Goal: Task Accomplishment & Management: Complete application form

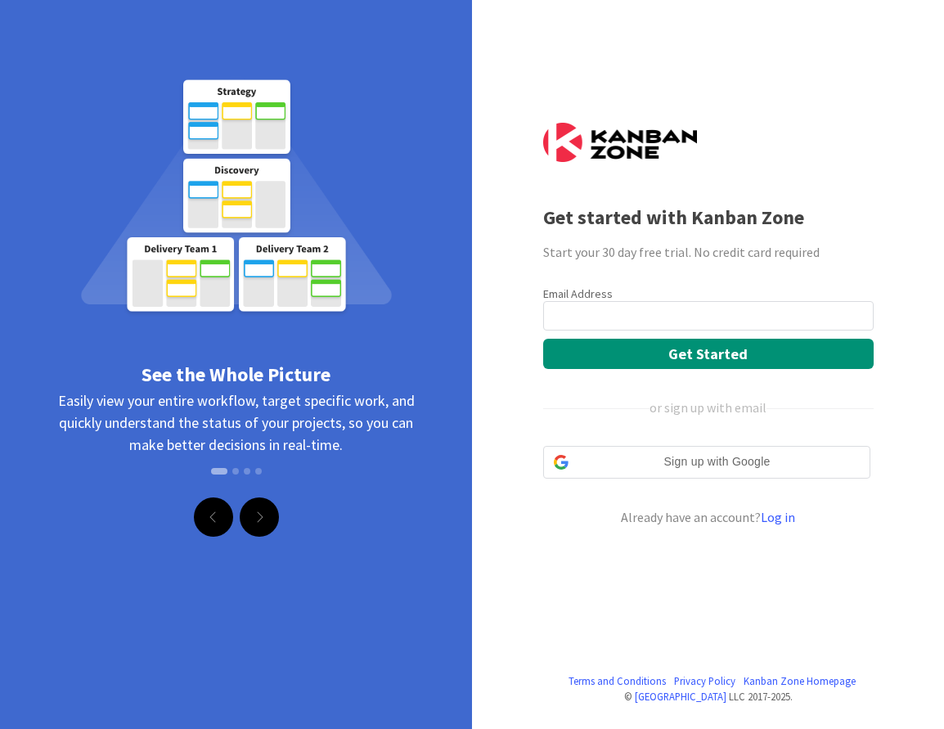
click at [646, 299] on div "Email Address" at bounding box center [708, 293] width 331 height 15
click at [639, 311] on input "email" at bounding box center [708, 315] width 331 height 29
type input "[DOMAIN_NAME][EMAIL_ADDRESS][DOMAIN_NAME]"
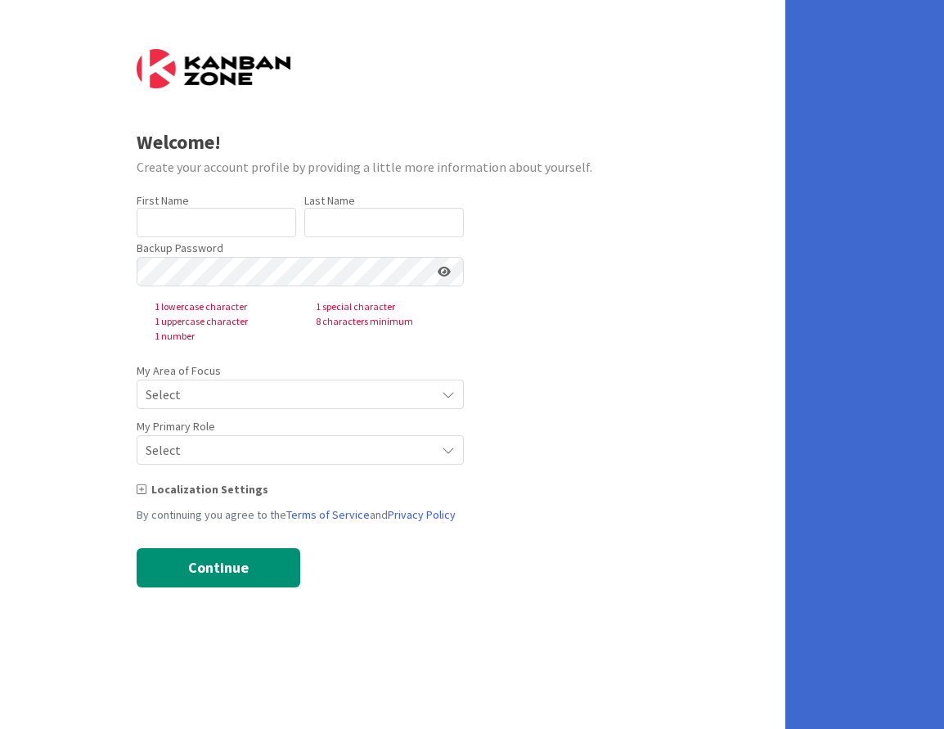
type input "[PERSON_NAME]"
type input "Bennett"
click at [242, 395] on span "Select" at bounding box center [286, 394] width 281 height 23
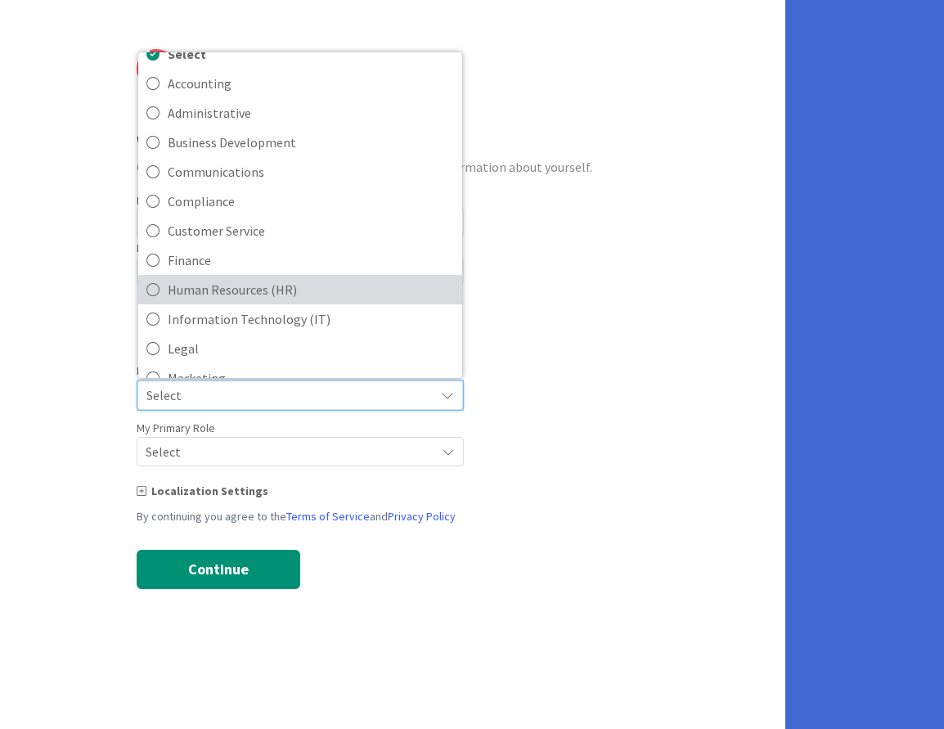
scroll to position [23, 0]
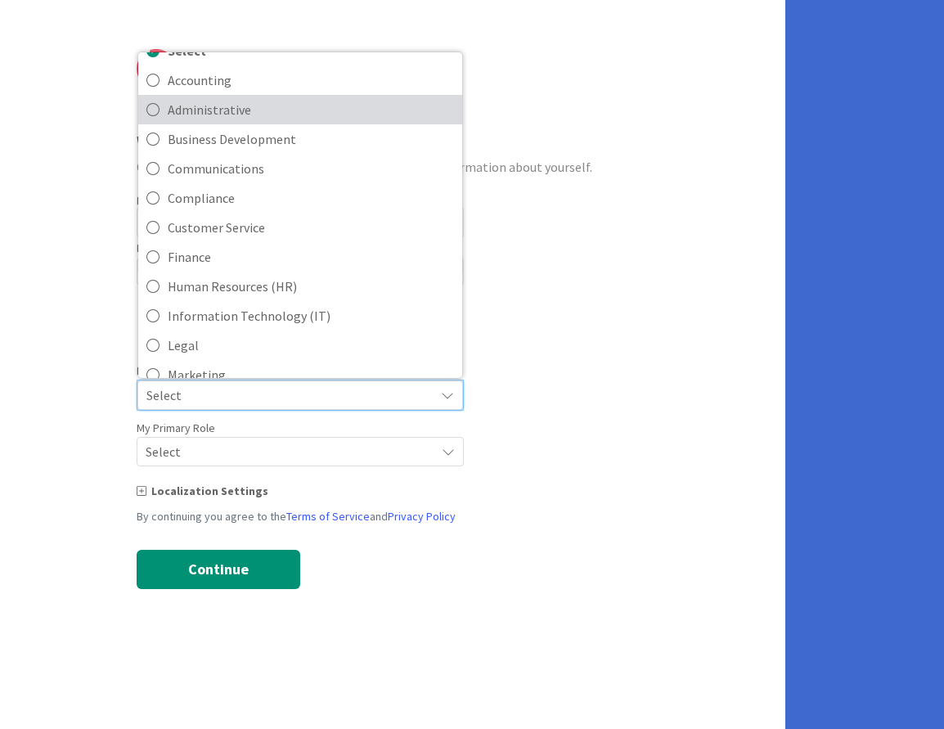
click at [158, 109] on icon at bounding box center [152, 109] width 13 height 25
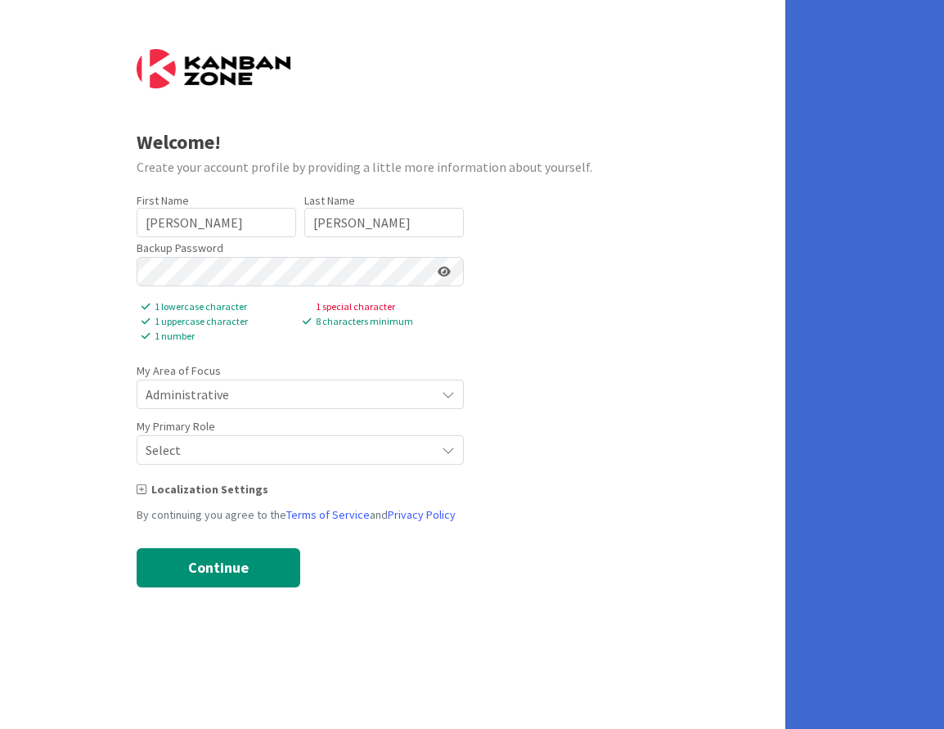
click at [281, 453] on span "Select" at bounding box center [286, 450] width 281 height 23
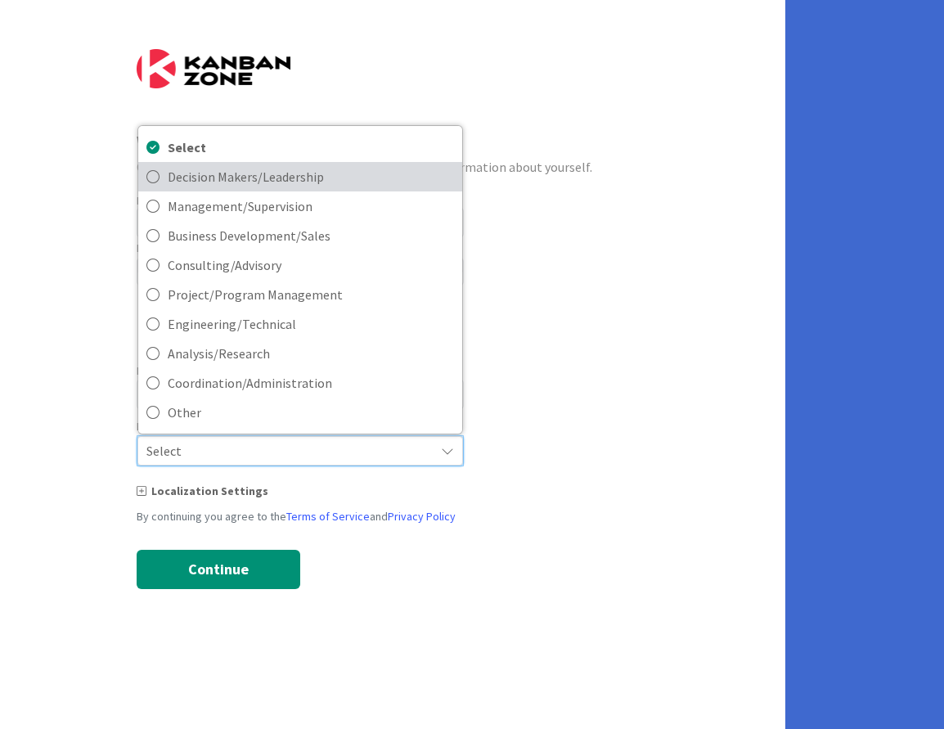
click at [275, 173] on span "Decision Makers/Leadership" at bounding box center [311, 176] width 286 height 25
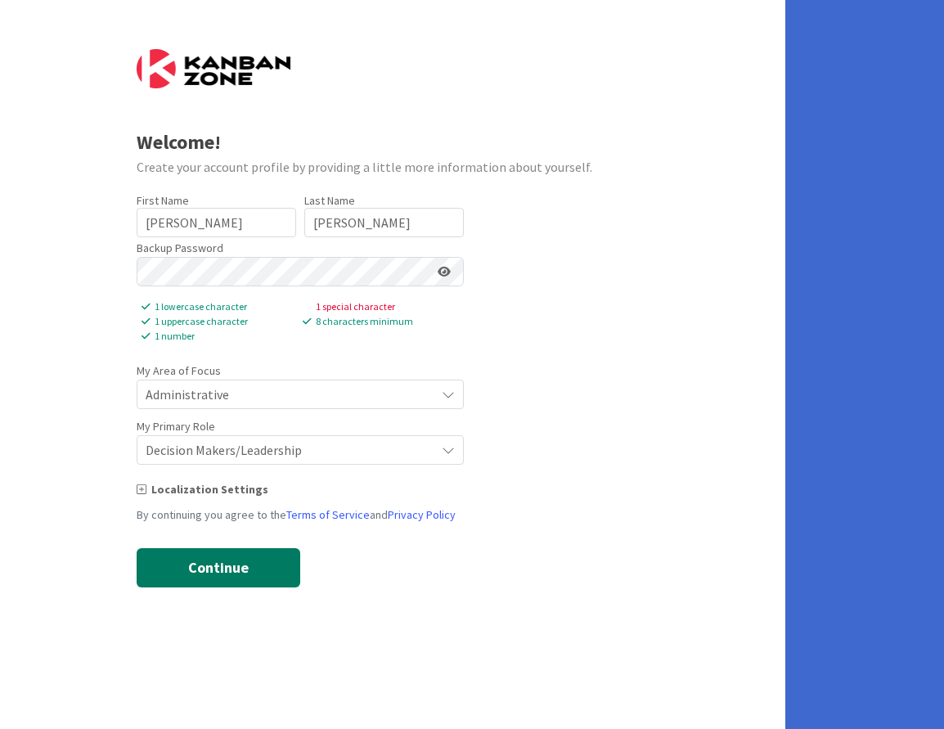
click at [228, 570] on button "Continue" at bounding box center [219, 567] width 164 height 39
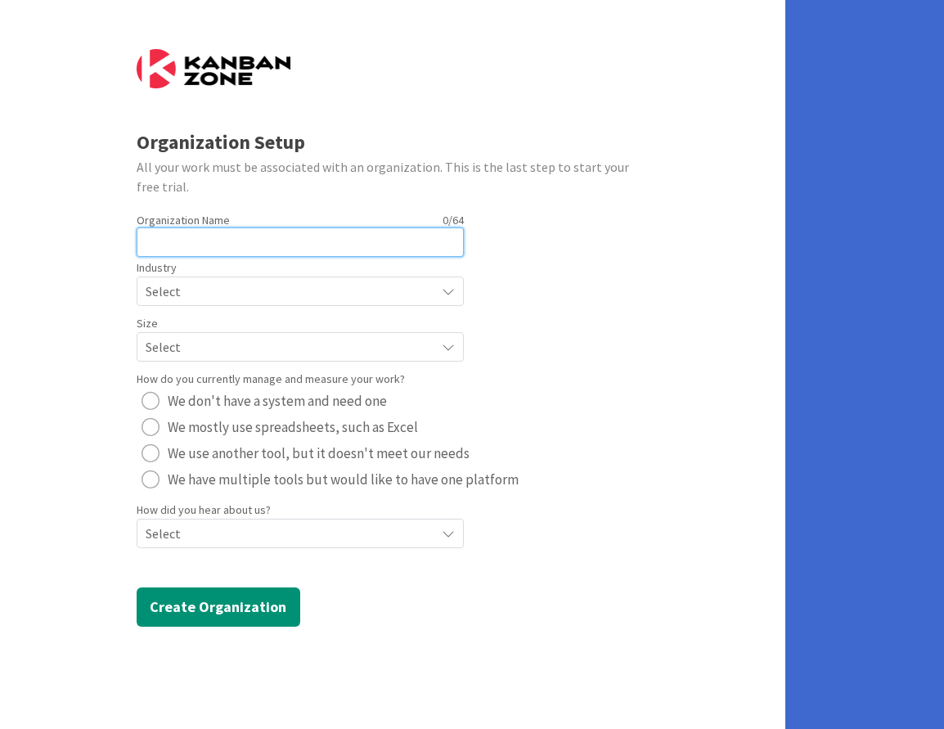
click at [286, 245] on input "text" at bounding box center [300, 241] width 327 height 29
type input "Fyndera"
click at [273, 289] on span "Select" at bounding box center [286, 291] width 281 height 23
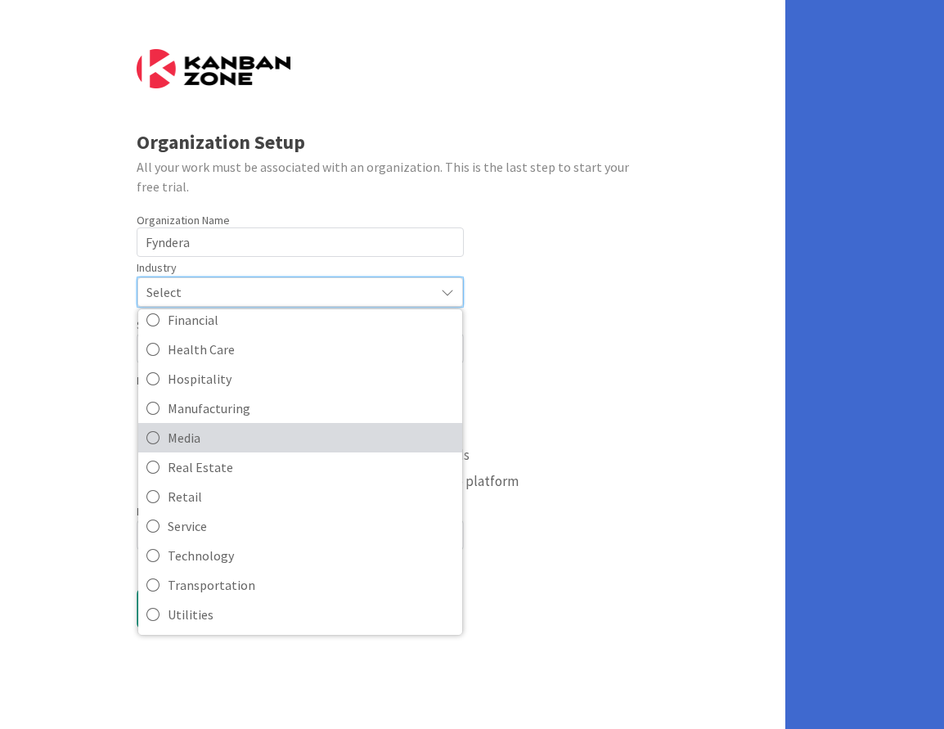
scroll to position [159, 0]
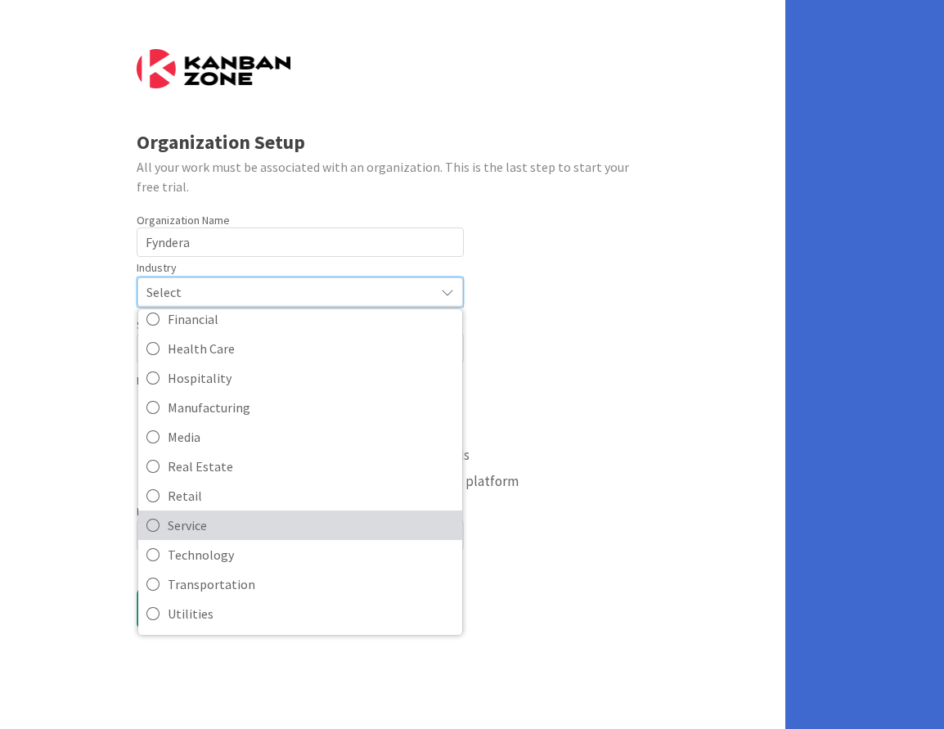
click at [187, 531] on span "Service" at bounding box center [311, 525] width 286 height 25
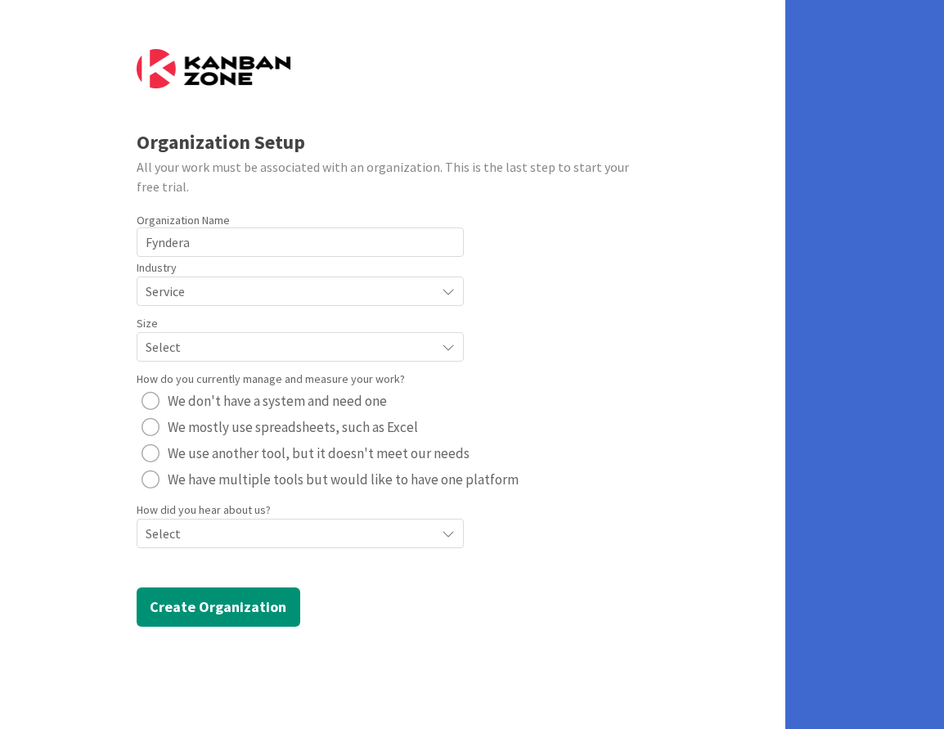
click at [218, 347] on span "Select" at bounding box center [286, 346] width 281 height 23
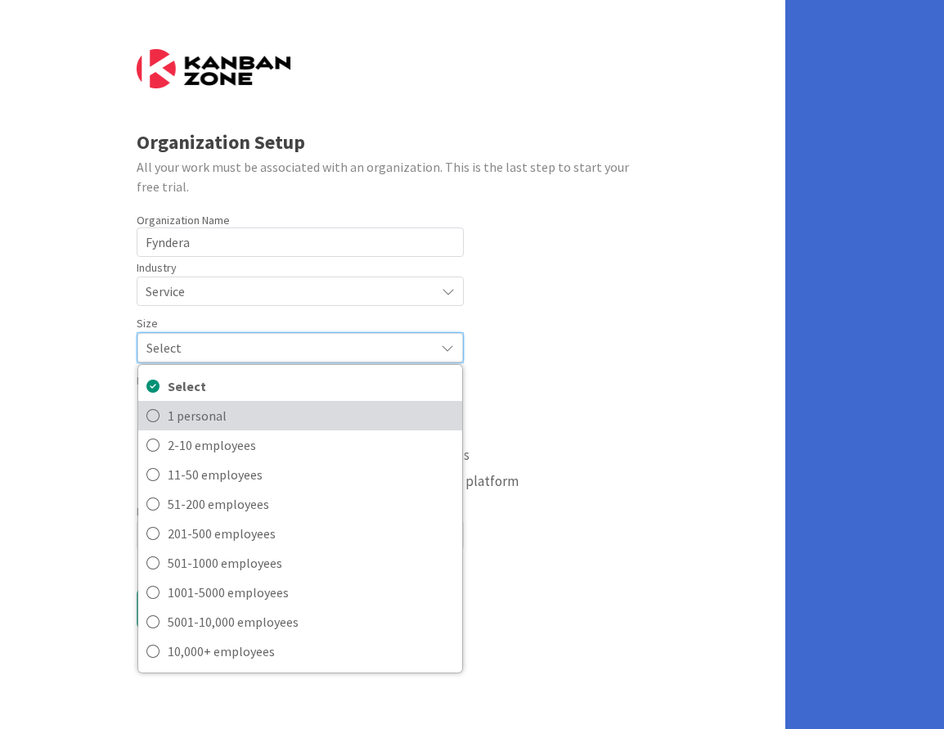
click at [199, 408] on span "1 personal" at bounding box center [311, 415] width 286 height 25
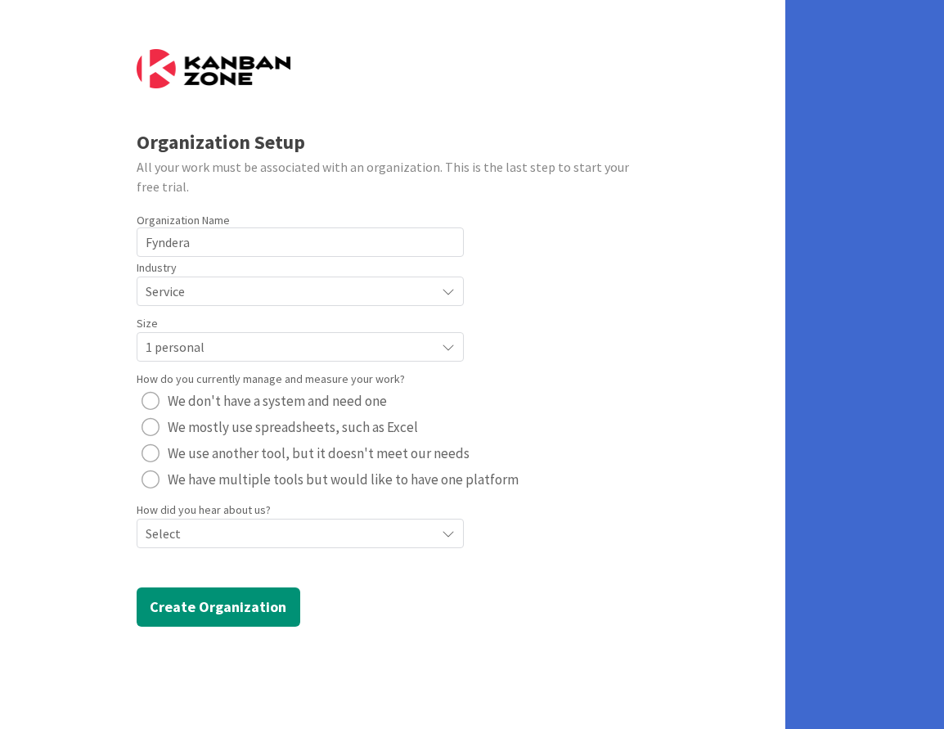
click at [176, 480] on span "We have multiple tools but would like to have one platform" at bounding box center [343, 479] width 351 height 25
click at [243, 538] on span "Select" at bounding box center [286, 533] width 281 height 23
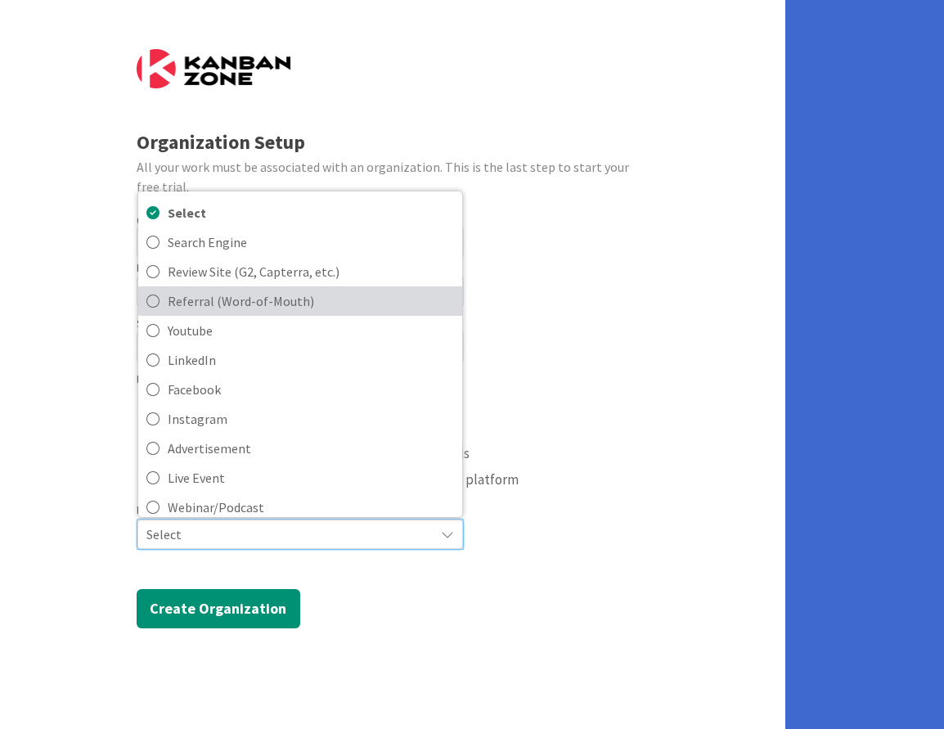
click at [259, 308] on span "Referral (Word-of-Mouth)" at bounding box center [311, 301] width 286 height 25
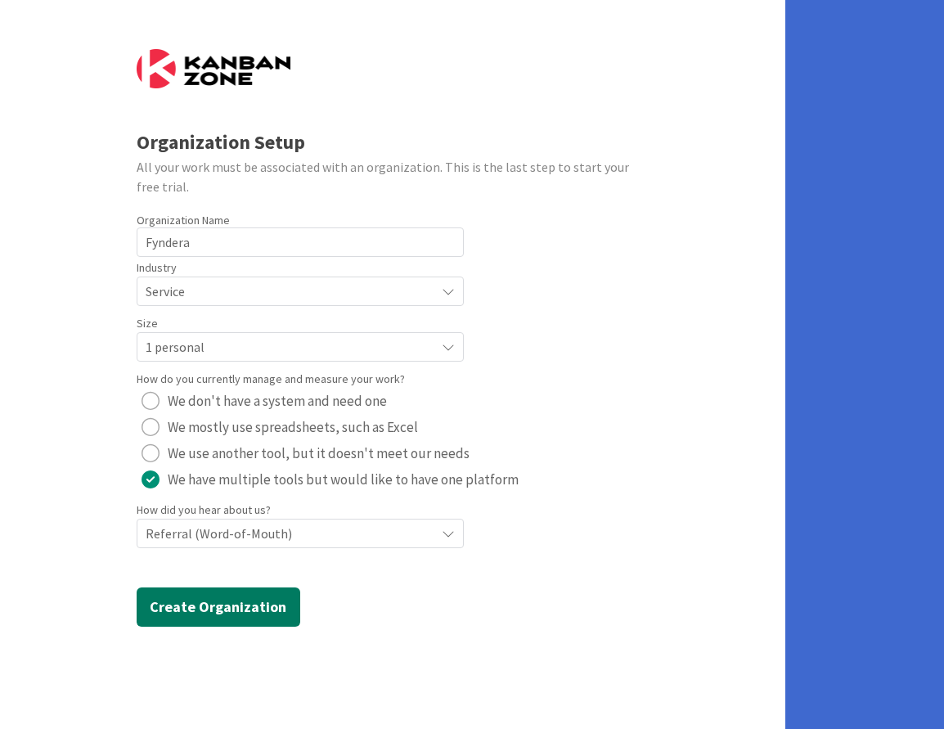
click at [227, 613] on button "Create Organization" at bounding box center [219, 606] width 164 height 39
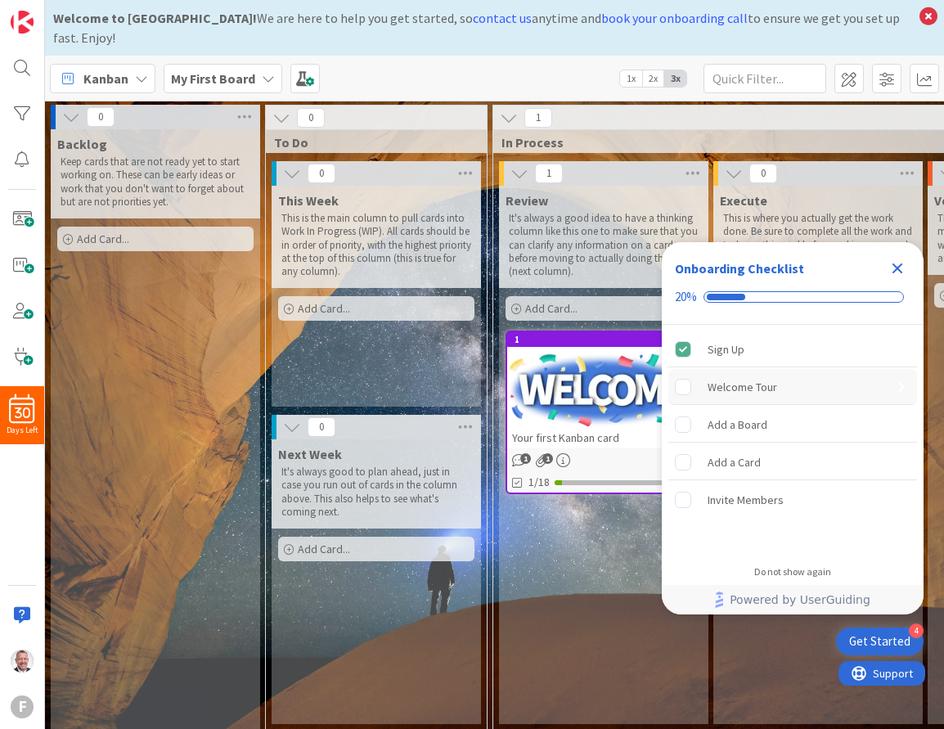
click at [751, 383] on div "Welcome Tour" at bounding box center [743, 387] width 70 height 20
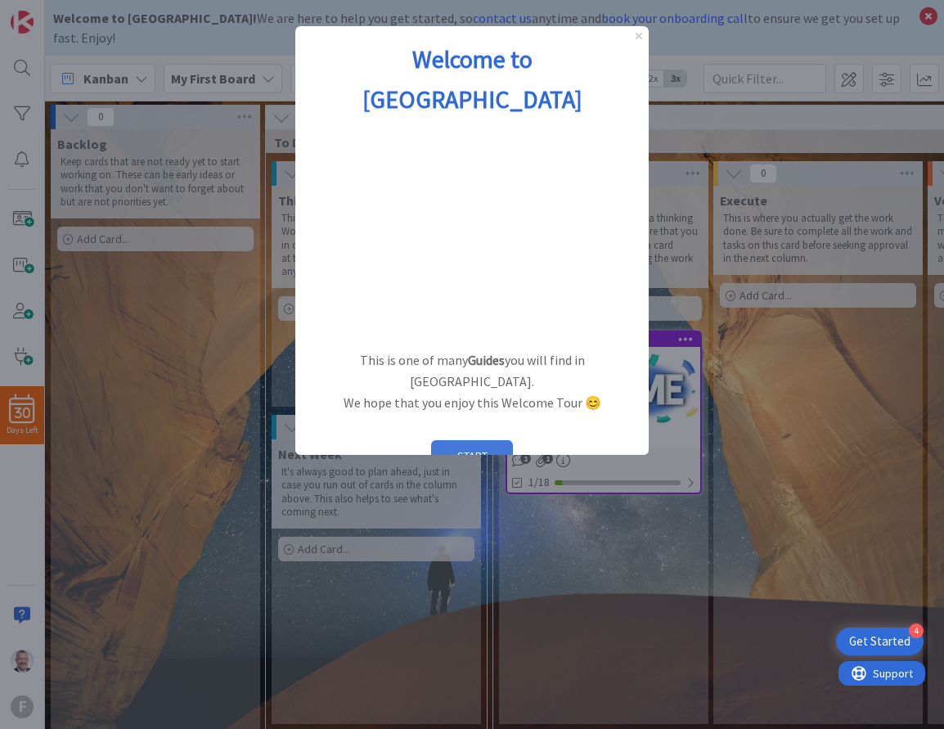
click at [484, 440] on button "START" at bounding box center [472, 455] width 82 height 31
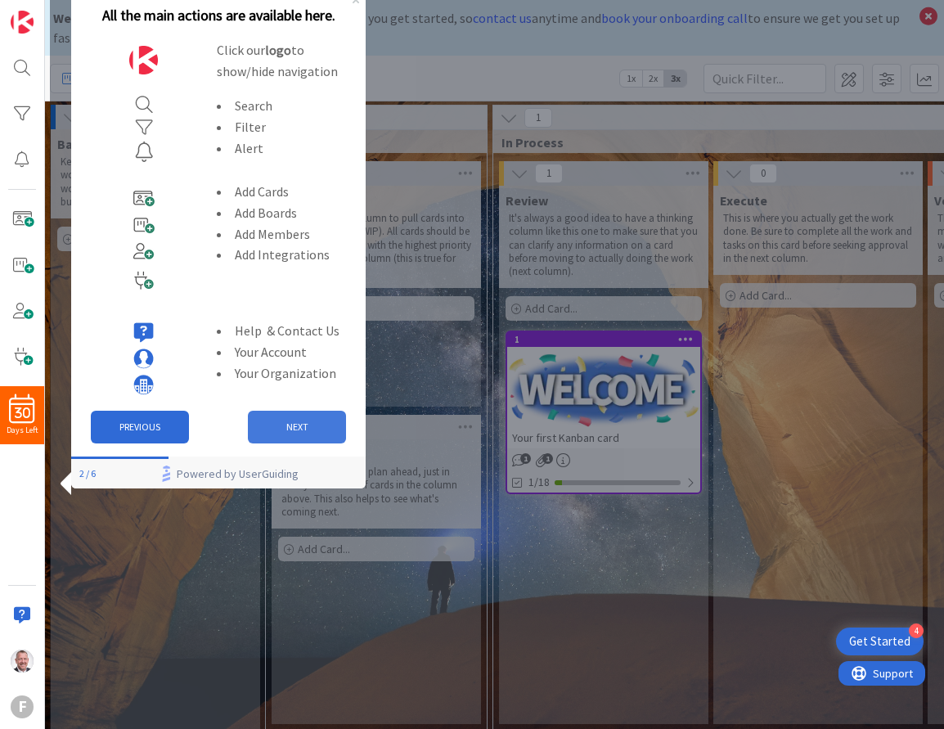
click at [295, 426] on button "NEXT" at bounding box center [297, 427] width 98 height 33
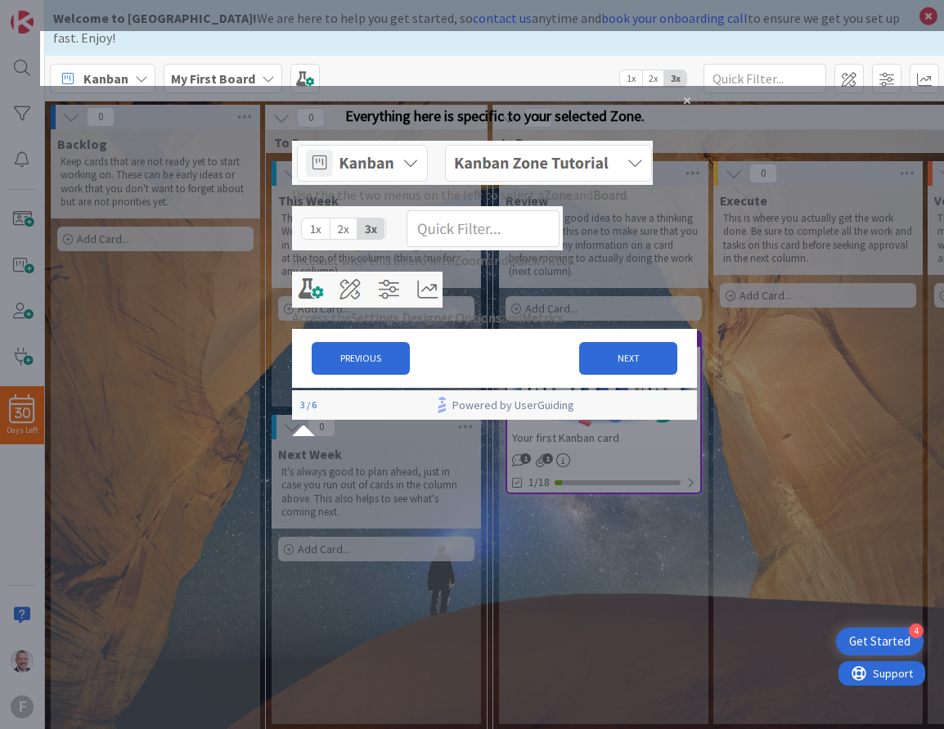
click at [627, 185] on img at bounding box center [472, 163] width 361 height 44
click at [128, 62] on div "Welcome to Kanban Zone! We are here to help you get started, so contact us anyt…" at bounding box center [494, 364] width 899 height 729
click at [598, 375] on button "NEXT" at bounding box center [628, 358] width 98 height 33
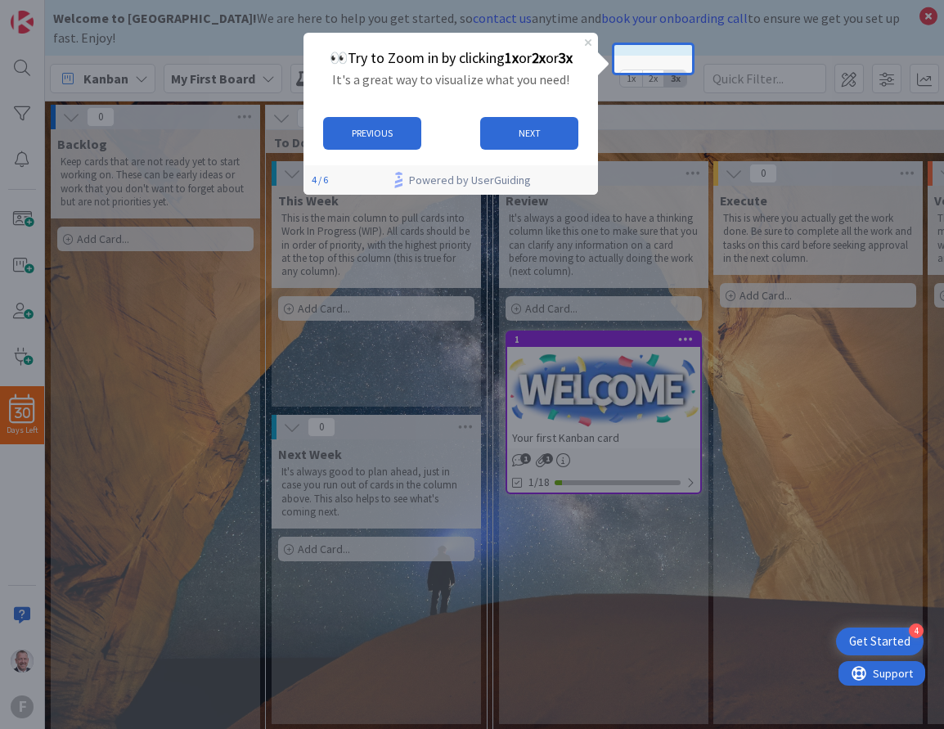
click at [654, 70] on span "2x" at bounding box center [653, 78] width 22 height 16
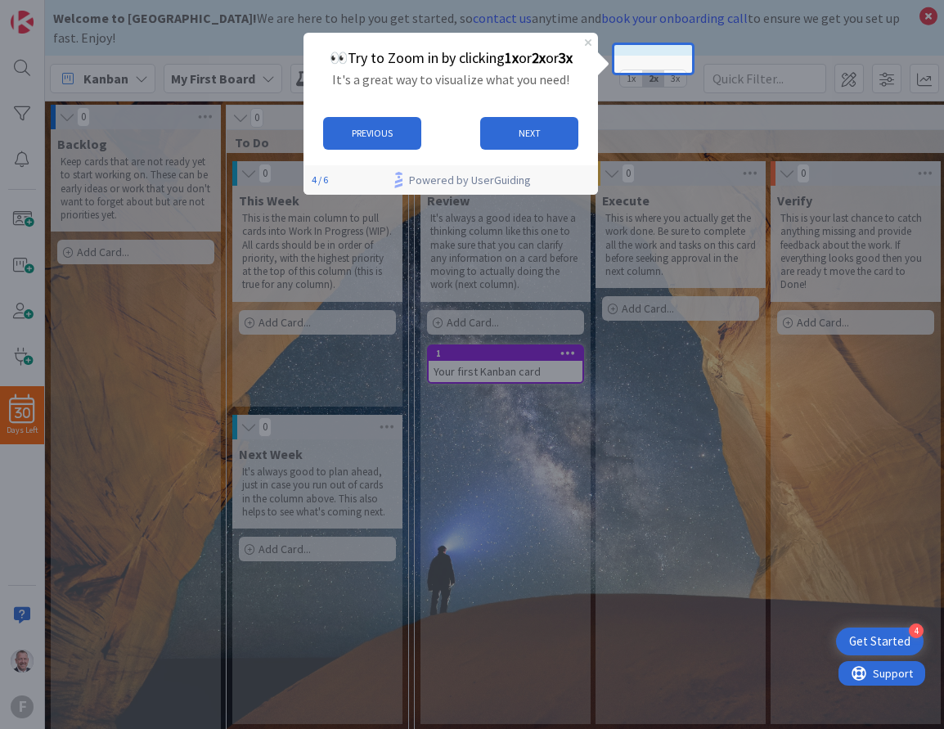
click at [679, 70] on span "3x" at bounding box center [675, 78] width 22 height 16
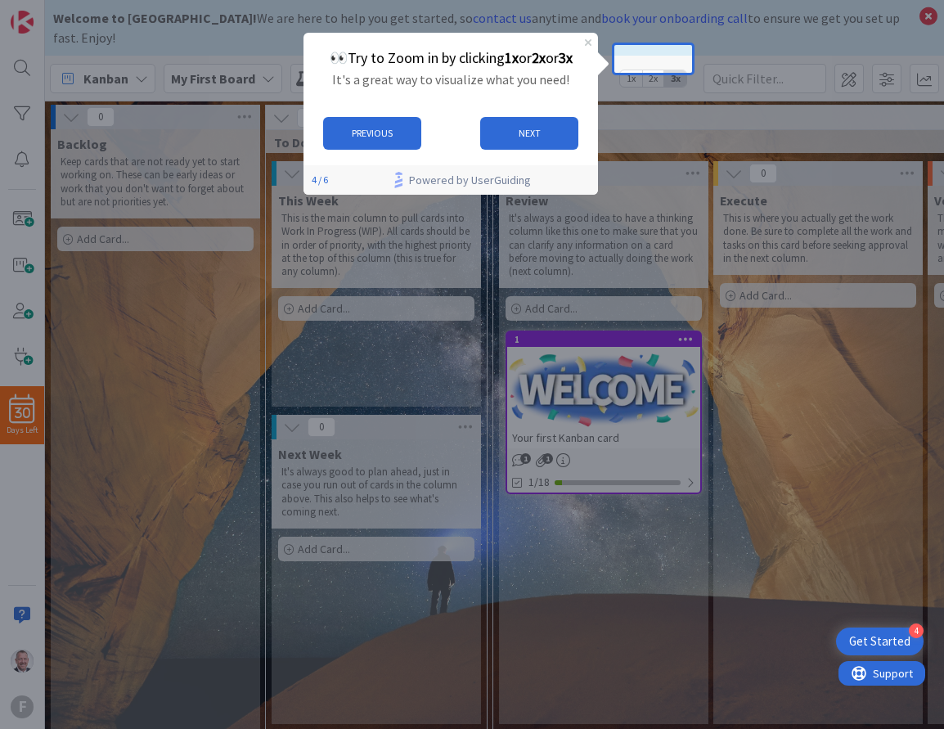
click at [630, 70] on span "1x" at bounding box center [631, 78] width 22 height 16
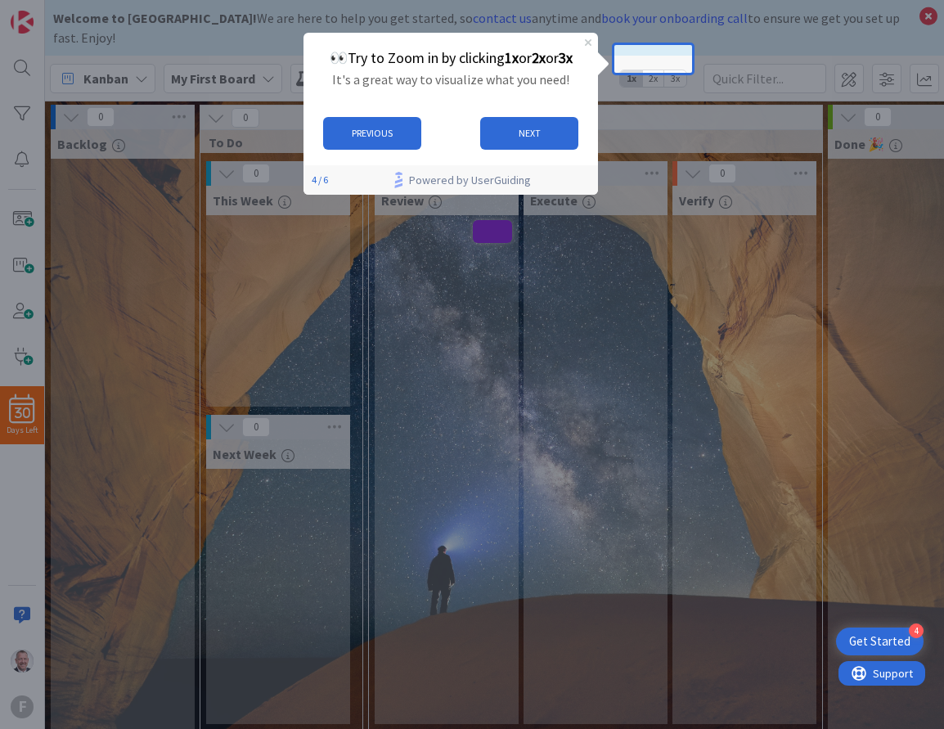
click at [678, 70] on span "3x" at bounding box center [675, 78] width 22 height 16
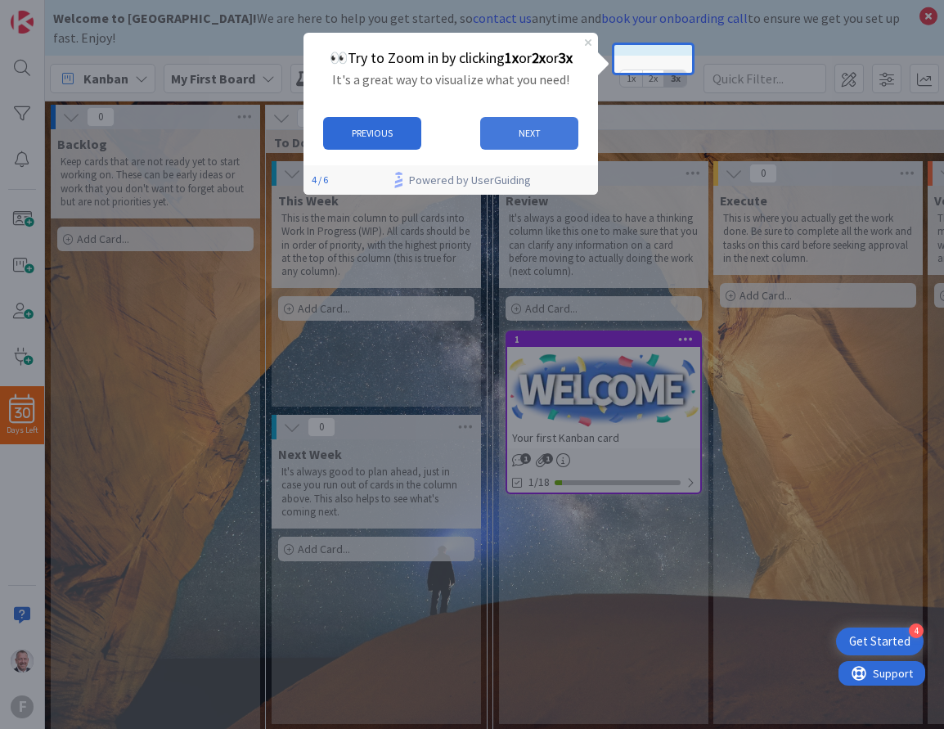
click at [530, 125] on button "NEXT" at bounding box center [529, 132] width 98 height 33
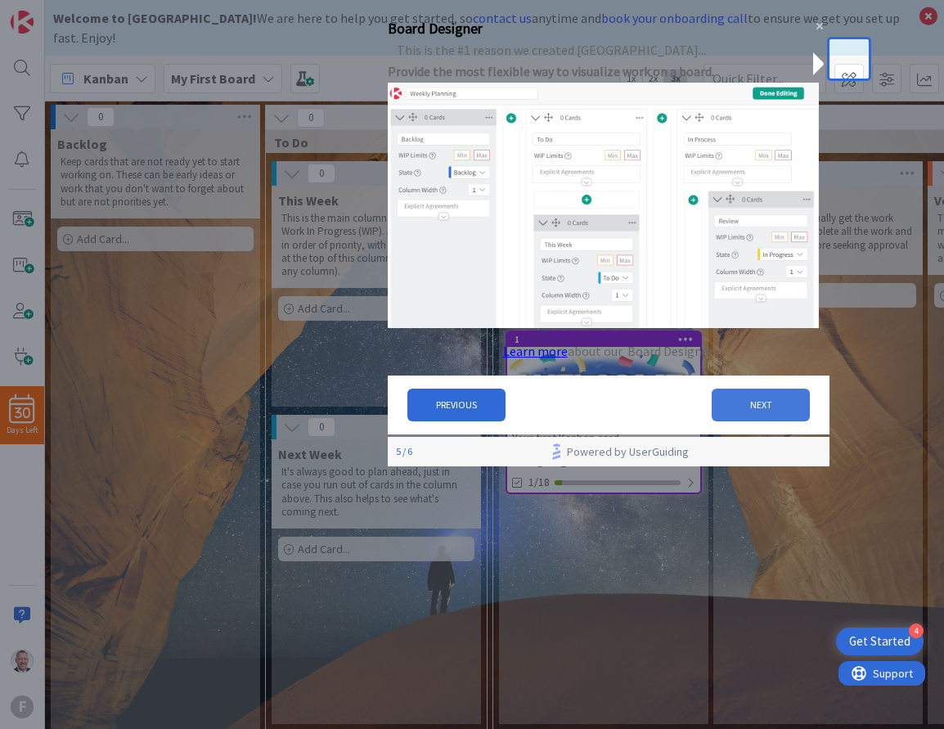
click at [731, 414] on button "NEXT" at bounding box center [761, 404] width 98 height 33
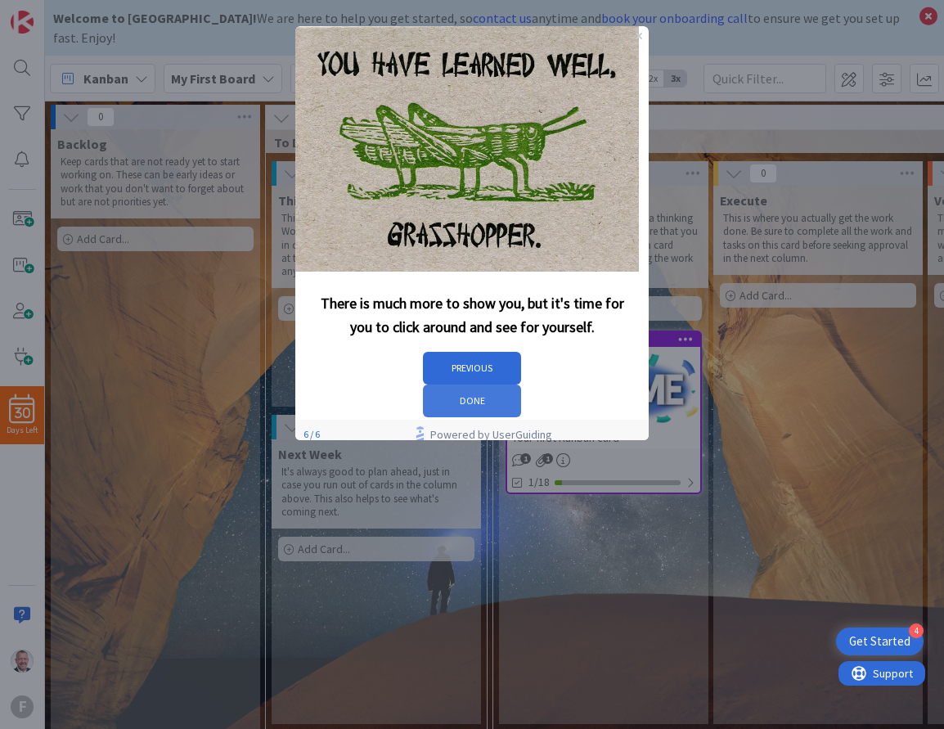
click at [521, 385] on button "DONE" at bounding box center [472, 401] width 98 height 33
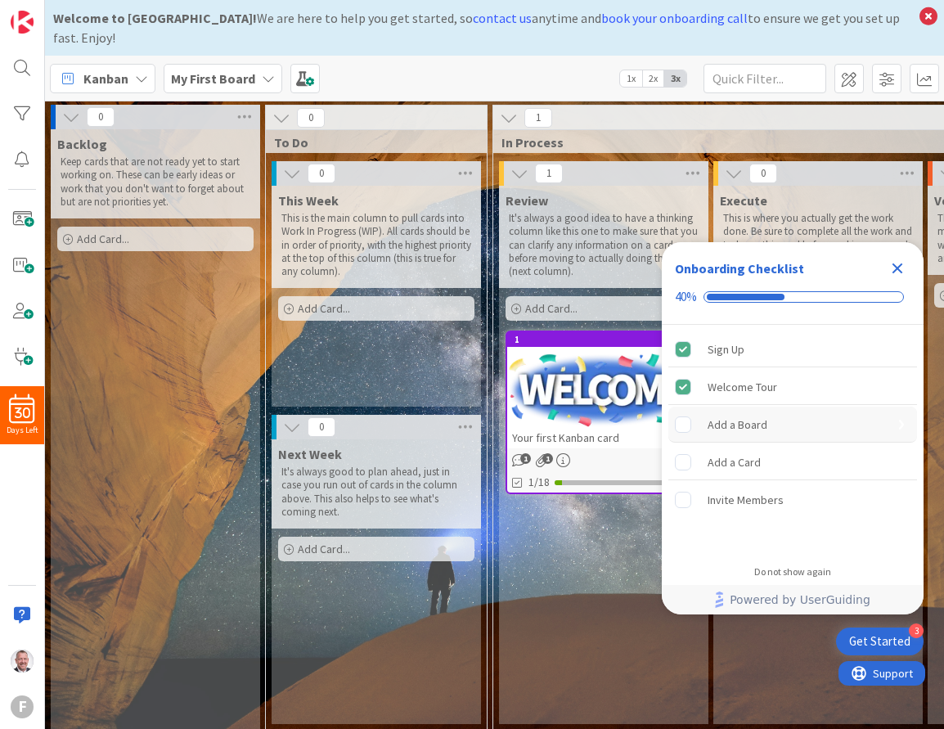
click at [781, 425] on div "Add a Board" at bounding box center [792, 425] width 249 height 36
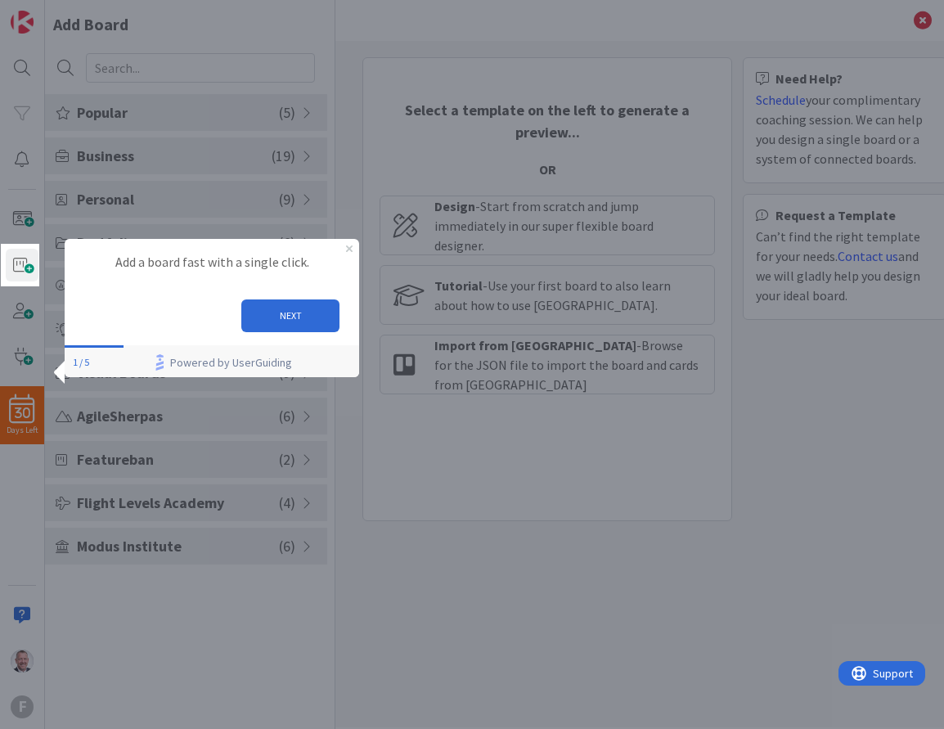
click at [20, 267] on div "30 Days Left F" at bounding box center [22, 364] width 45 height 729
click at [304, 326] on button "NEXT" at bounding box center [290, 315] width 98 height 33
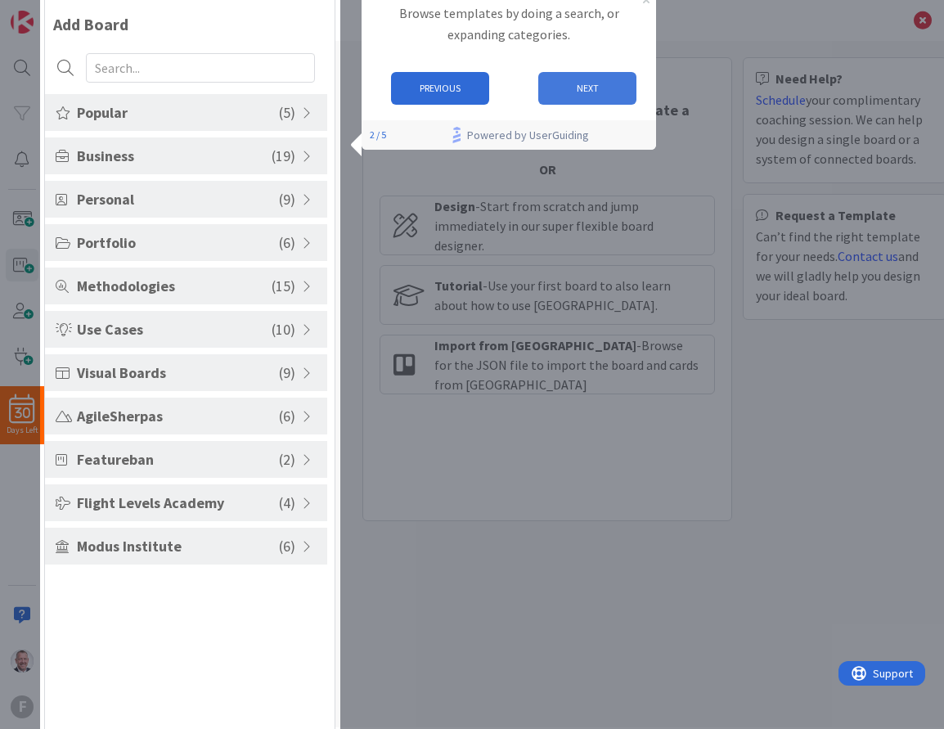
click at [599, 91] on button "NEXT" at bounding box center [587, 88] width 98 height 33
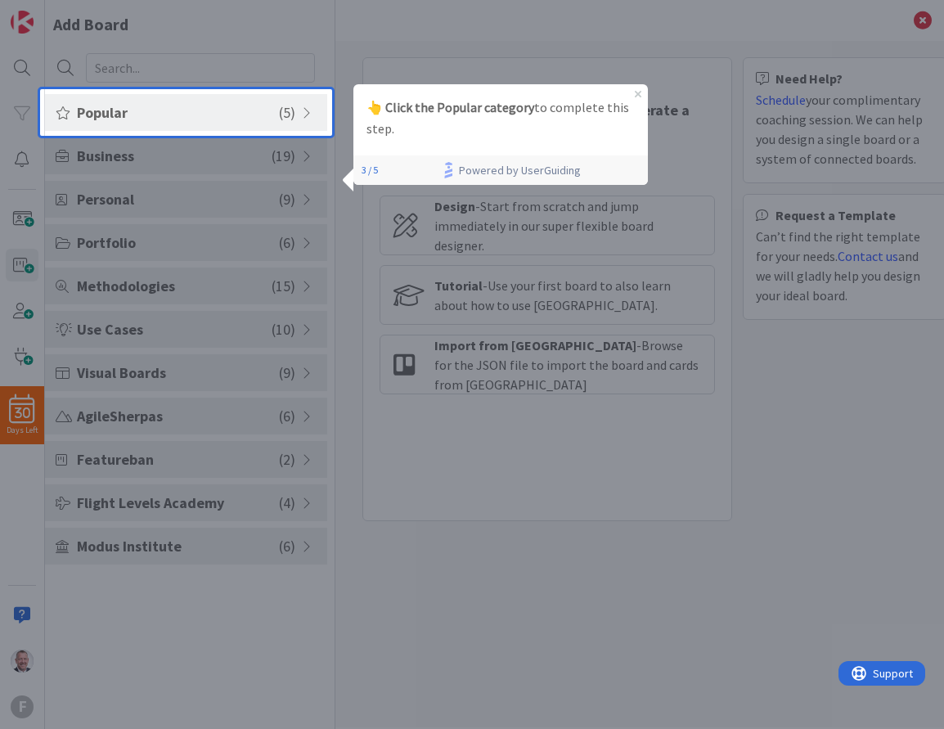
click at [206, 109] on span "Popular" at bounding box center [178, 112] width 202 height 22
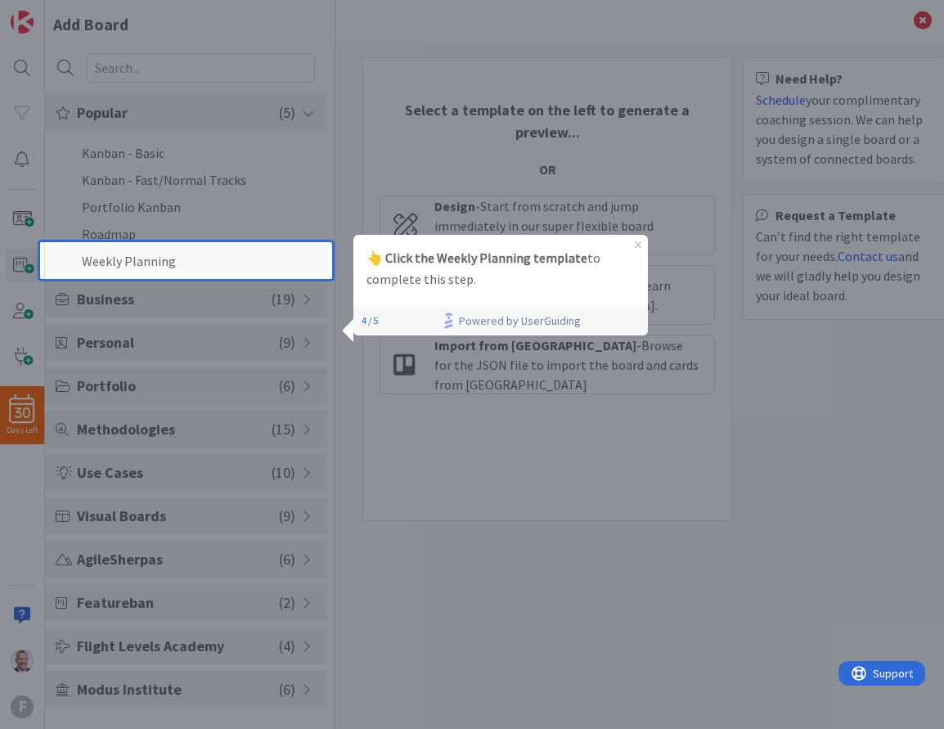
click at [174, 263] on li "Weekly Planning" at bounding box center [186, 260] width 282 height 27
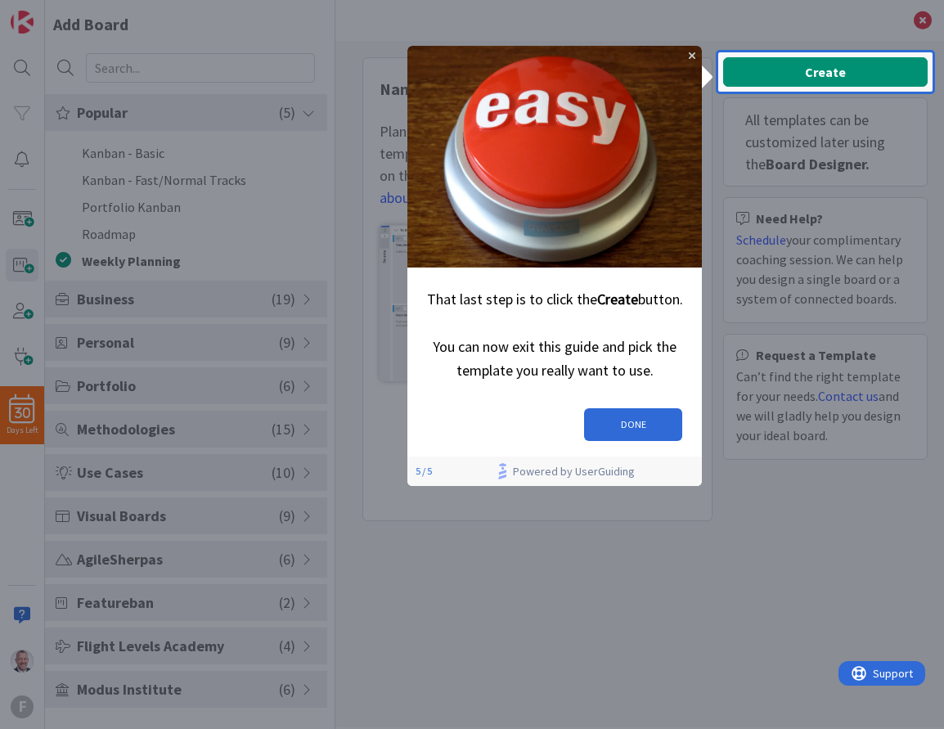
click at [845, 67] on div "Create All templates can be customized later using the Board Designer. Need Hel…" at bounding box center [825, 263] width 205 height 413
click at [627, 421] on button "DONE" at bounding box center [633, 424] width 98 height 33
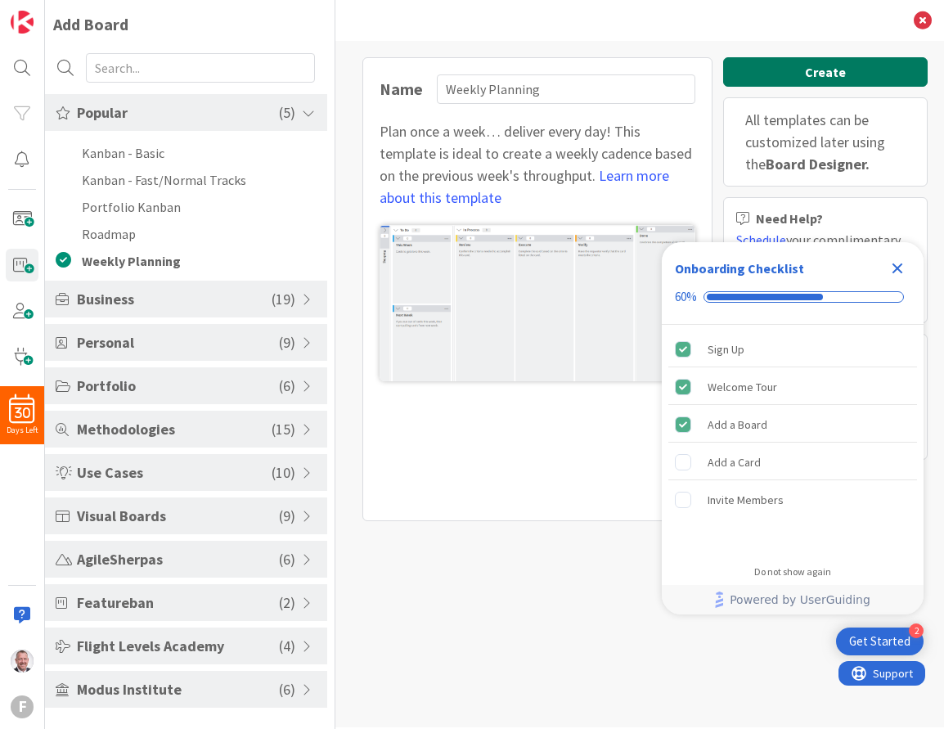
click at [816, 74] on button "Create" at bounding box center [825, 71] width 205 height 29
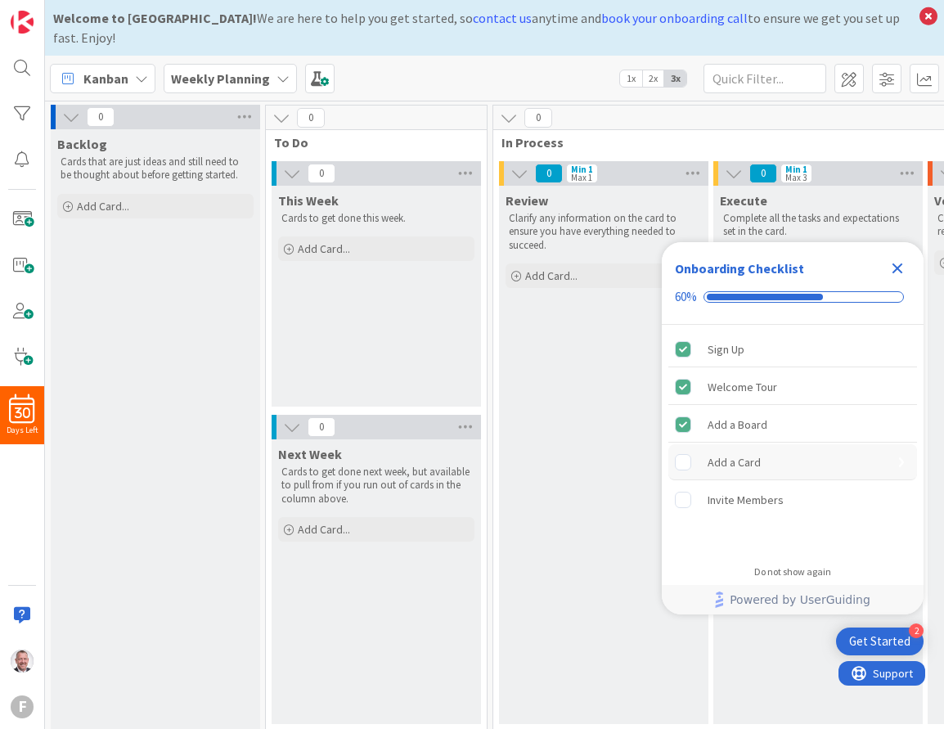
click at [779, 457] on div "Add a Card" at bounding box center [792, 462] width 249 height 36
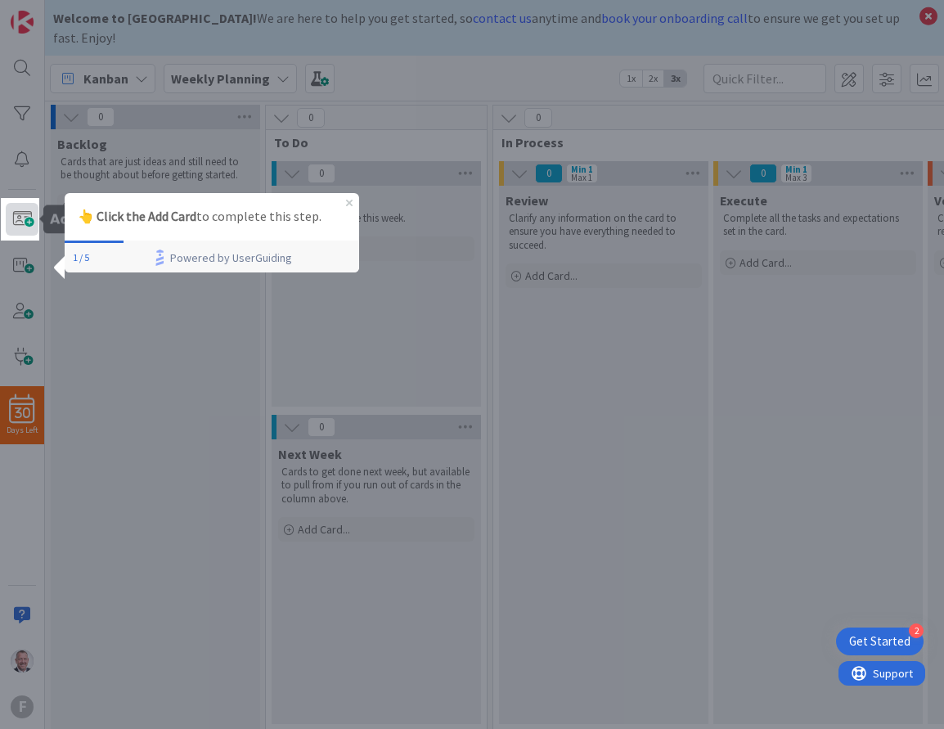
click at [22, 224] on span at bounding box center [22, 219] width 33 height 33
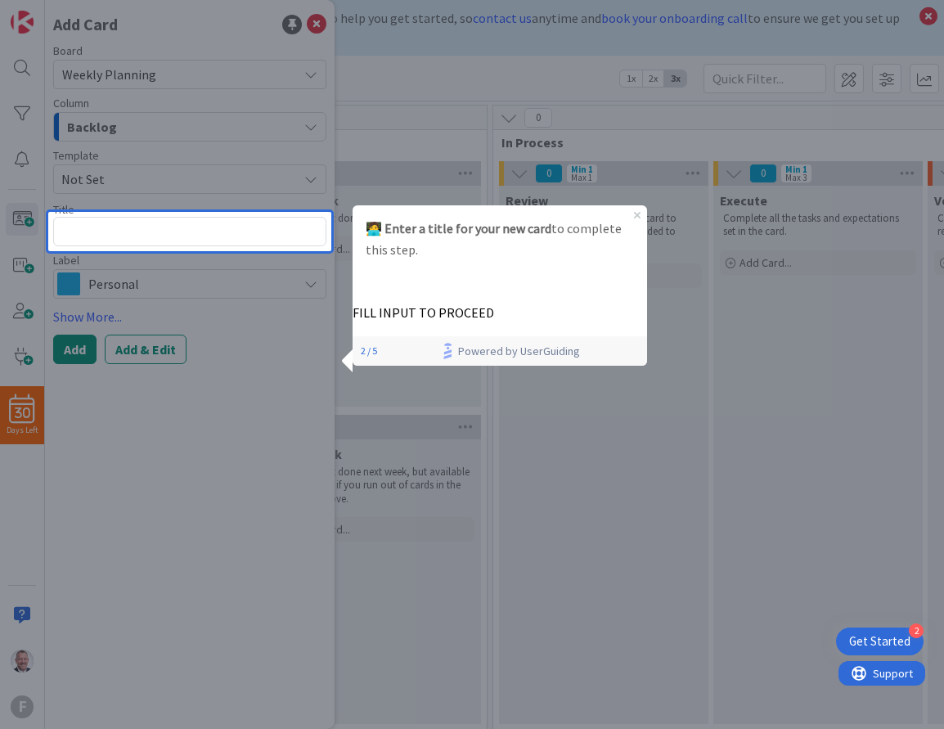
click at [227, 222] on textarea at bounding box center [189, 231] width 273 height 29
click at [228, 222] on textarea at bounding box center [189, 231] width 273 height 29
type textarea "x"
type textarea "T"
type textarea "x"
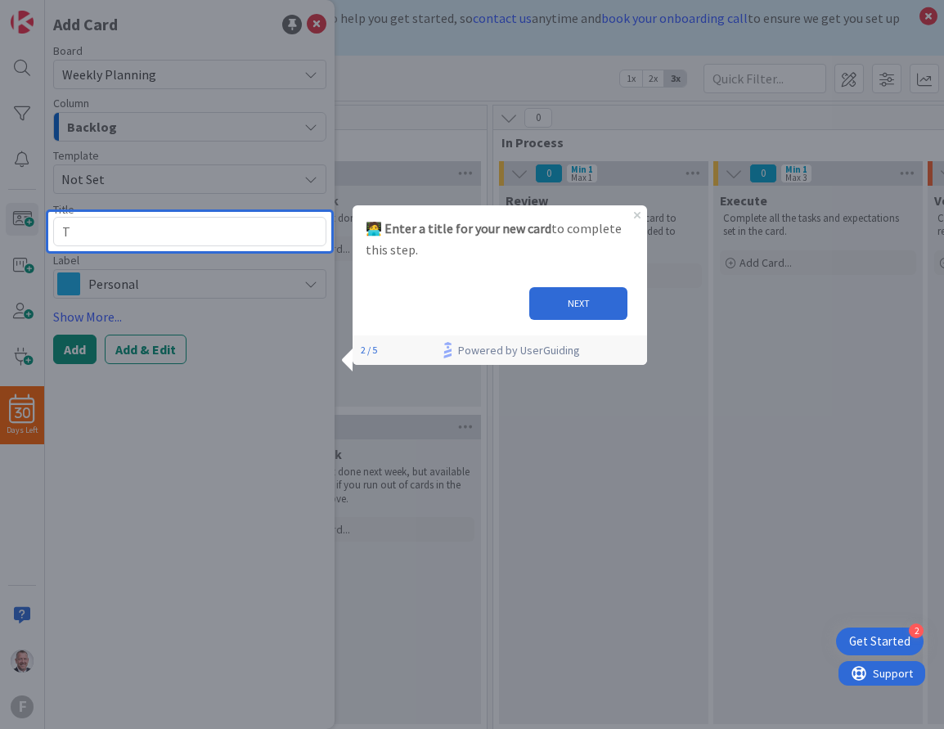
type textarea "TI"
type textarea "x"
type textarea "TIT"
type textarea "x"
type textarea "TITL"
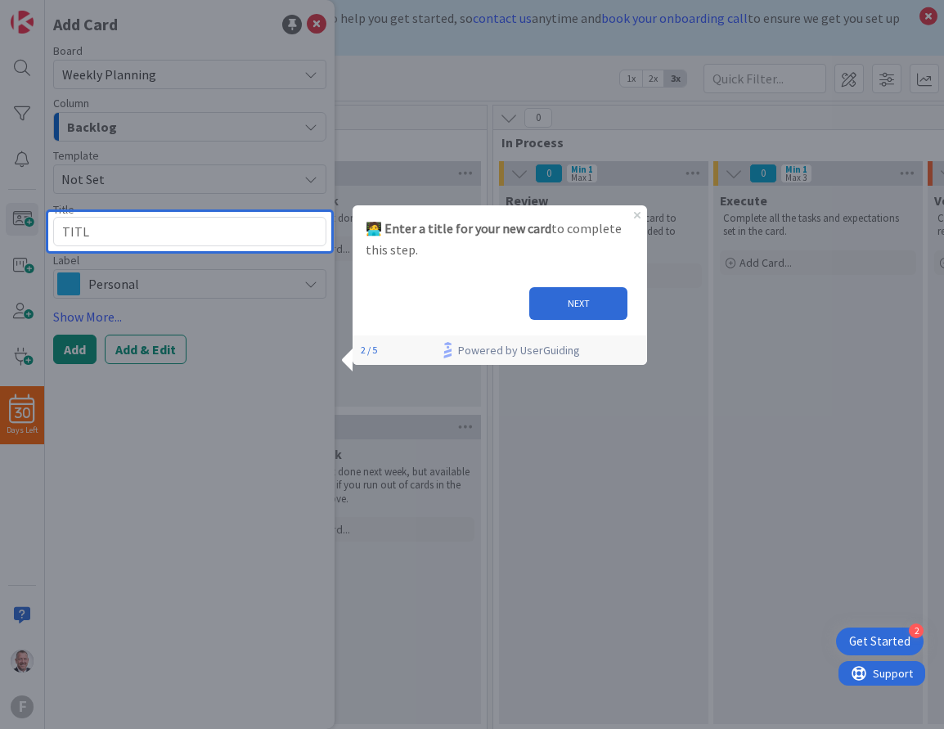
type textarea "x"
type textarea "TITLE"
click at [601, 302] on button "NEXT" at bounding box center [578, 303] width 98 height 33
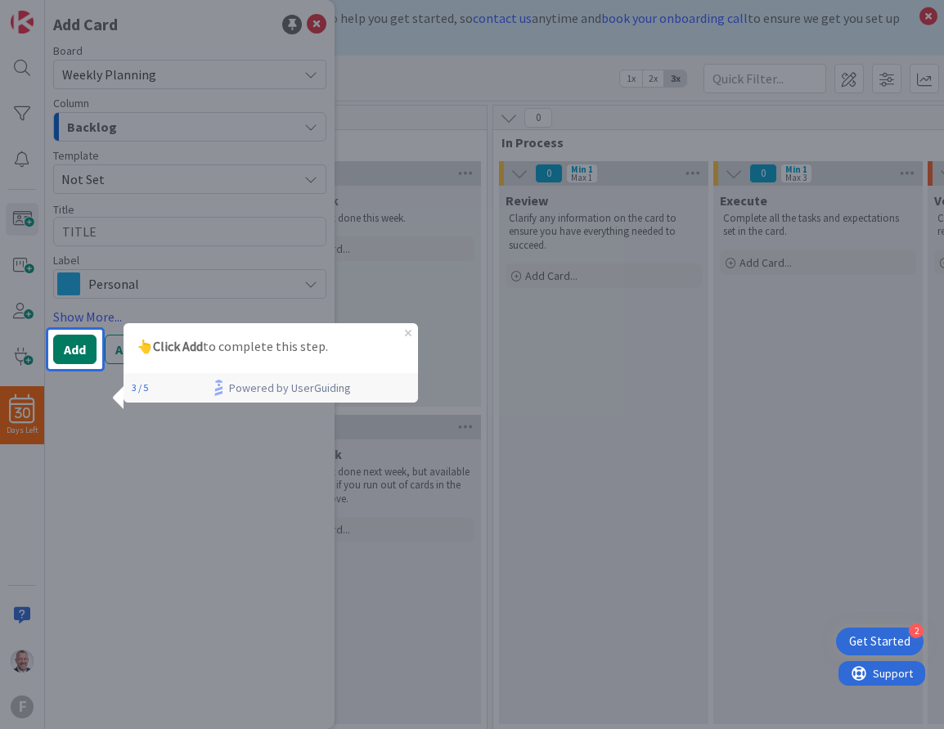
click at [79, 353] on button "Add" at bounding box center [74, 349] width 43 height 29
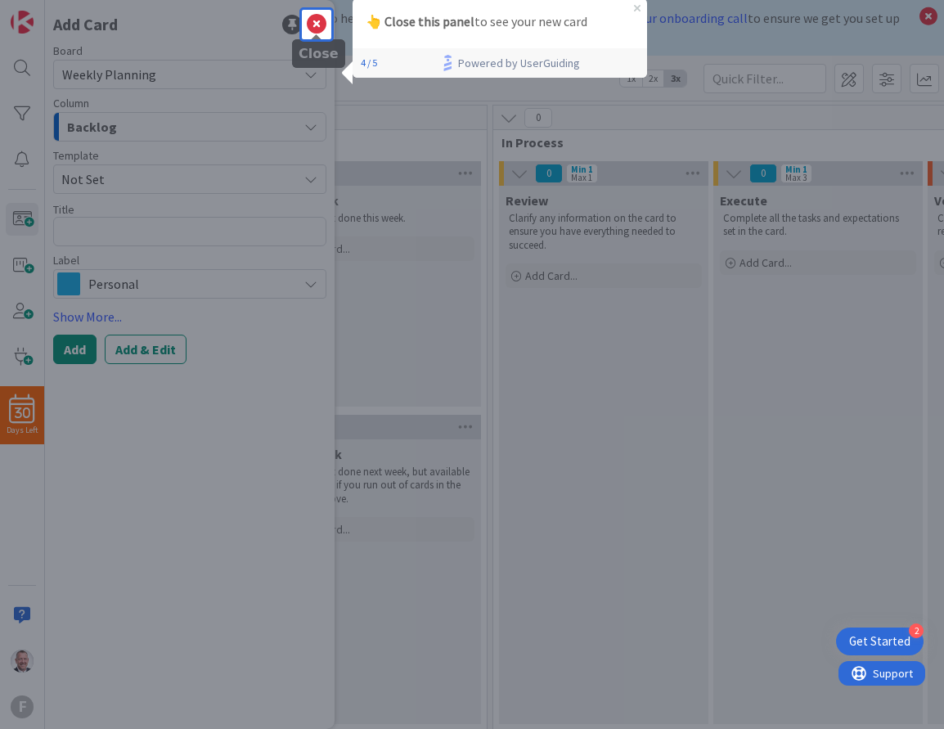
click at [316, 25] on icon at bounding box center [317, 25] width 20 height 20
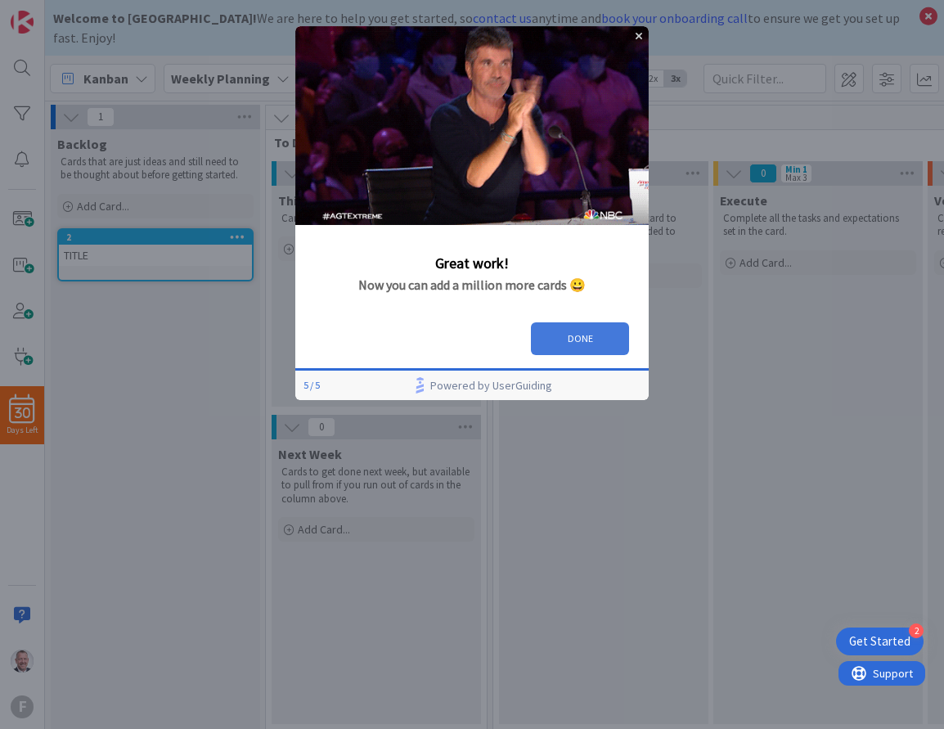
click at [588, 332] on button "DONE" at bounding box center [580, 338] width 98 height 33
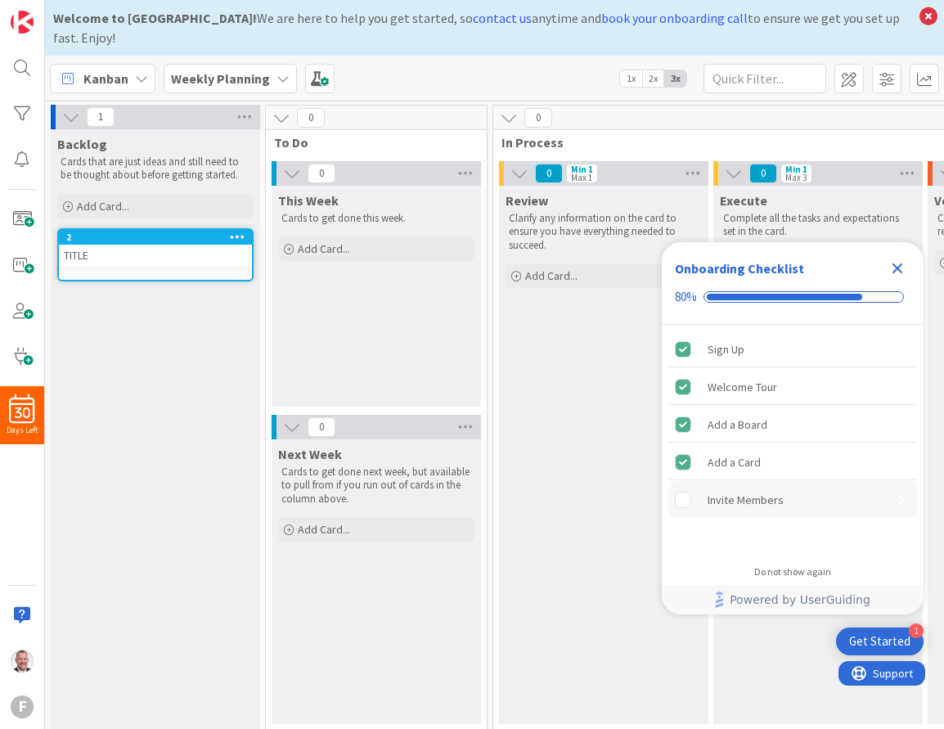
click at [785, 503] on div "Invite Members" at bounding box center [792, 500] width 249 height 36
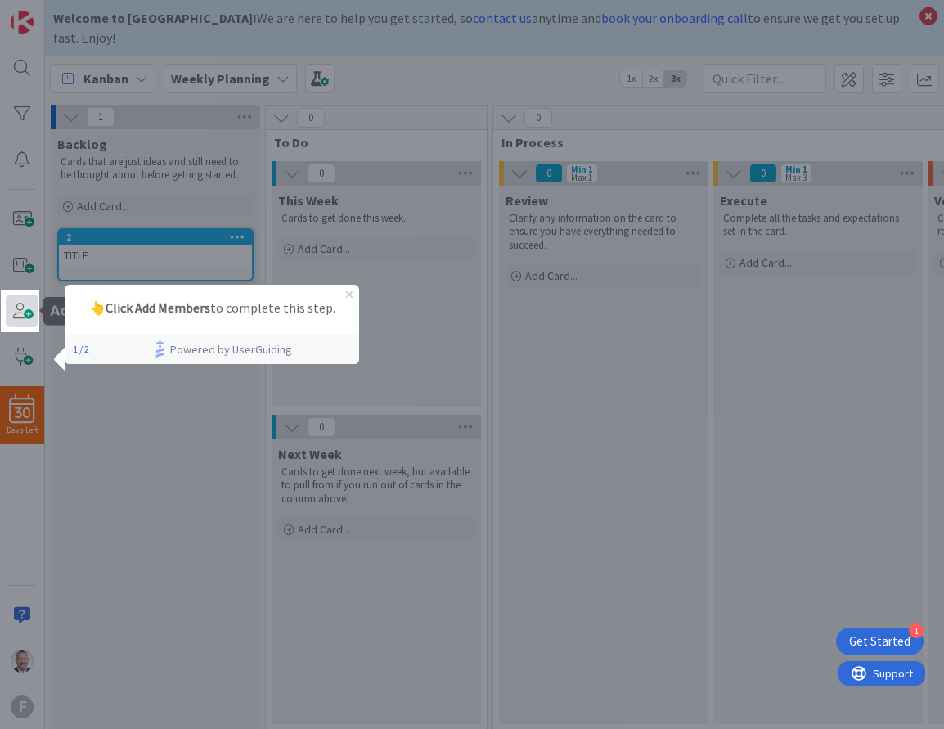
click at [21, 313] on span at bounding box center [22, 311] width 33 height 33
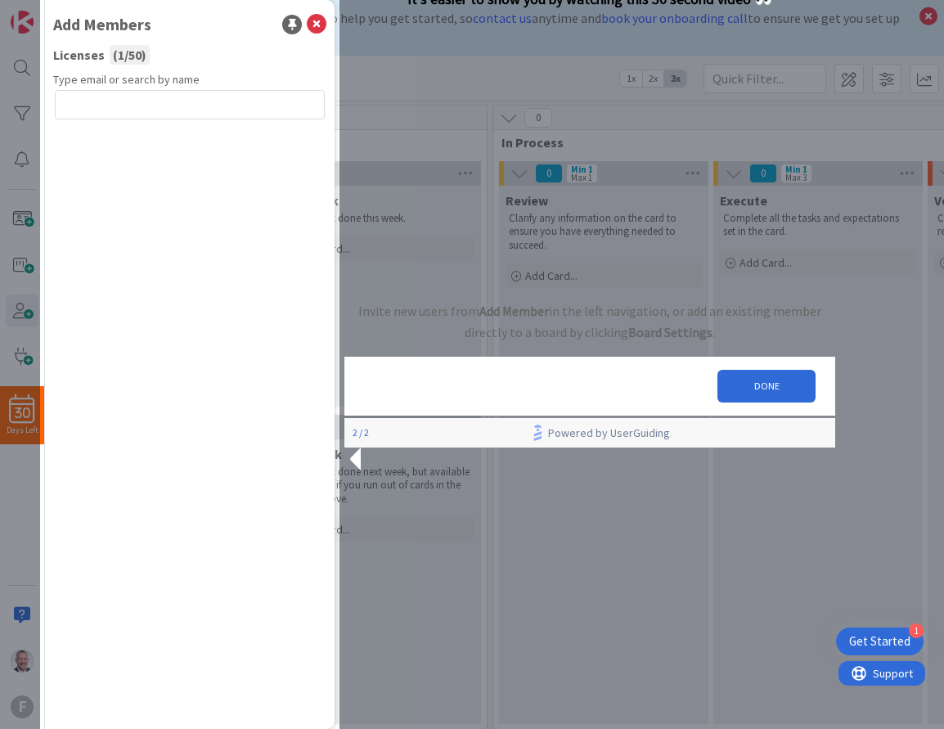
click at [154, 105] on div "1" at bounding box center [155, 117] width 209 height 25
click at [745, 403] on button "DONE" at bounding box center [767, 386] width 98 height 33
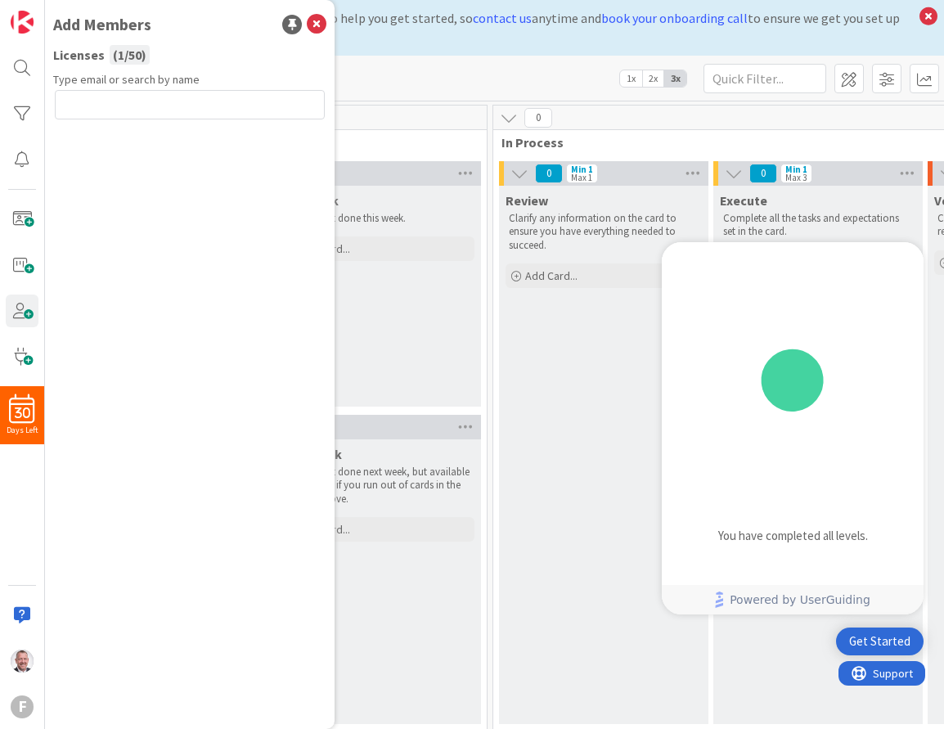
click at [883, 639] on div "Get Started" at bounding box center [879, 641] width 61 height 16
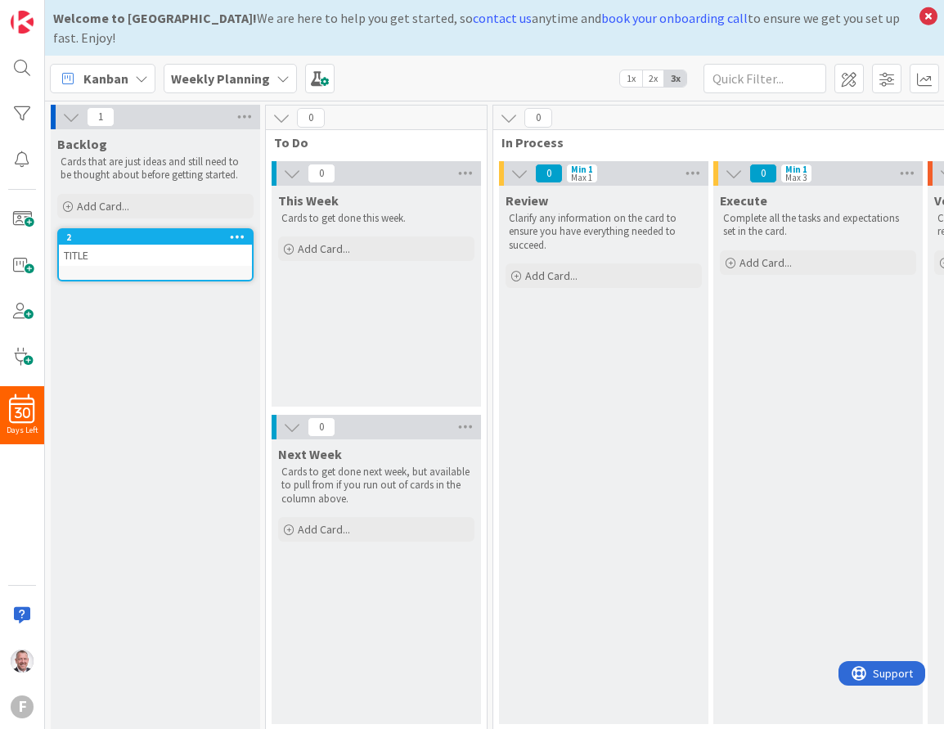
click at [239, 231] on icon at bounding box center [238, 236] width 16 height 11
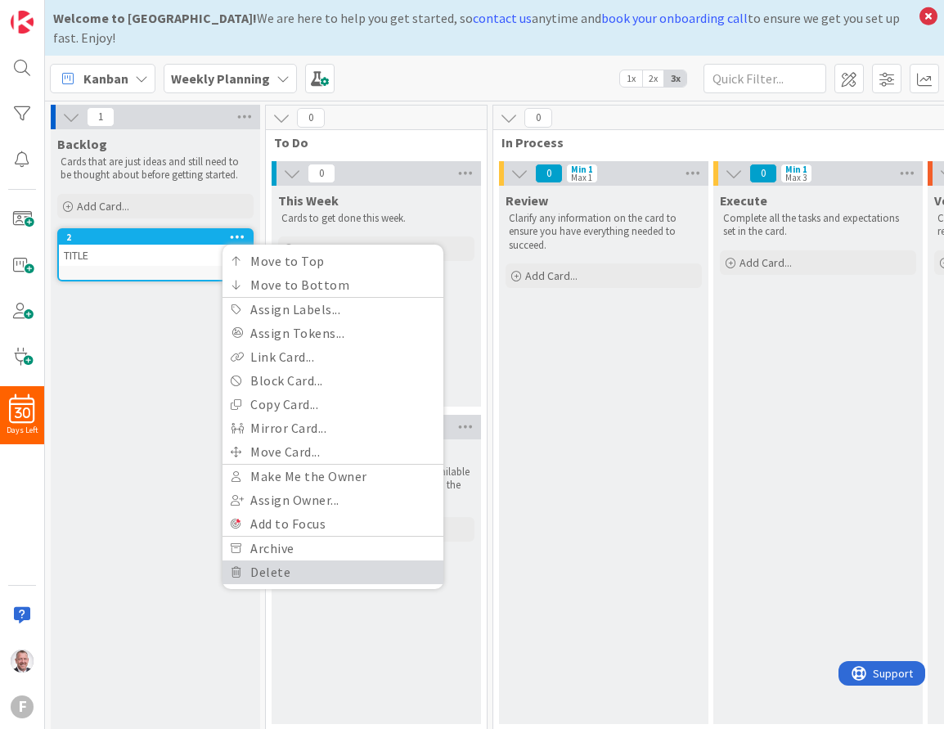
click at [277, 560] on link "Delete" at bounding box center [333, 572] width 221 height 24
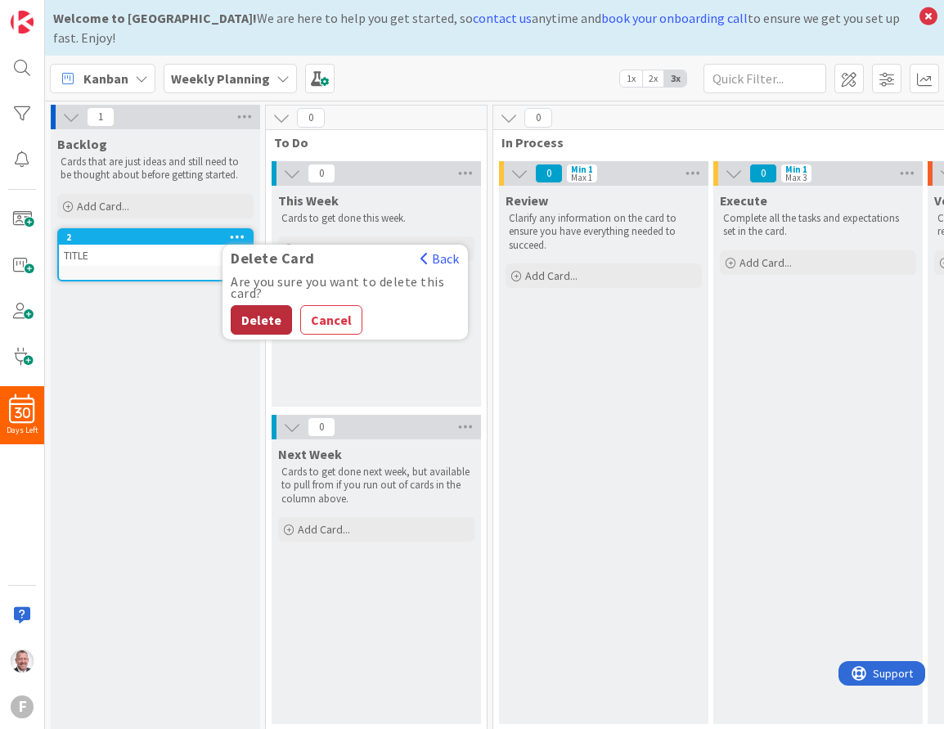
click at [258, 305] on button "Delete" at bounding box center [261, 319] width 61 height 29
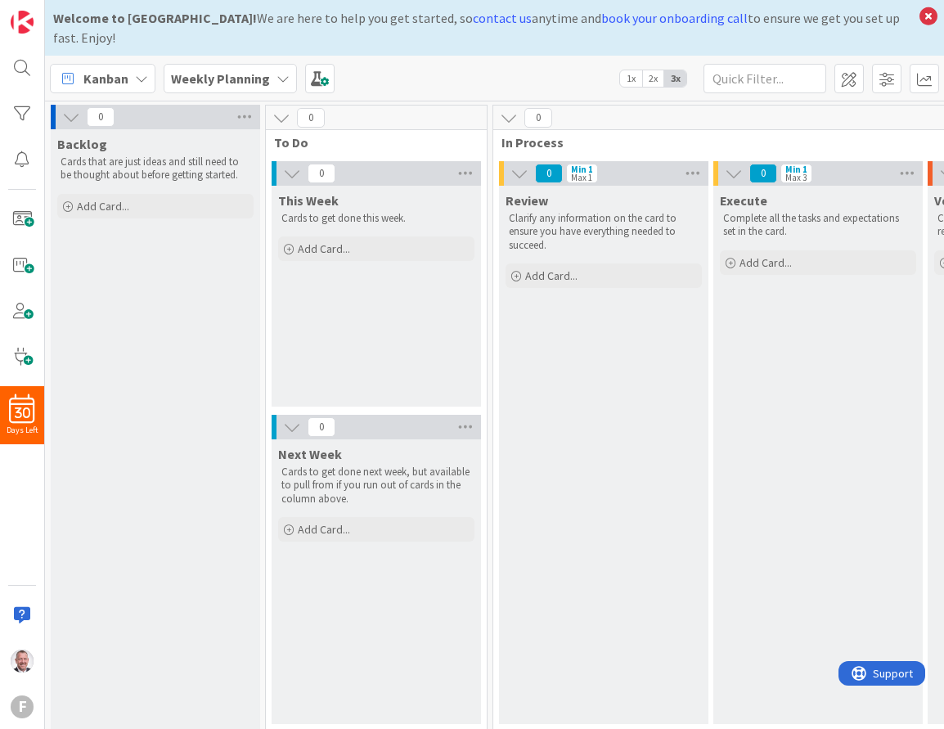
click at [258, 290] on div "Backlog Cards that are just ideas and still need to be thought about before get…" at bounding box center [155, 431] width 209 height 604
click at [930, 13] on icon at bounding box center [928, 16] width 21 height 23
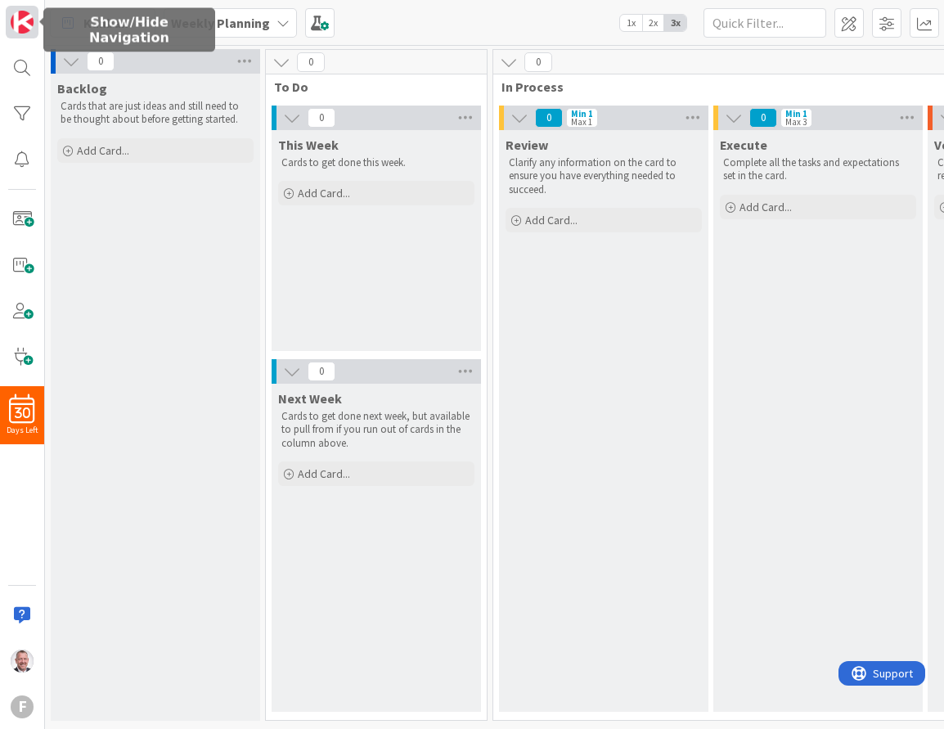
click at [28, 18] on img at bounding box center [22, 22] width 23 height 23
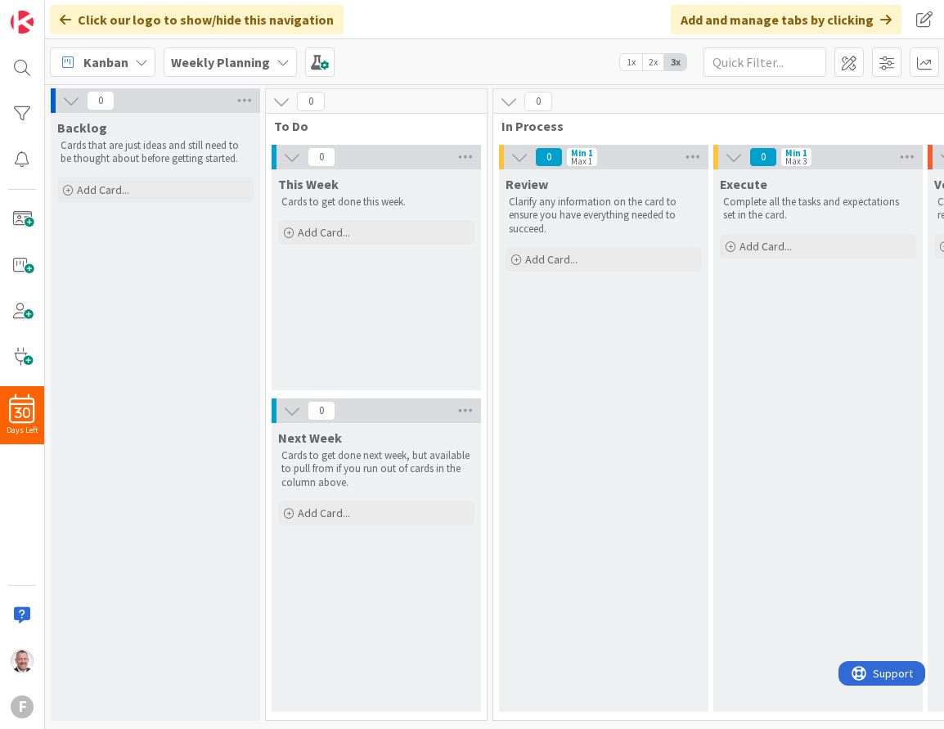
click at [279, 61] on icon at bounding box center [283, 62] width 13 height 13
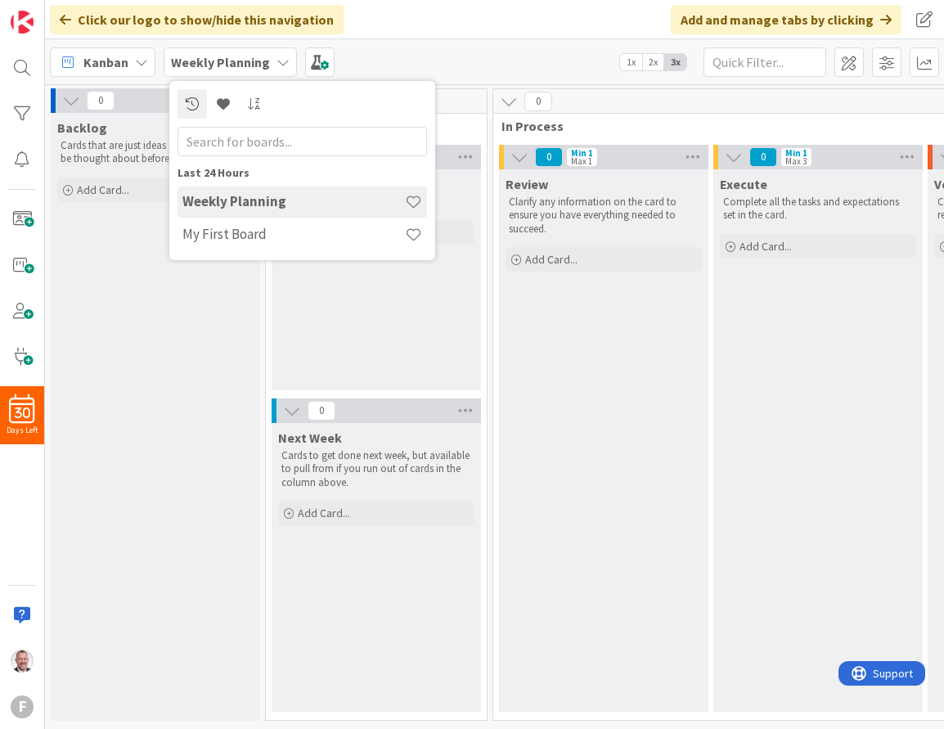
click at [254, 57] on b "Weekly Planning" at bounding box center [220, 62] width 99 height 16
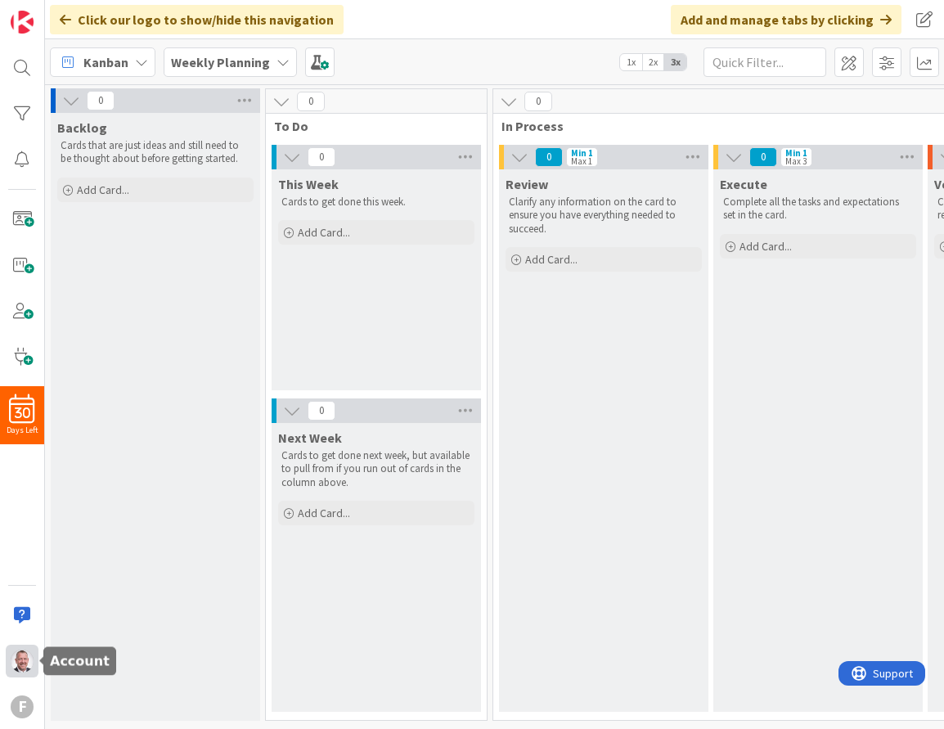
click at [25, 653] on img at bounding box center [22, 661] width 23 height 23
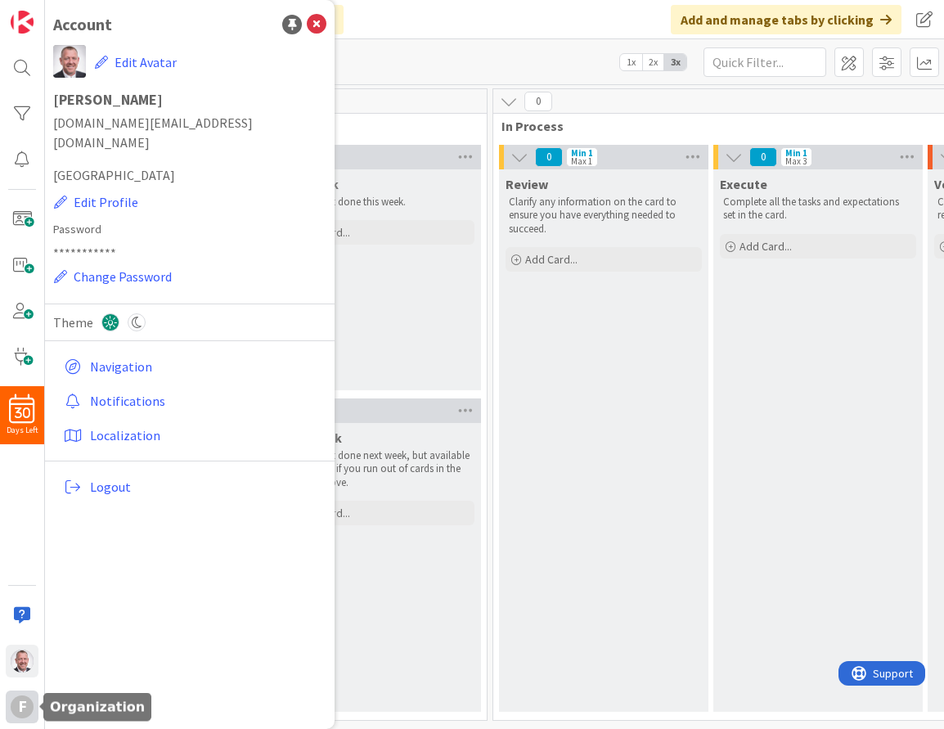
click at [21, 709] on div "F" at bounding box center [22, 706] width 23 height 23
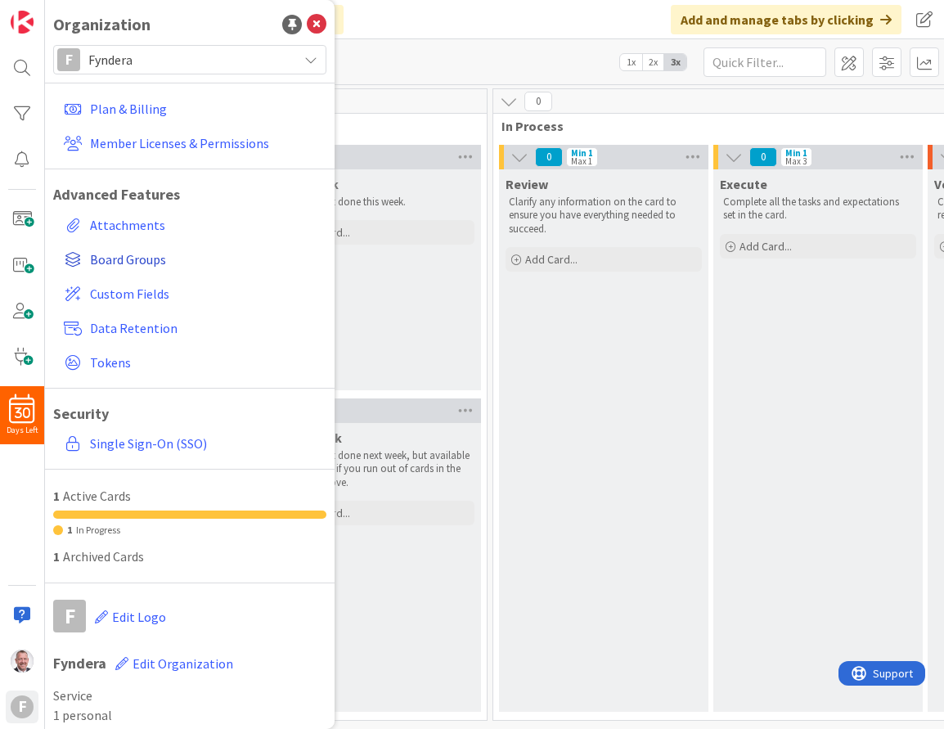
click at [141, 259] on span "Board Groups" at bounding box center [205, 260] width 230 height 20
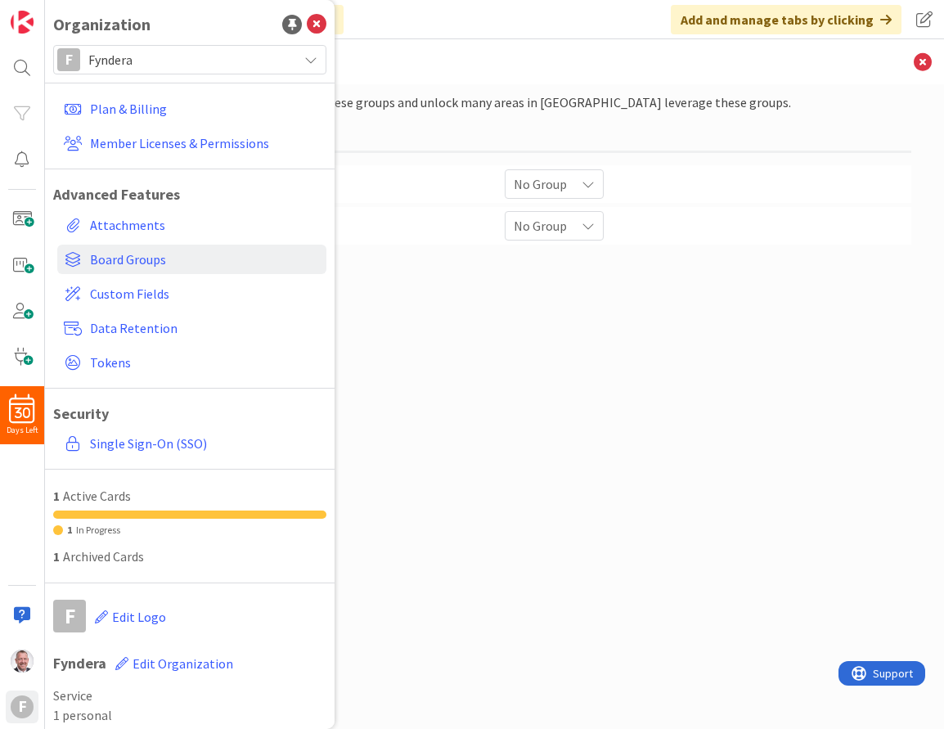
click at [346, 363] on div "Create groups to organize your boards into these groups and unlock many areas i…" at bounding box center [495, 390] width 834 height 596
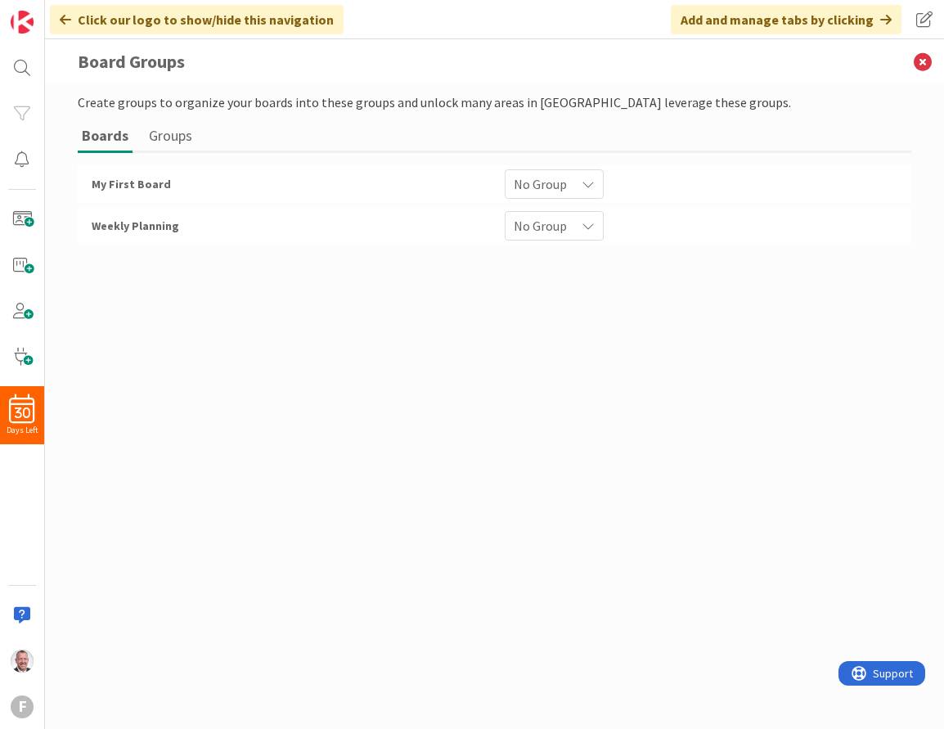
click at [591, 186] on icon at bounding box center [588, 184] width 13 height 13
click at [577, 185] on div "No Group" at bounding box center [554, 183] width 99 height 29
click at [146, 188] on span "My First Board" at bounding box center [131, 184] width 79 height 15
click at [105, 140] on button "Boards" at bounding box center [105, 136] width 55 height 33
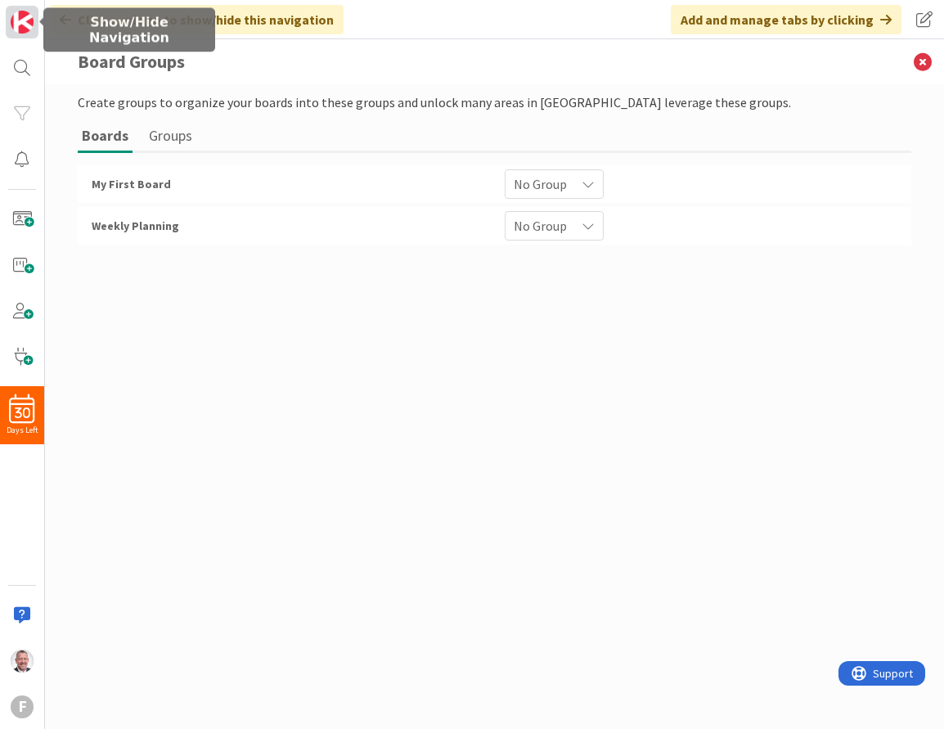
click at [21, 22] on img at bounding box center [22, 22] width 23 height 23
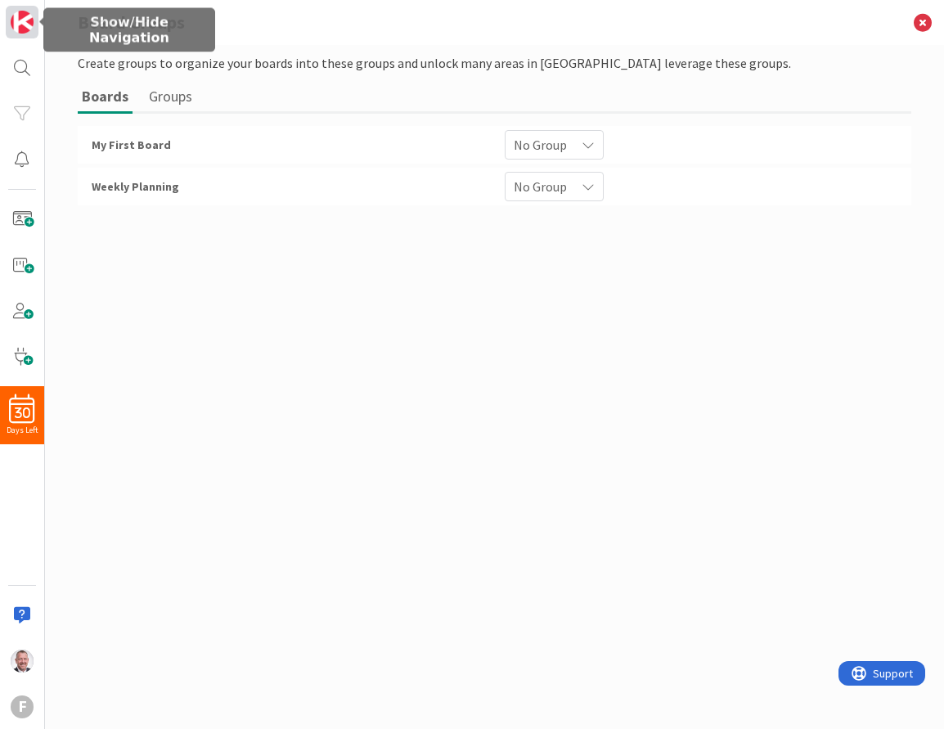
click at [21, 22] on img at bounding box center [22, 22] width 23 height 23
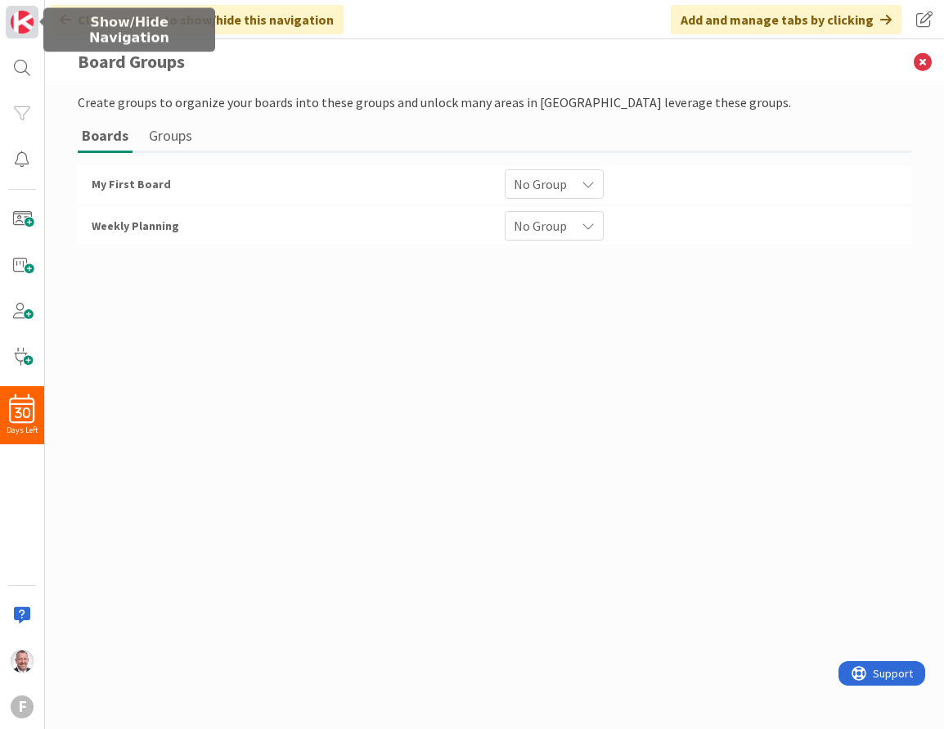
click at [21, 22] on img at bounding box center [22, 22] width 23 height 23
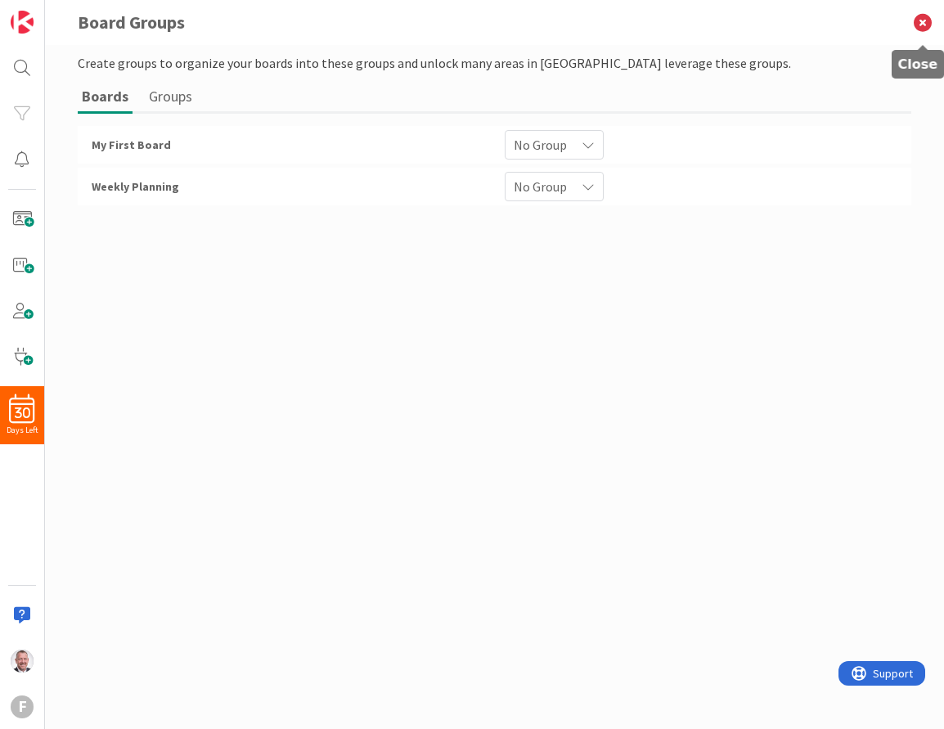
click at [927, 20] on icon at bounding box center [923, 22] width 43 height 45
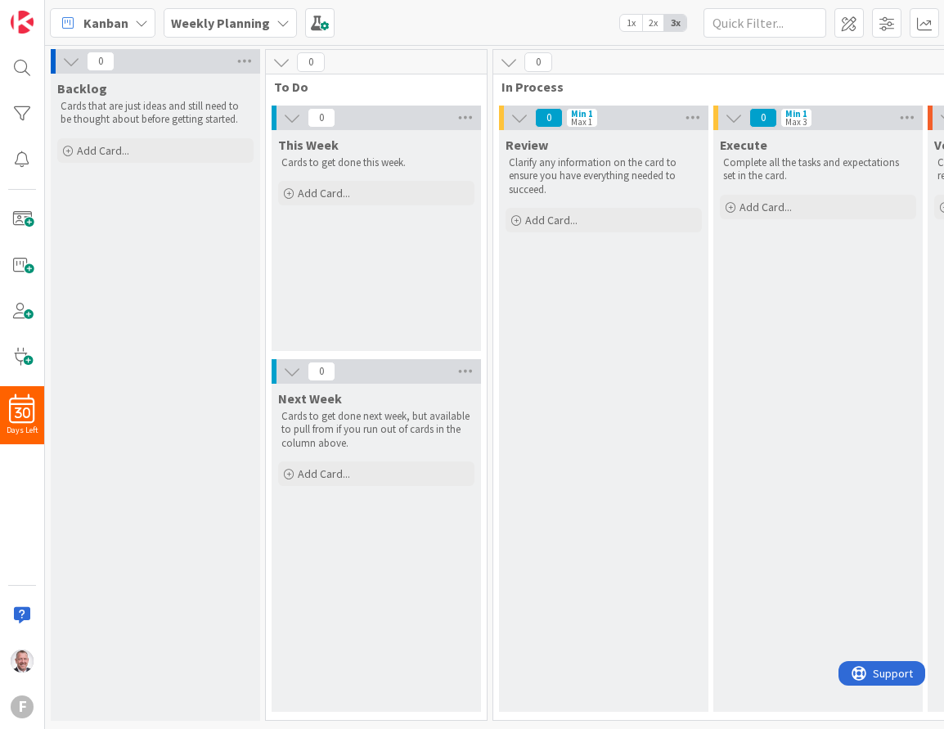
click at [96, 25] on span "Kanban" at bounding box center [105, 23] width 45 height 20
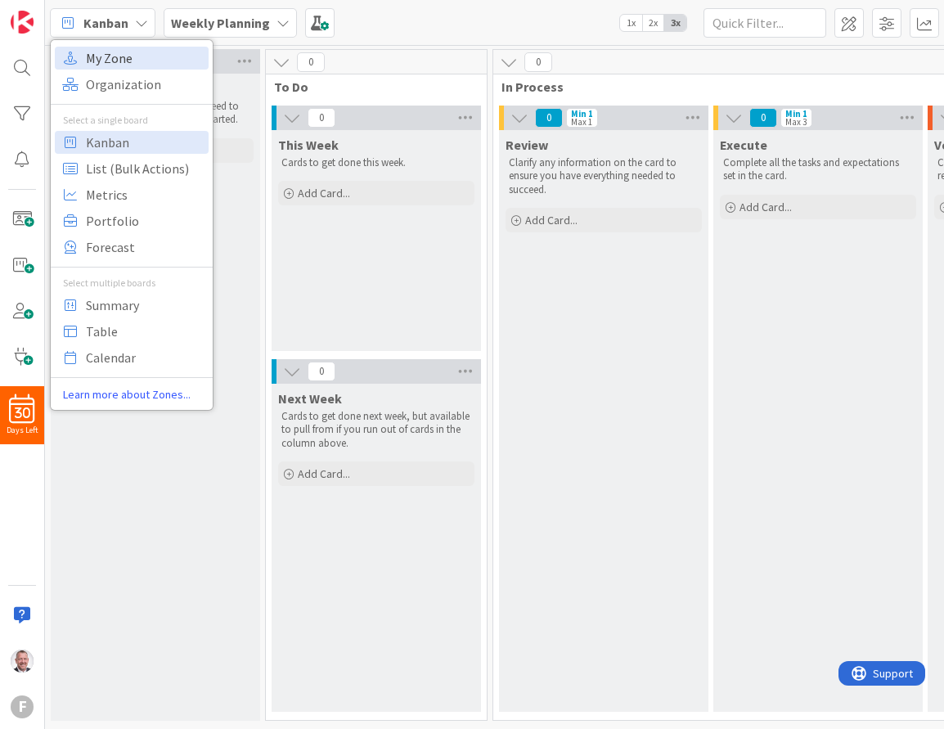
click at [98, 65] on span "My Zone" at bounding box center [145, 58] width 118 height 25
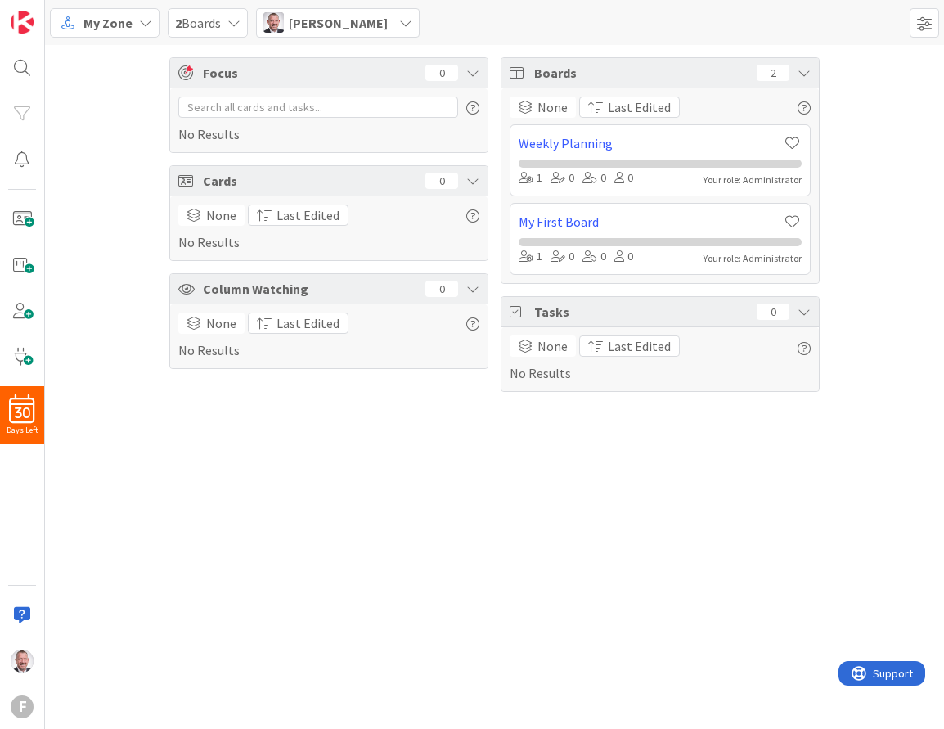
click at [733, 106] on div "None Last Edited" at bounding box center [660, 107] width 301 height 21
click at [803, 316] on icon at bounding box center [804, 311] width 13 height 13
click at [804, 316] on icon at bounding box center [804, 311] width 13 height 13
click at [808, 76] on icon at bounding box center [804, 72] width 13 height 13
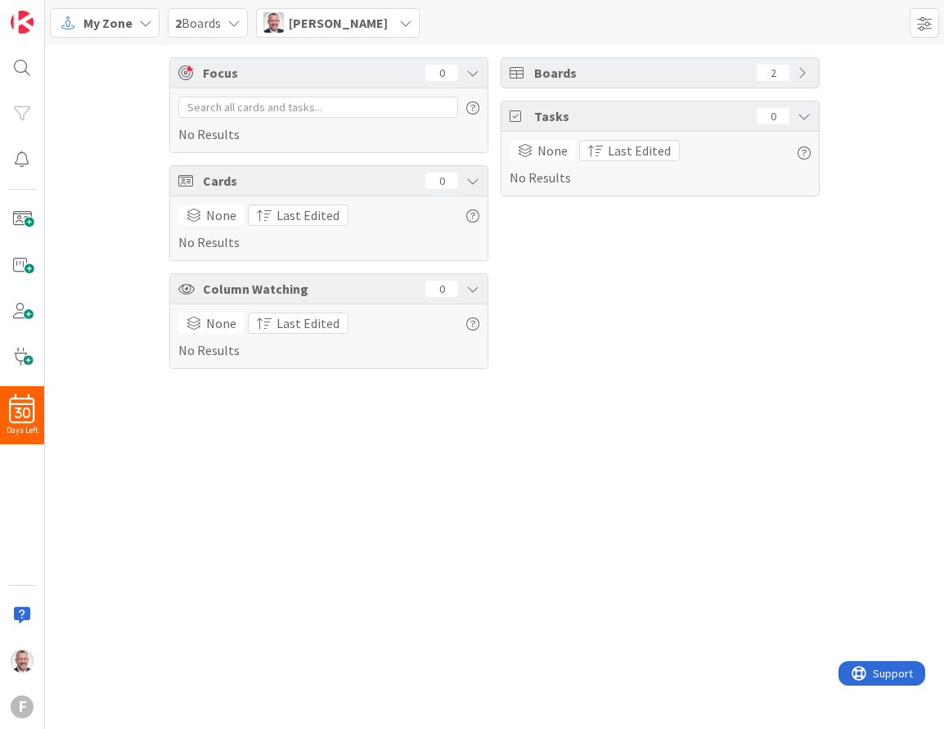
click at [119, 22] on span "My Zone" at bounding box center [107, 23] width 49 height 20
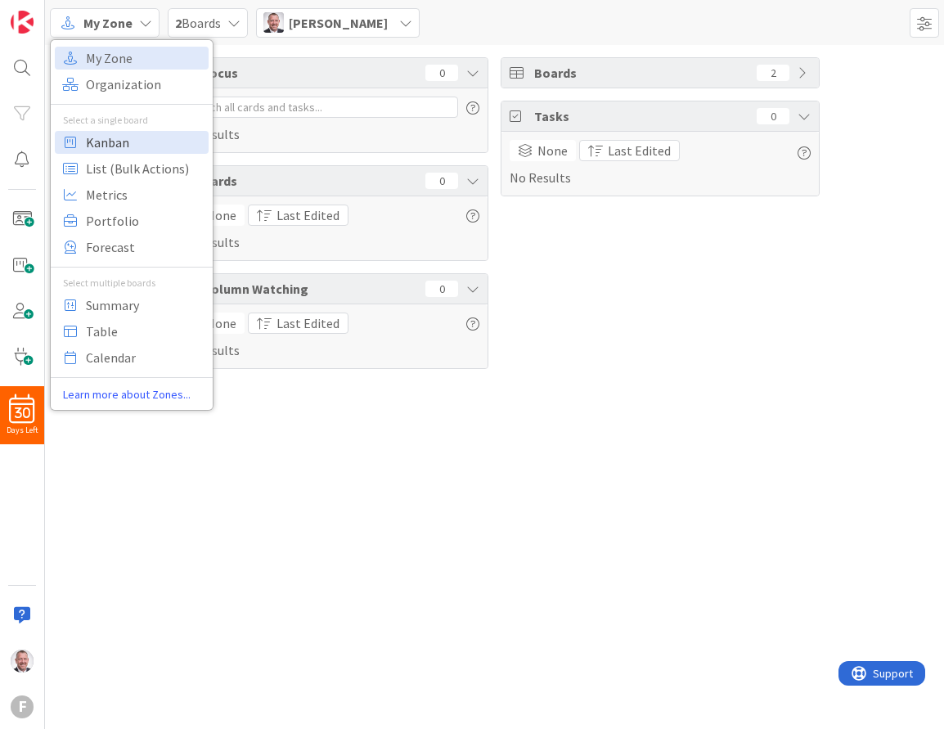
click at [129, 143] on span "Kanban" at bounding box center [145, 142] width 118 height 25
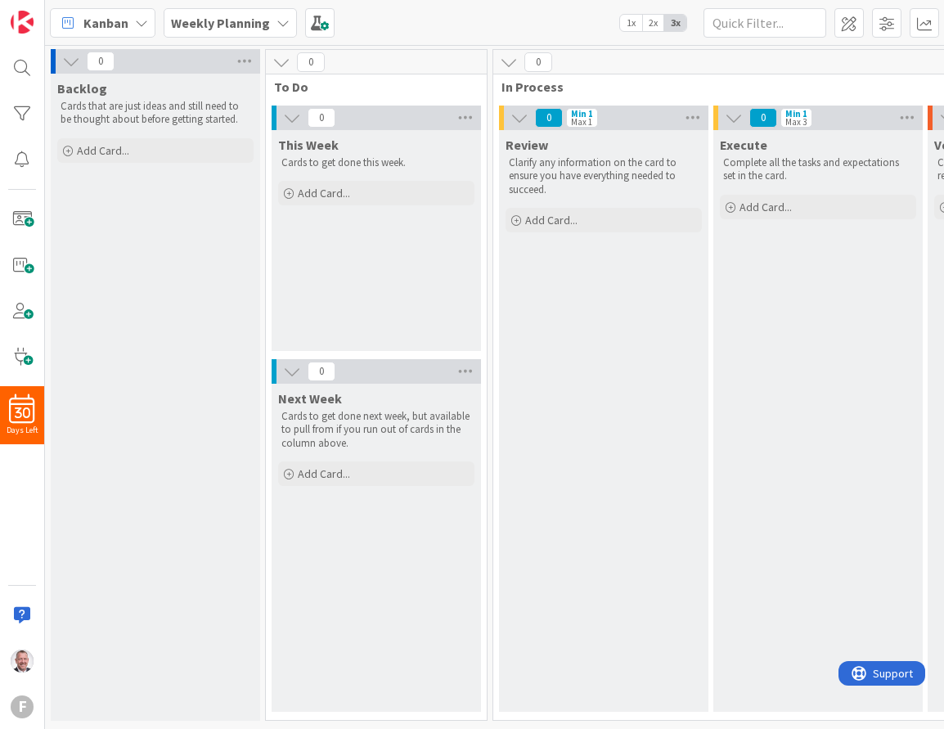
click at [127, 20] on span "Kanban" at bounding box center [105, 23] width 45 height 20
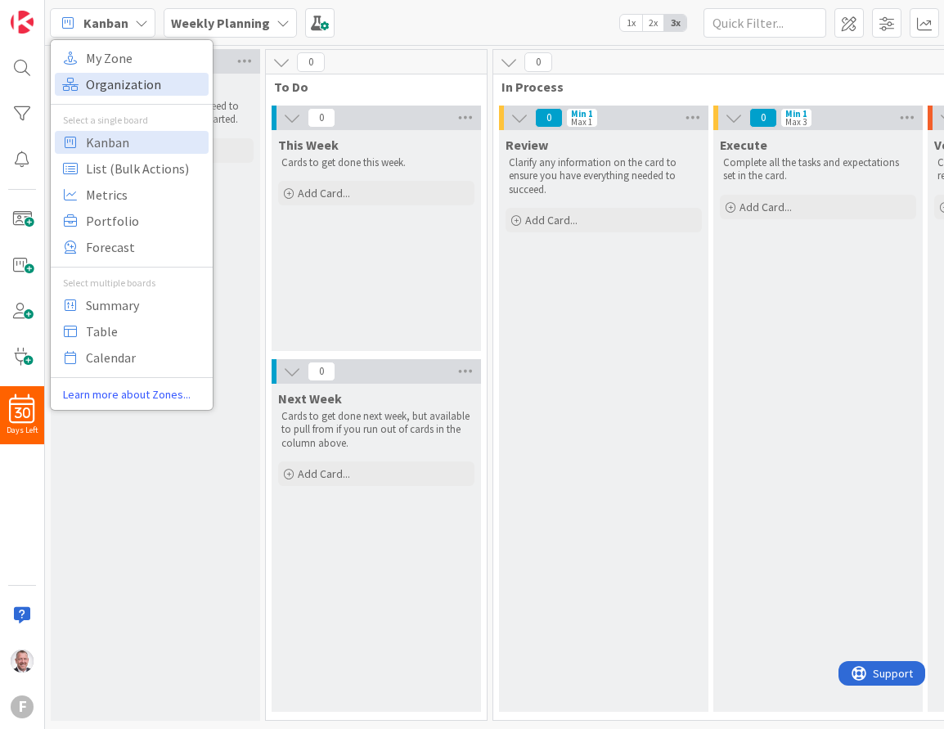
click at [124, 86] on span "Organization" at bounding box center [145, 84] width 118 height 25
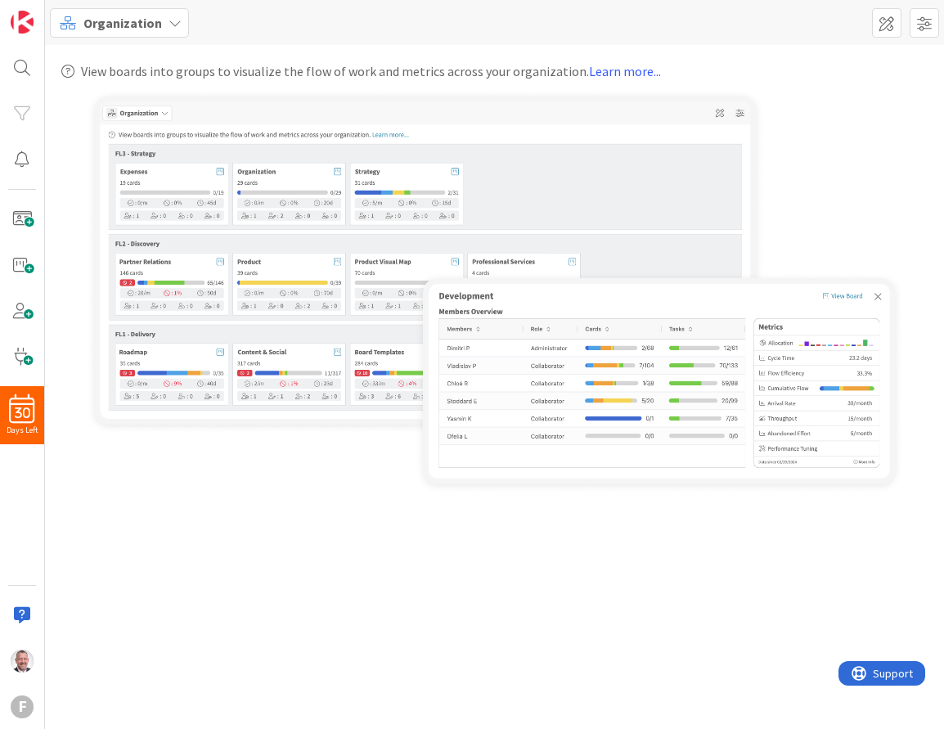
click at [277, 238] on img at bounding box center [495, 291] width 818 height 405
click at [920, 22] on span at bounding box center [924, 22] width 29 height 29
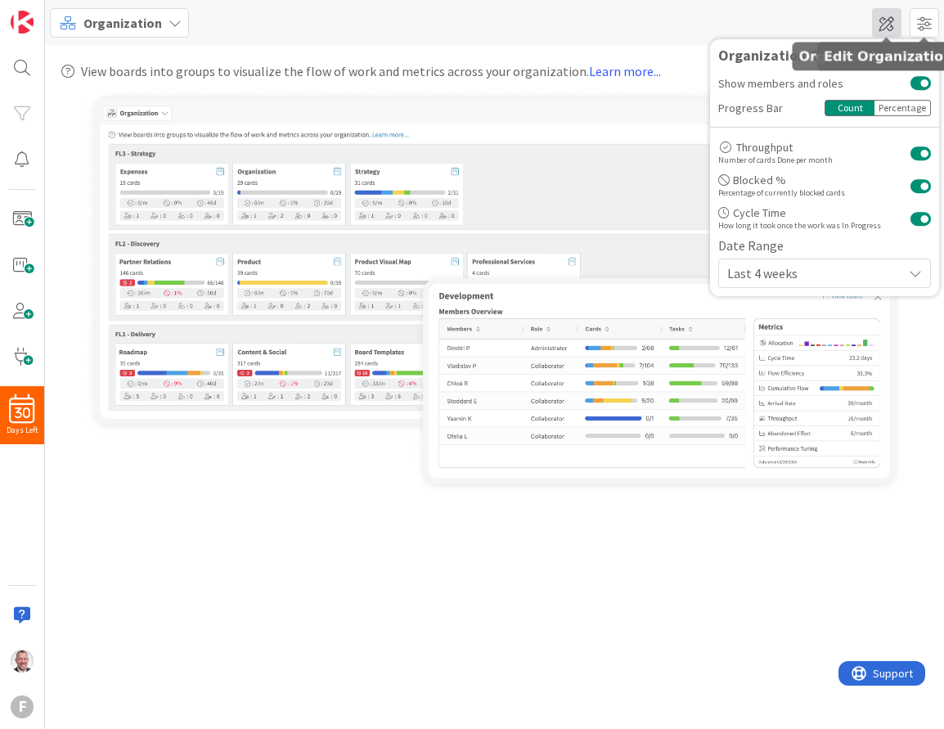
click at [884, 30] on span at bounding box center [886, 22] width 29 height 29
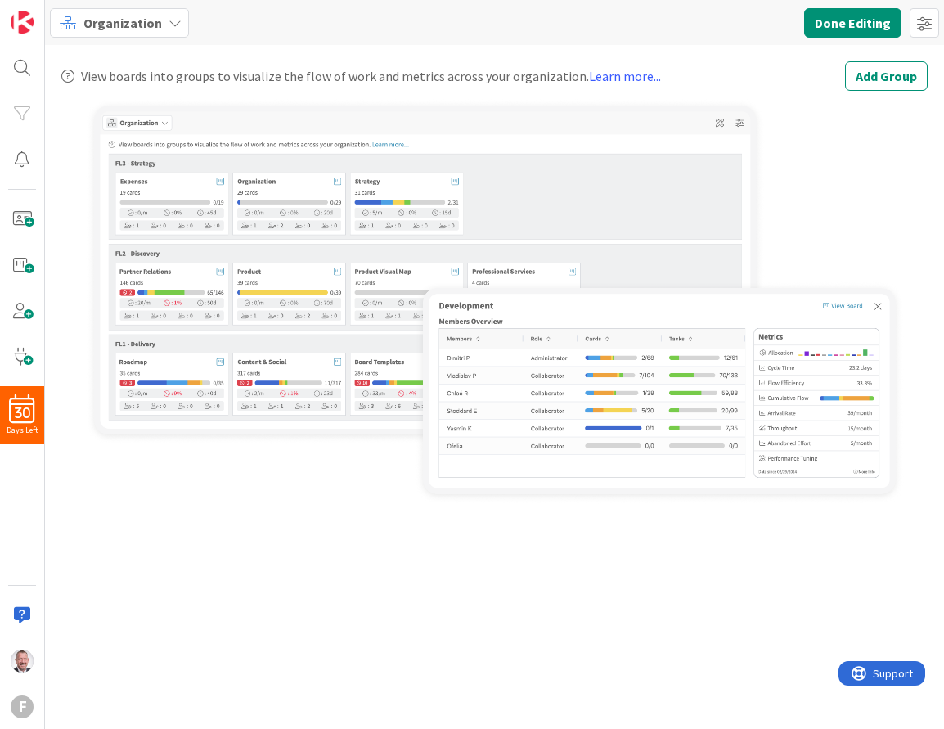
click at [689, 49] on div "View boards into groups to visualize the flow of work and metrics across your o…" at bounding box center [494, 387] width 899 height 684
click at [871, 26] on button "Done Editing" at bounding box center [852, 22] width 97 height 29
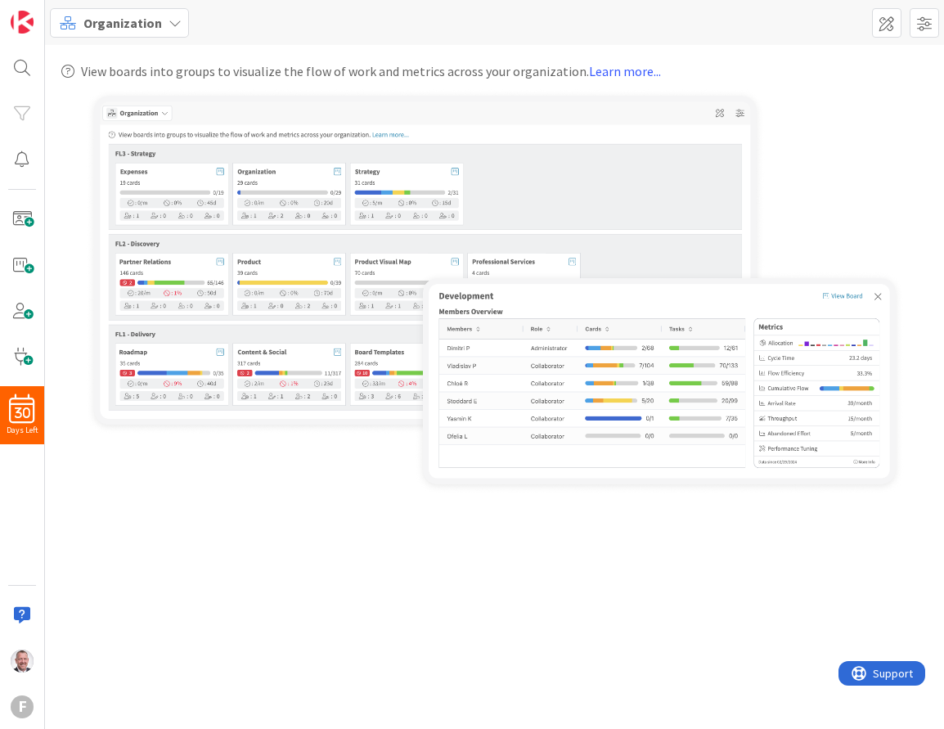
click at [139, 16] on span "Organization" at bounding box center [122, 23] width 79 height 20
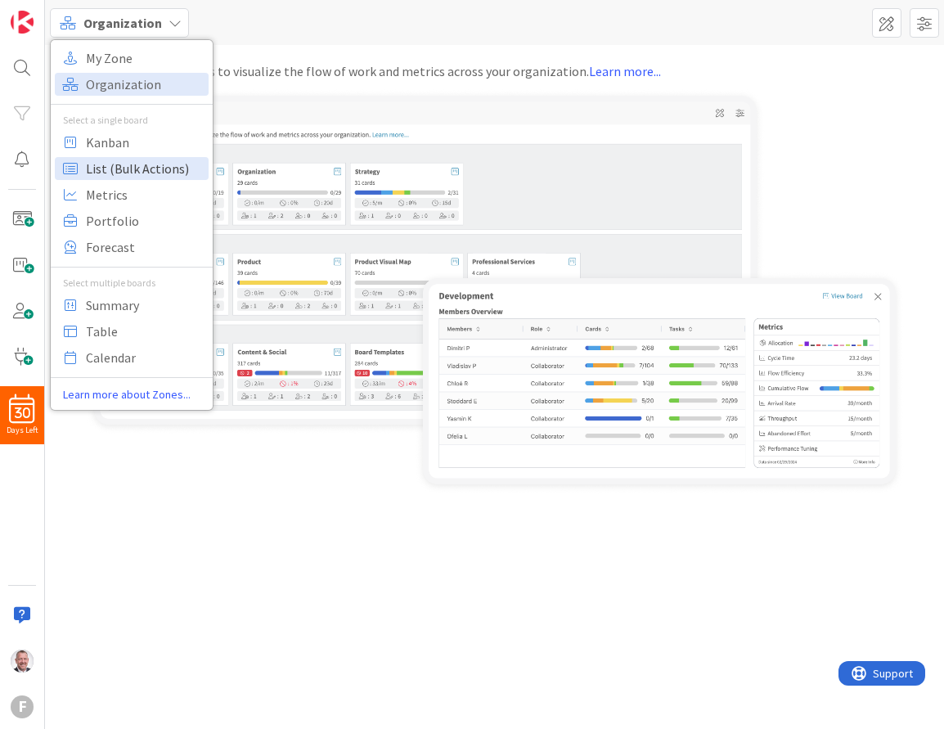
click at [151, 173] on span "List (Bulk Actions)" at bounding box center [145, 168] width 118 height 25
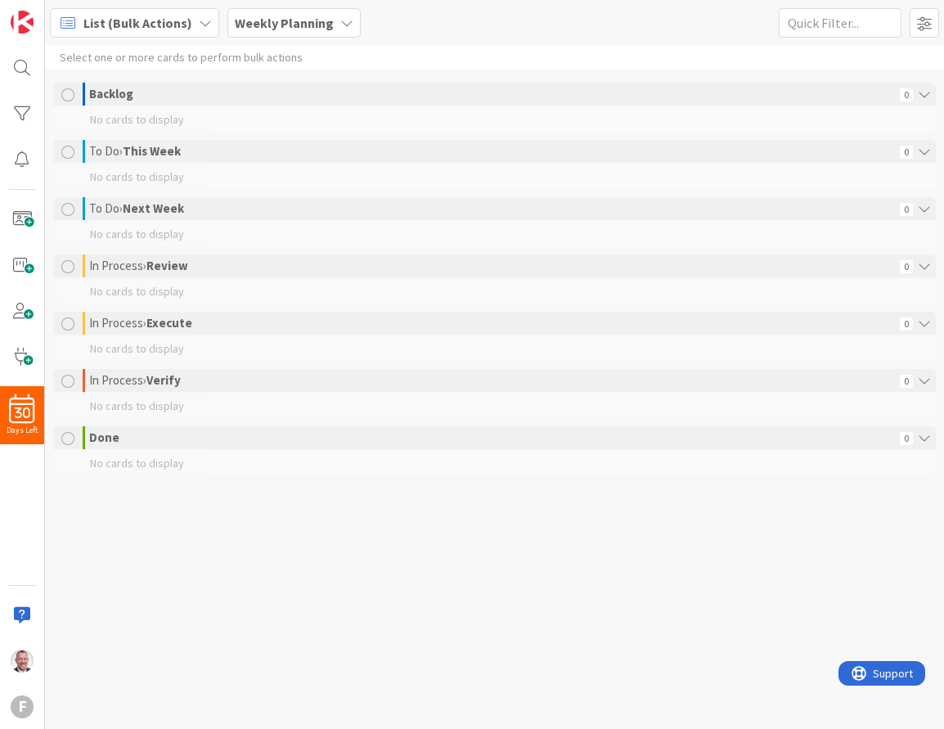
click at [150, 25] on span "List (Bulk Actions)" at bounding box center [137, 23] width 109 height 20
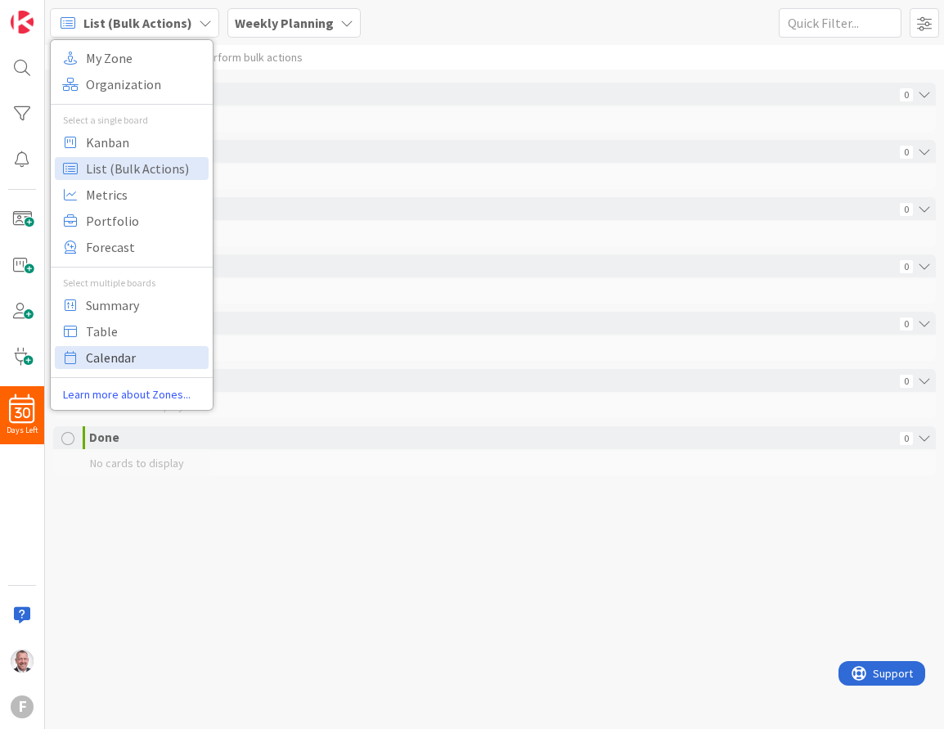
click at [158, 345] on span "Calendar" at bounding box center [145, 357] width 118 height 25
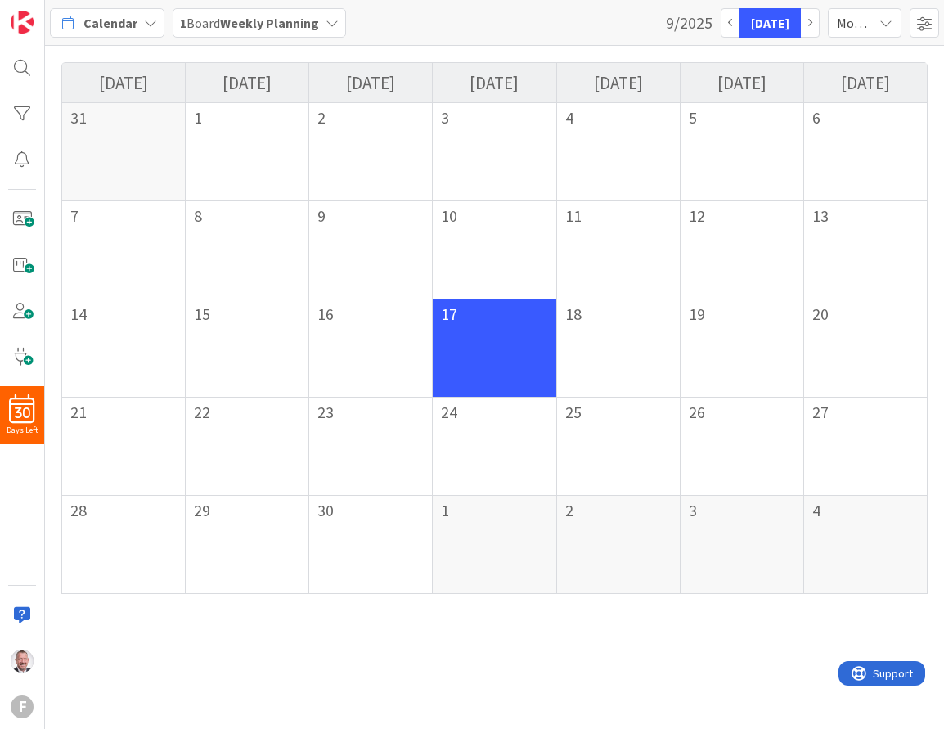
click at [132, 21] on span "Calendar" at bounding box center [110, 23] width 54 height 20
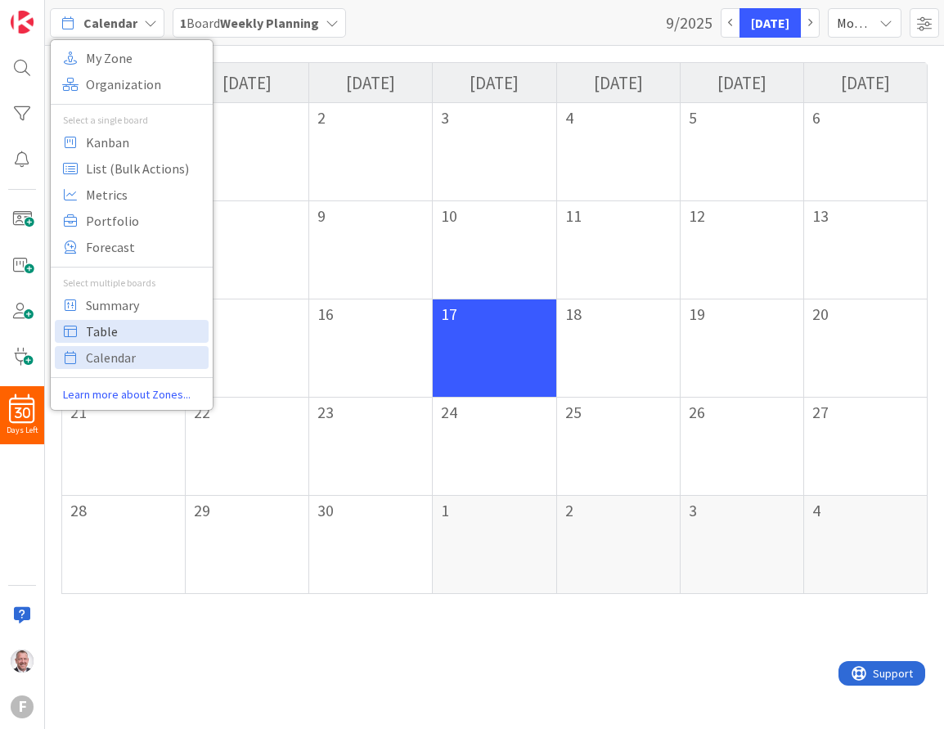
click at [155, 328] on span "Table" at bounding box center [145, 331] width 118 height 25
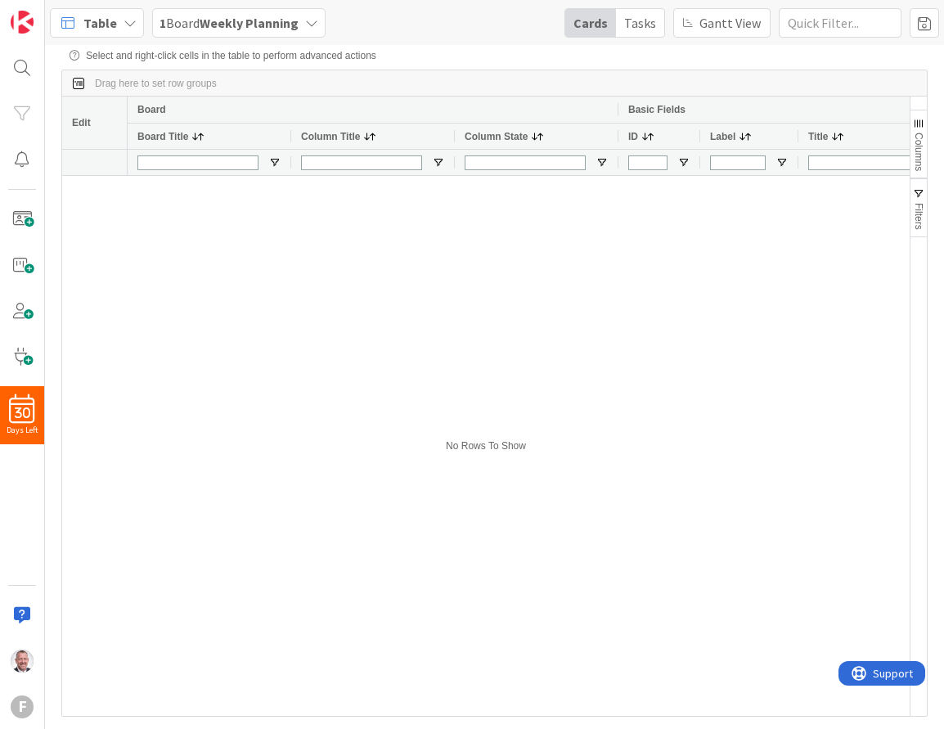
click at [109, 29] on span "Table" at bounding box center [100, 23] width 34 height 20
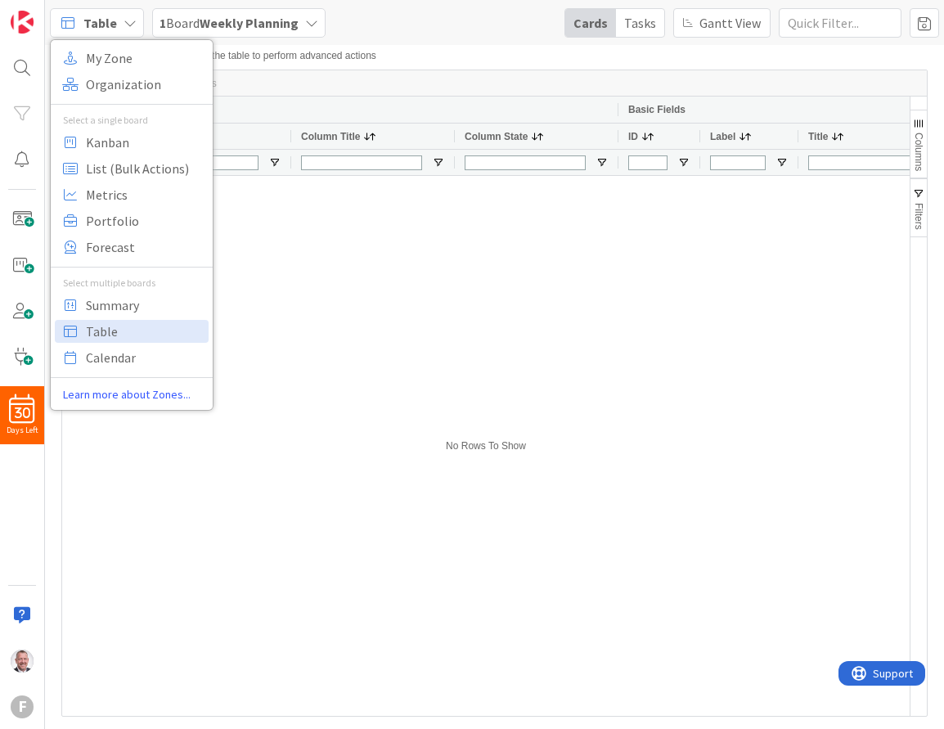
click at [109, 29] on span "Table" at bounding box center [100, 23] width 34 height 20
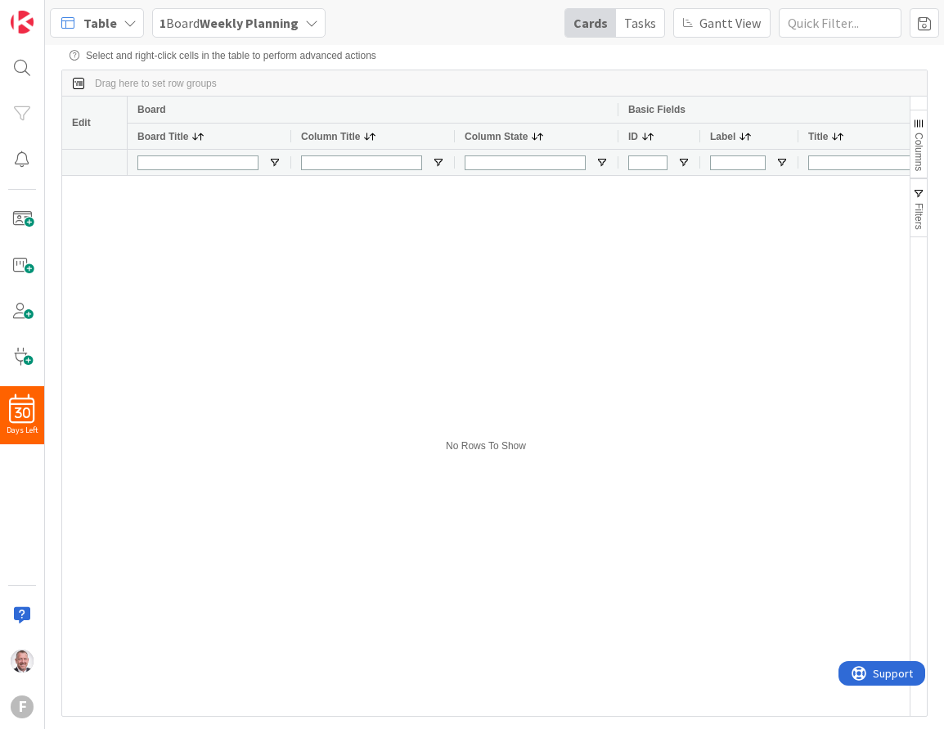
click at [202, 20] on b "Weekly Planning" at bounding box center [249, 23] width 99 height 16
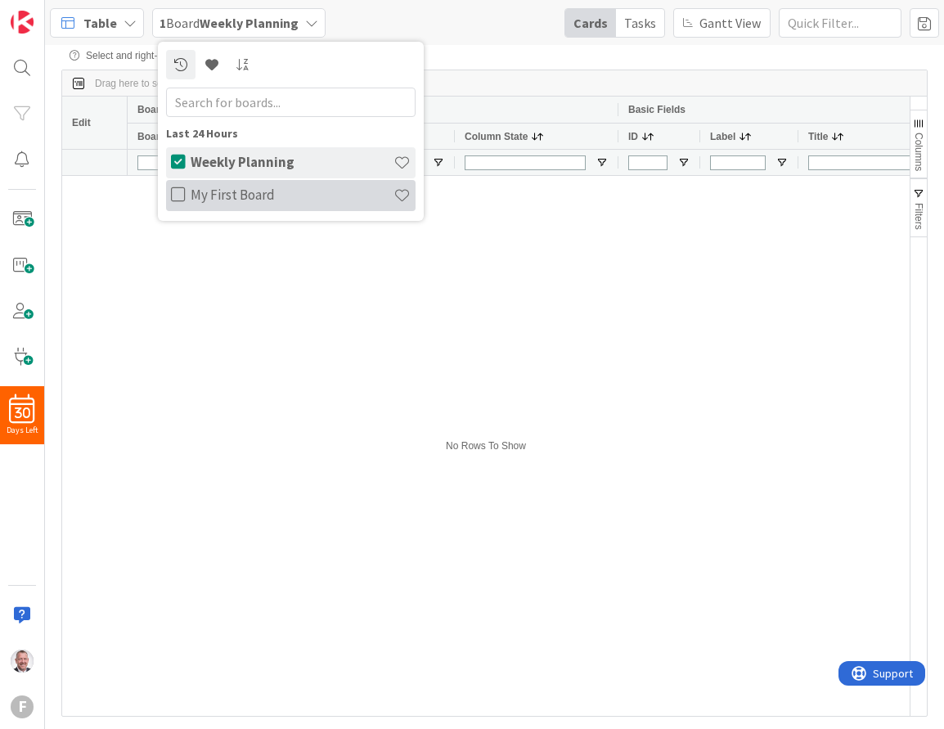
click at [186, 200] on div "My First Board" at bounding box center [301, 195] width 230 height 31
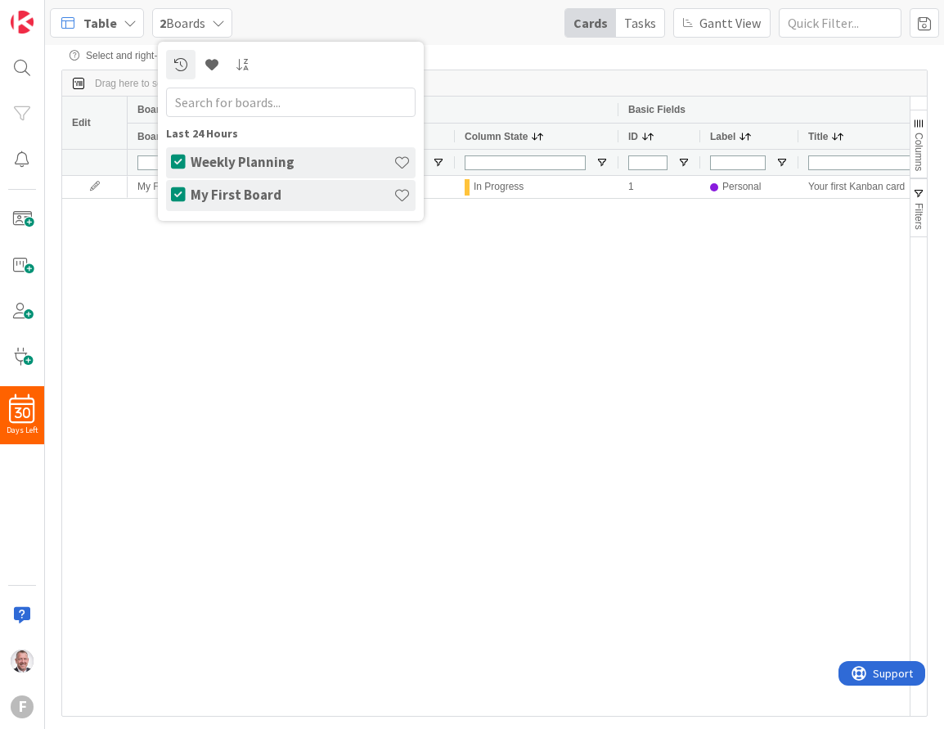
click at [328, 345] on div "My First Board Review In Progress 1 Personal Your first Kanban card" at bounding box center [519, 446] width 782 height 540
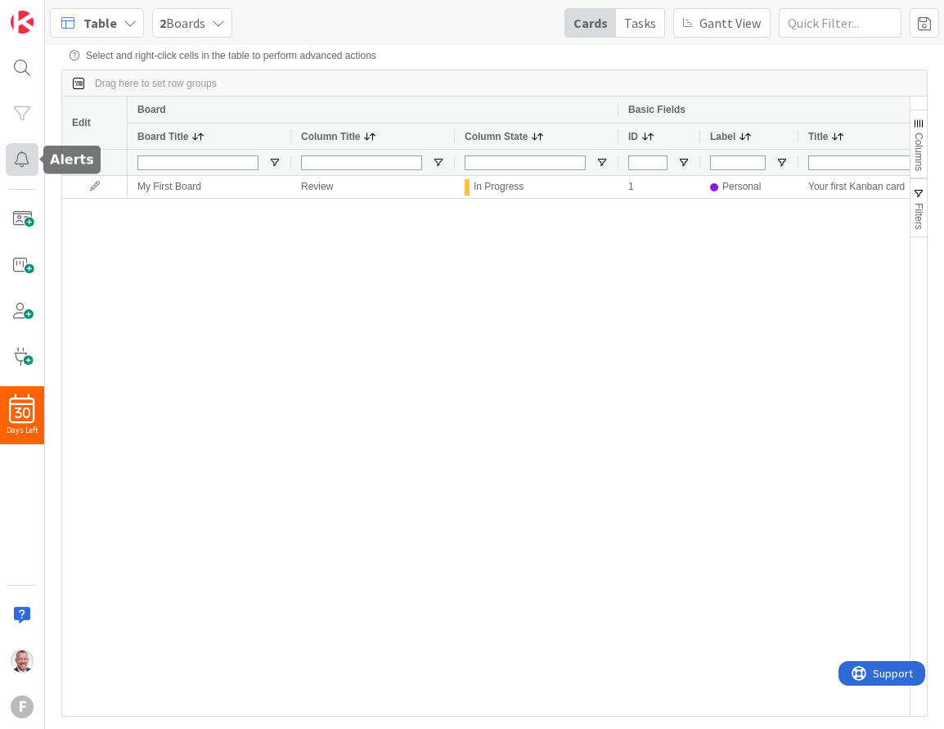
click at [23, 163] on div at bounding box center [22, 159] width 33 height 33
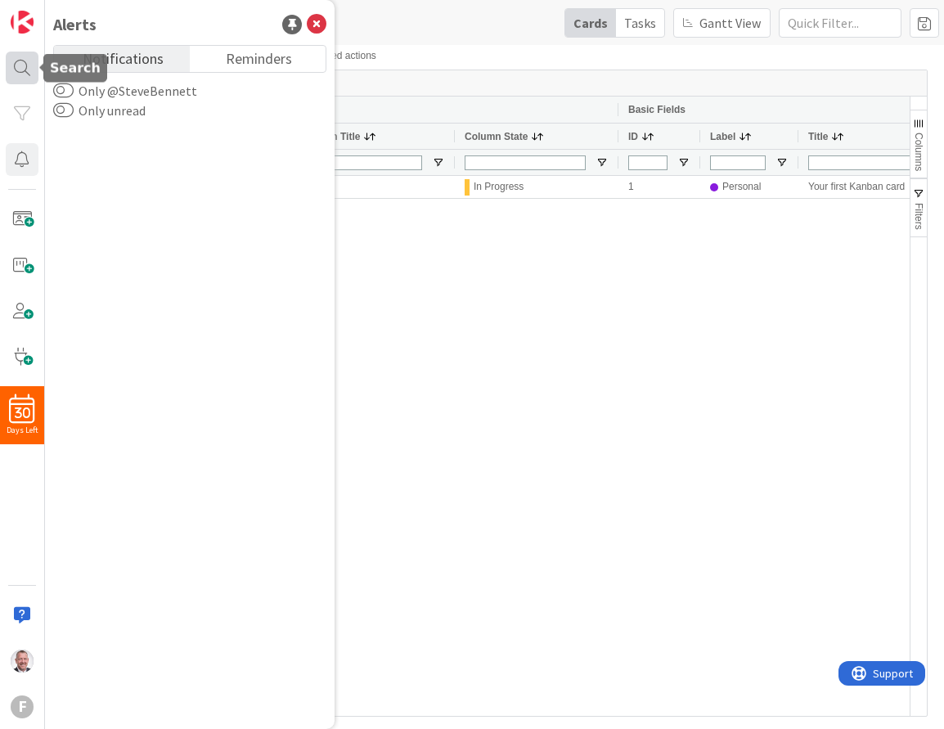
click at [16, 73] on div at bounding box center [22, 68] width 33 height 33
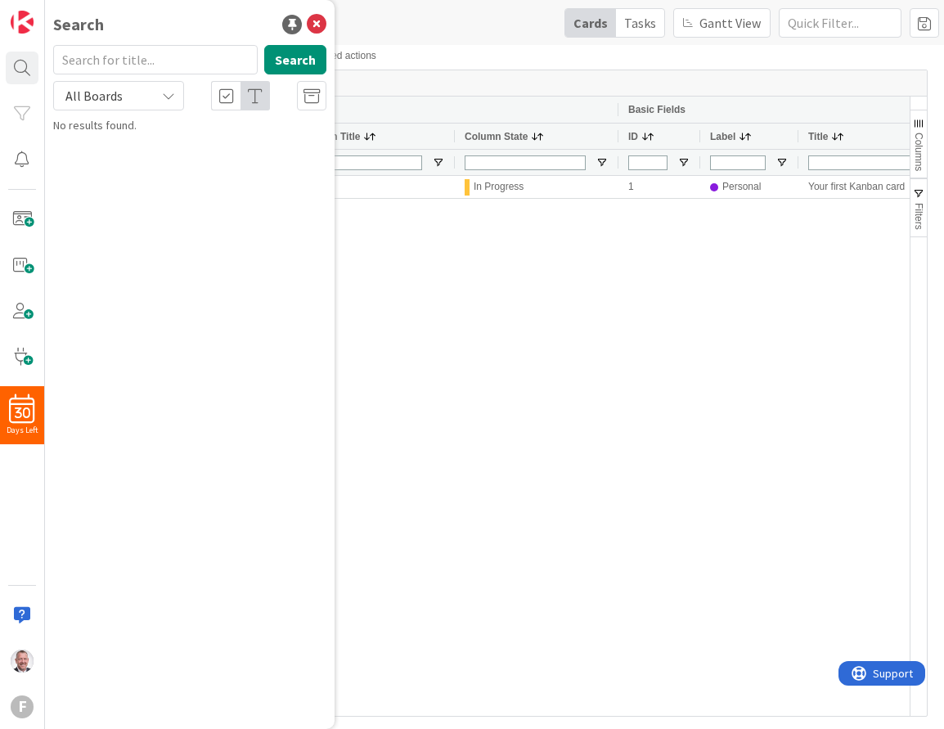
click at [157, 103] on div "All Boards" at bounding box center [118, 95] width 131 height 29
click at [140, 141] on span "All Boards" at bounding box center [147, 134] width 170 height 25
click at [293, 75] on div "Search" at bounding box center [189, 63] width 293 height 36
click at [291, 50] on button "Search" at bounding box center [295, 59] width 62 height 29
click at [318, 23] on icon at bounding box center [317, 25] width 20 height 20
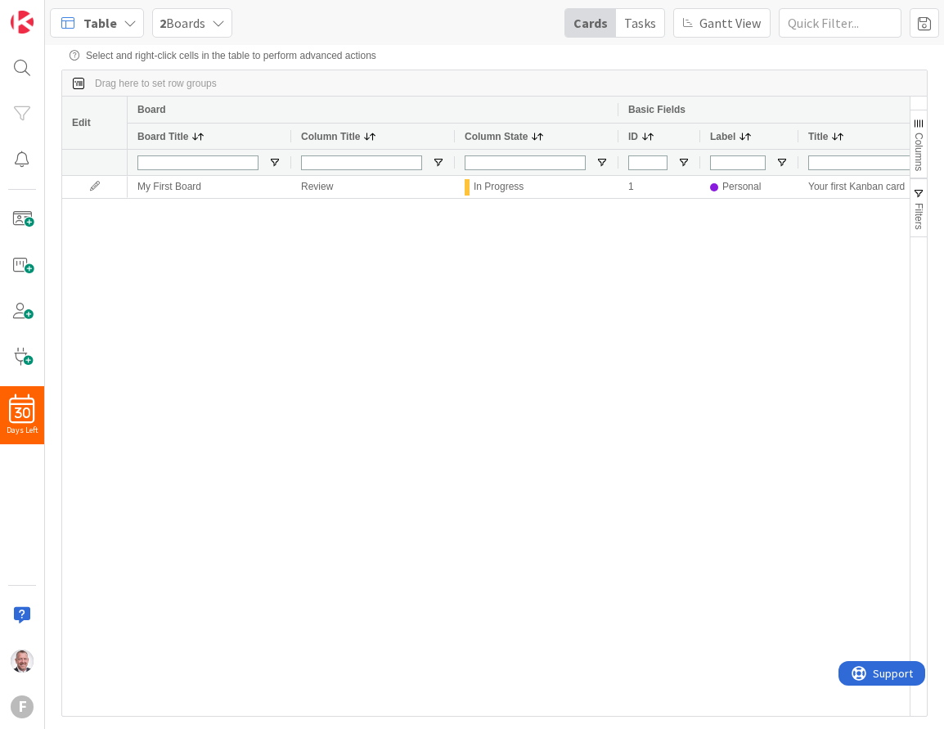
click at [727, 20] on span "Gantt View" at bounding box center [730, 23] width 61 height 20
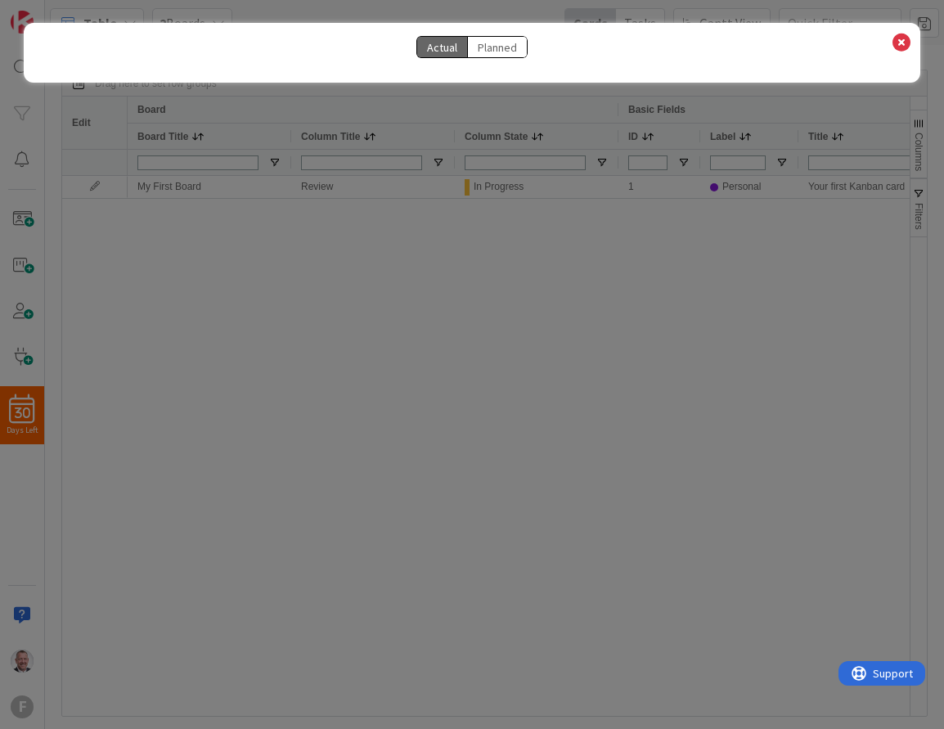
select select "View all"
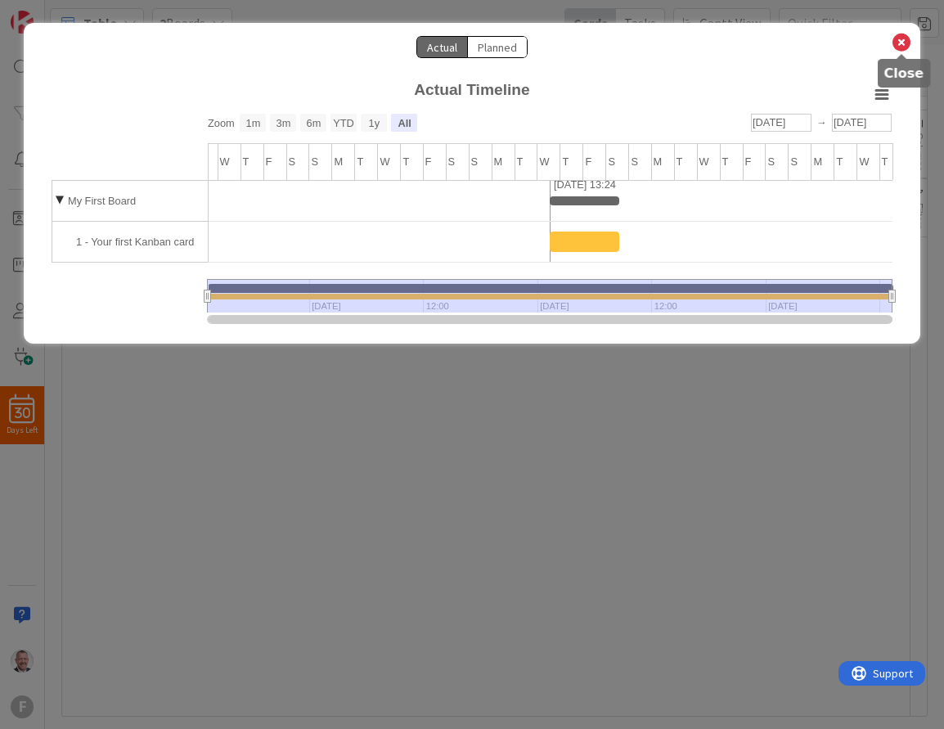
click at [902, 38] on icon at bounding box center [901, 42] width 21 height 23
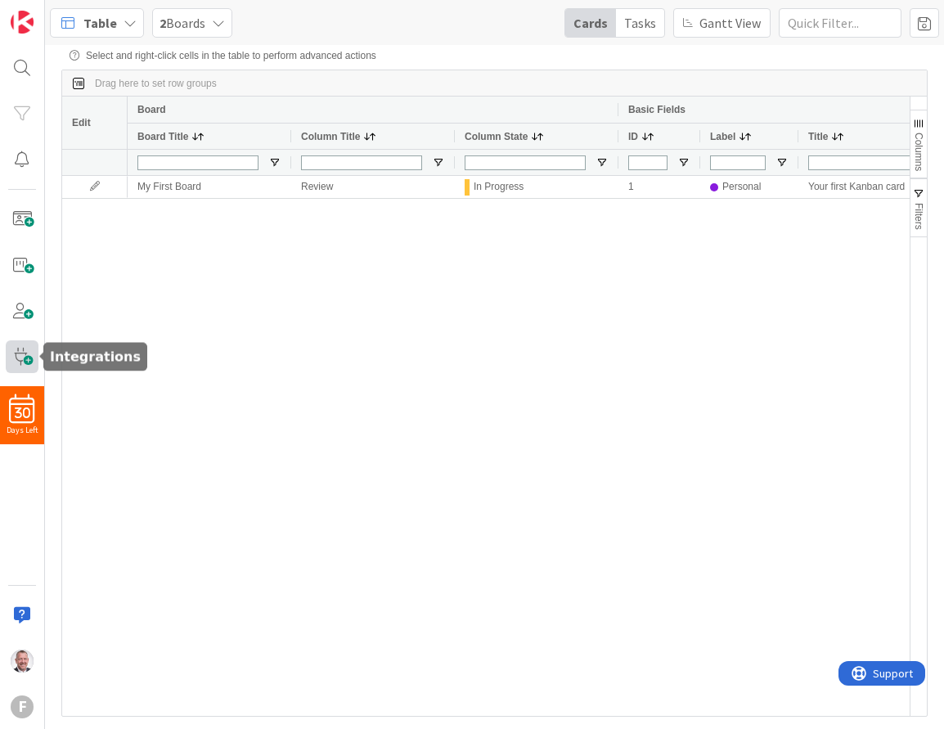
click at [30, 362] on span at bounding box center [22, 356] width 33 height 33
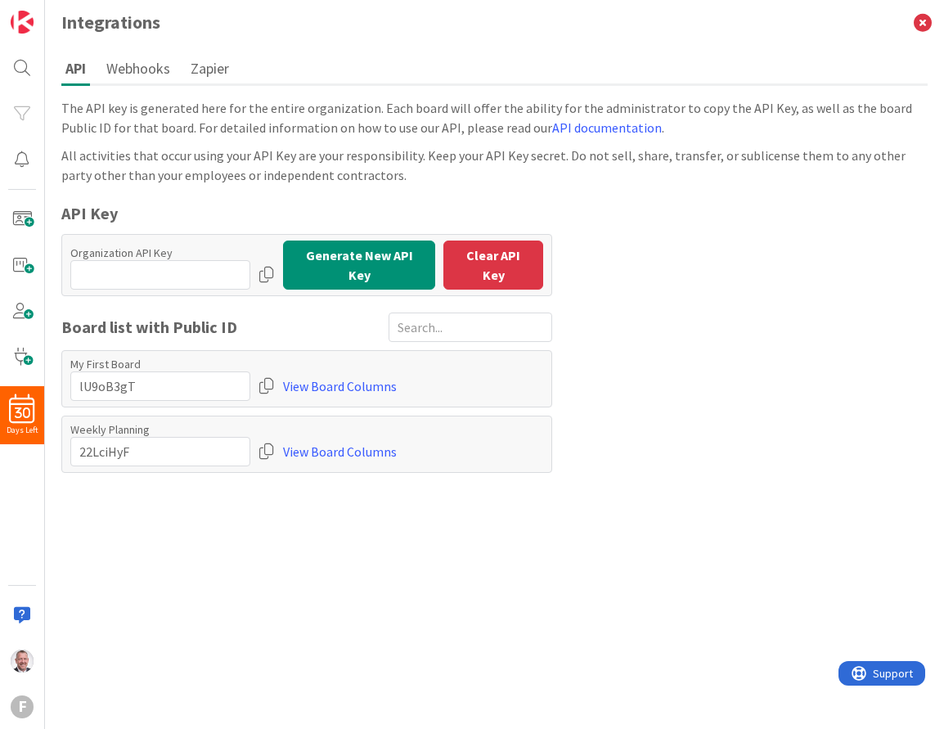
click at [190, 638] on div "The API key is generated here for the entire organization. Each board will offe…" at bounding box center [494, 409] width 866 height 623
click at [330, 625] on div "The API key is generated here for the entire organization. Each board will offe…" at bounding box center [494, 409] width 866 height 623
click at [315, 601] on div "The API key is generated here for the entire organization. Each board will offe…" at bounding box center [494, 409] width 866 height 623
click at [73, 65] on button "API" at bounding box center [75, 69] width 29 height 33
click at [133, 56] on button "Webhooks" at bounding box center [138, 68] width 72 height 30
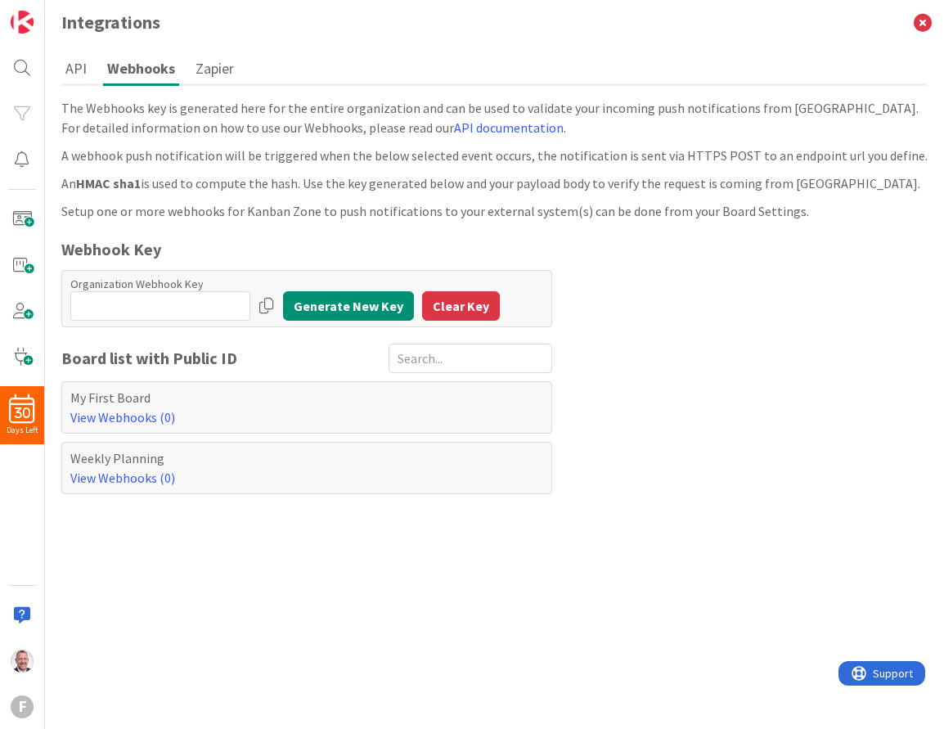
click at [211, 75] on button "Zapier" at bounding box center [214, 68] width 47 height 30
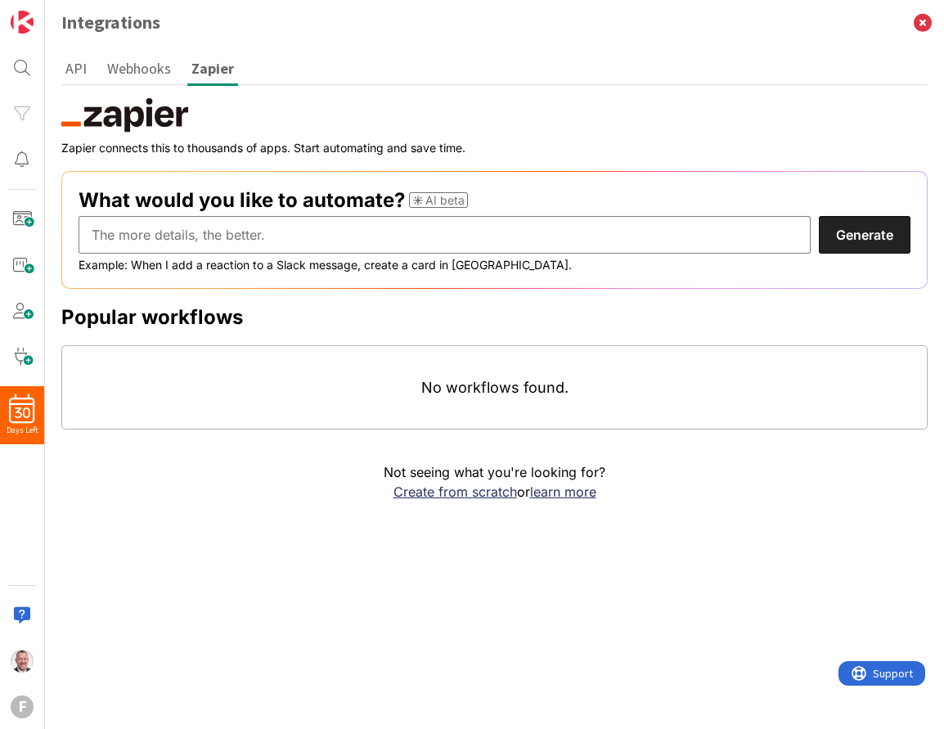
click at [755, 59] on ul "API Webhooks Zapier" at bounding box center [494, 69] width 866 height 33
click at [924, 24] on icon at bounding box center [923, 22] width 43 height 45
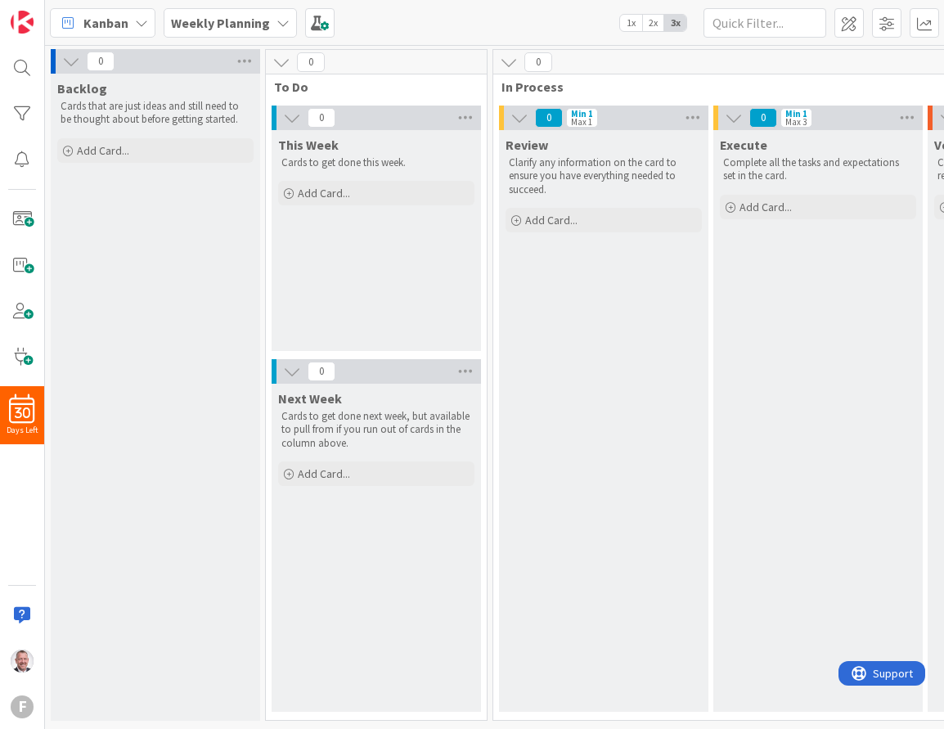
click at [275, 63] on icon at bounding box center [281, 62] width 18 height 18
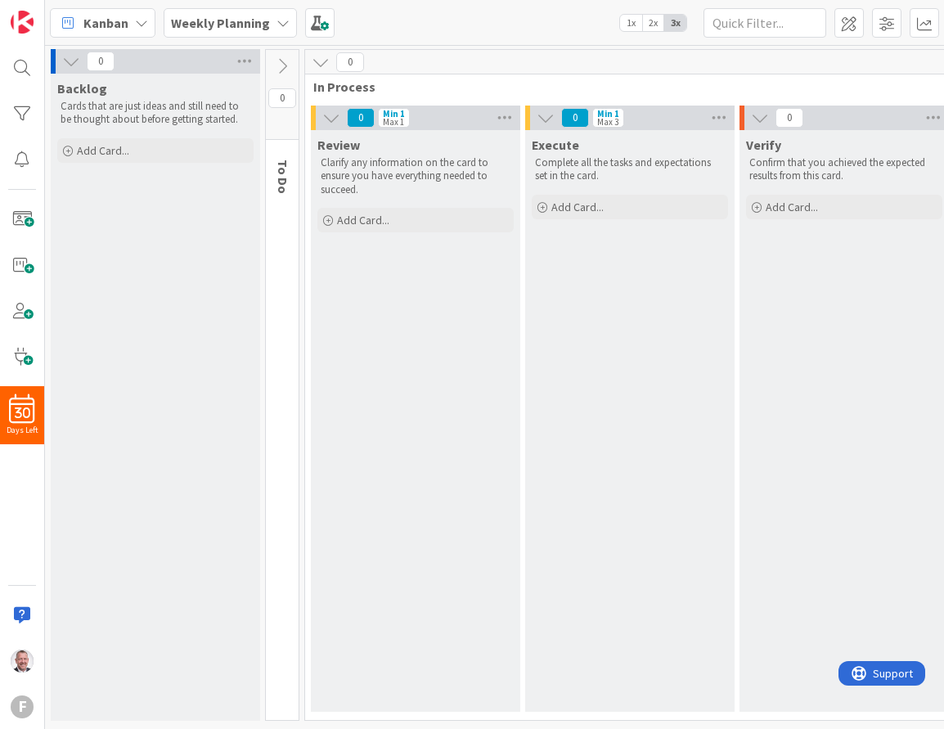
click at [68, 61] on icon at bounding box center [71, 61] width 18 height 18
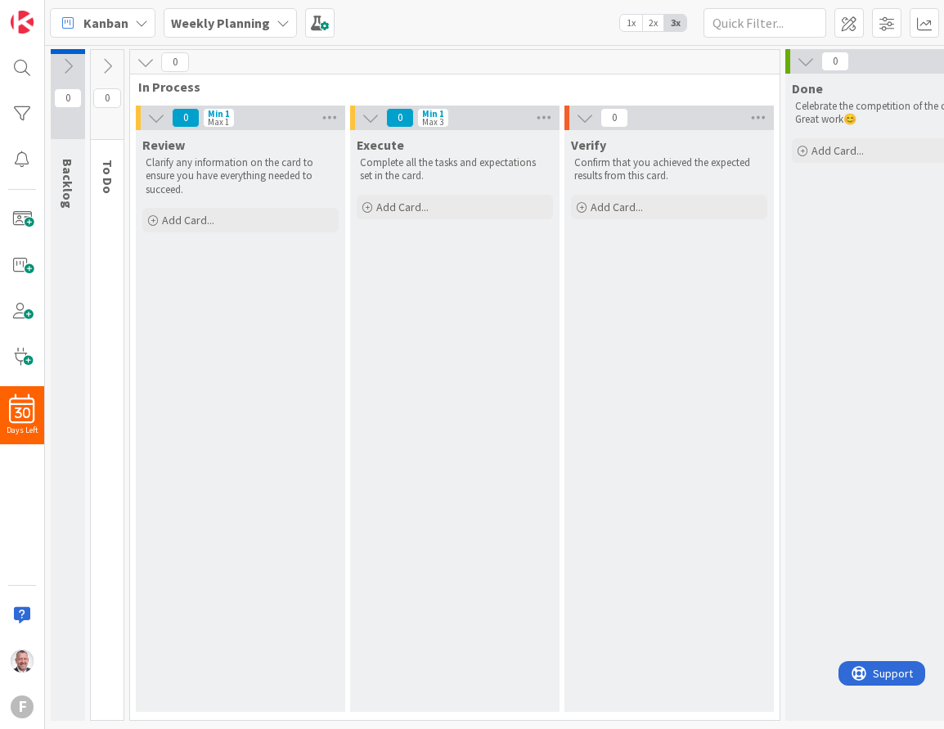
click at [145, 67] on icon at bounding box center [146, 62] width 18 height 18
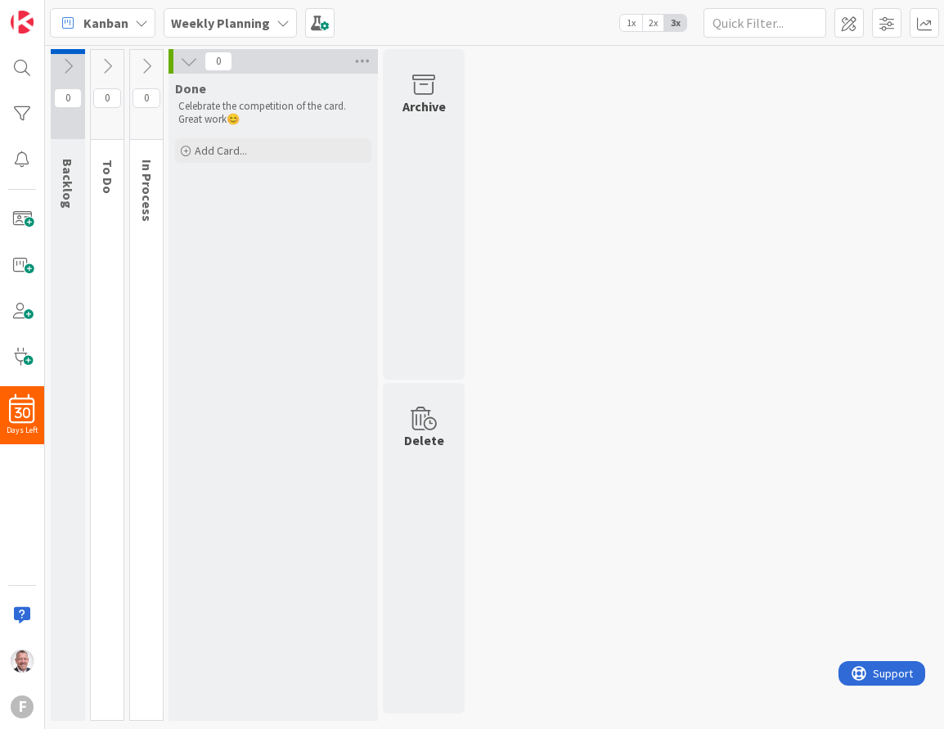
click at [191, 61] on icon at bounding box center [189, 61] width 18 height 18
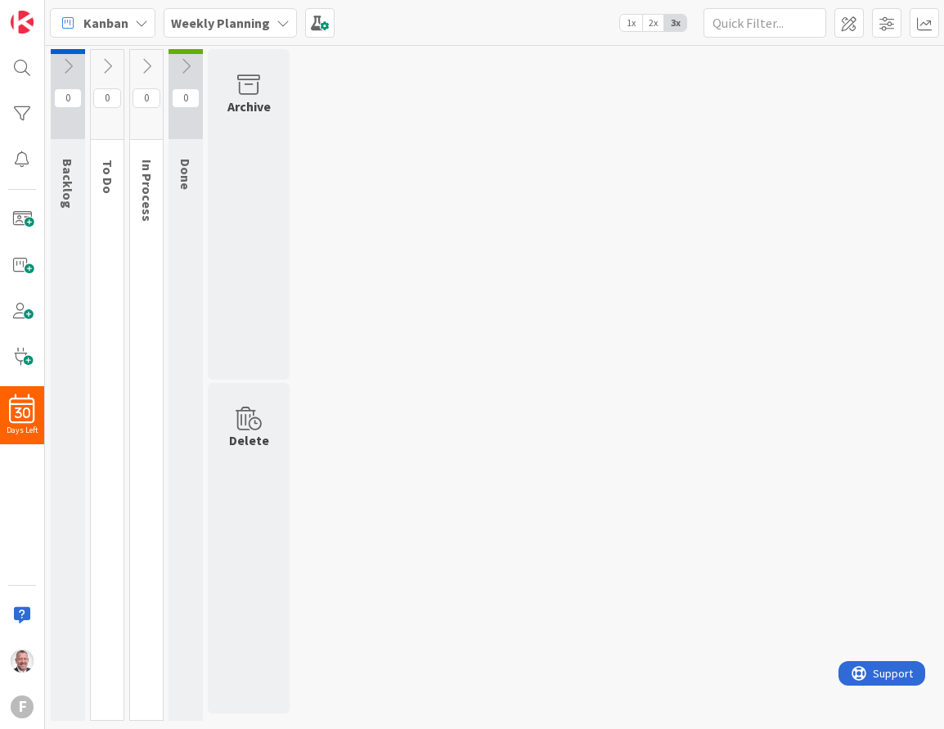
click at [449, 199] on div "0 Backlog Cards that are just ideas and still need to be thought about before g…" at bounding box center [494, 389] width 893 height 680
click at [223, 25] on b "Weekly Planning" at bounding box center [220, 23] width 99 height 16
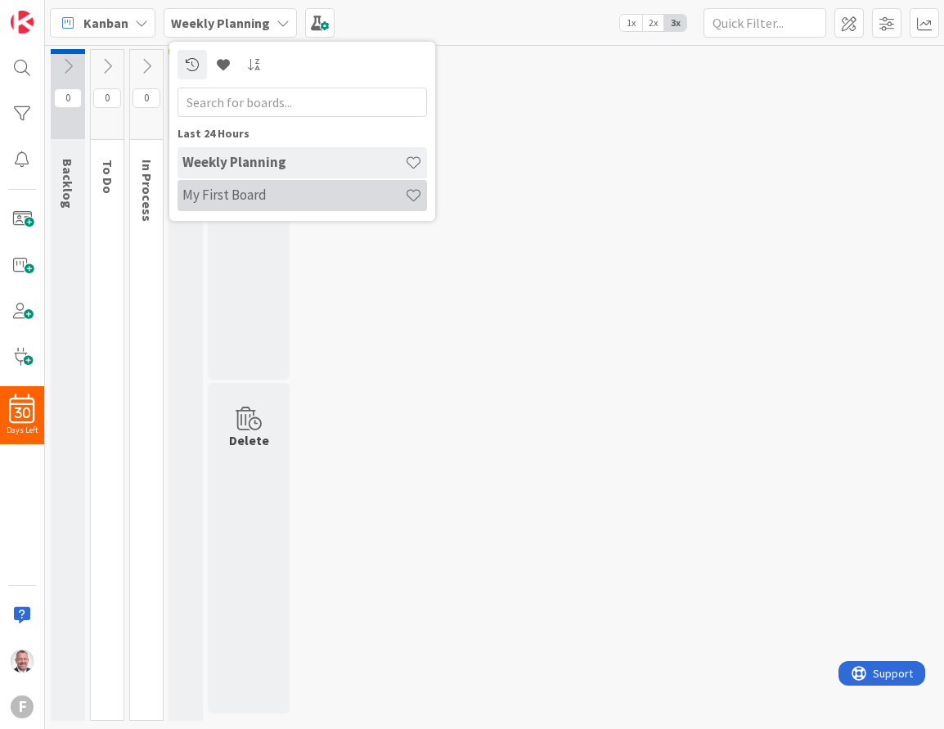
click at [235, 198] on h4 "My First Board" at bounding box center [293, 195] width 223 height 16
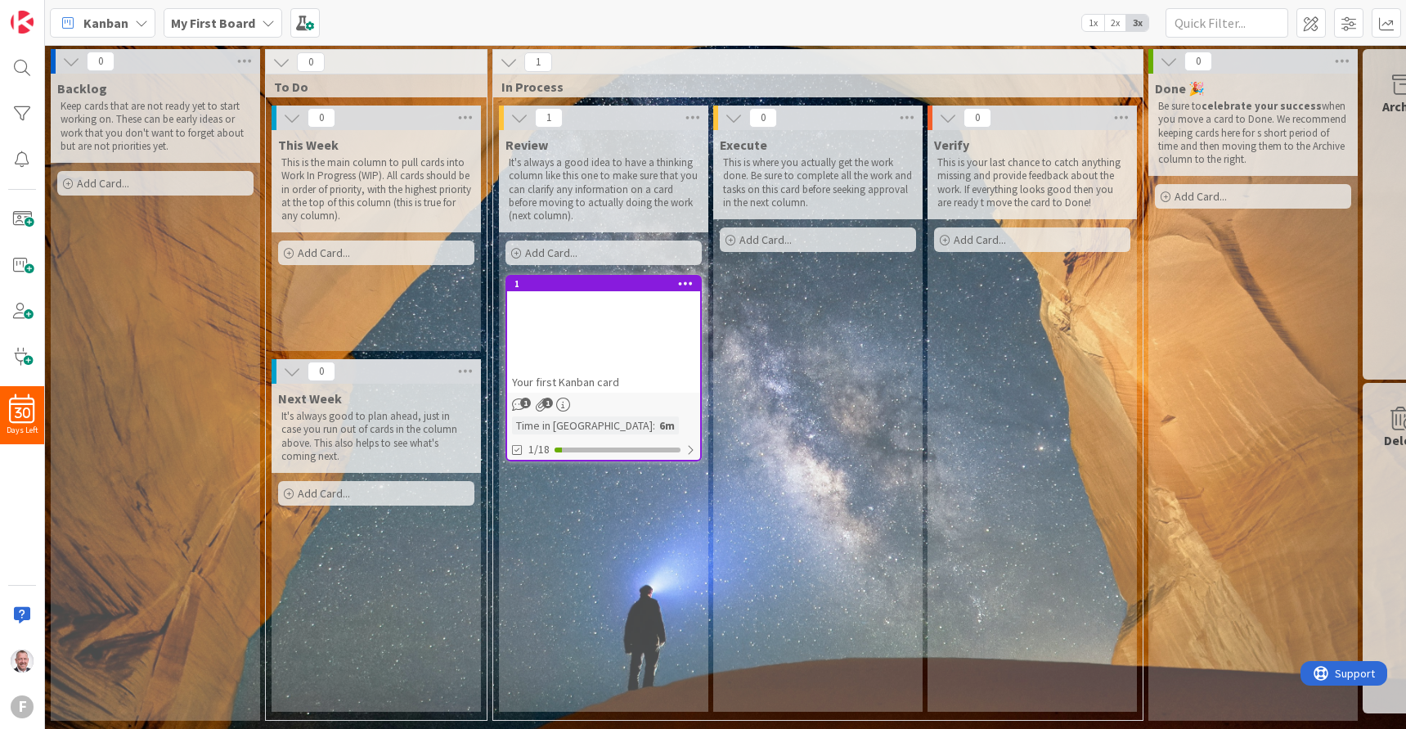
scroll to position [0, 44]
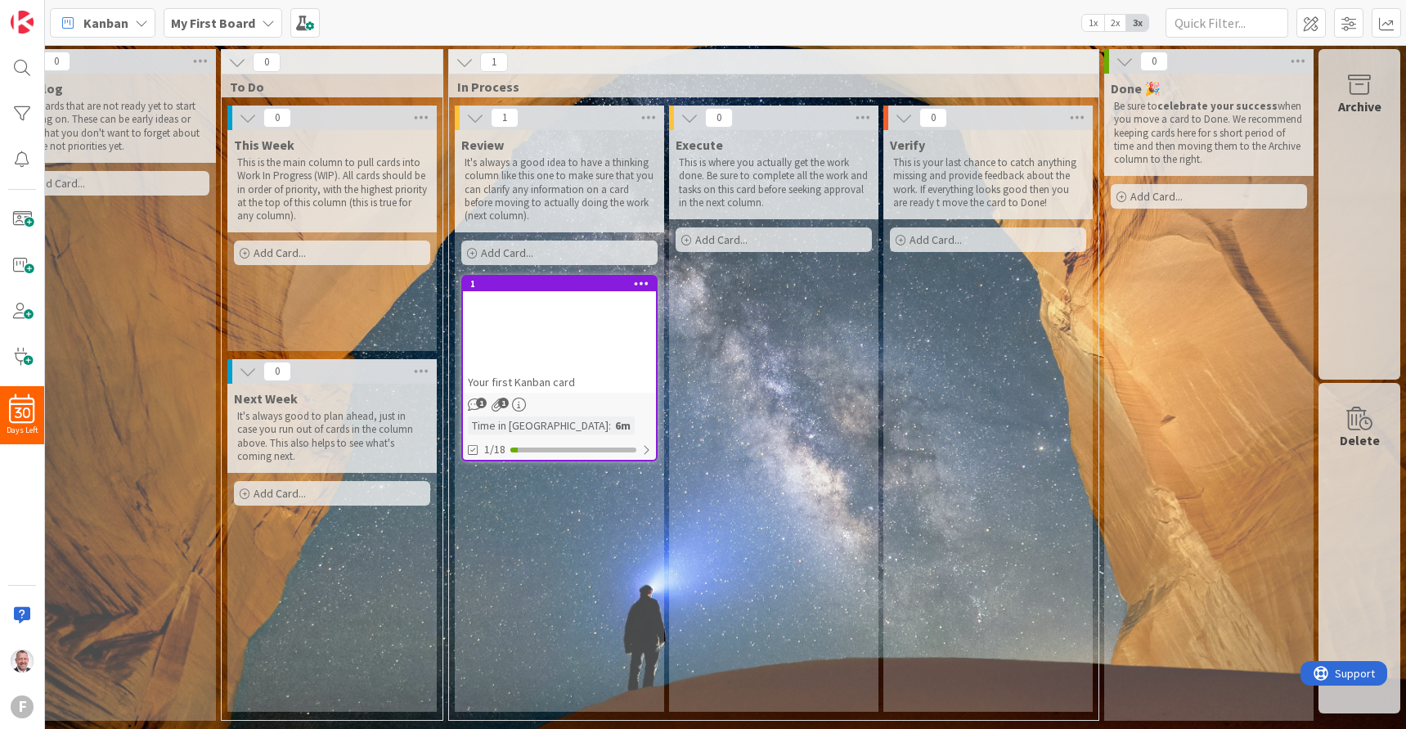
click at [943, 420] on icon at bounding box center [1360, 418] width 62 height 23
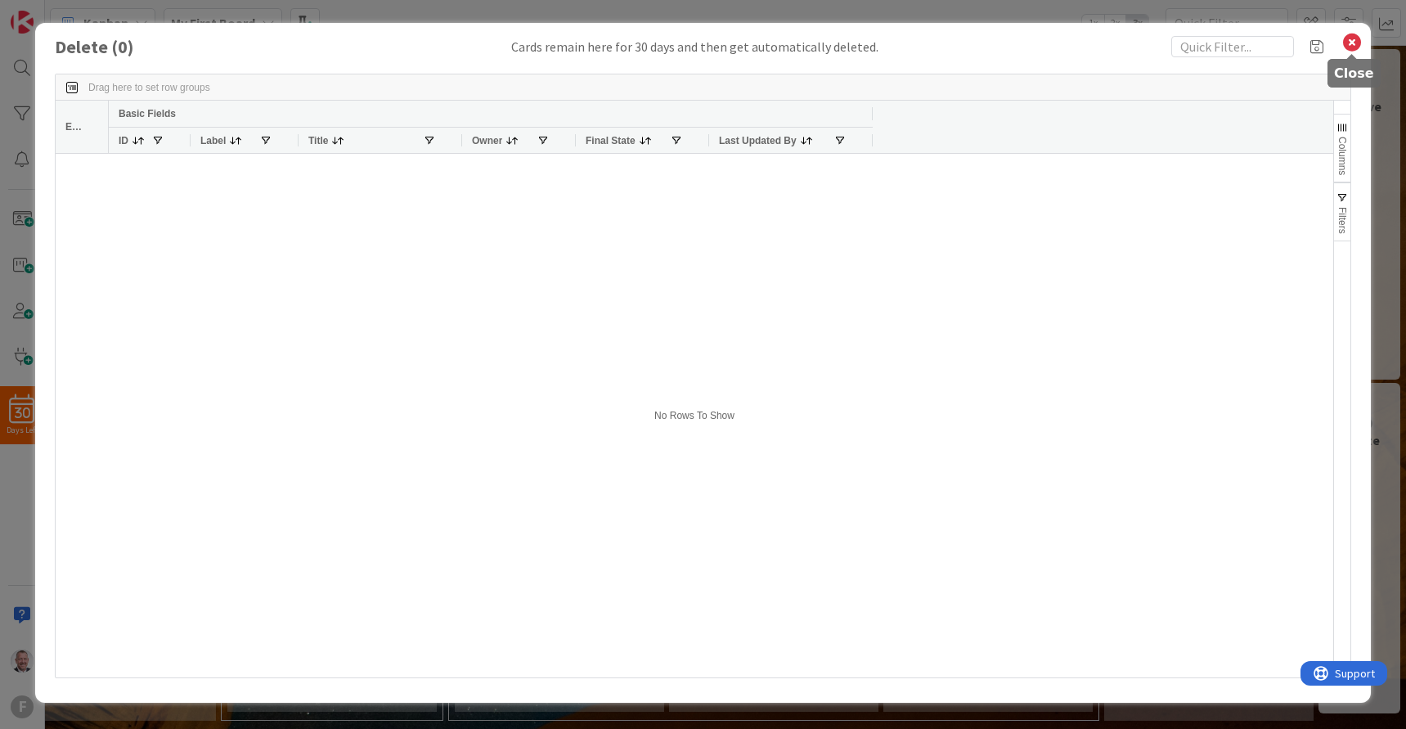
click at [943, 45] on icon at bounding box center [1352, 42] width 21 height 23
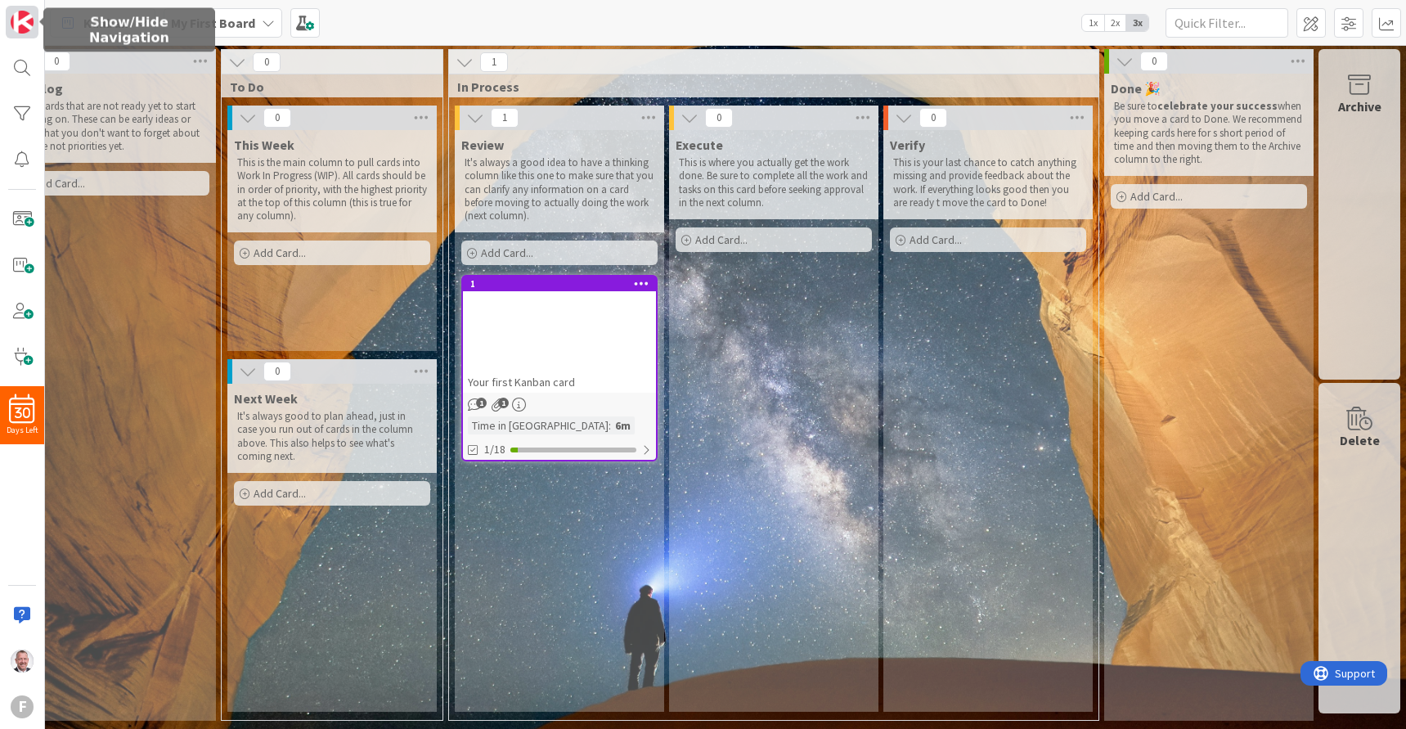
click at [16, 29] on img at bounding box center [22, 22] width 23 height 23
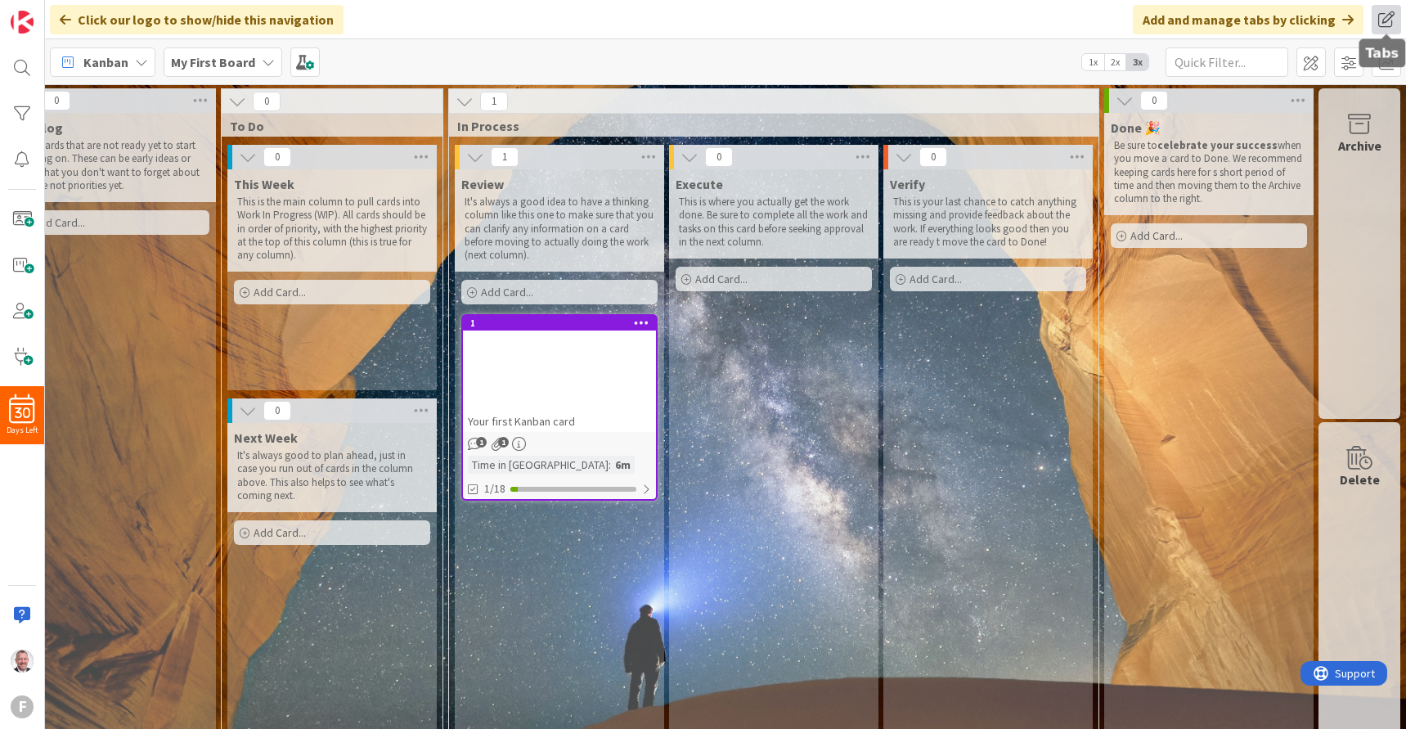
click at [943, 23] on span at bounding box center [1386, 19] width 29 height 29
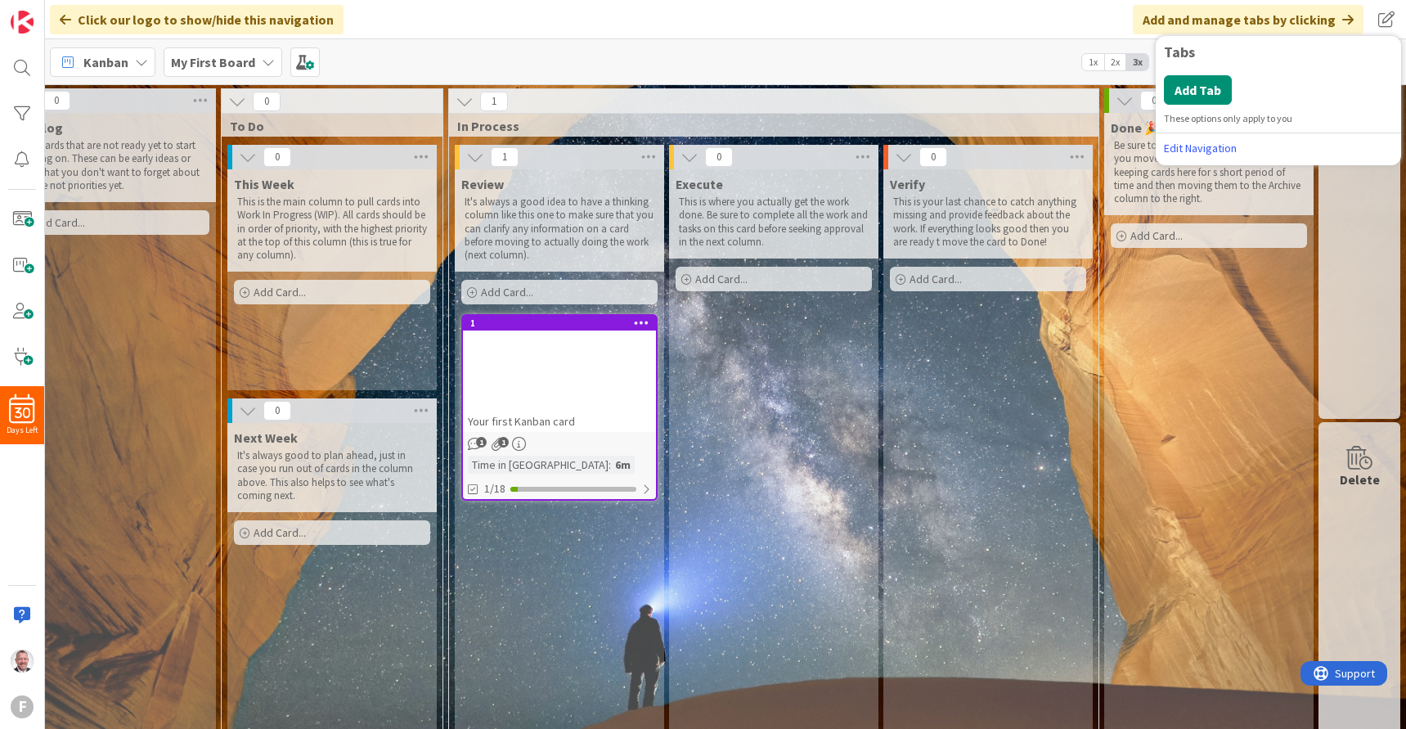
click at [917, 25] on div "Click our logo to show/hide this navigation Add and manage tabs by clicking Tab…" at bounding box center [725, 19] width 1361 height 39
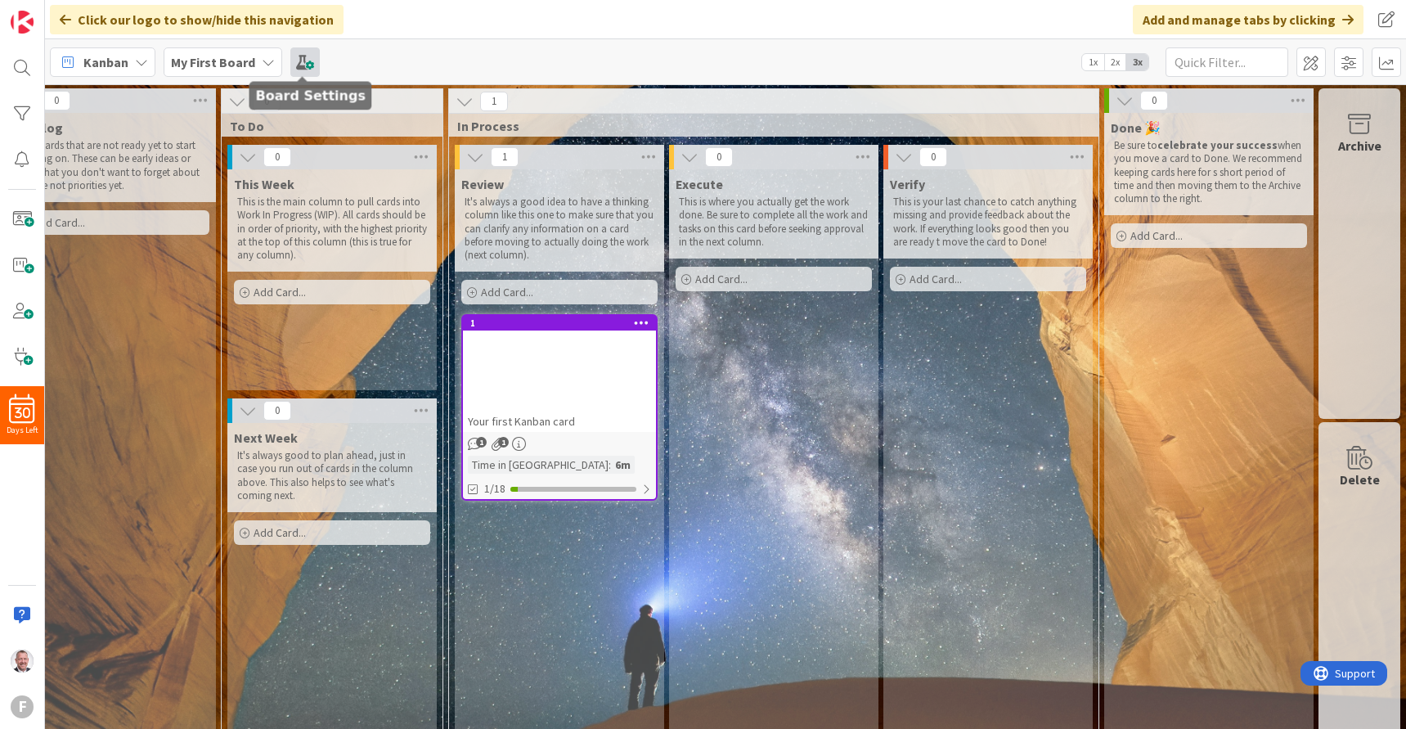
click at [299, 63] on span at bounding box center [304, 61] width 29 height 29
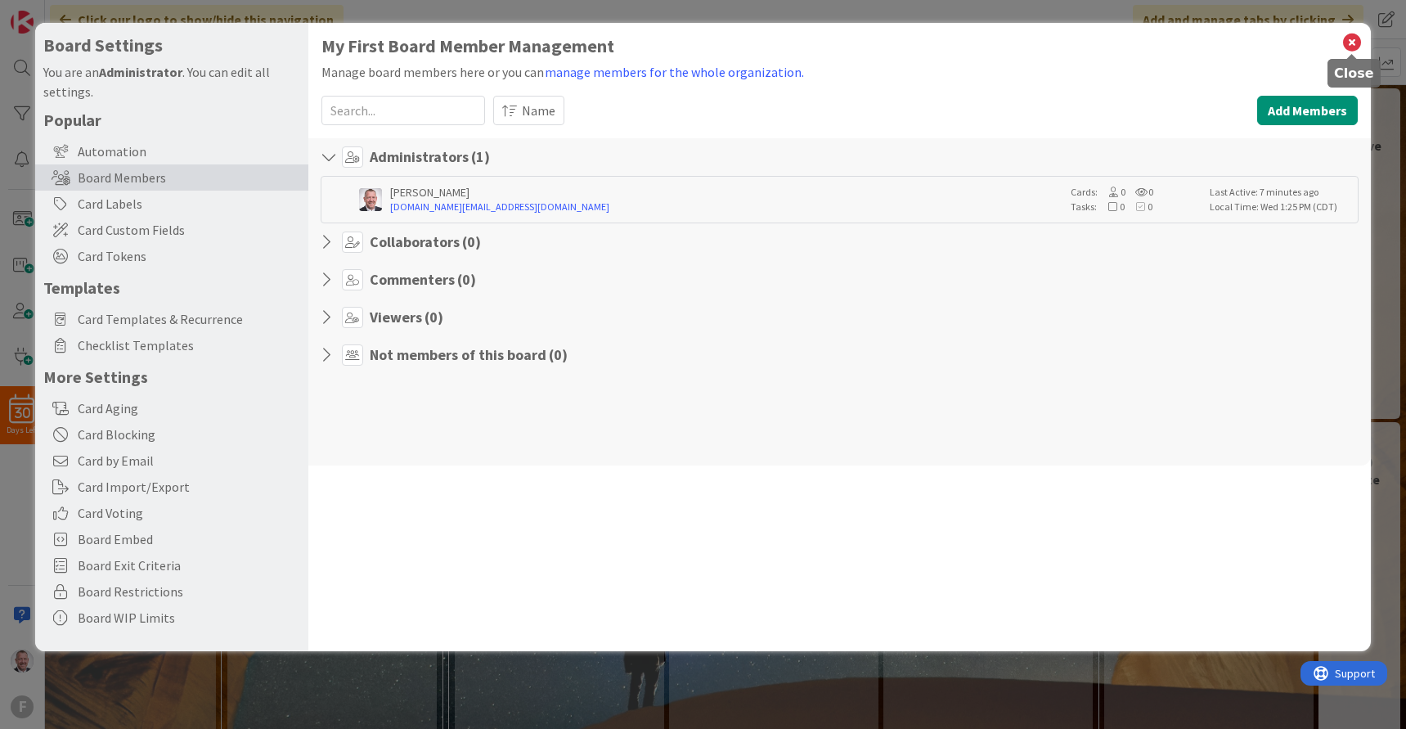
click at [943, 38] on icon at bounding box center [1352, 42] width 21 height 23
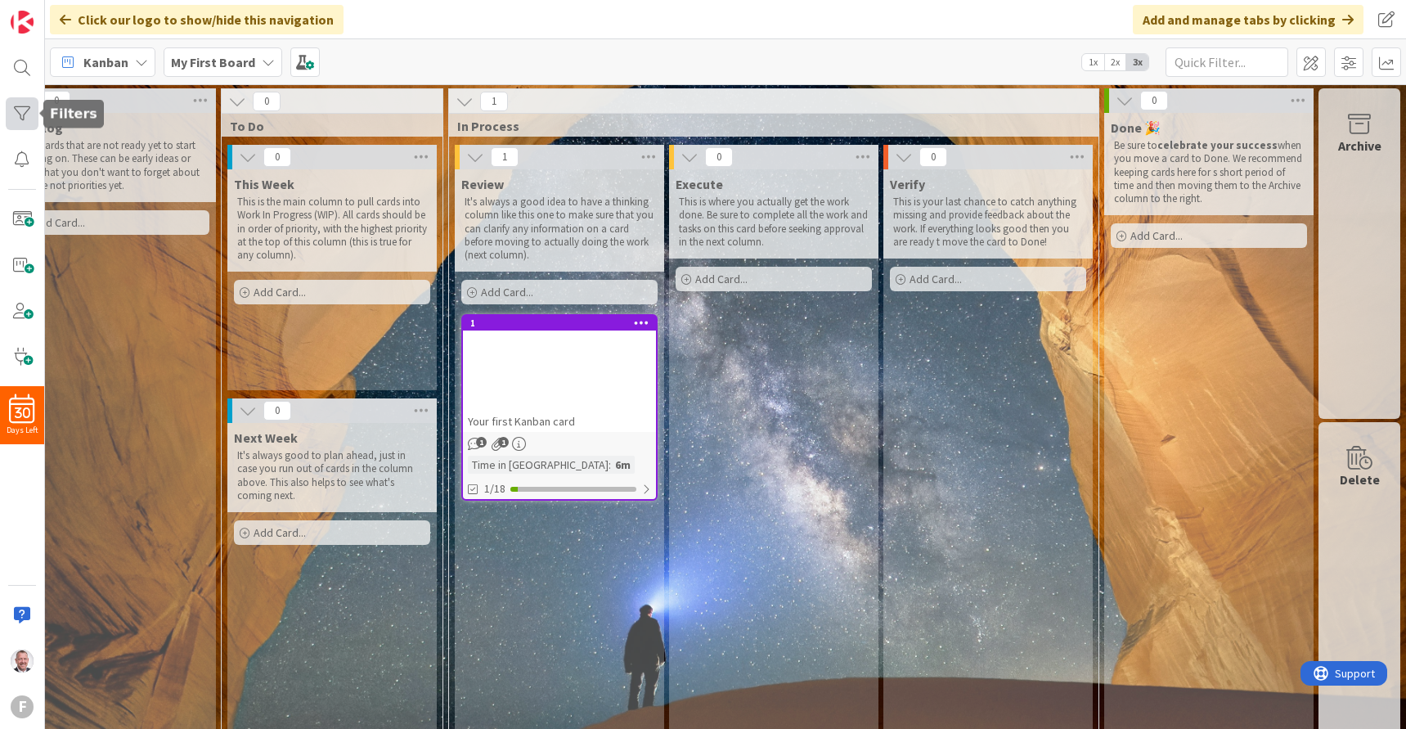
click at [24, 111] on div at bounding box center [22, 113] width 33 height 33
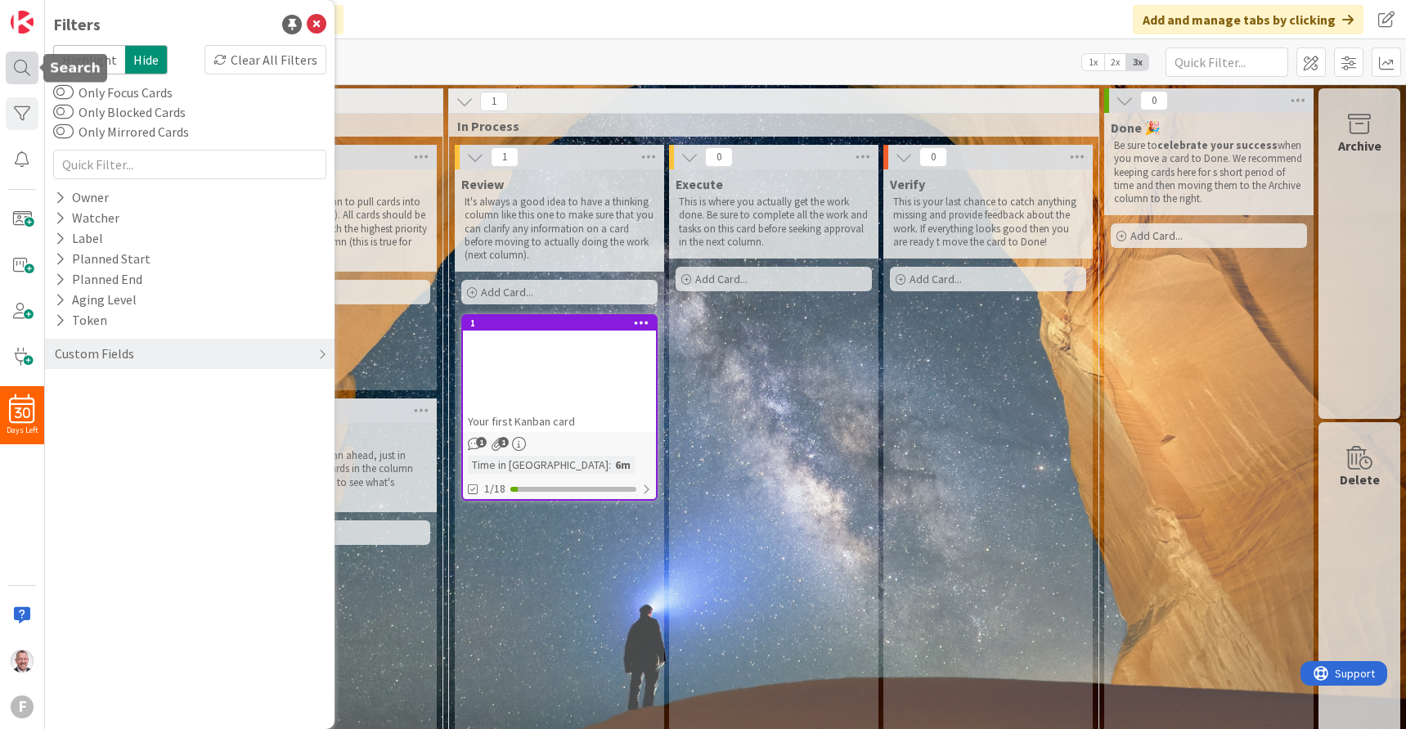
click at [21, 75] on div at bounding box center [22, 68] width 33 height 33
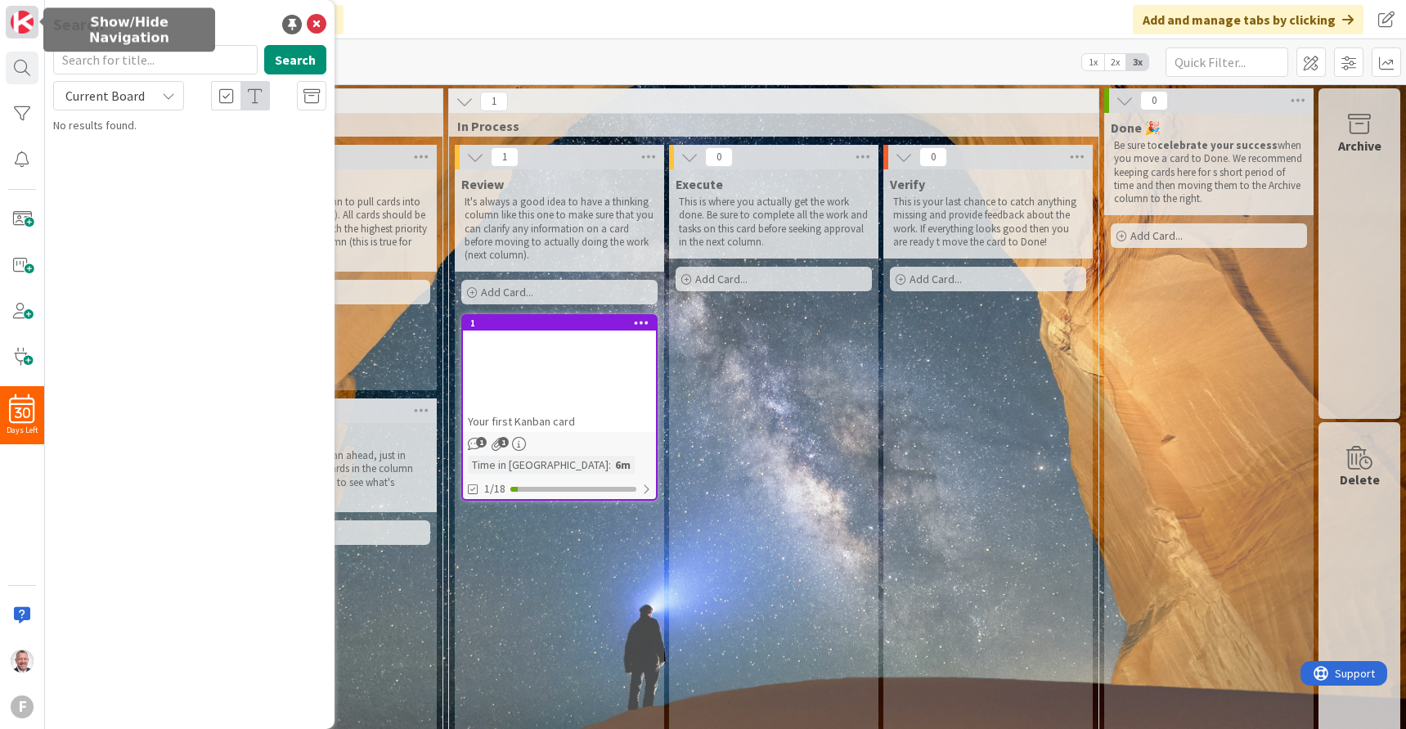
click at [16, 34] on link at bounding box center [22, 22] width 33 height 33
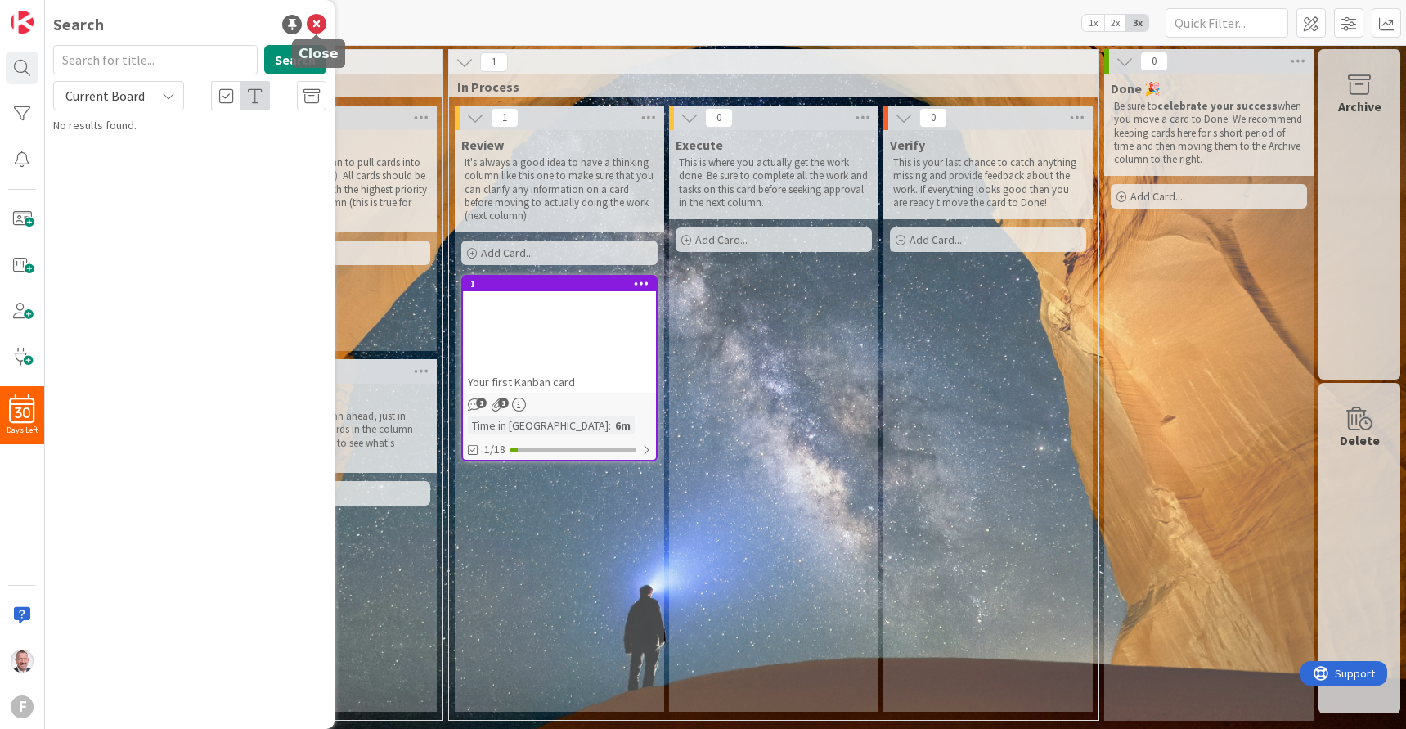
click at [314, 25] on icon at bounding box center [317, 25] width 20 height 20
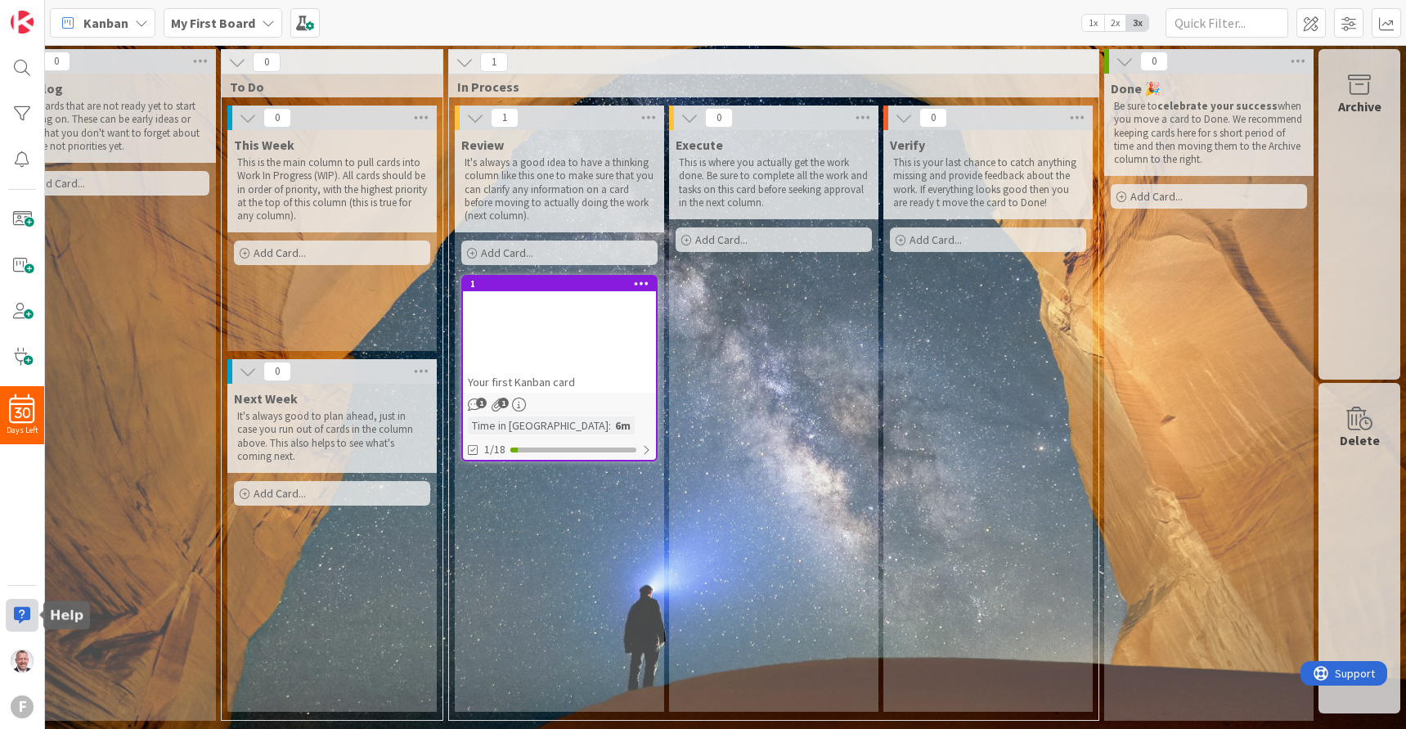
click at [16, 622] on div at bounding box center [22, 615] width 33 height 33
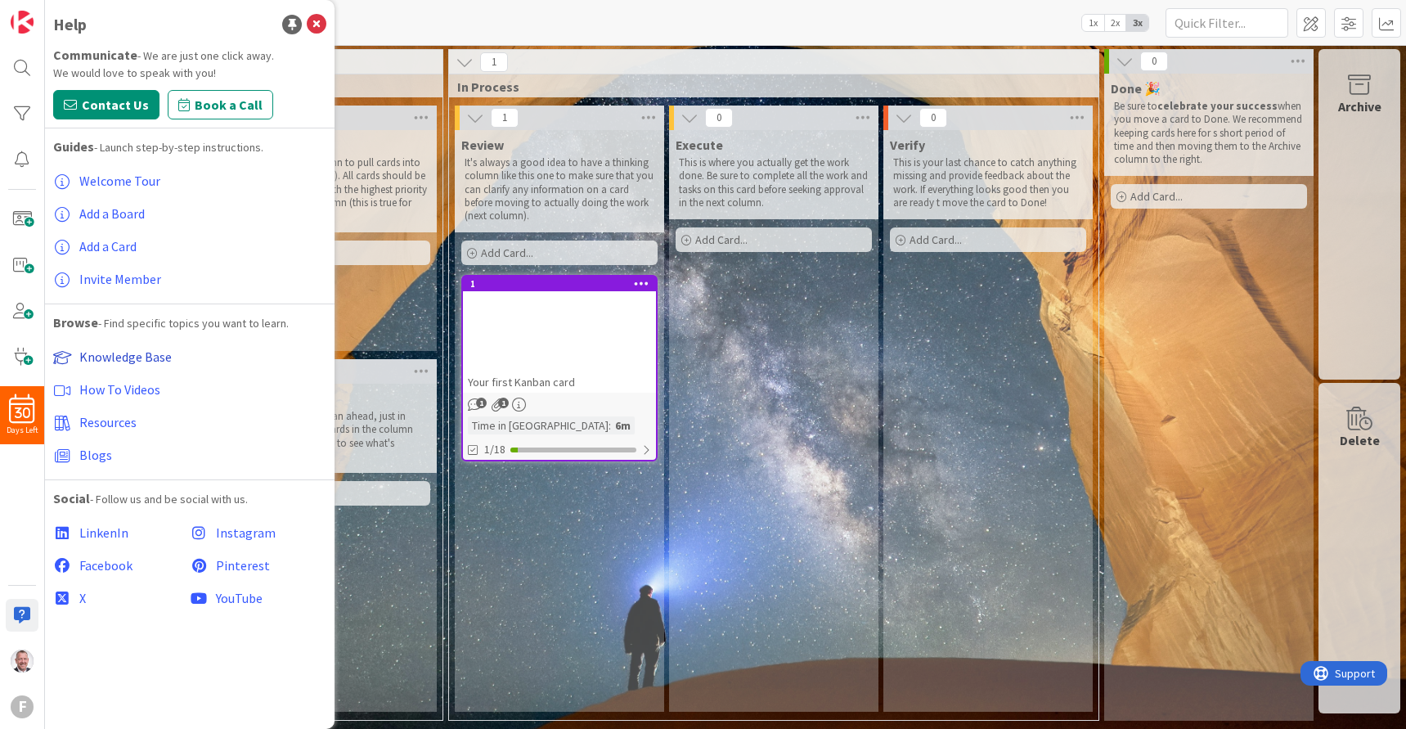
click at [124, 361] on span "Knowledge Base" at bounding box center [125, 357] width 92 height 16
click at [404, 93] on span "To Do" at bounding box center [326, 87] width 192 height 16
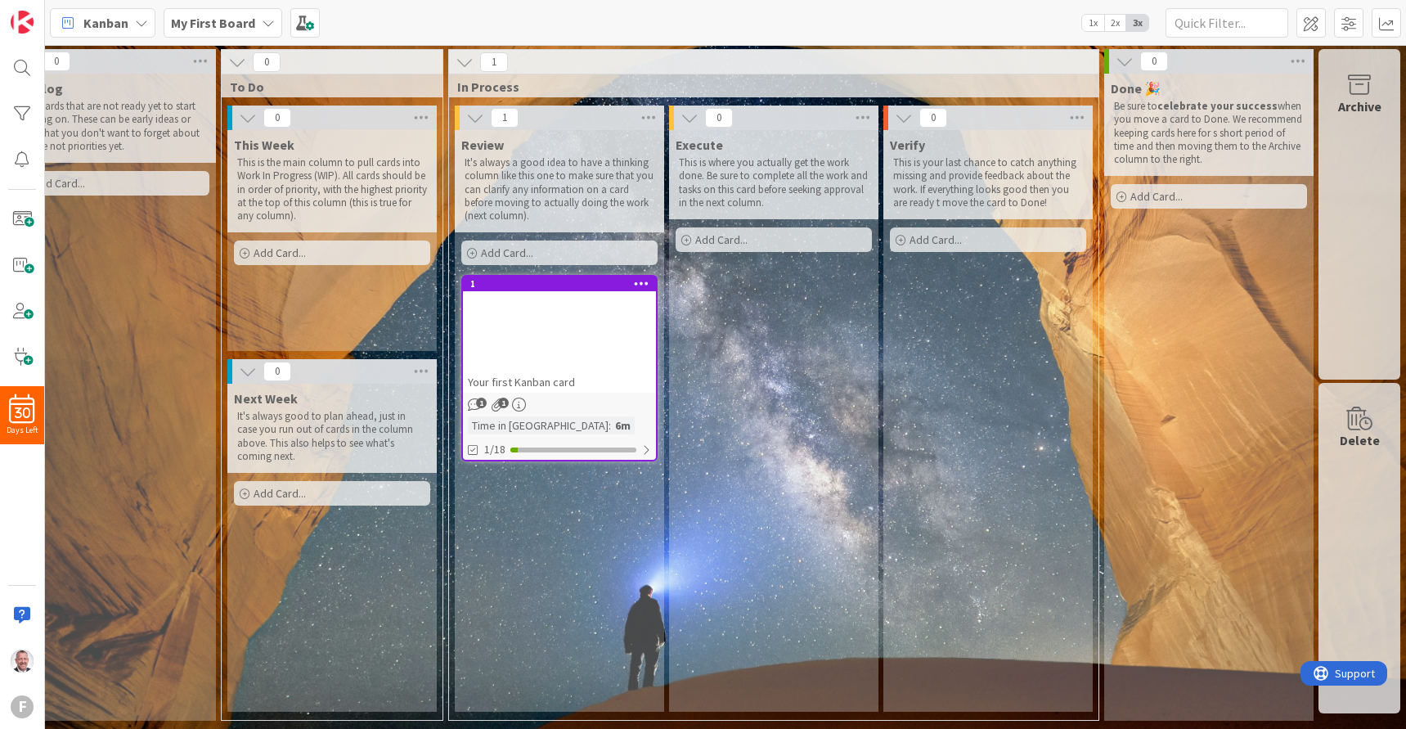
click at [219, 28] on b "My First Board" at bounding box center [213, 23] width 84 height 16
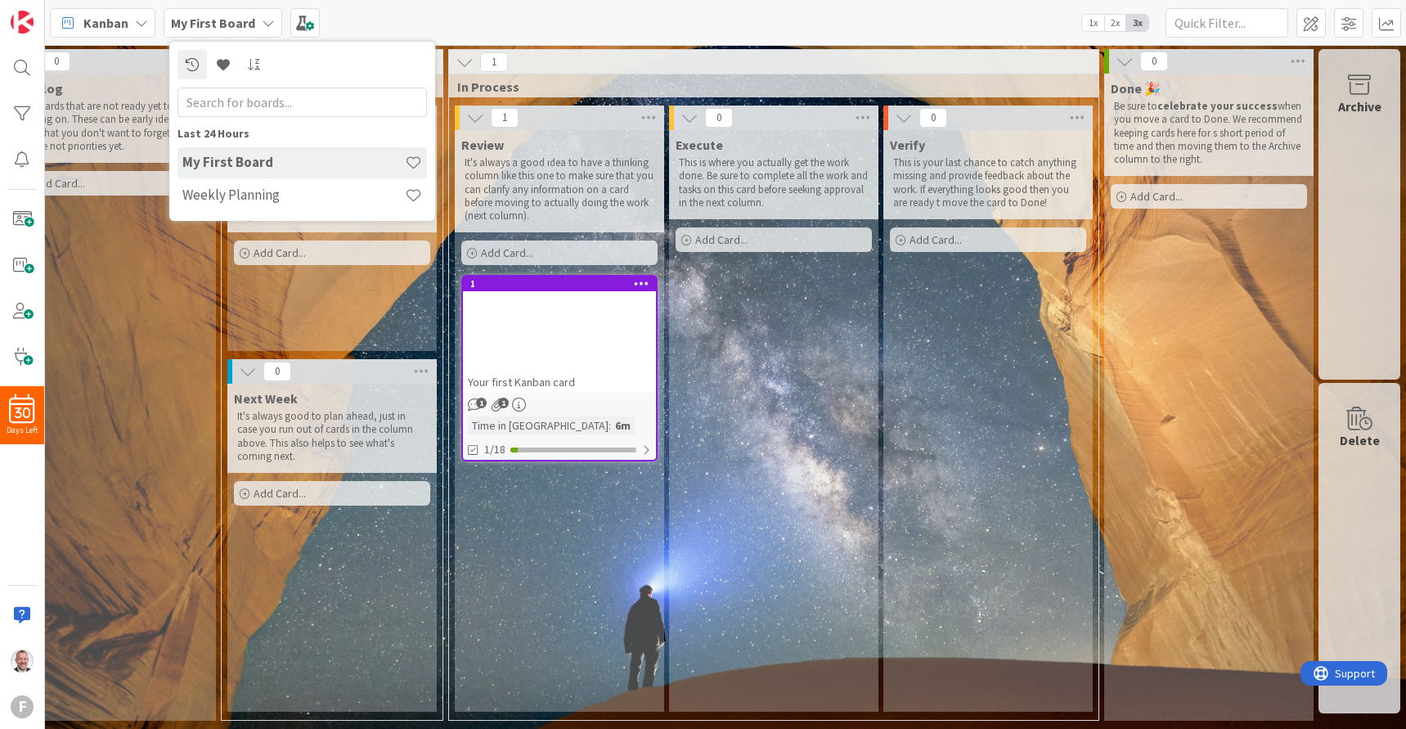
click at [260, 160] on h4 "My First Board" at bounding box center [293, 162] width 223 height 16
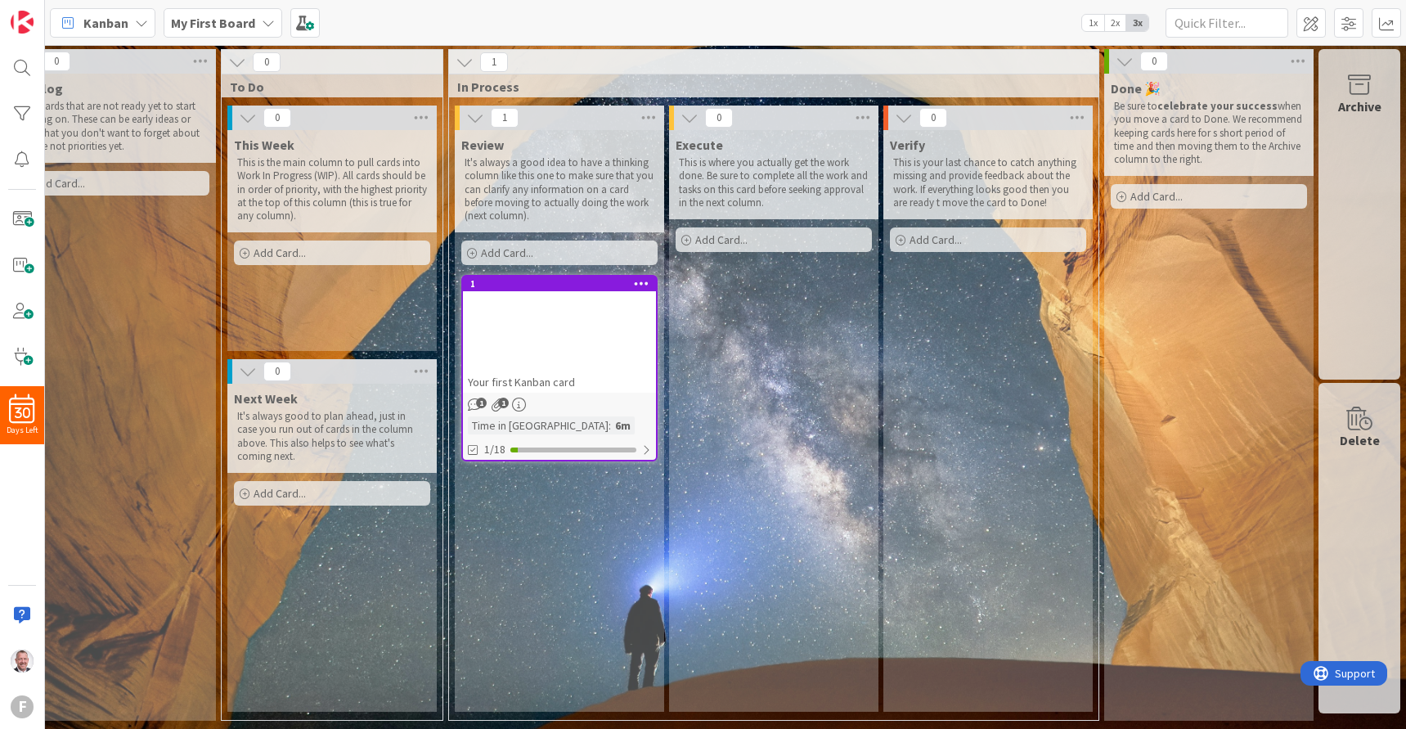
scroll to position [0, 0]
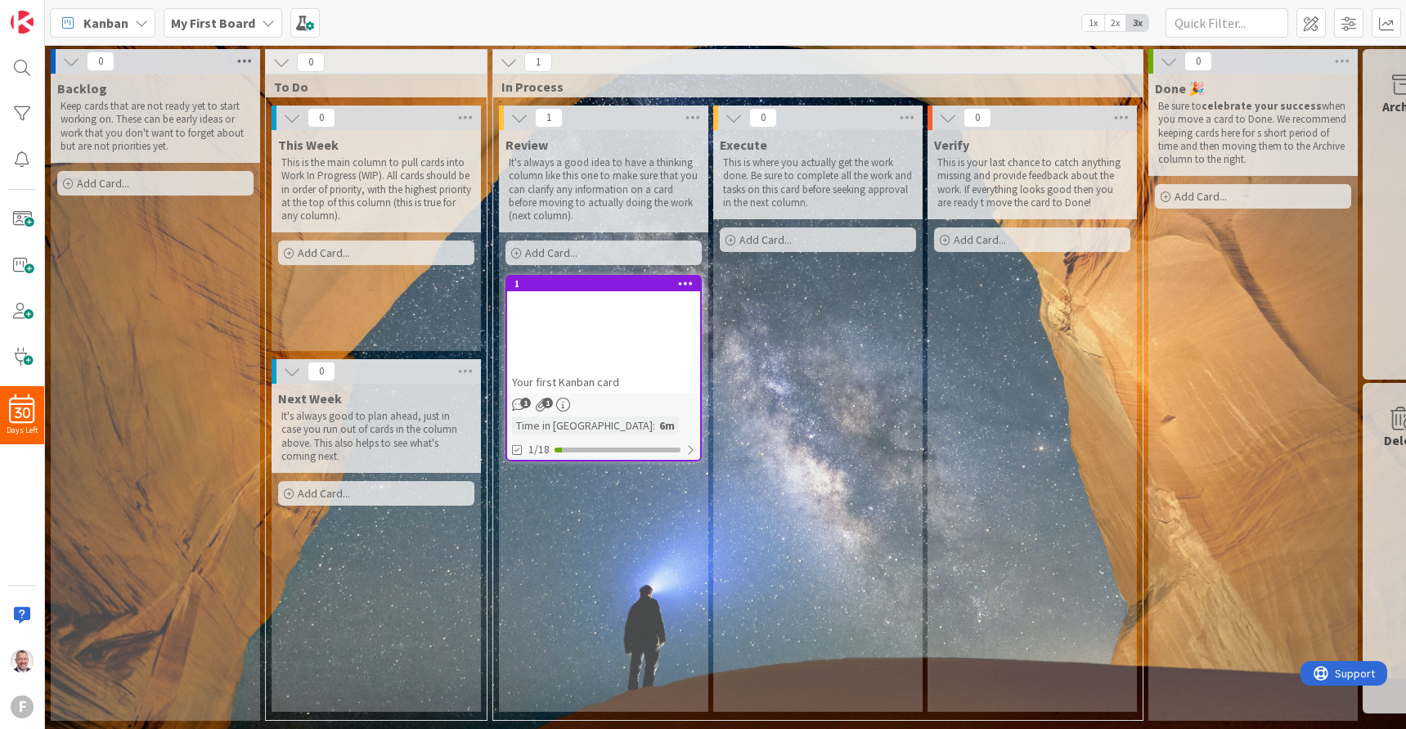
click at [242, 63] on icon at bounding box center [244, 61] width 21 height 25
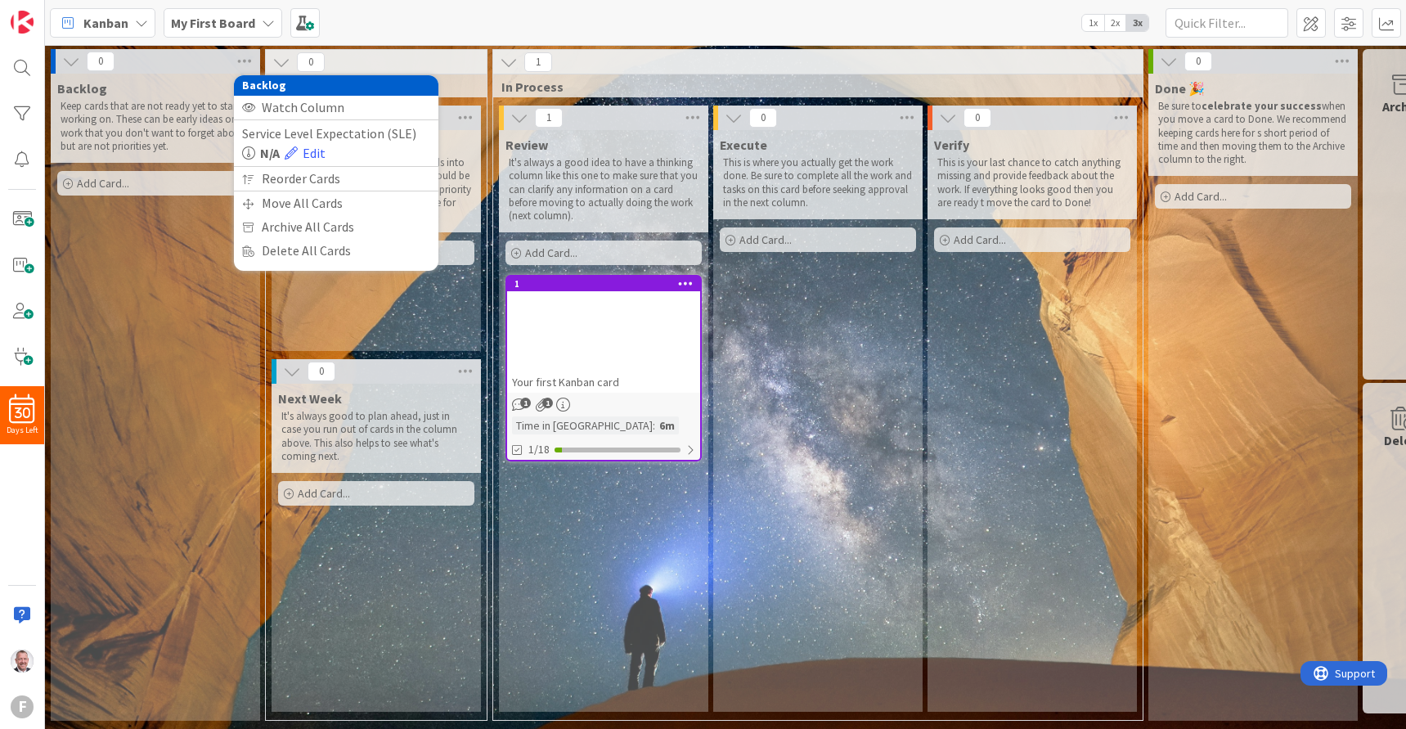
click at [402, 24] on div "Kanban My First Board 1x 2x 3x" at bounding box center [725, 22] width 1361 height 45
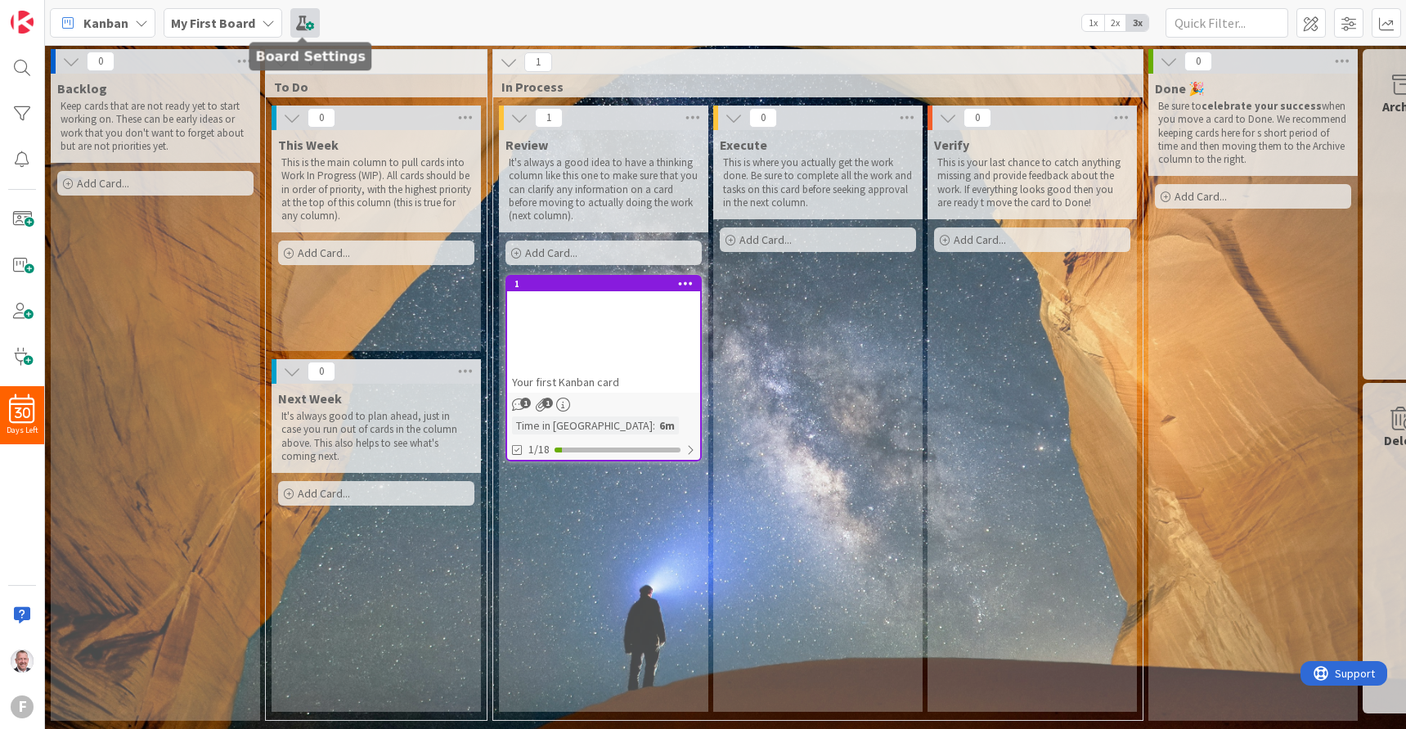
click at [310, 11] on span at bounding box center [304, 22] width 29 height 29
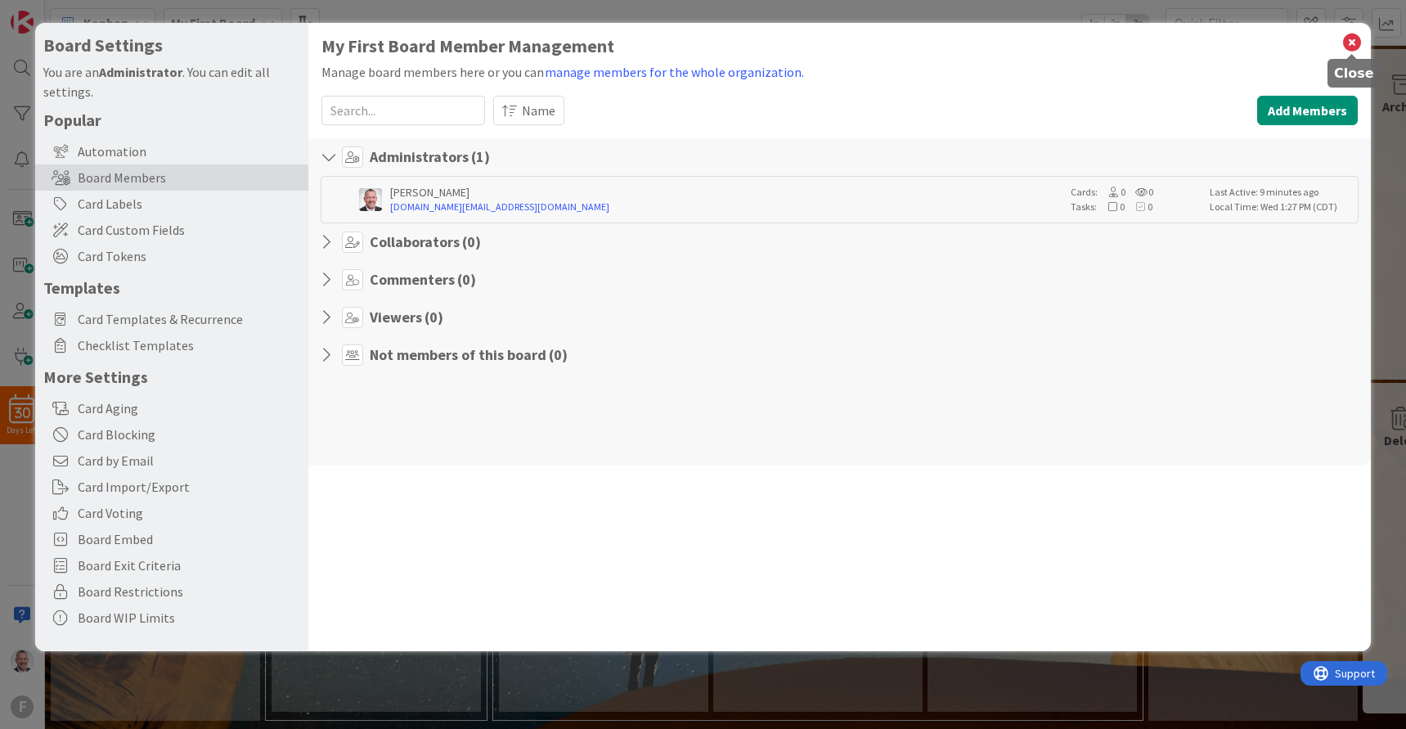
click at [943, 38] on icon at bounding box center [1352, 42] width 21 height 23
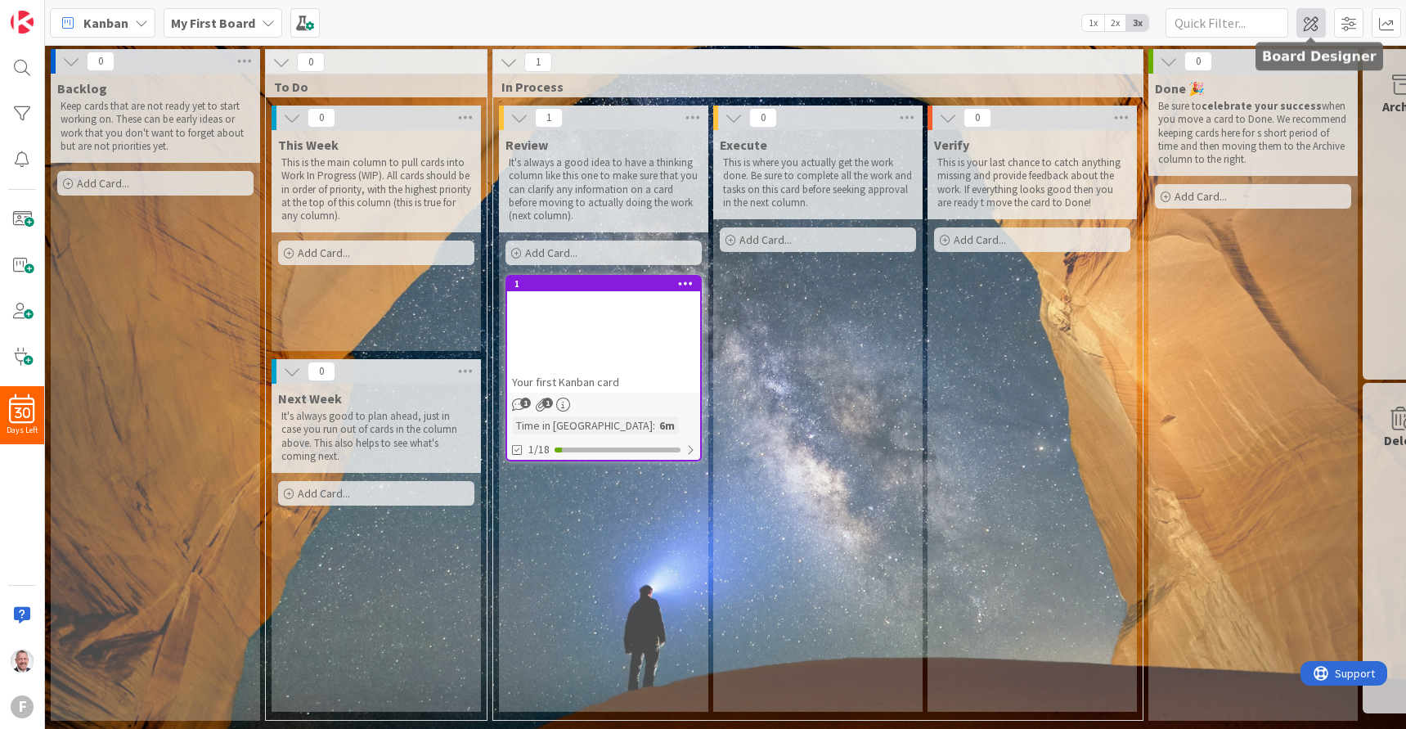
click at [943, 24] on span at bounding box center [1311, 22] width 29 height 29
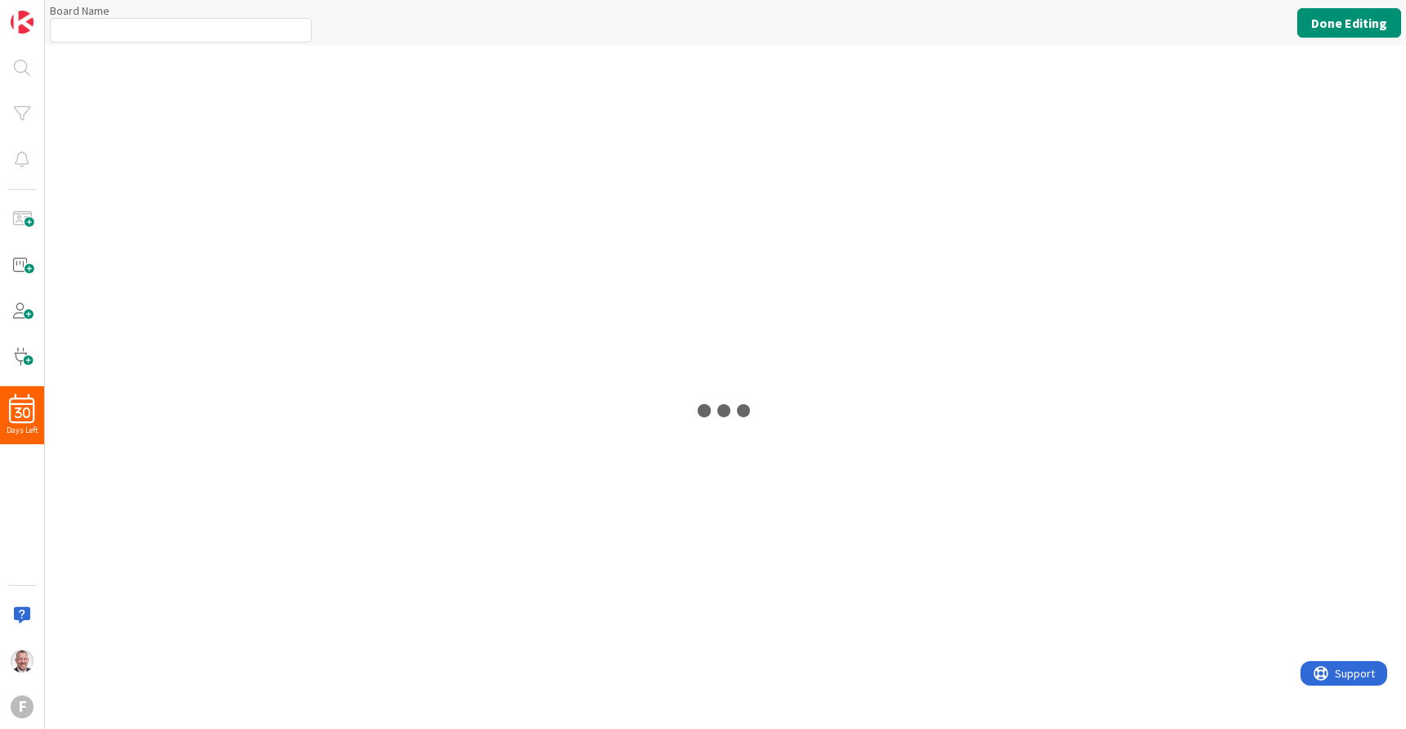
type input "My First Board"
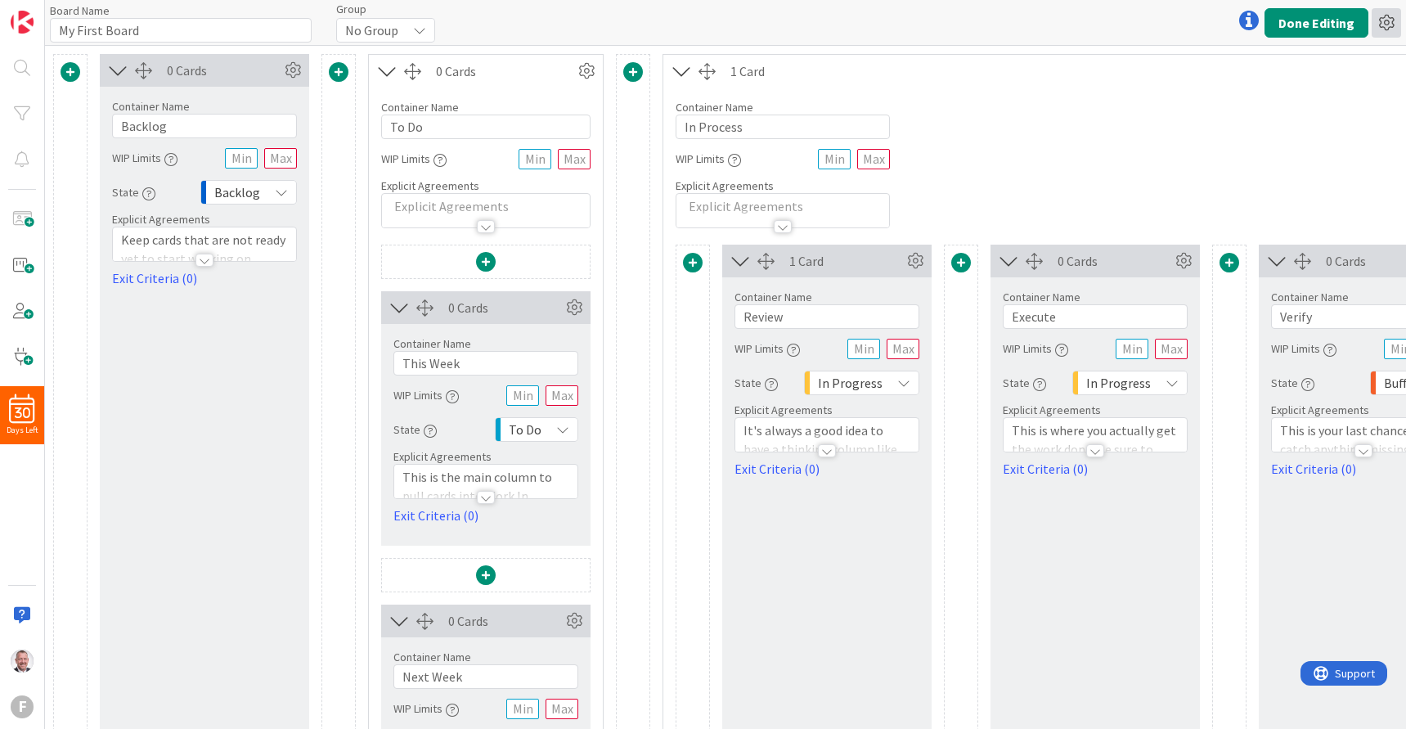
click at [943, 20] on icon at bounding box center [1386, 22] width 29 height 29
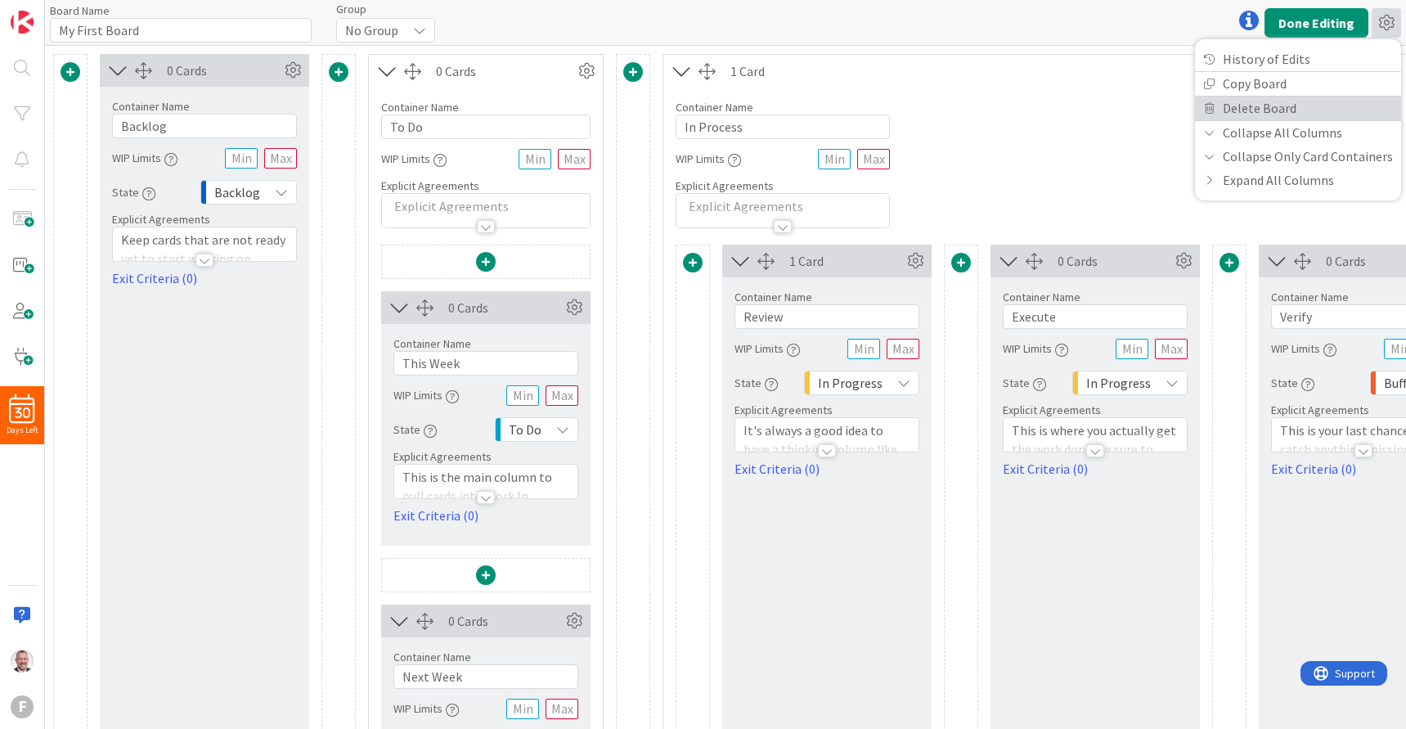
click at [943, 101] on link "Delete Board" at bounding box center [1298, 109] width 206 height 24
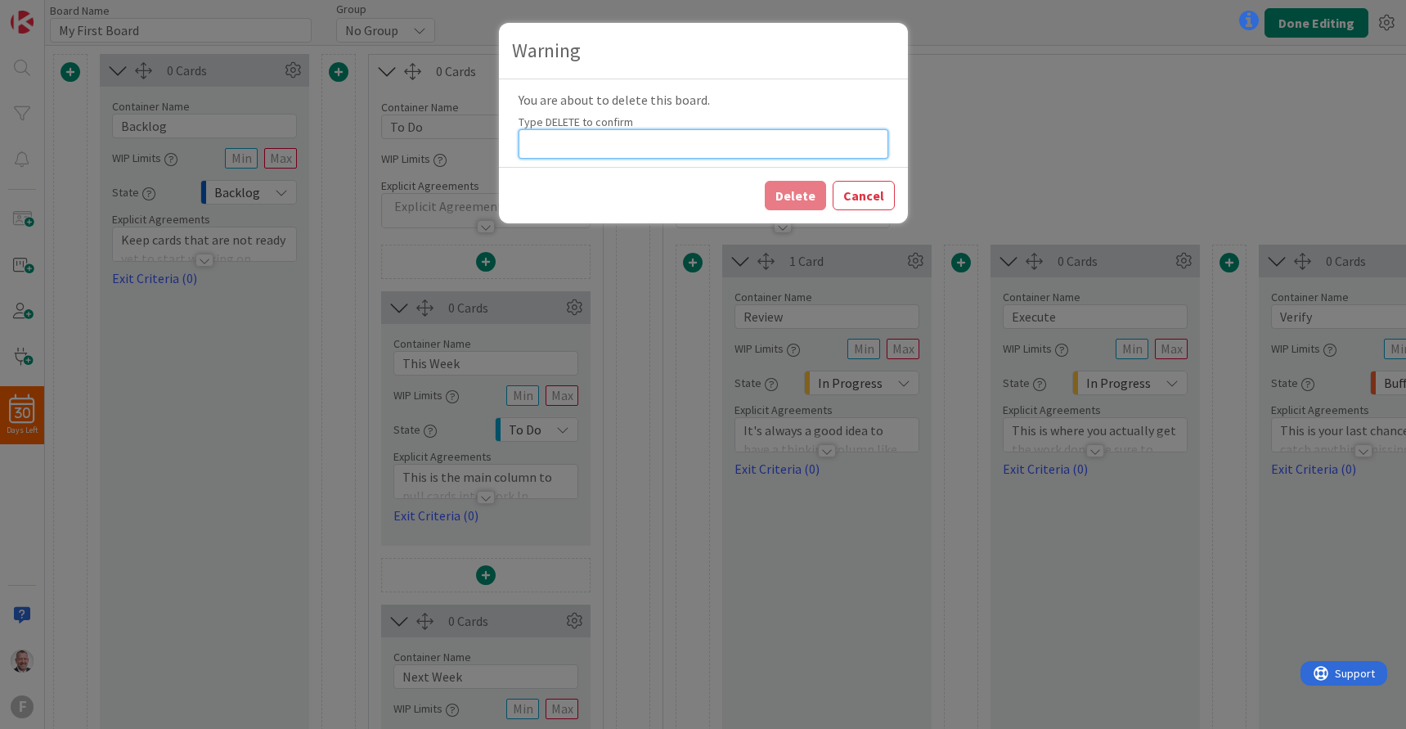
click at [661, 146] on input at bounding box center [704, 143] width 370 height 29
type input "DELETE"
click at [803, 206] on button "Delete" at bounding box center [795, 195] width 61 height 29
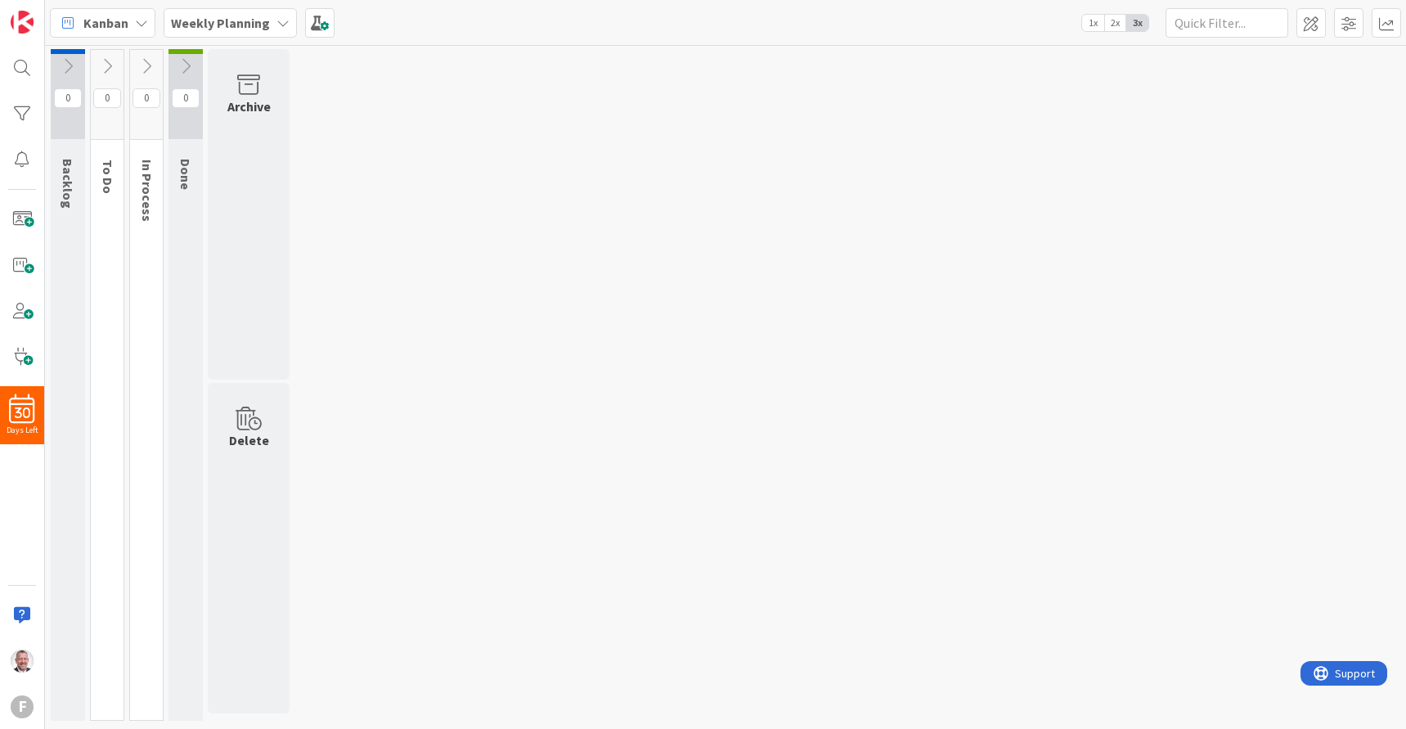
click at [803, 208] on div "0 Backlog Cards that are just ideas and still need to be thought about before g…" at bounding box center [725, 389] width 1355 height 680
click at [19, 26] on img at bounding box center [22, 22] width 23 height 23
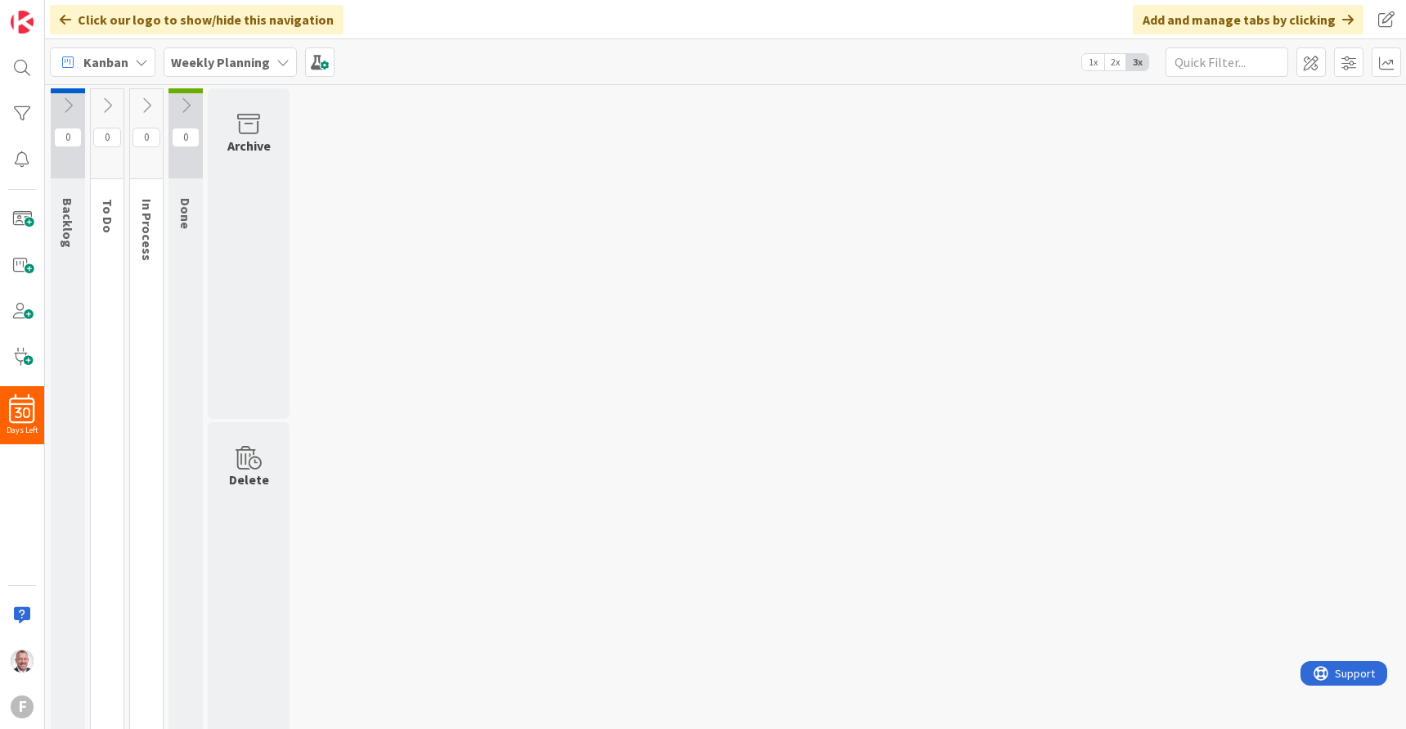
click at [643, 245] on div "0 Backlog Cards that are just ideas and still need to be thought about before g…" at bounding box center [725, 424] width 1355 height 673
click at [16, 112] on div at bounding box center [22, 113] width 33 height 33
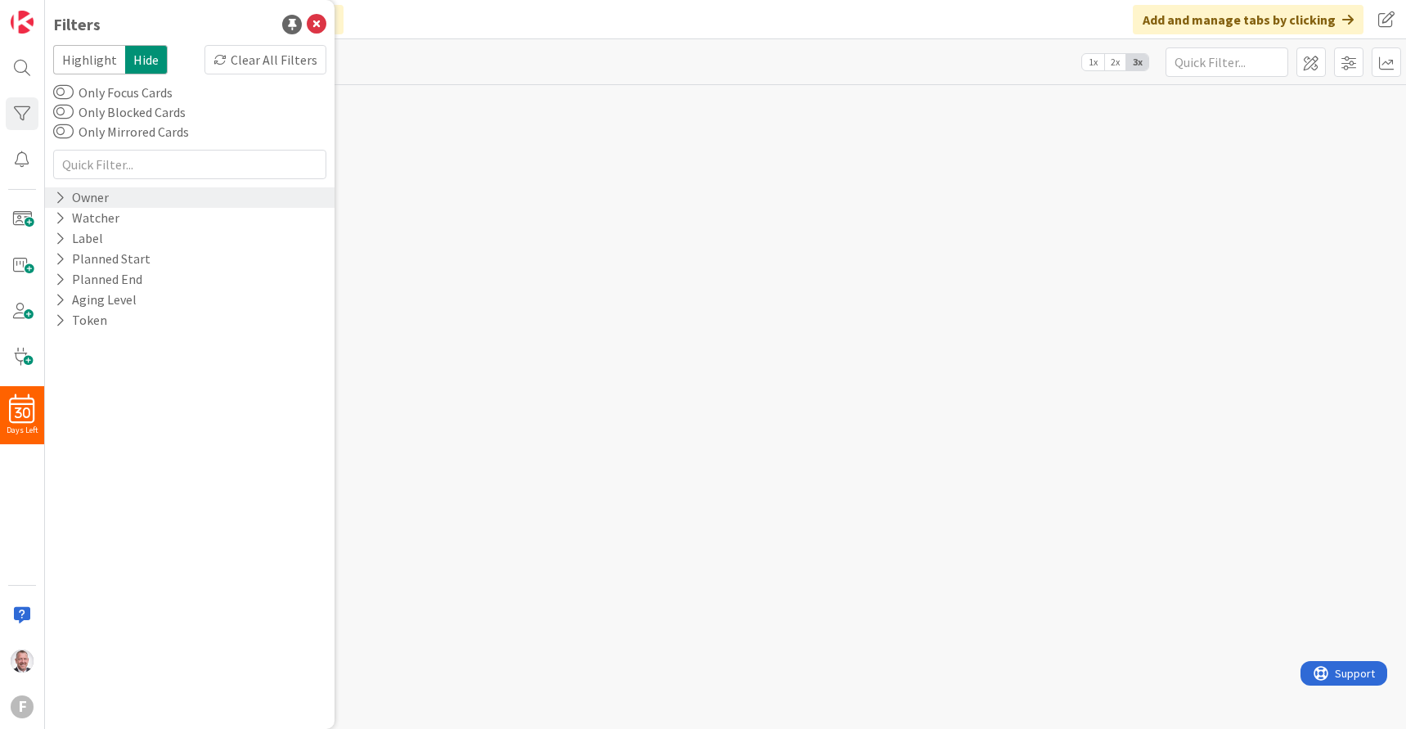
click at [98, 195] on div "Owner" at bounding box center [81, 197] width 57 height 20
click at [142, 218] on span "[PERSON_NAME]" at bounding box center [149, 222] width 97 height 21
click at [62, 217] on icon at bounding box center [62, 222] width 11 height 11
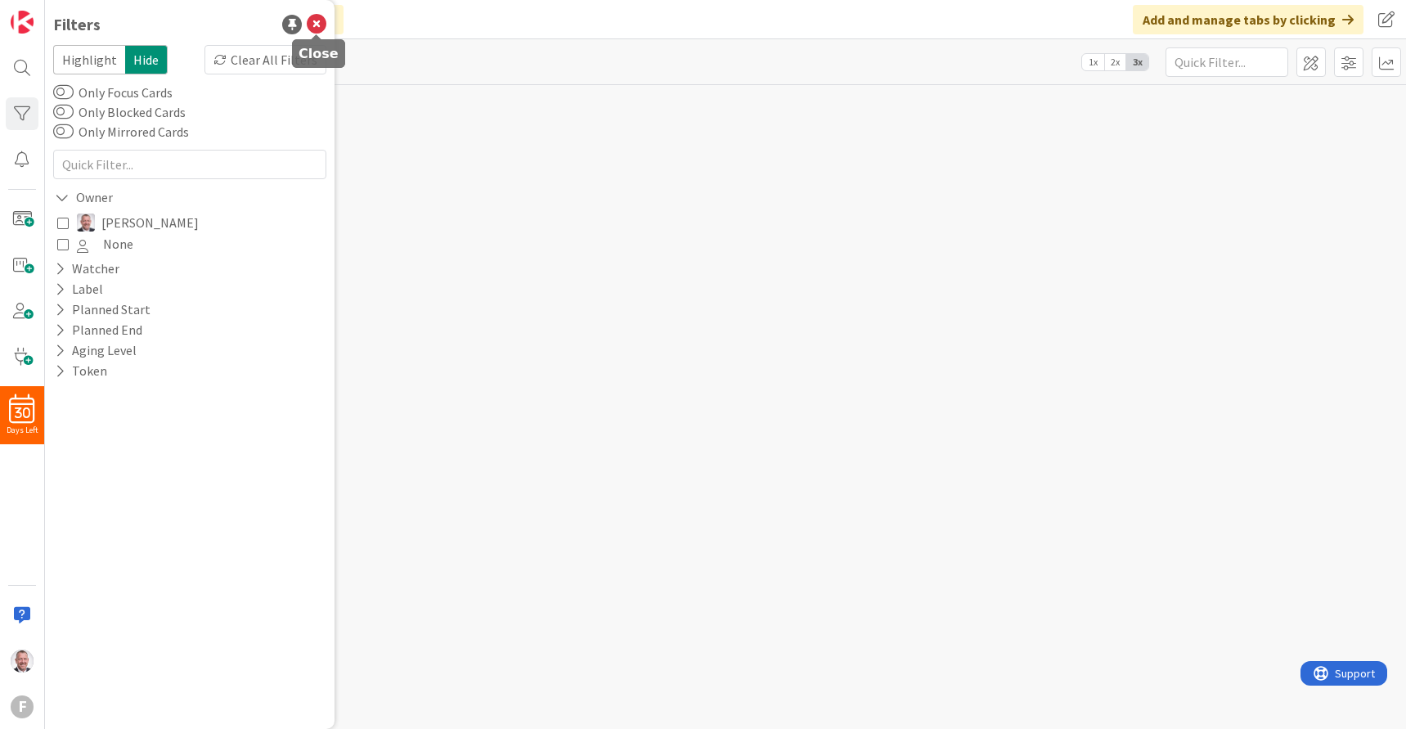
click at [316, 25] on icon at bounding box center [317, 25] width 20 height 20
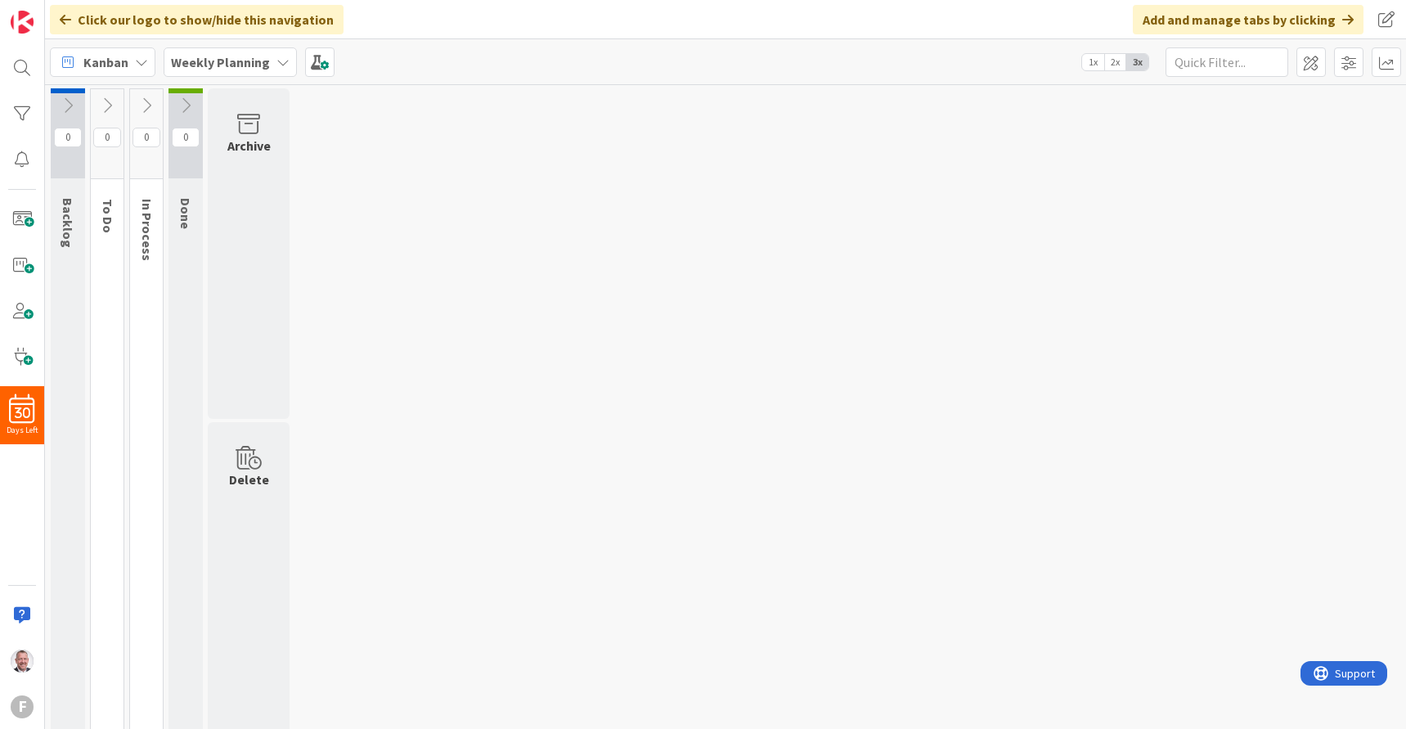
click at [67, 103] on icon at bounding box center [68, 106] width 18 height 18
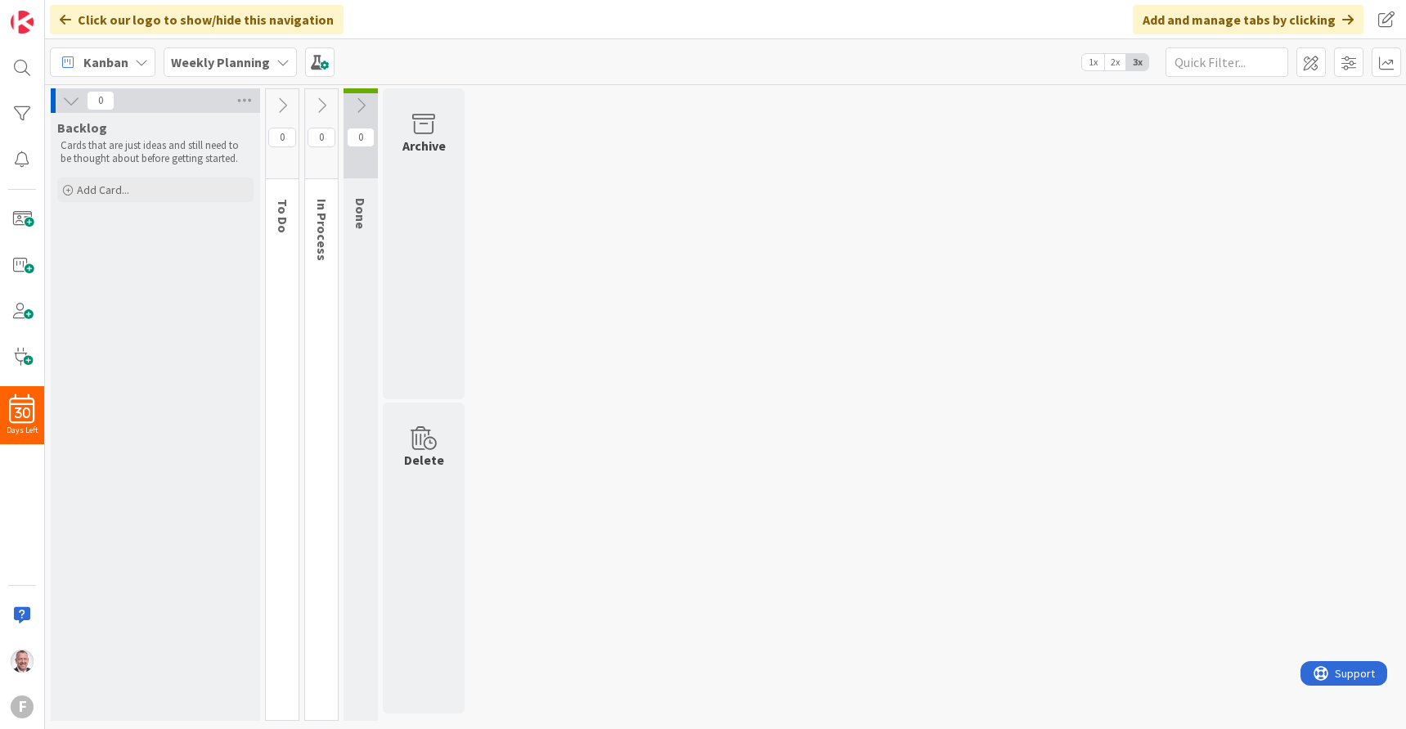
click at [291, 99] on button at bounding box center [282, 105] width 33 height 25
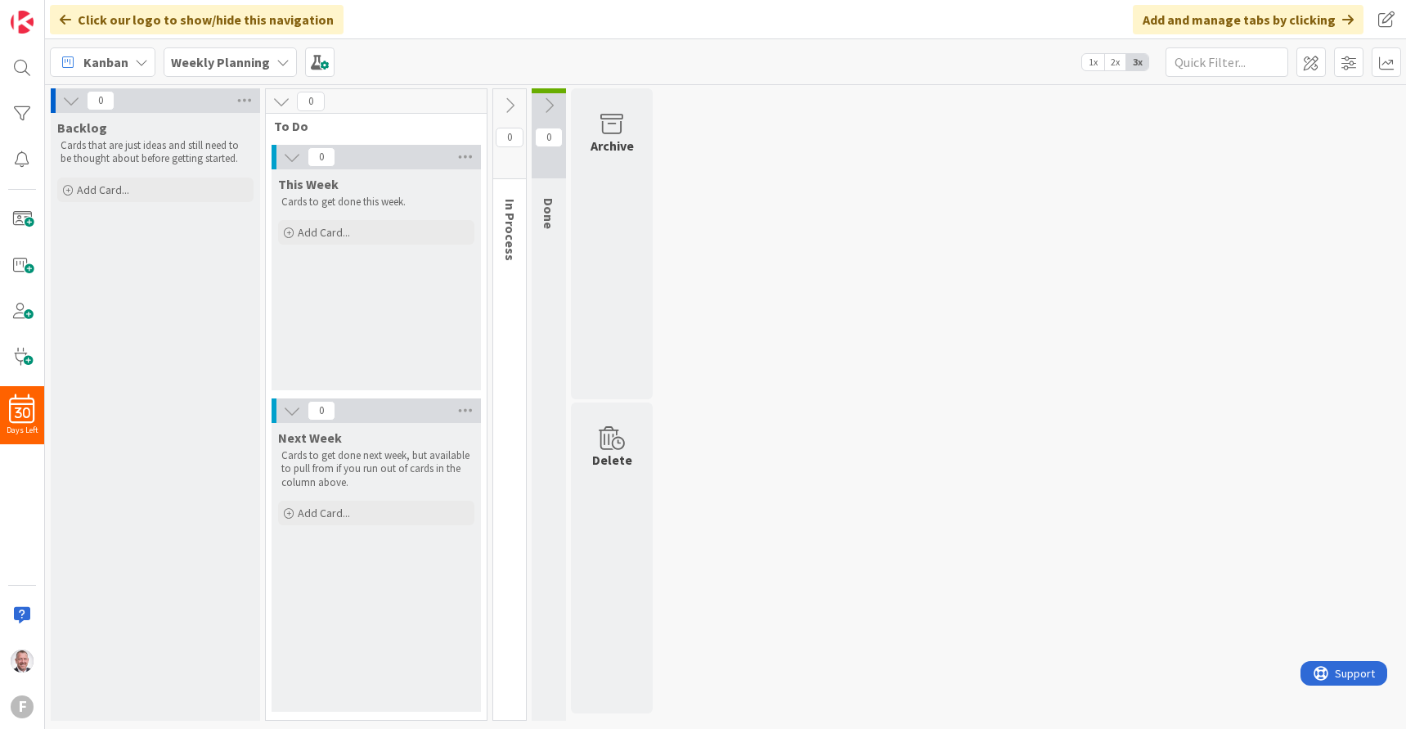
click at [556, 106] on icon at bounding box center [549, 106] width 18 height 18
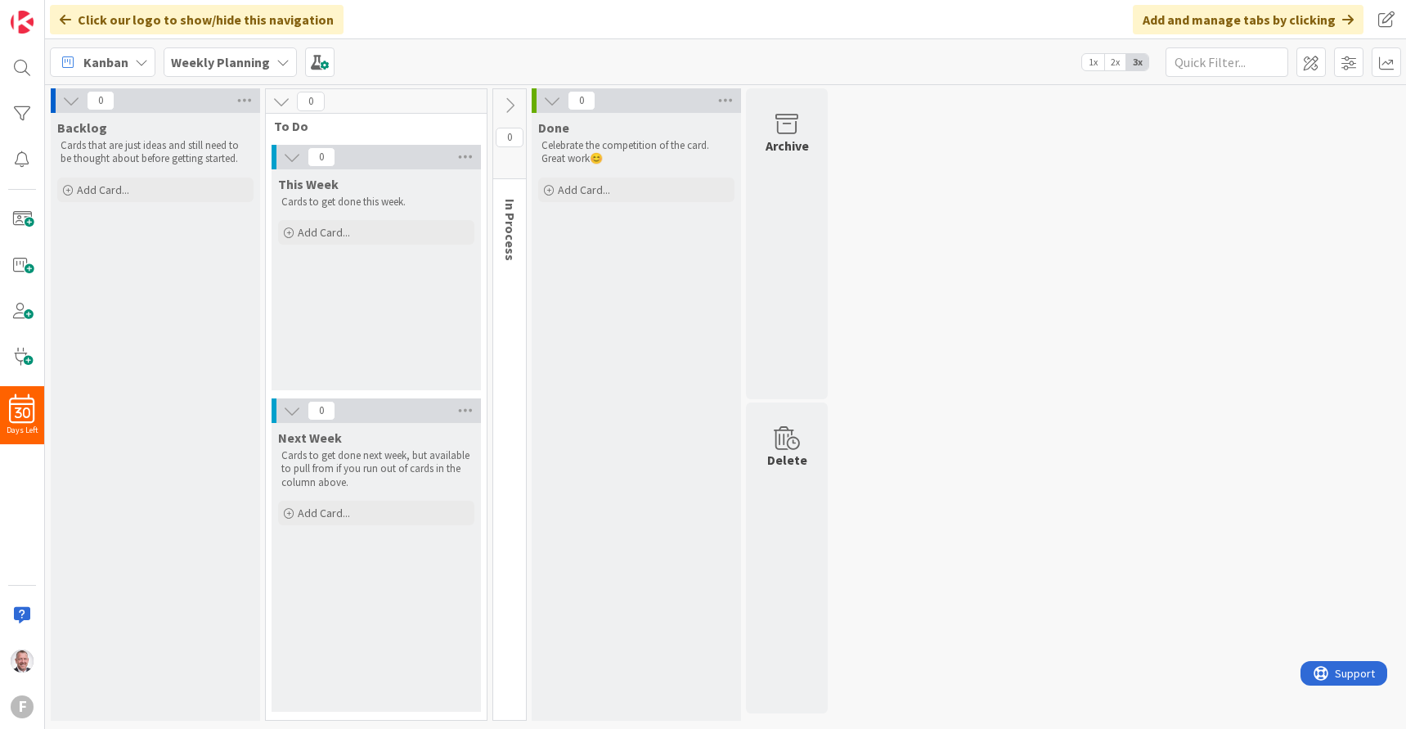
click at [505, 107] on icon at bounding box center [510, 106] width 18 height 18
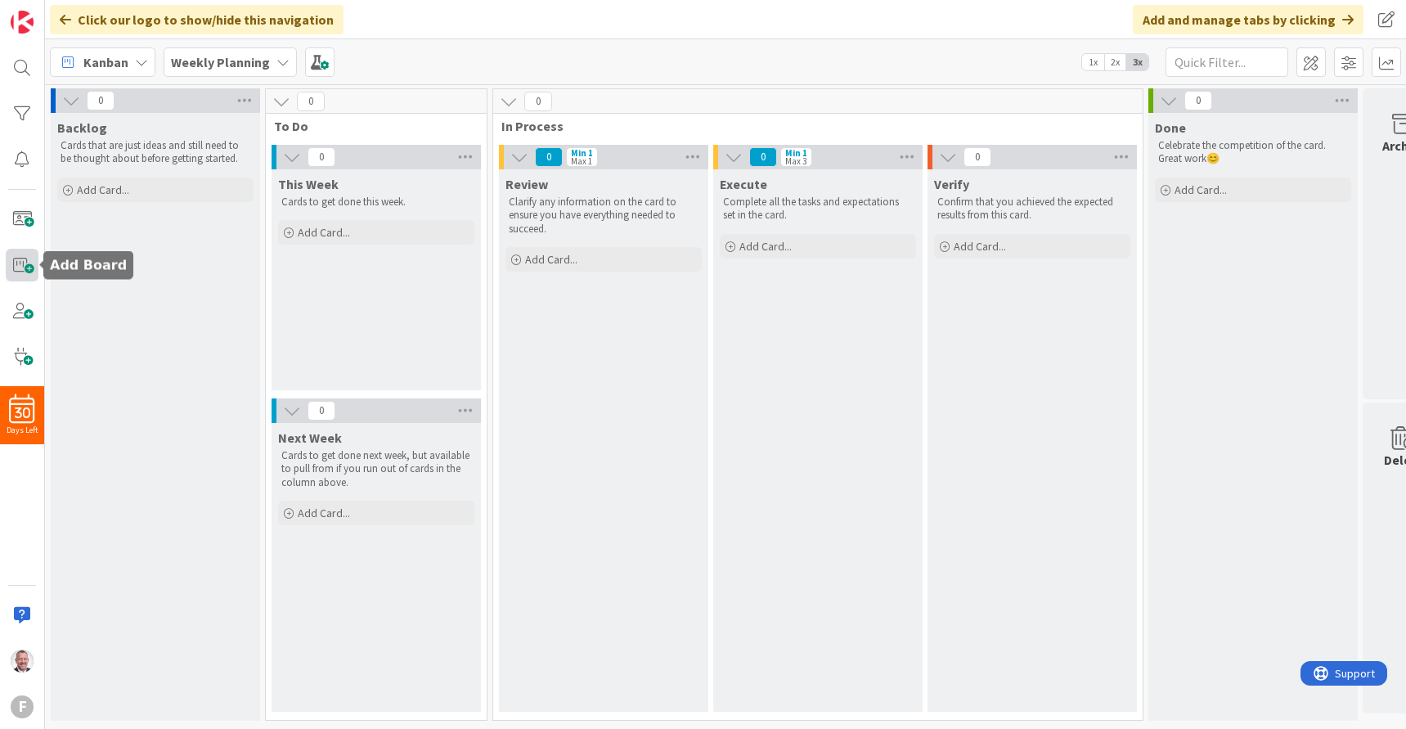
click at [30, 271] on span at bounding box center [22, 265] width 33 height 33
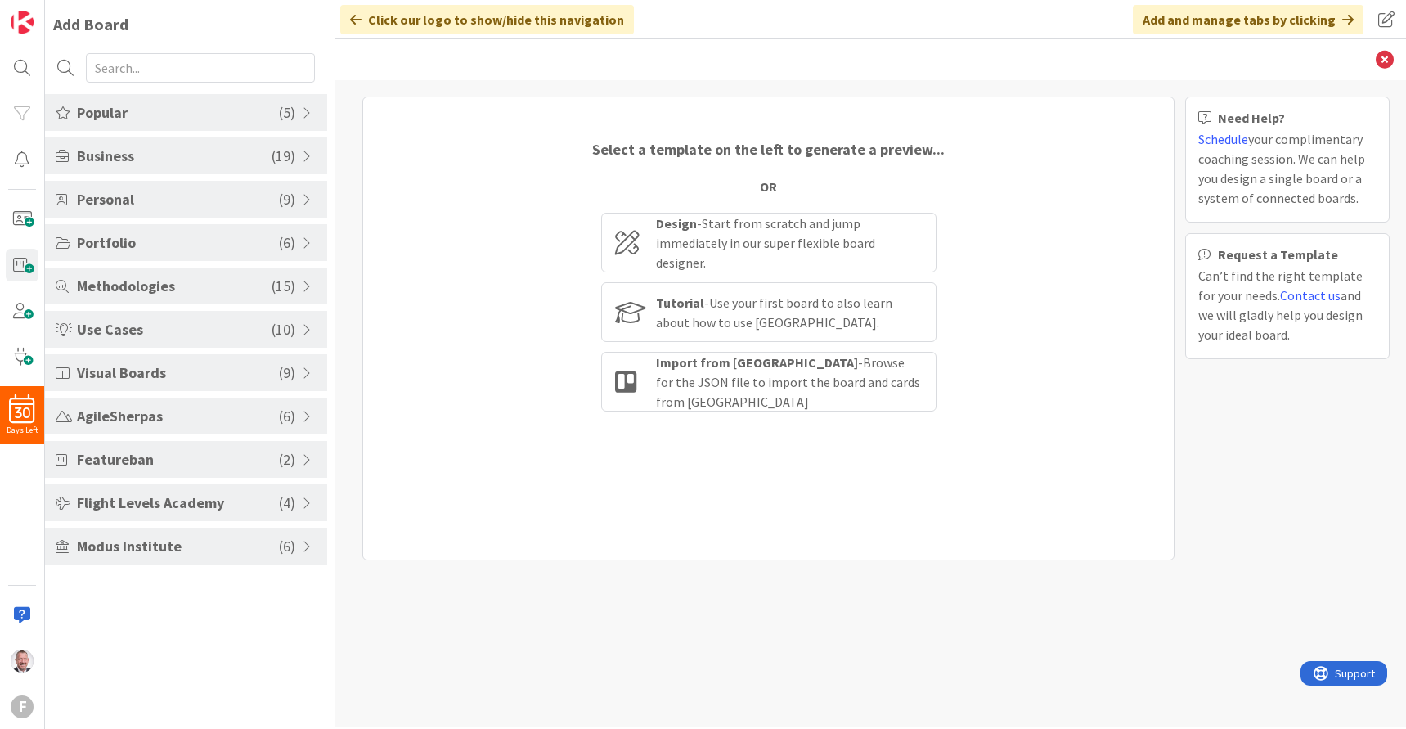
click at [307, 334] on span at bounding box center [309, 329] width 15 height 13
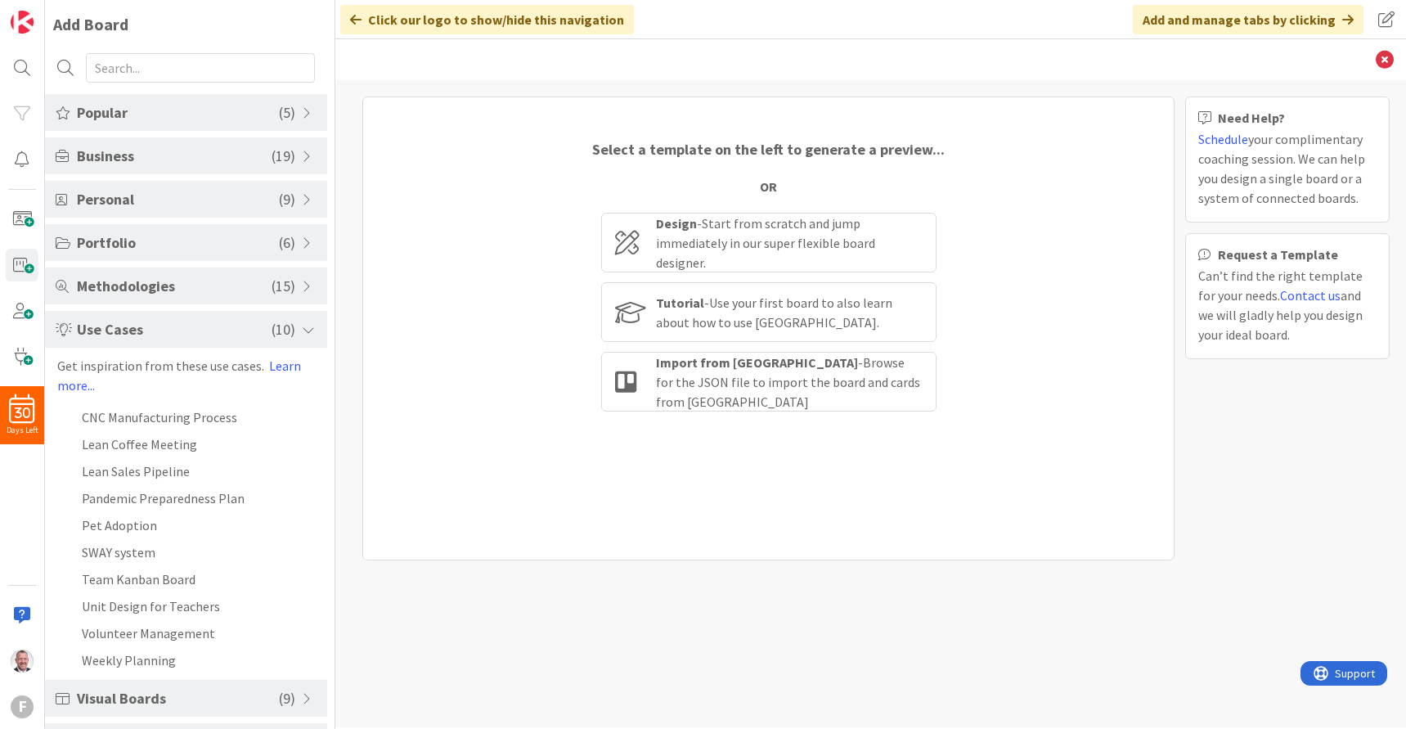
click at [300, 325] on div "Use Cases ( 10 )" at bounding box center [186, 329] width 282 height 37
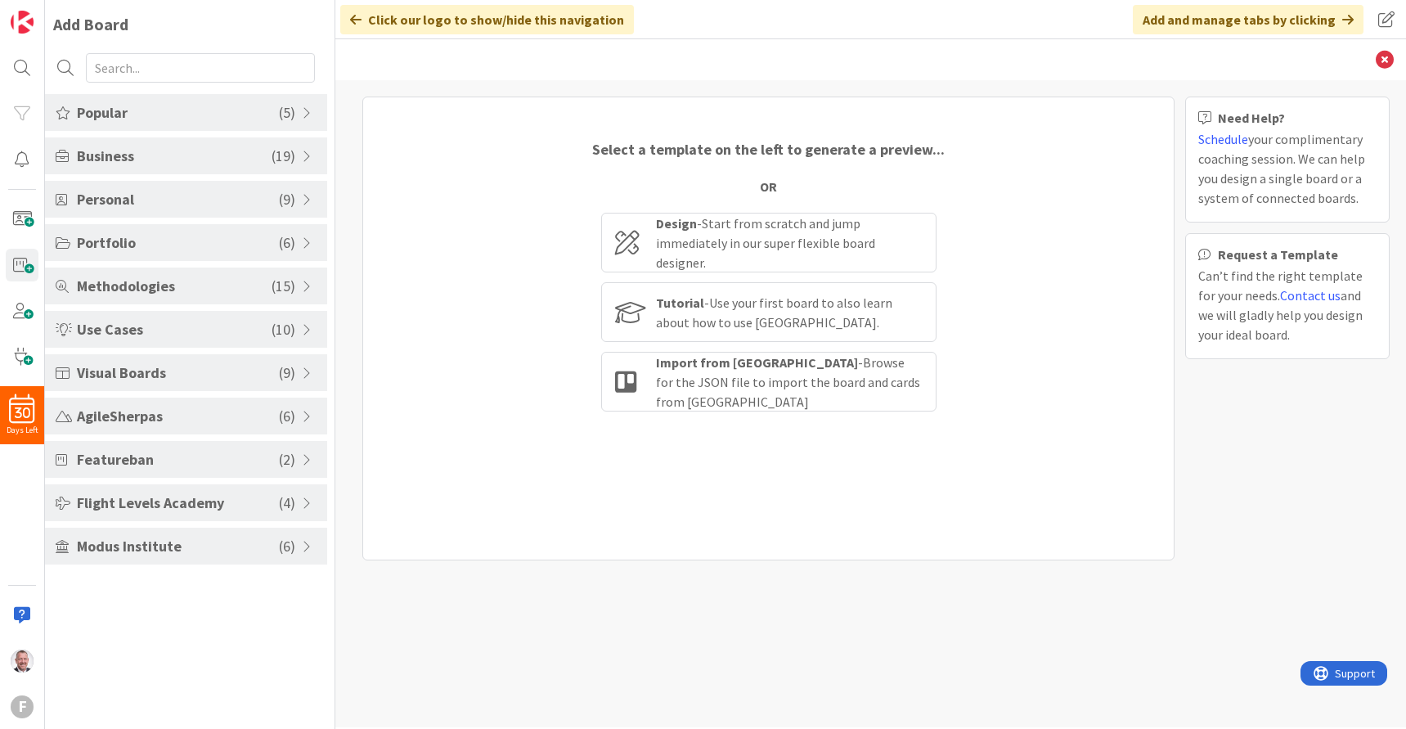
click at [303, 280] on span at bounding box center [309, 286] width 15 height 13
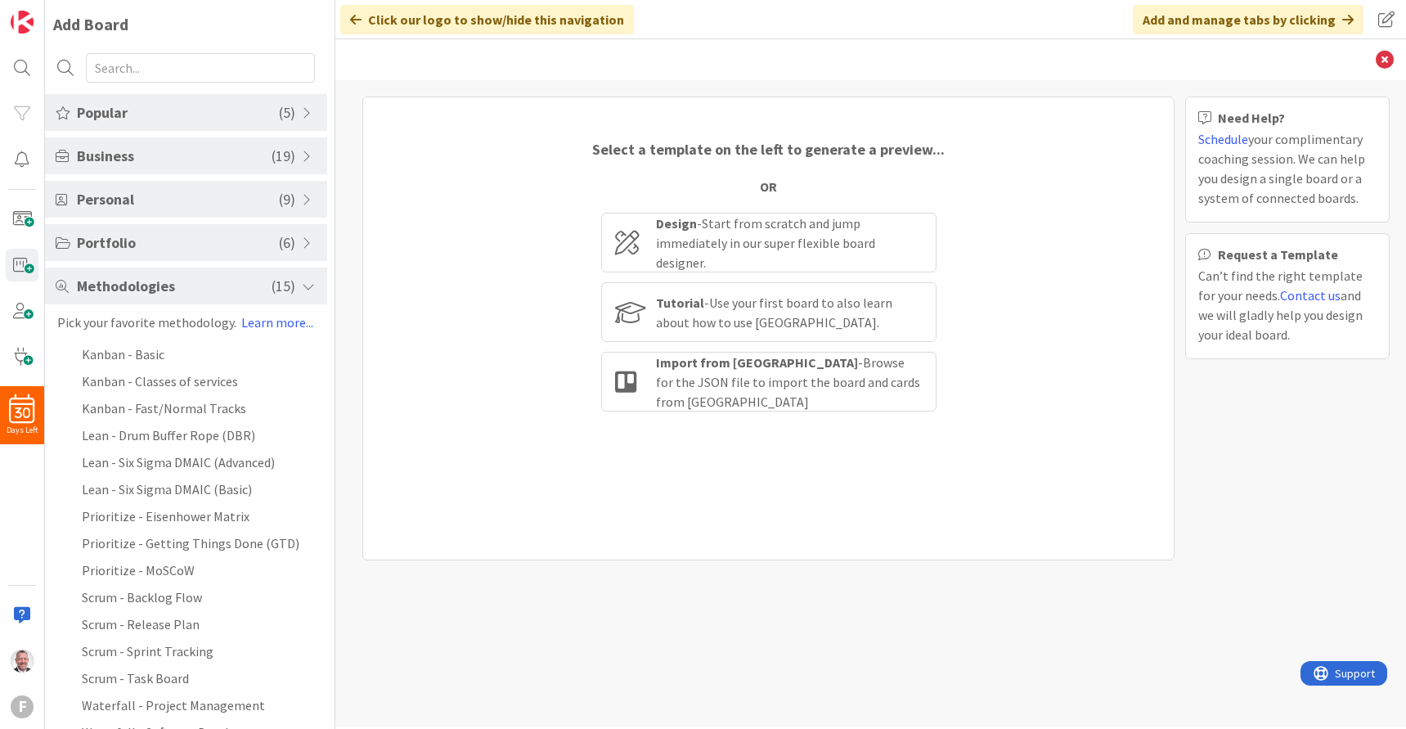
click at [300, 282] on div "Methodologies ( 15 )" at bounding box center [186, 286] width 282 height 37
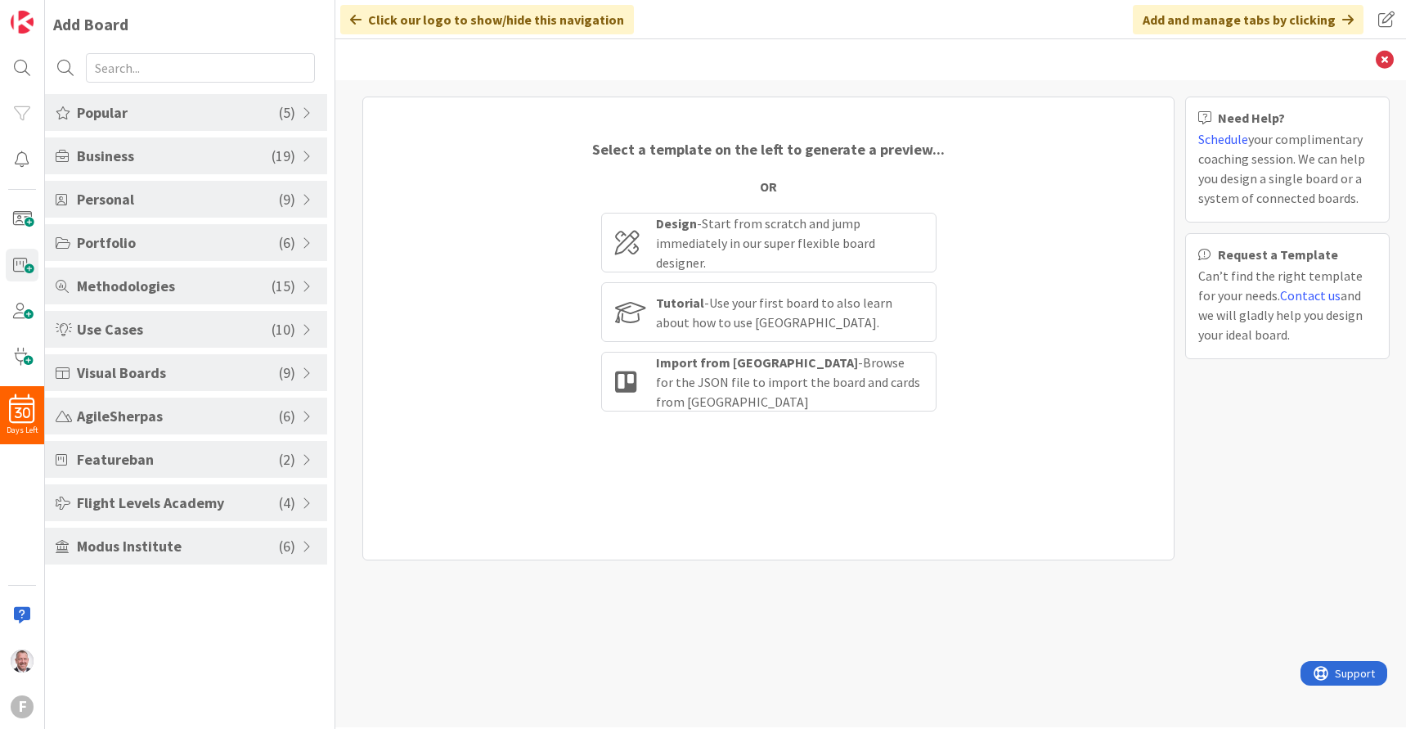
click at [306, 205] on span at bounding box center [309, 199] width 15 height 13
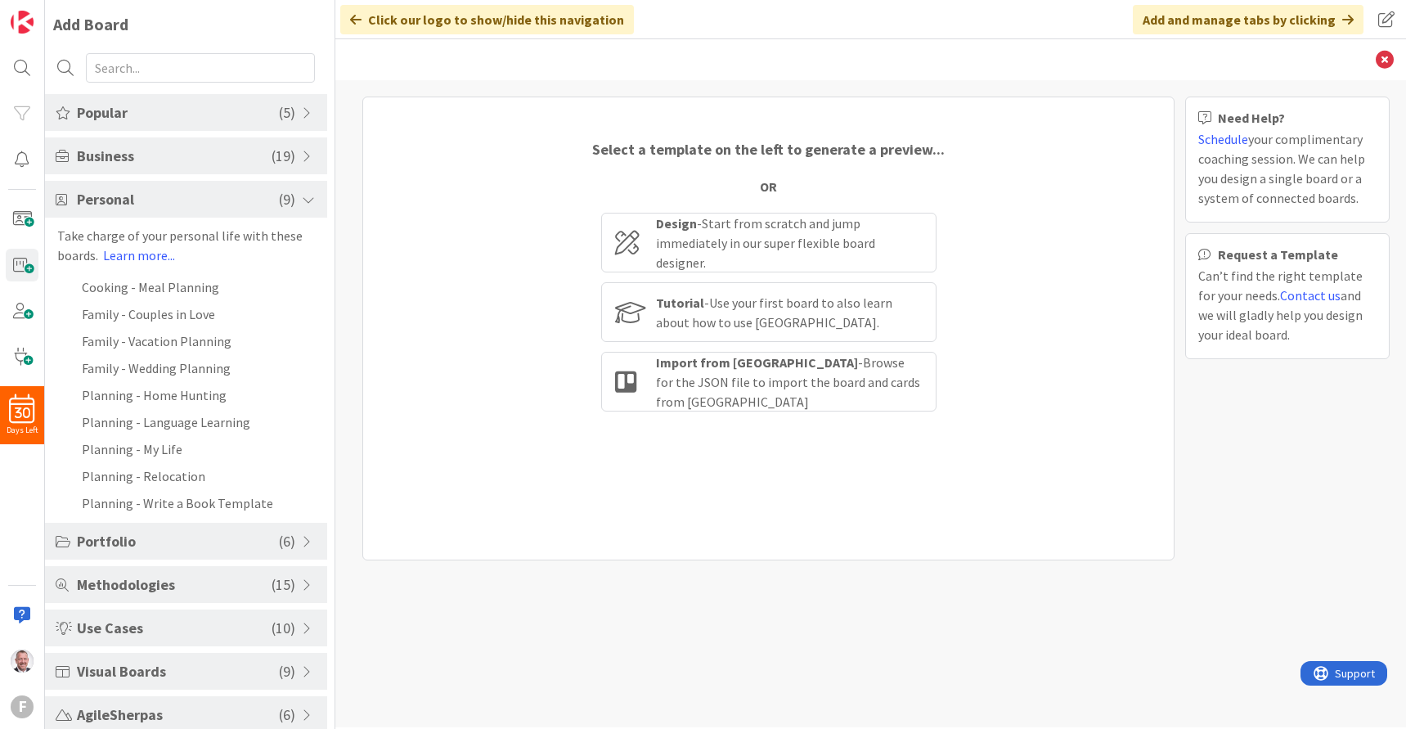
click at [306, 205] on span at bounding box center [309, 199] width 15 height 13
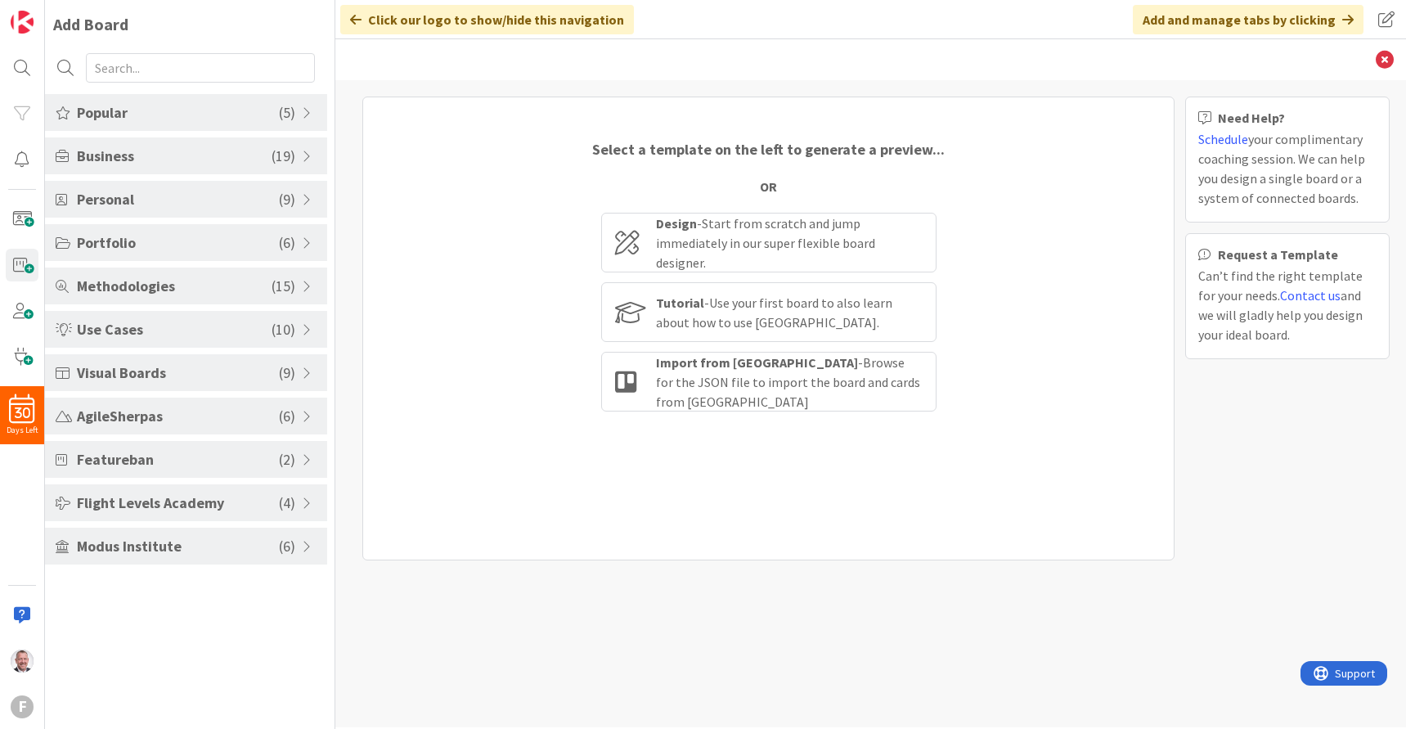
click at [304, 102] on div "Popular ( 5 )" at bounding box center [186, 112] width 282 height 37
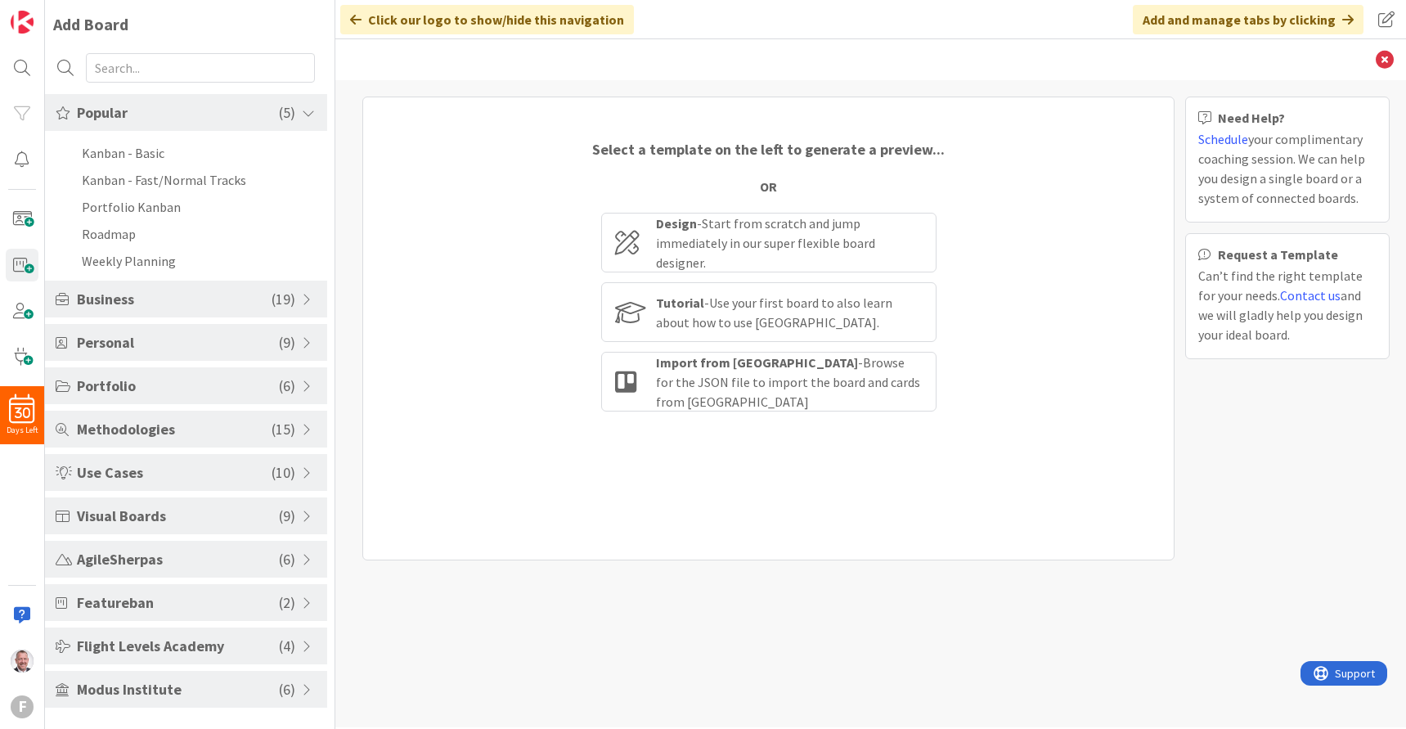
click at [304, 107] on span at bounding box center [309, 112] width 15 height 13
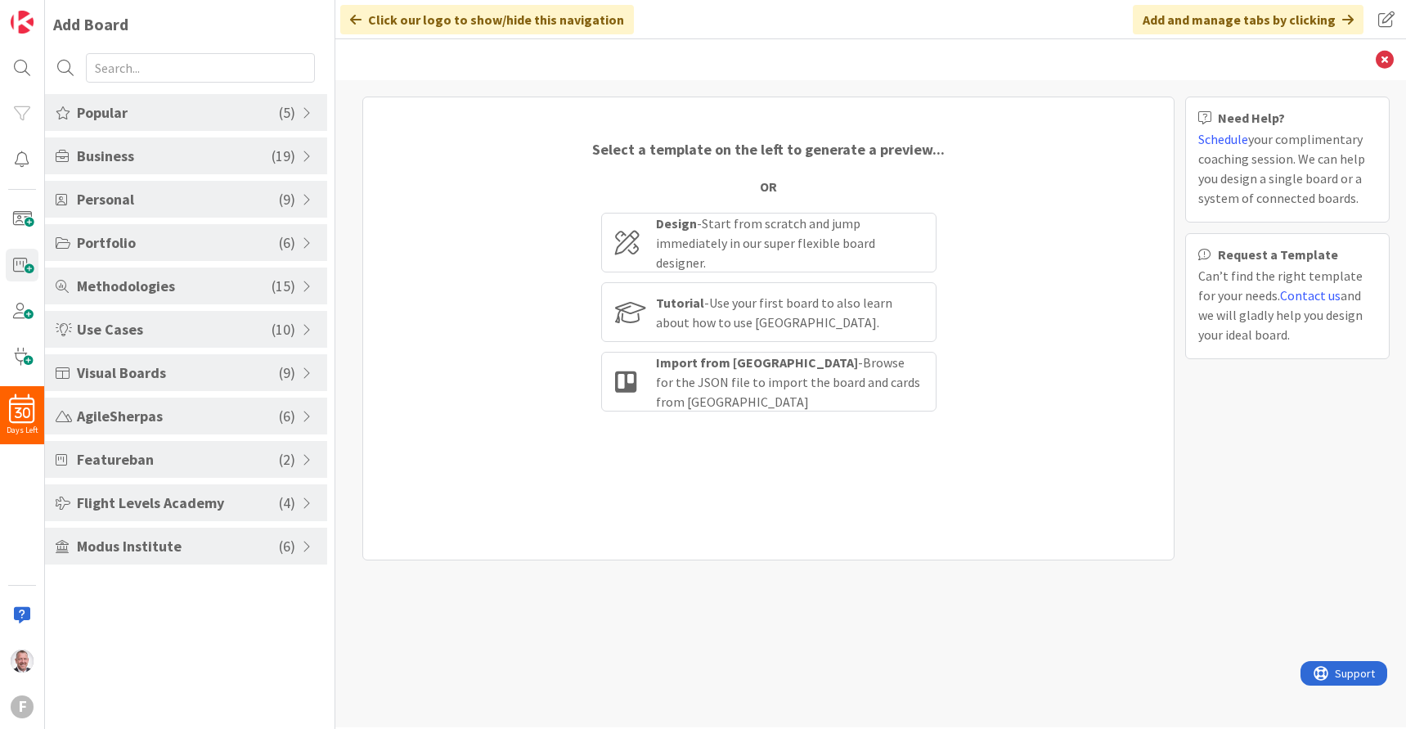
click at [305, 547] on span at bounding box center [309, 546] width 15 height 13
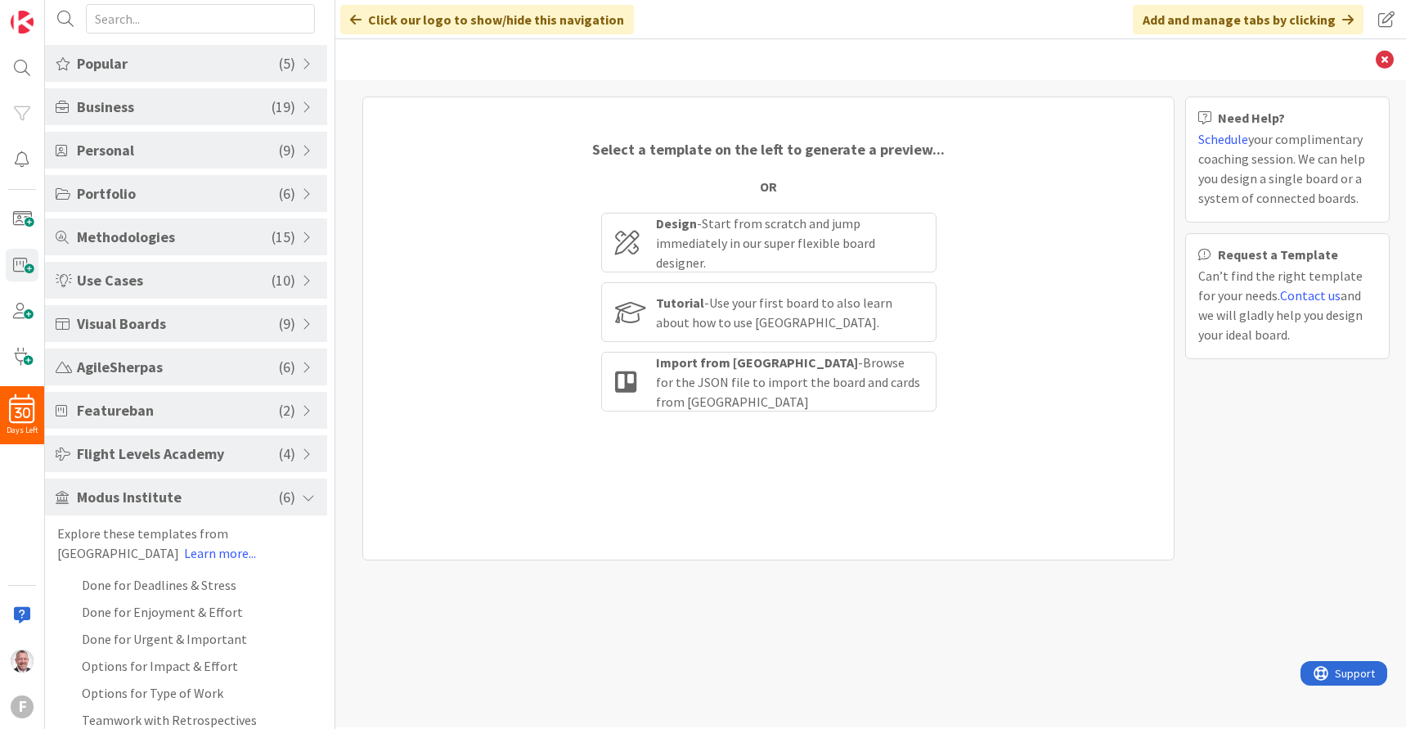
scroll to position [65, 0]
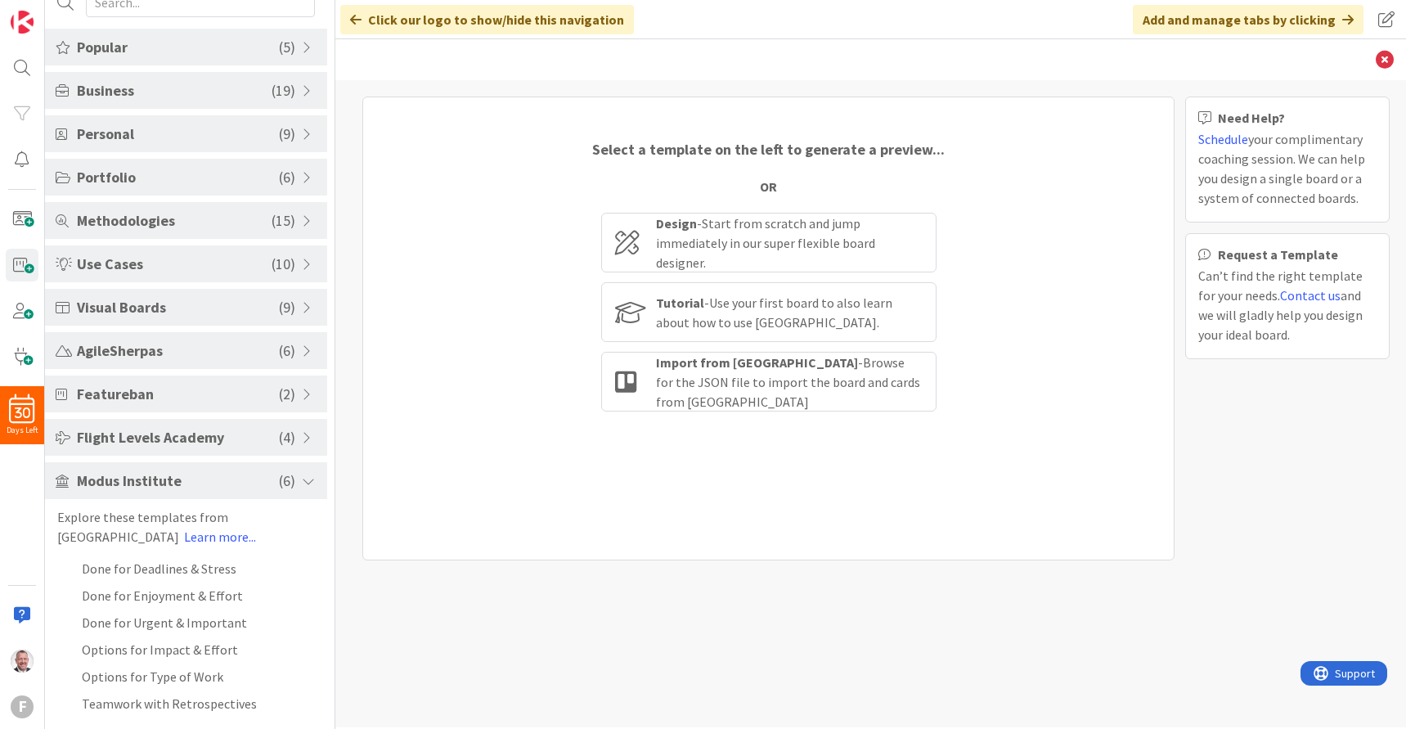
click at [298, 438] on div "Flight Levels Academy ( 4 )" at bounding box center [186, 437] width 282 height 37
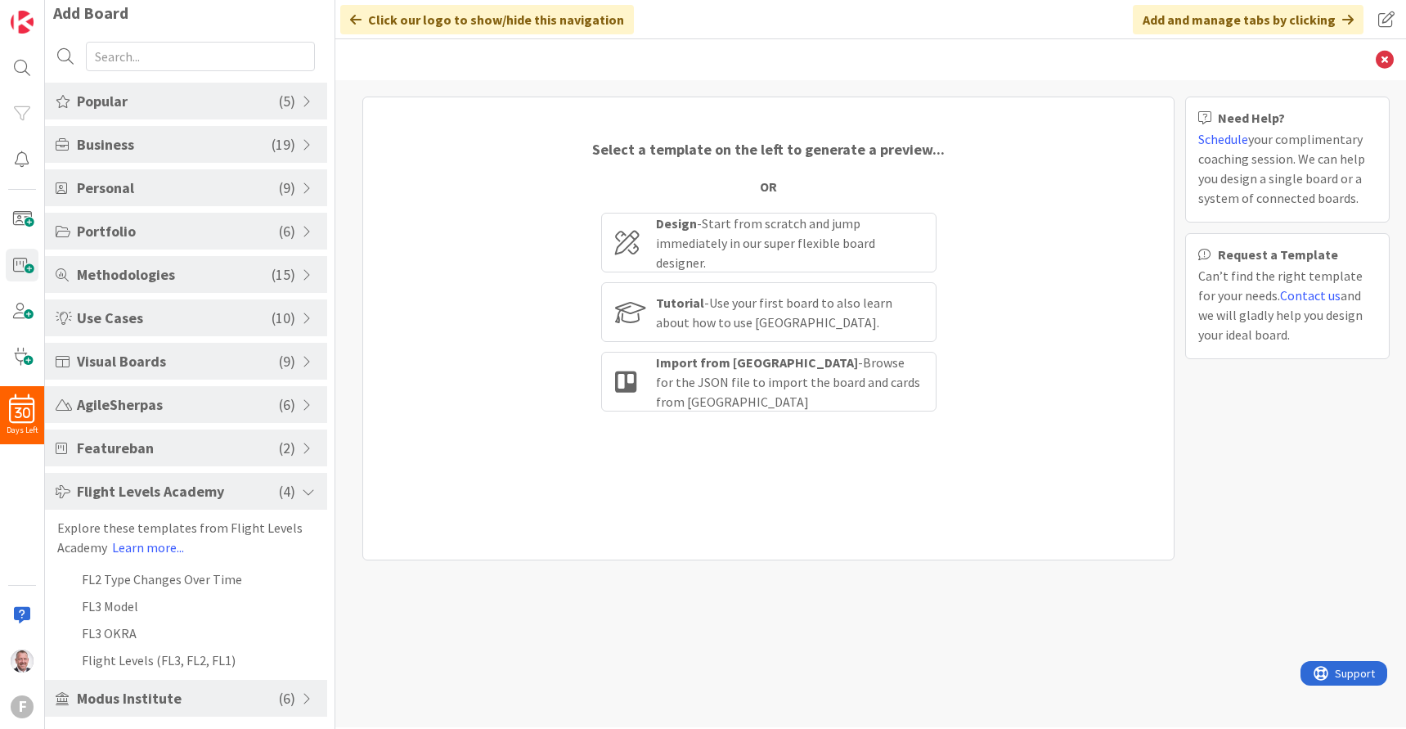
scroll to position [11, 0]
click at [305, 447] on span at bounding box center [309, 448] width 15 height 13
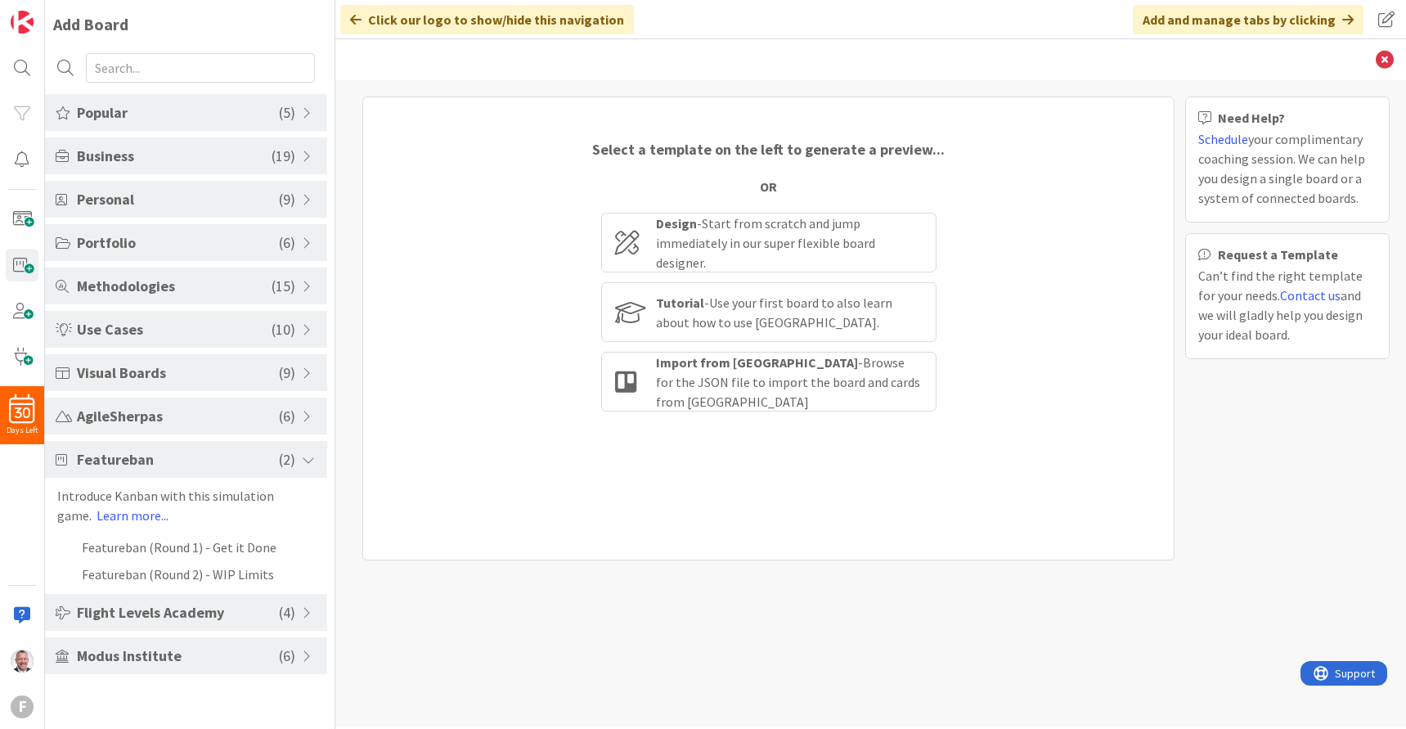
click at [310, 415] on span at bounding box center [309, 416] width 15 height 13
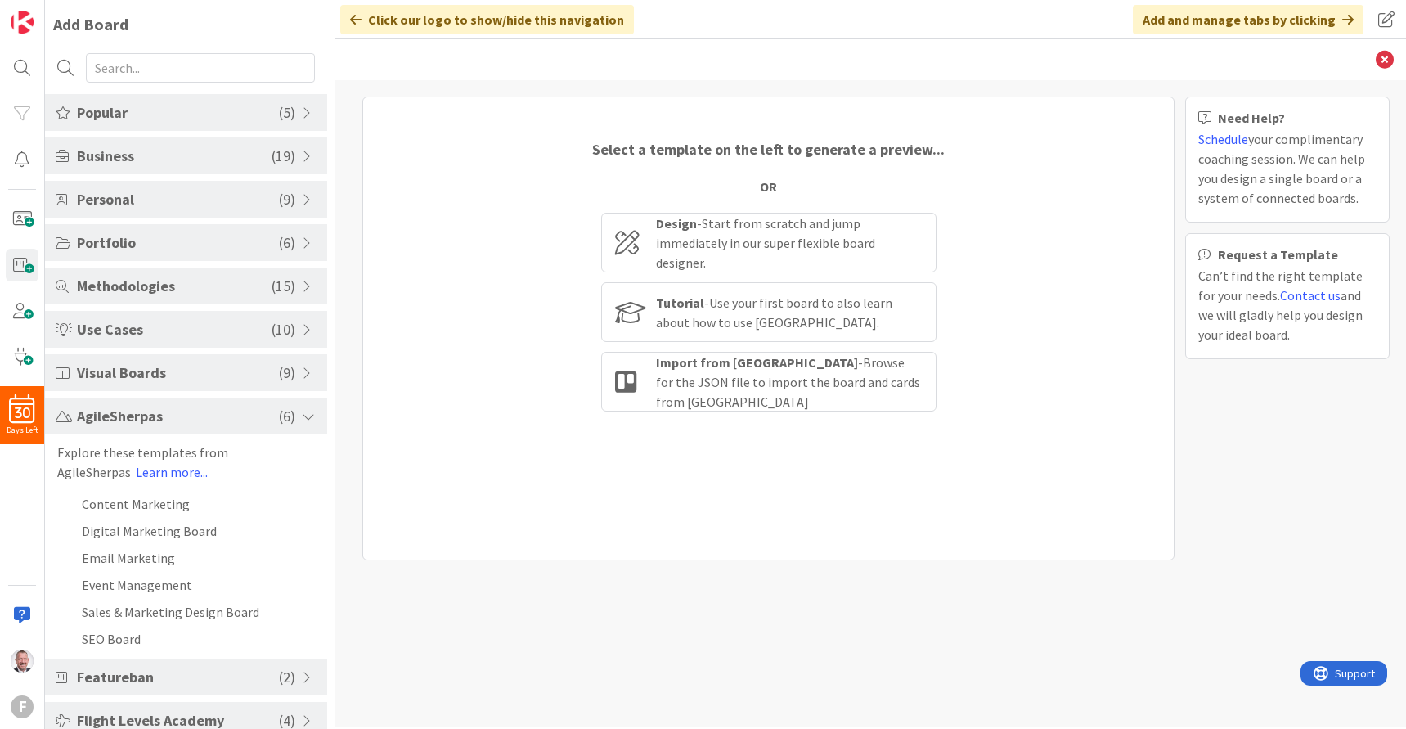
click at [309, 372] on span at bounding box center [309, 373] width 15 height 13
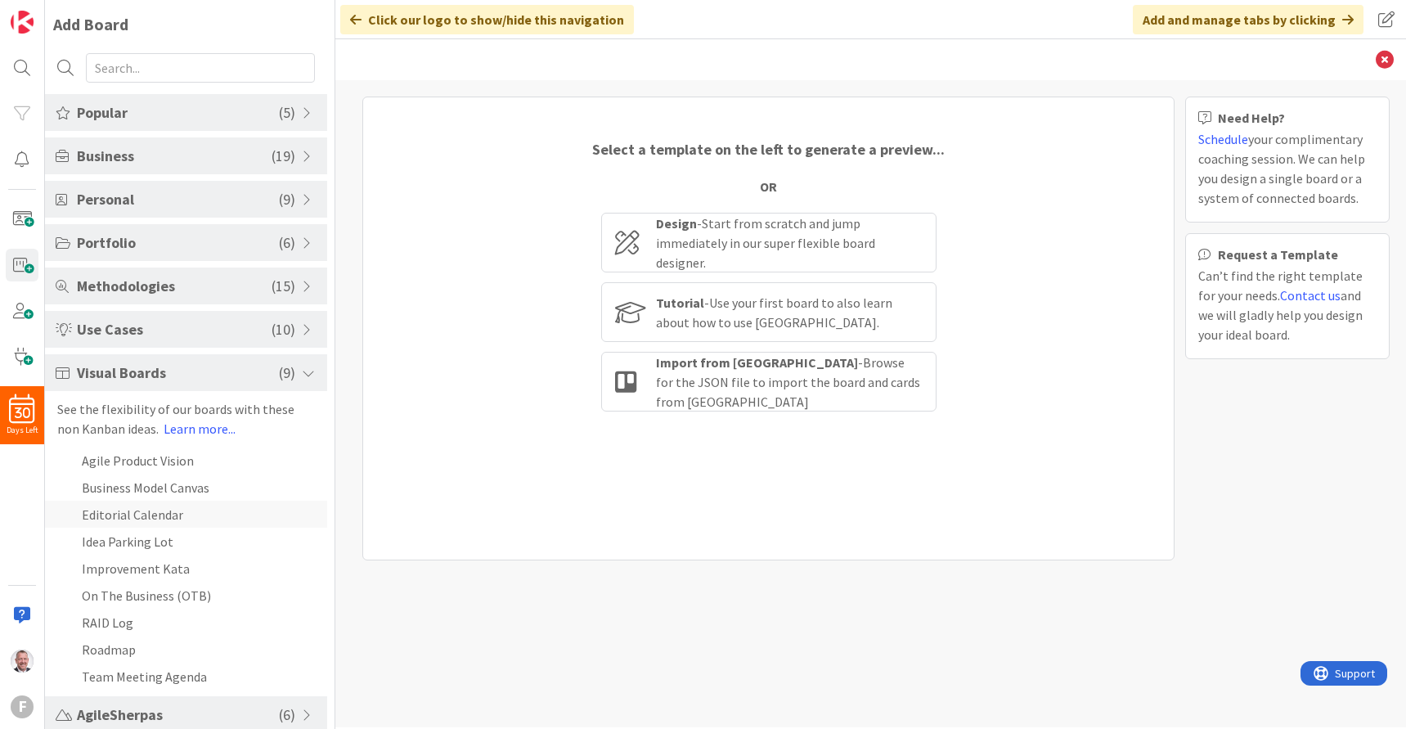
click at [239, 510] on li "Editorial Calendar" at bounding box center [186, 514] width 282 height 27
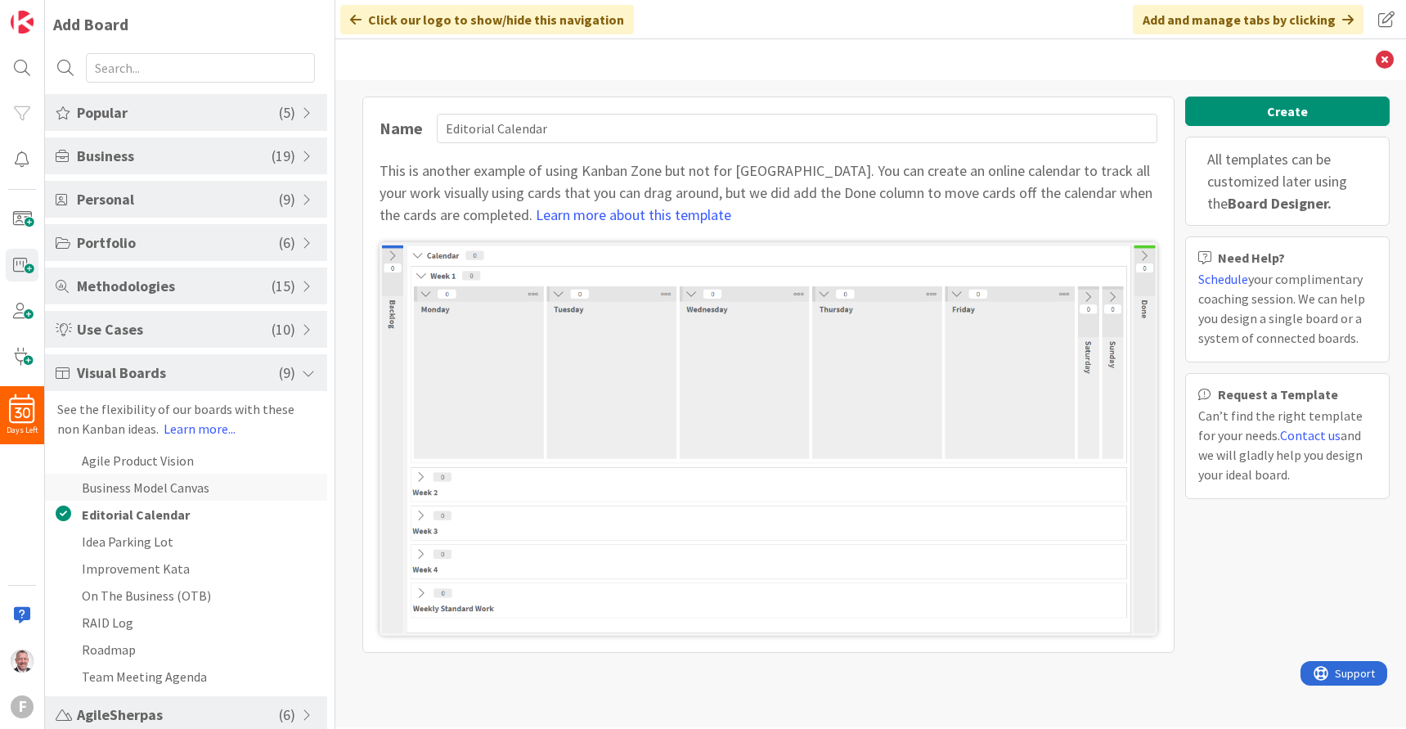
click at [223, 485] on li "Business Model Canvas" at bounding box center [186, 487] width 282 height 27
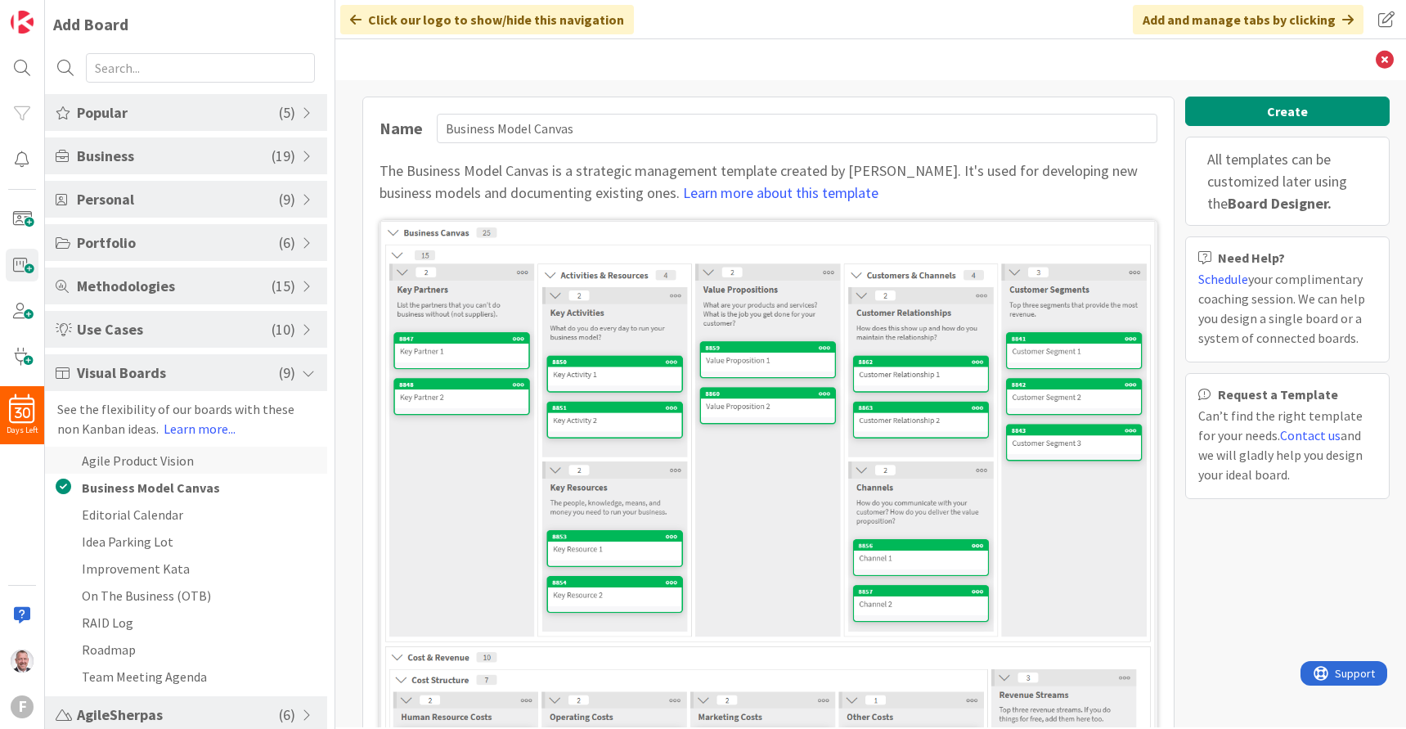
click at [217, 465] on li "Agile Product Vision" at bounding box center [186, 460] width 282 height 27
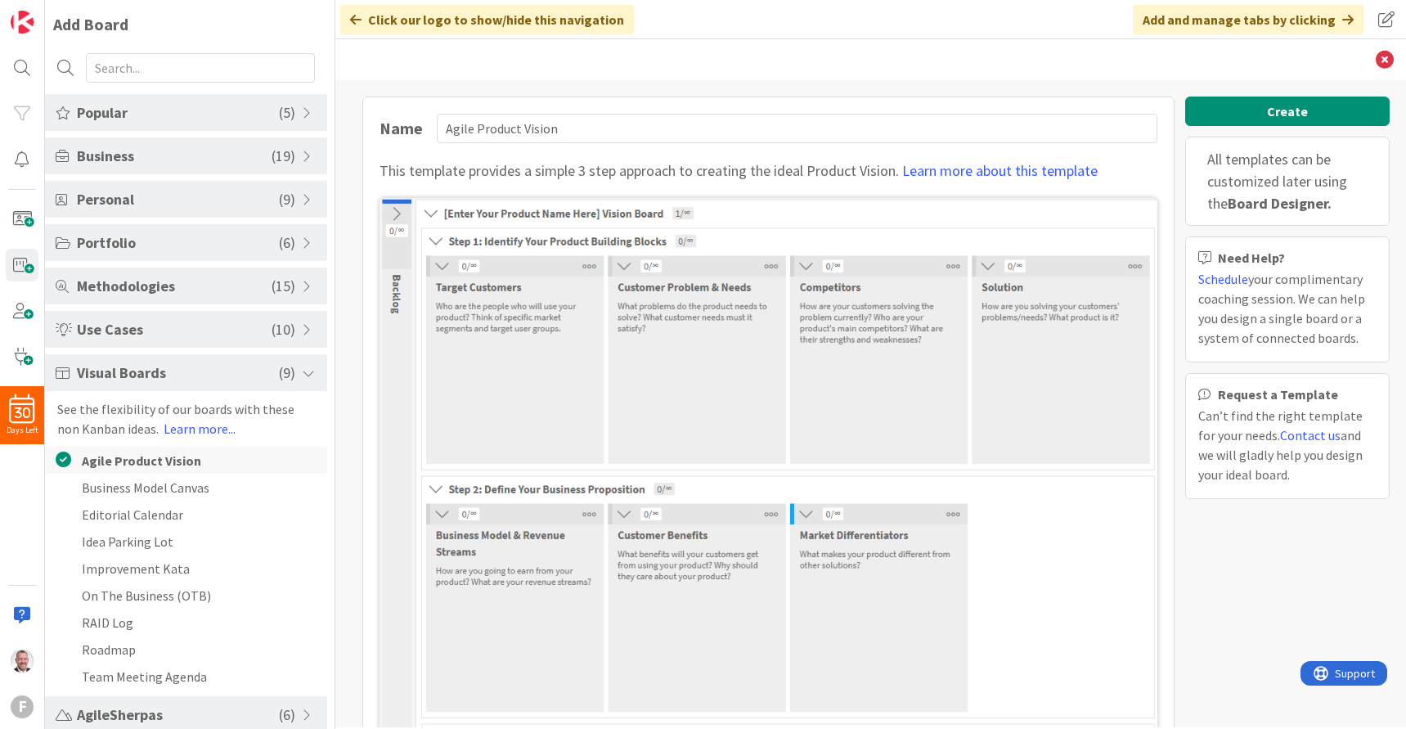
click at [217, 465] on li "Agile Product Vision" at bounding box center [186, 460] width 282 height 27
click at [192, 544] on li "Idea Parking Lot" at bounding box center [186, 541] width 282 height 27
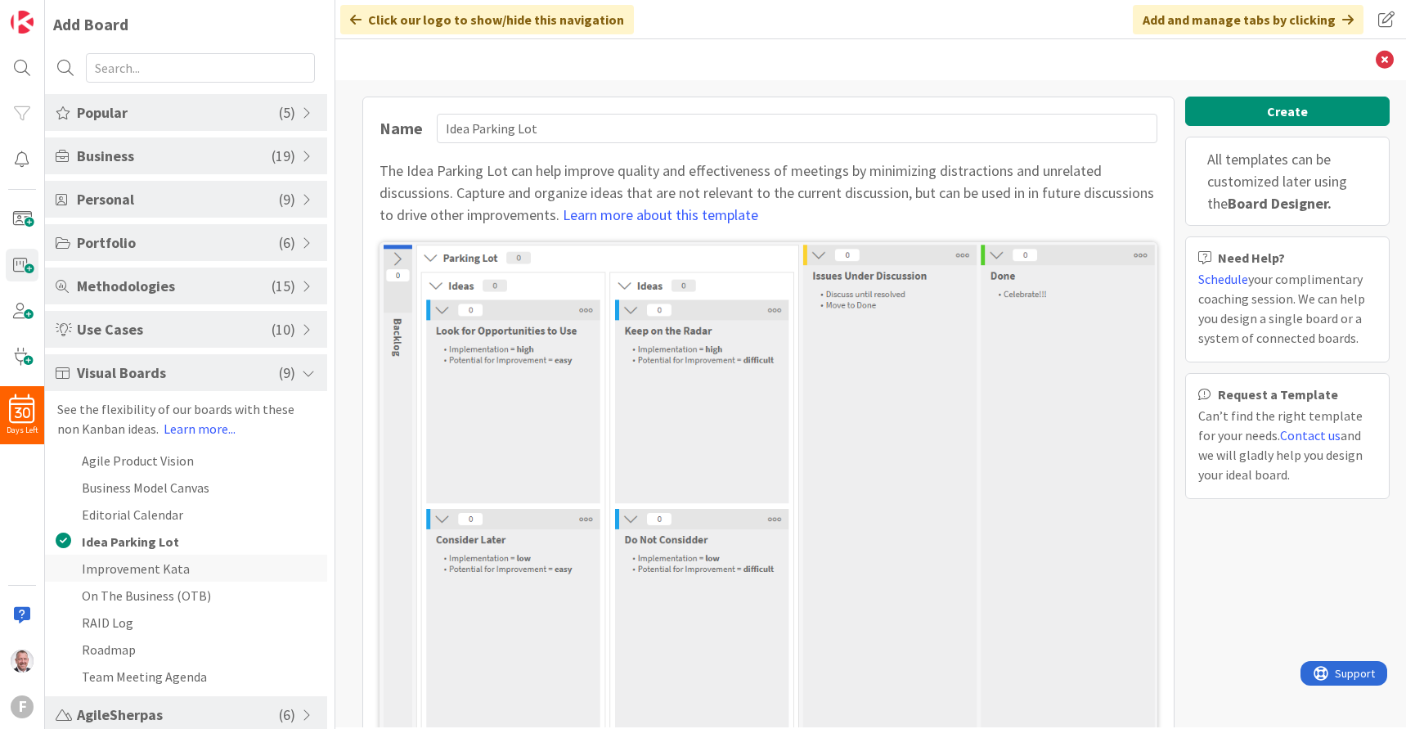
click at [200, 577] on li "Improvement Kata" at bounding box center [186, 568] width 282 height 27
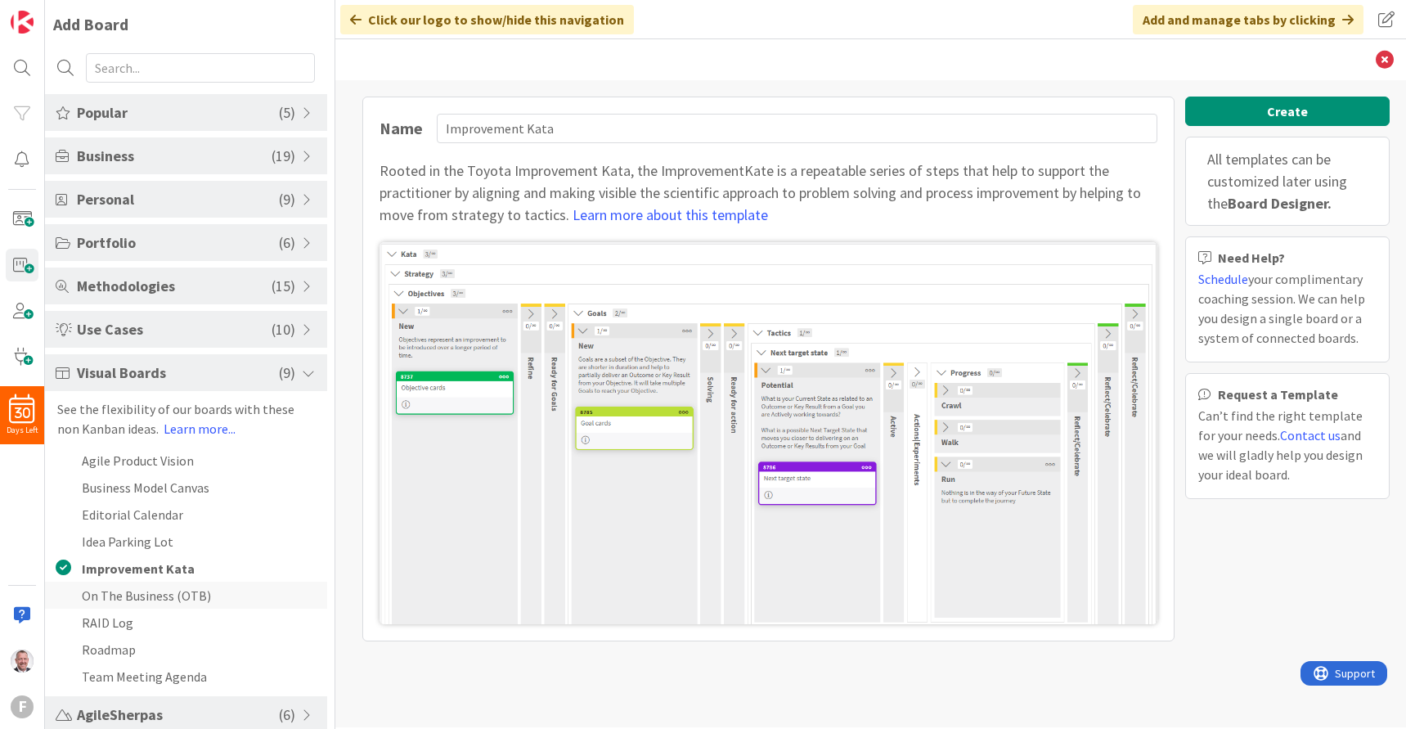
click at [204, 599] on li "On The Business (OTB)" at bounding box center [186, 595] width 282 height 27
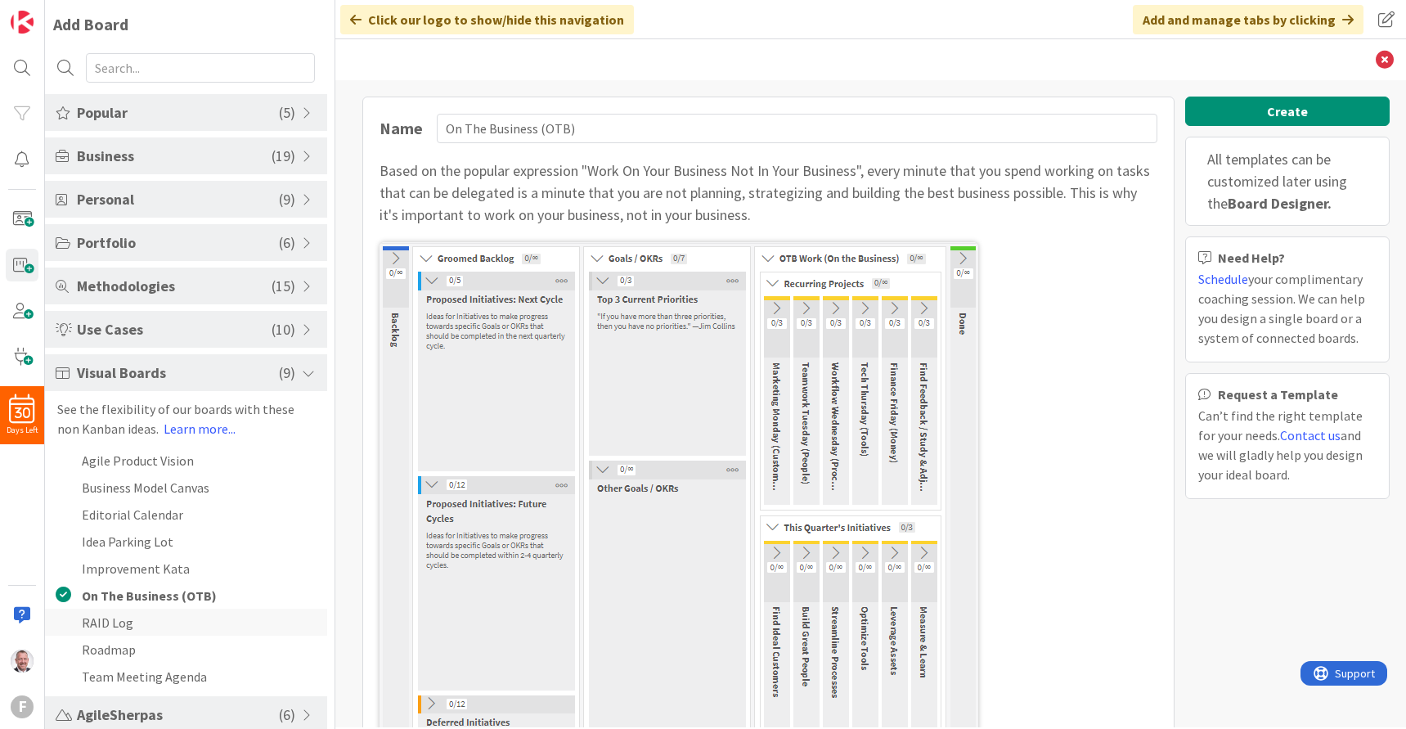
click at [198, 616] on li "RAID Log" at bounding box center [186, 622] width 282 height 27
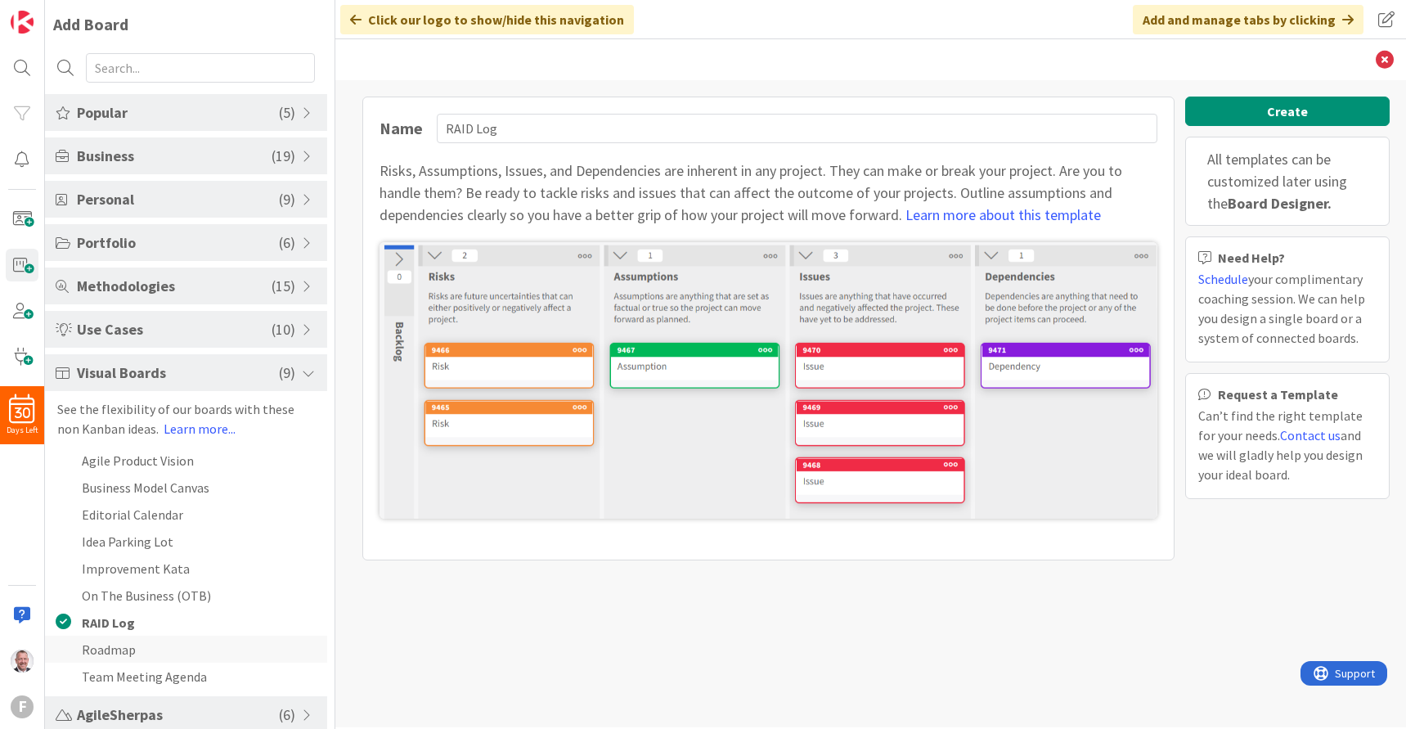
click at [196, 650] on li "Roadmap" at bounding box center [186, 649] width 282 height 27
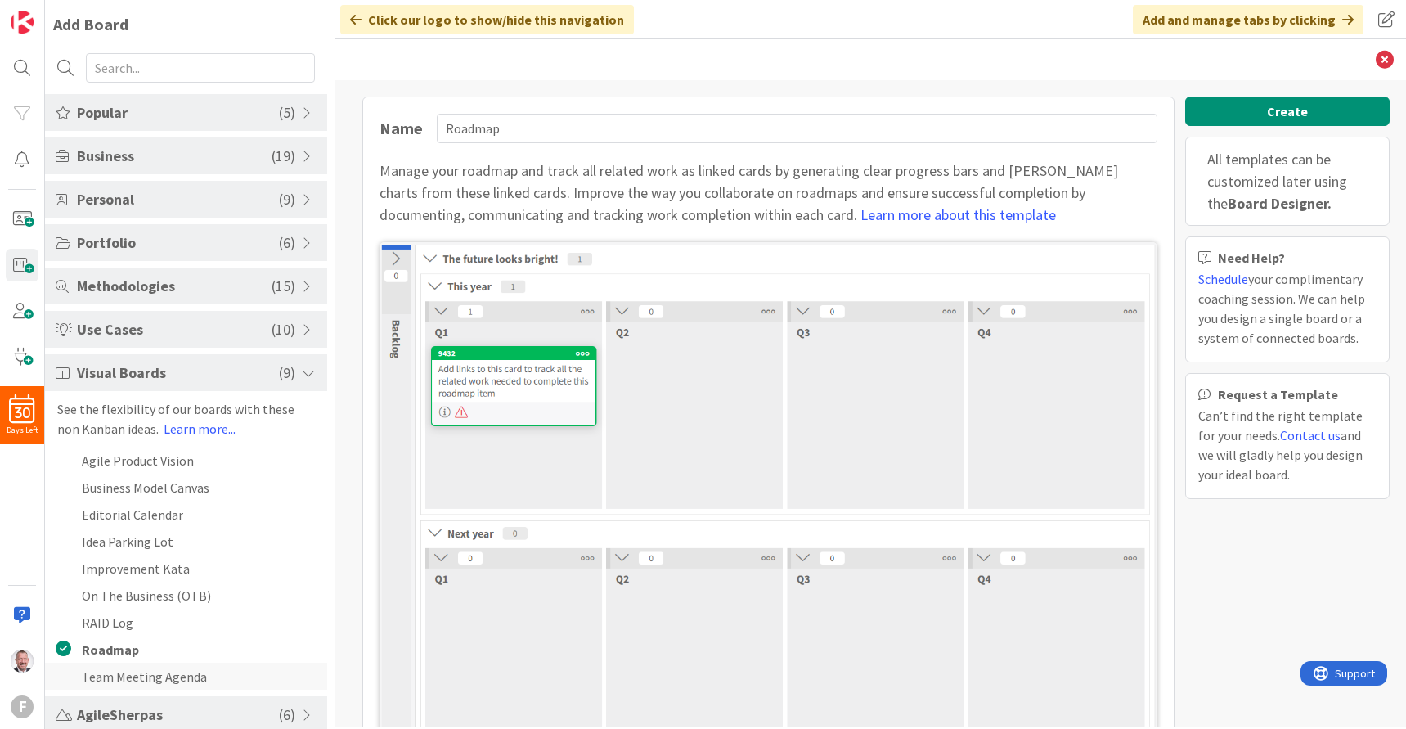
click at [200, 668] on li "Team Meeting Agenda" at bounding box center [186, 676] width 282 height 27
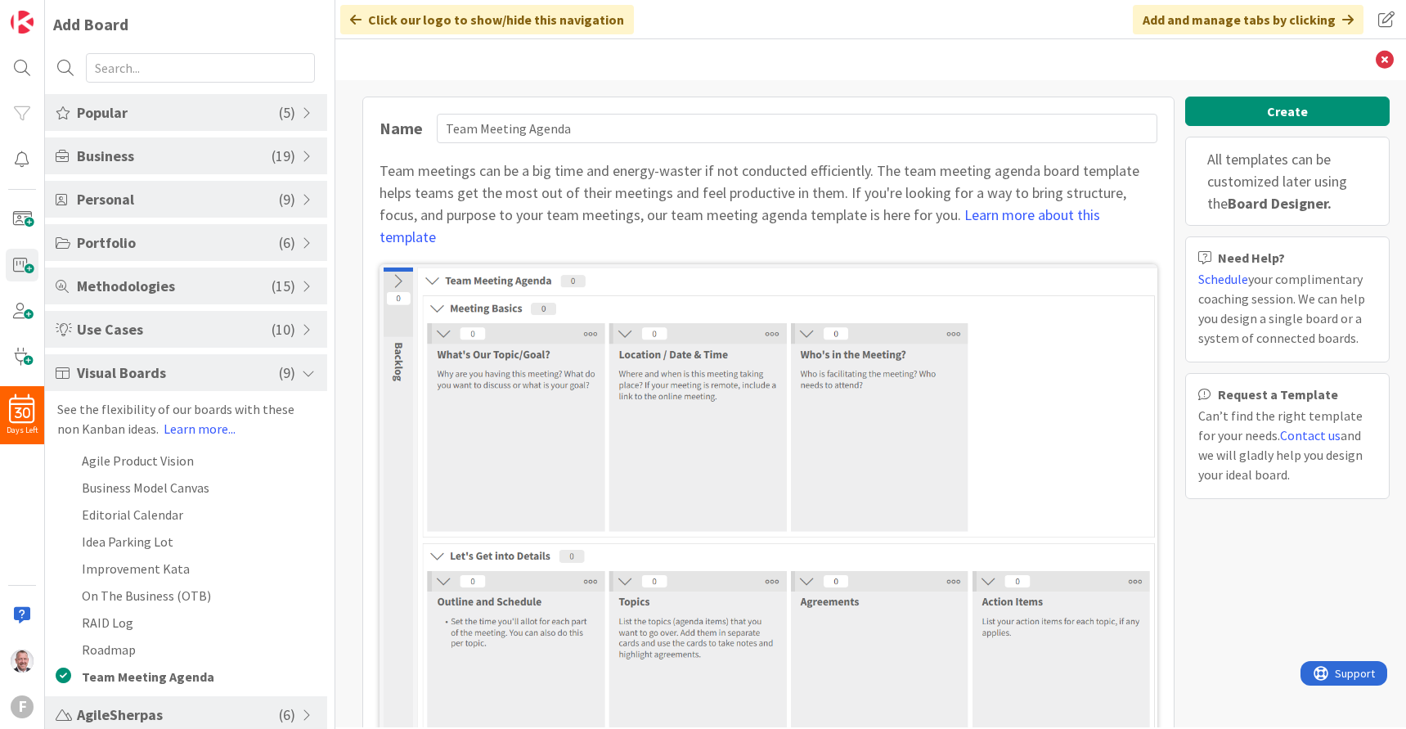
click at [259, 157] on span "Business" at bounding box center [174, 156] width 195 height 22
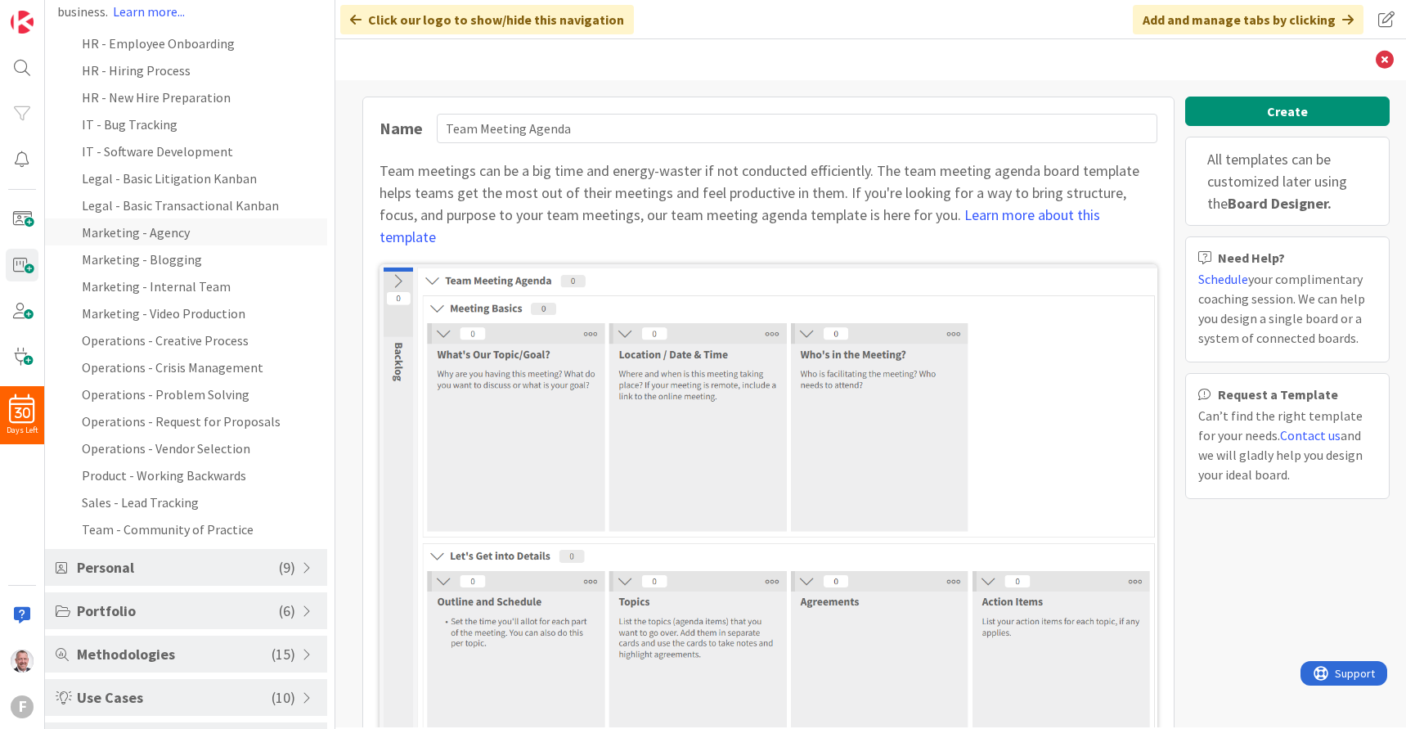
scroll to position [206, 0]
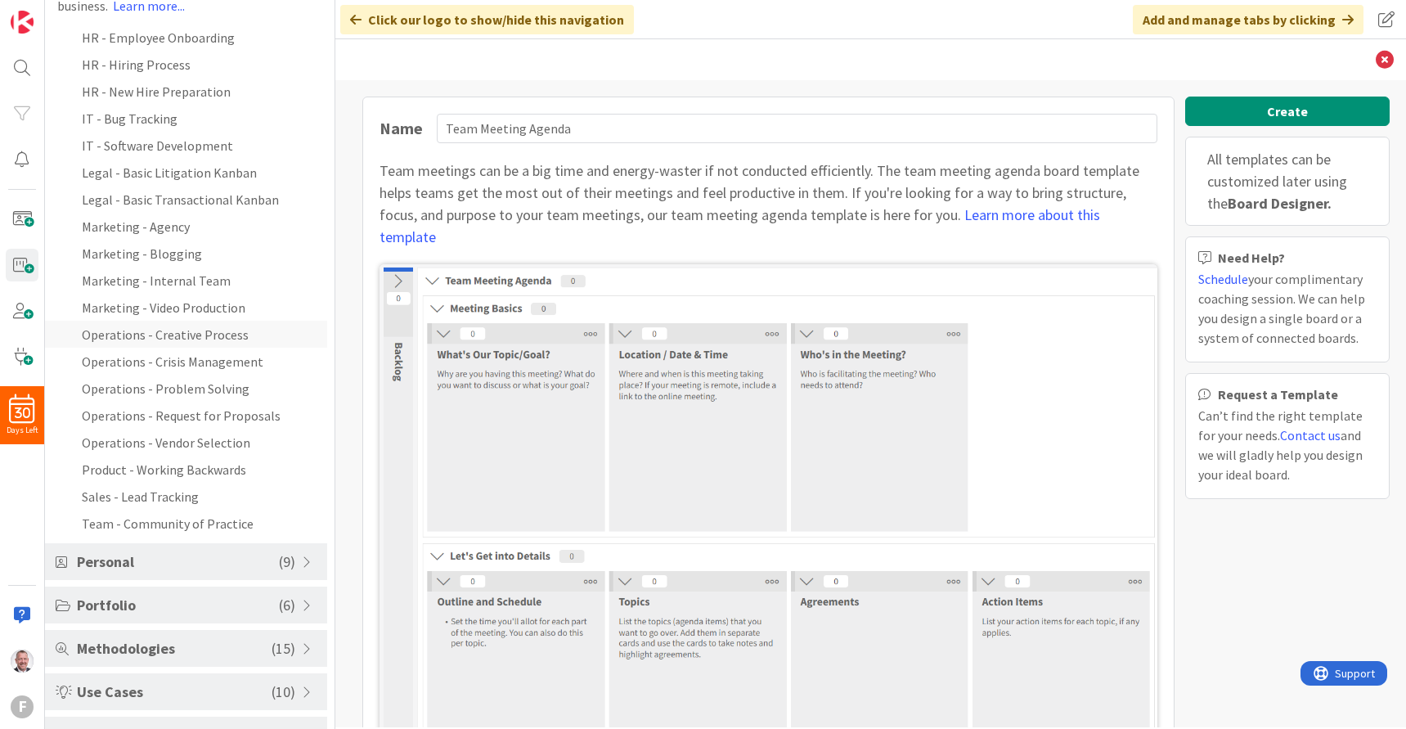
click at [223, 327] on li "Operations - Creative Process" at bounding box center [186, 334] width 282 height 27
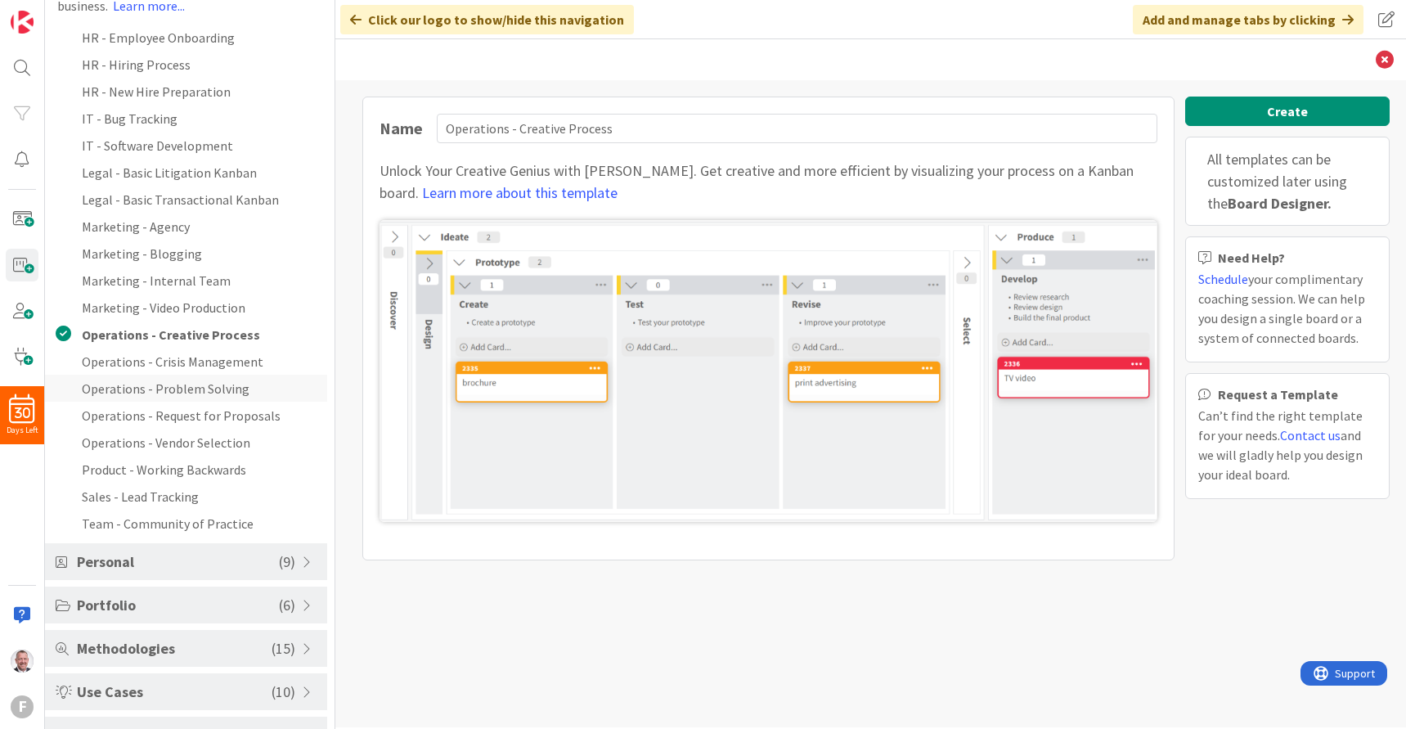
click at [228, 390] on li "Operations - Problem Solving" at bounding box center [186, 388] width 282 height 27
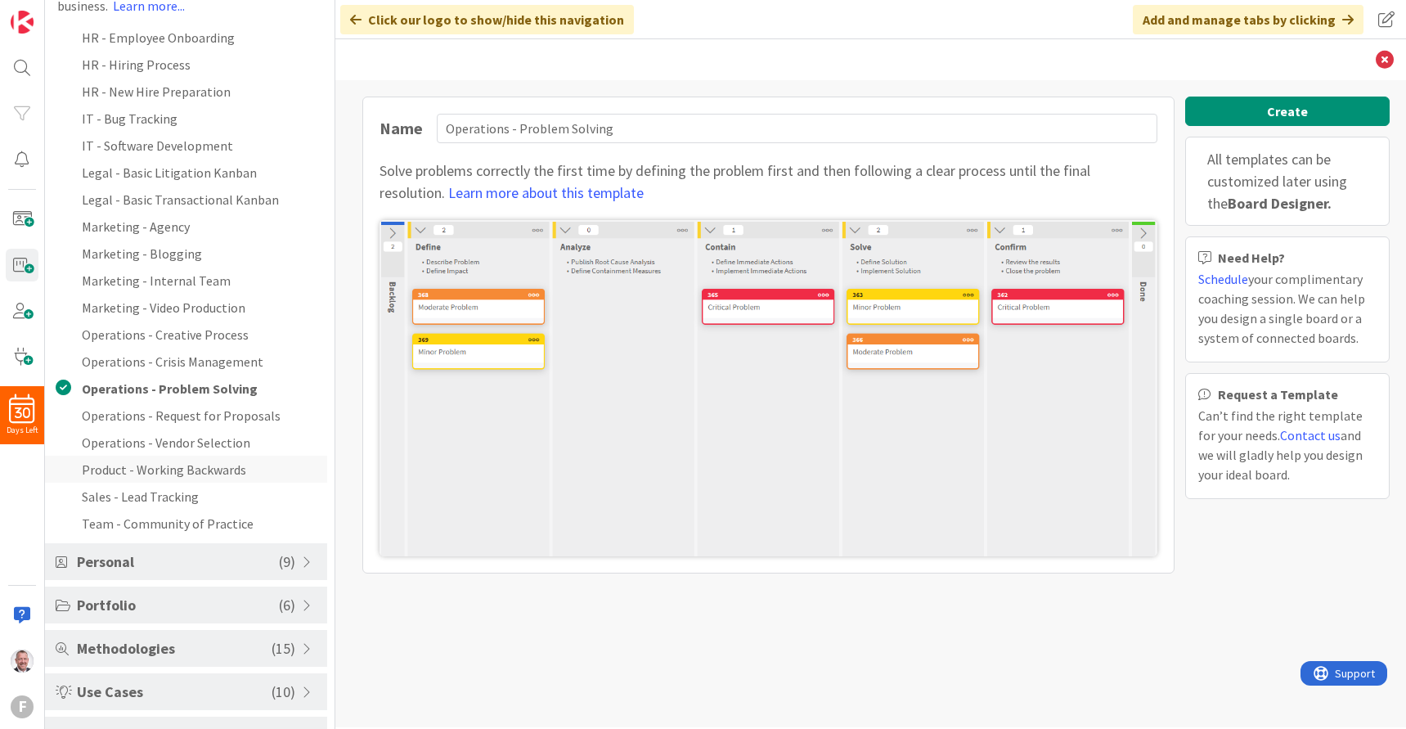
click at [200, 470] on li "Product - Working Backwards" at bounding box center [186, 469] width 282 height 27
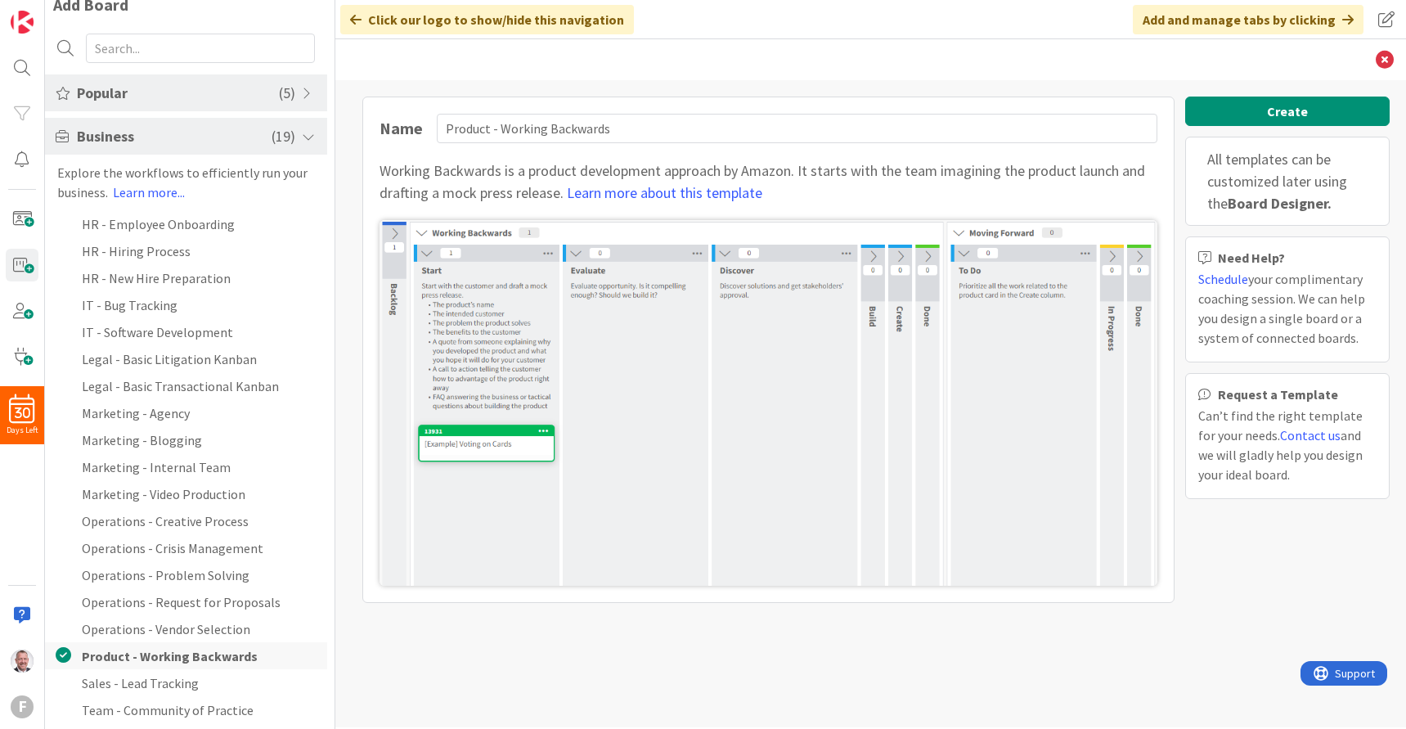
scroll to position [0, 0]
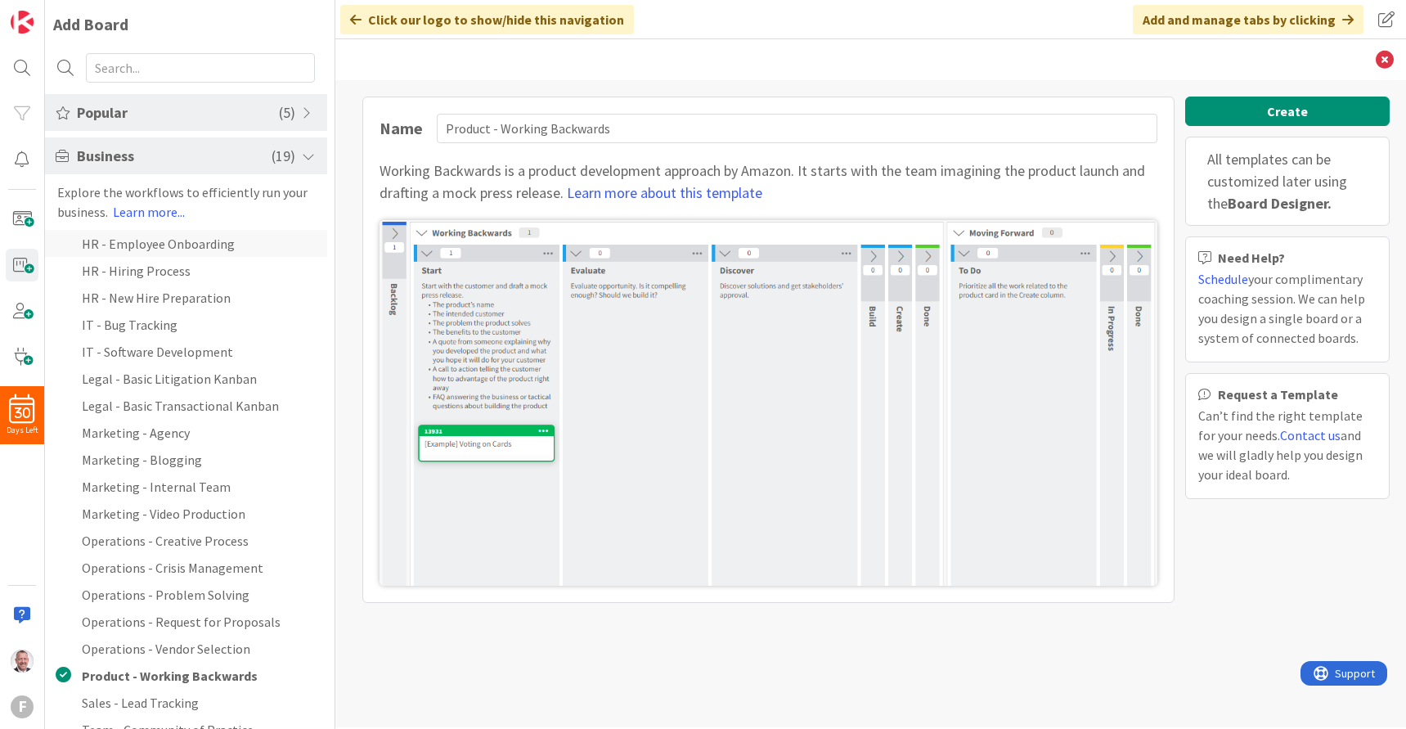
click at [207, 242] on li "HR - Employee Onboarding" at bounding box center [186, 243] width 282 height 27
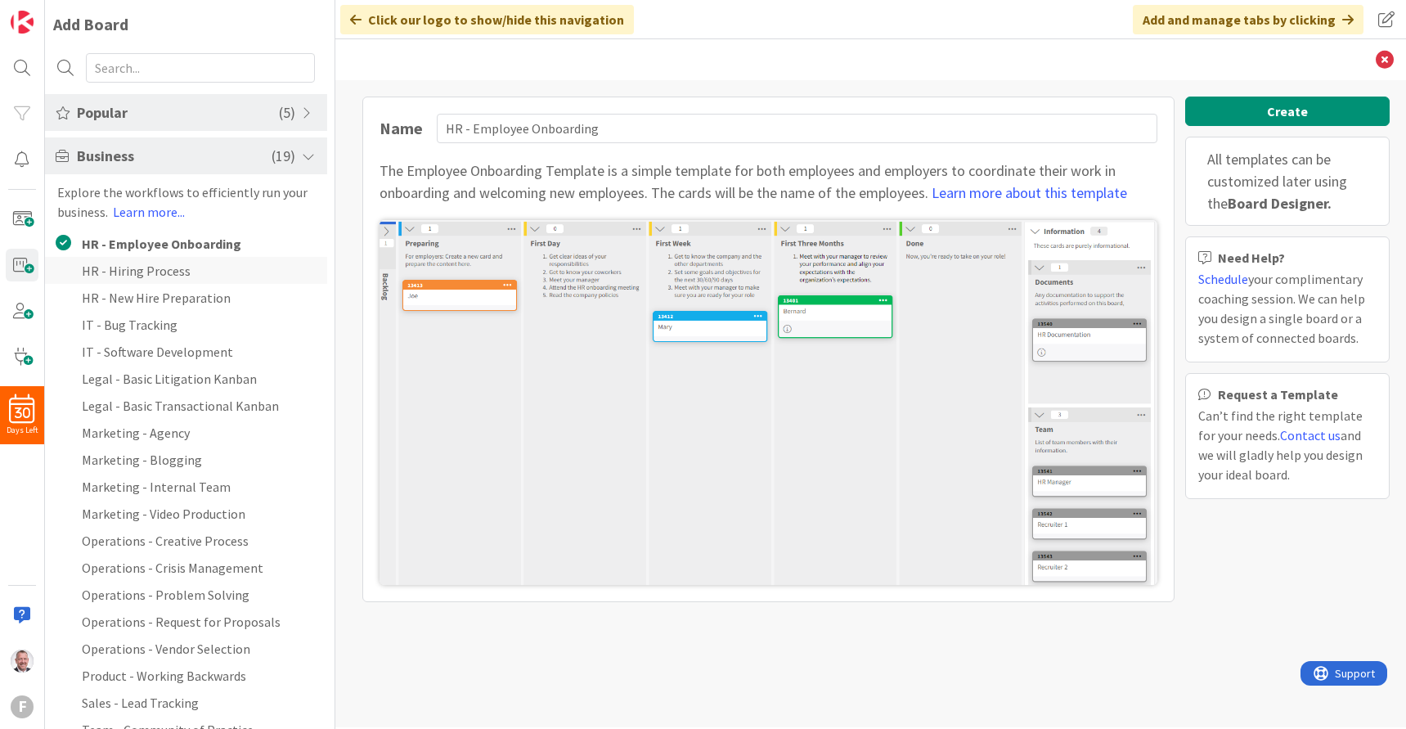
click at [201, 268] on li "HR - Hiring Process" at bounding box center [186, 270] width 282 height 27
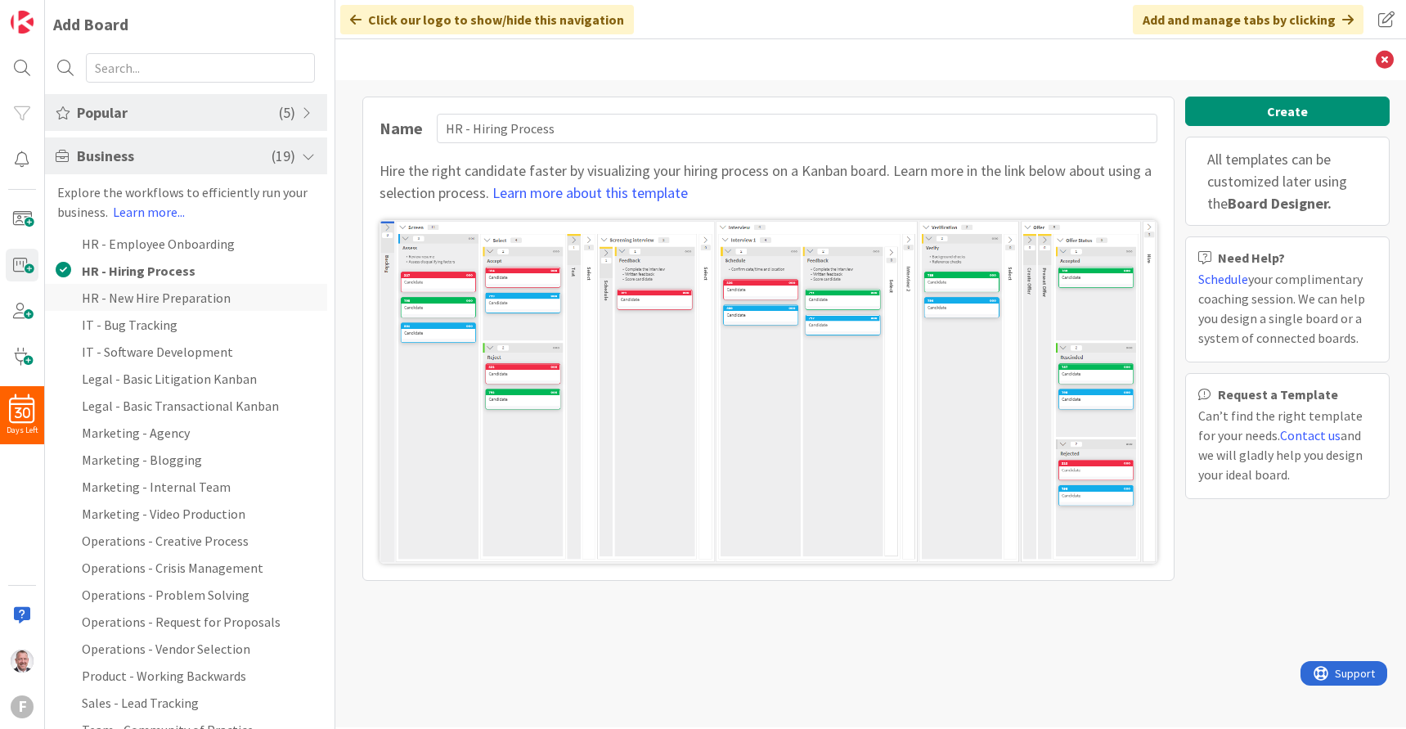
click at [207, 295] on li "HR - New Hire Preparation" at bounding box center [186, 297] width 282 height 27
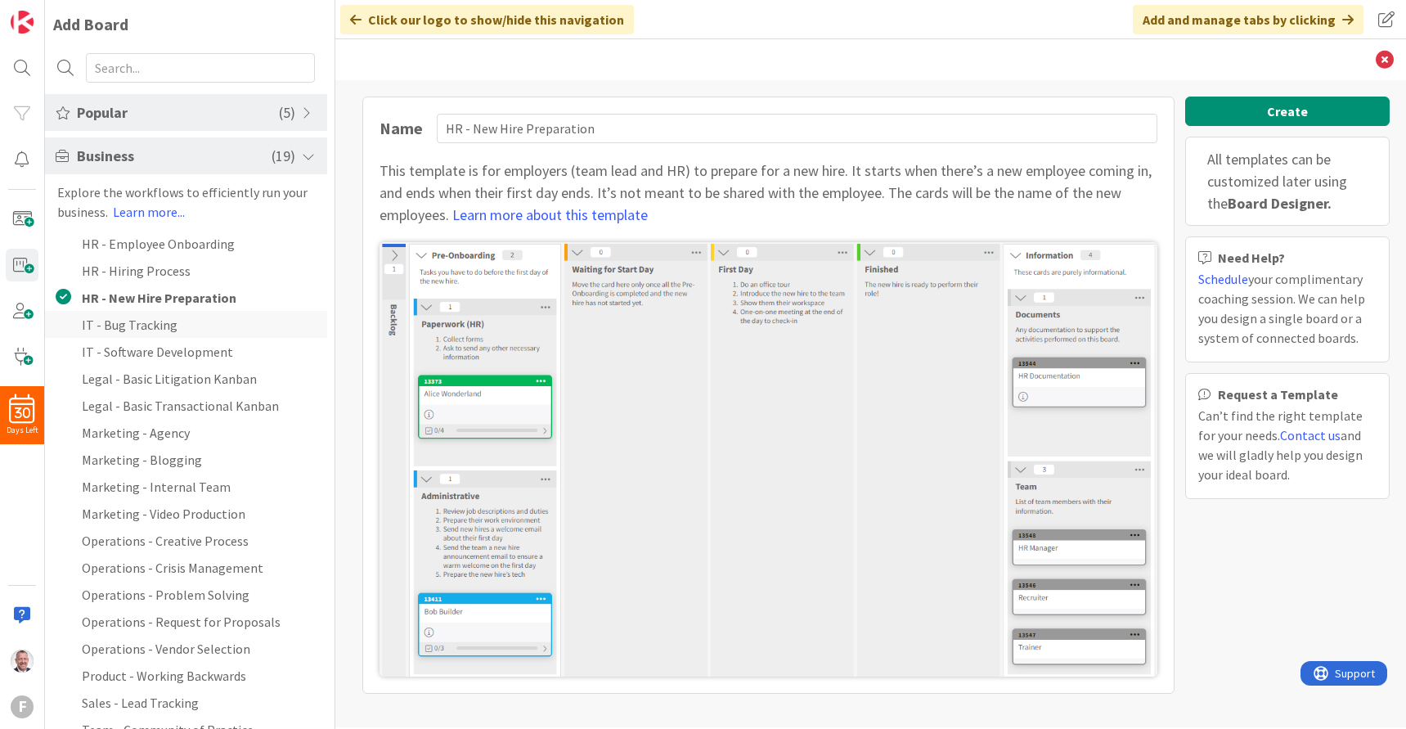
click at [207, 317] on li "IT - Bug Tracking" at bounding box center [186, 324] width 282 height 27
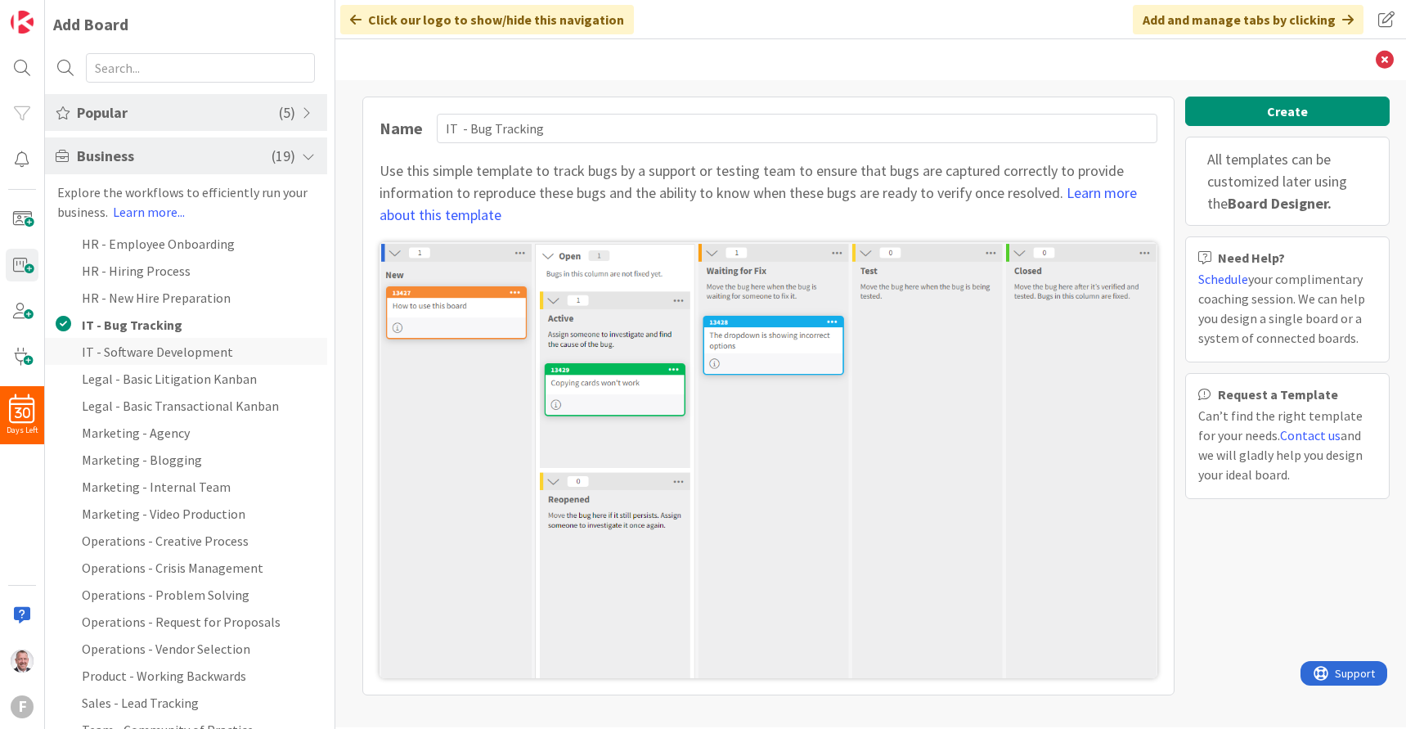
click at [209, 349] on li "IT - Software Development" at bounding box center [186, 351] width 282 height 27
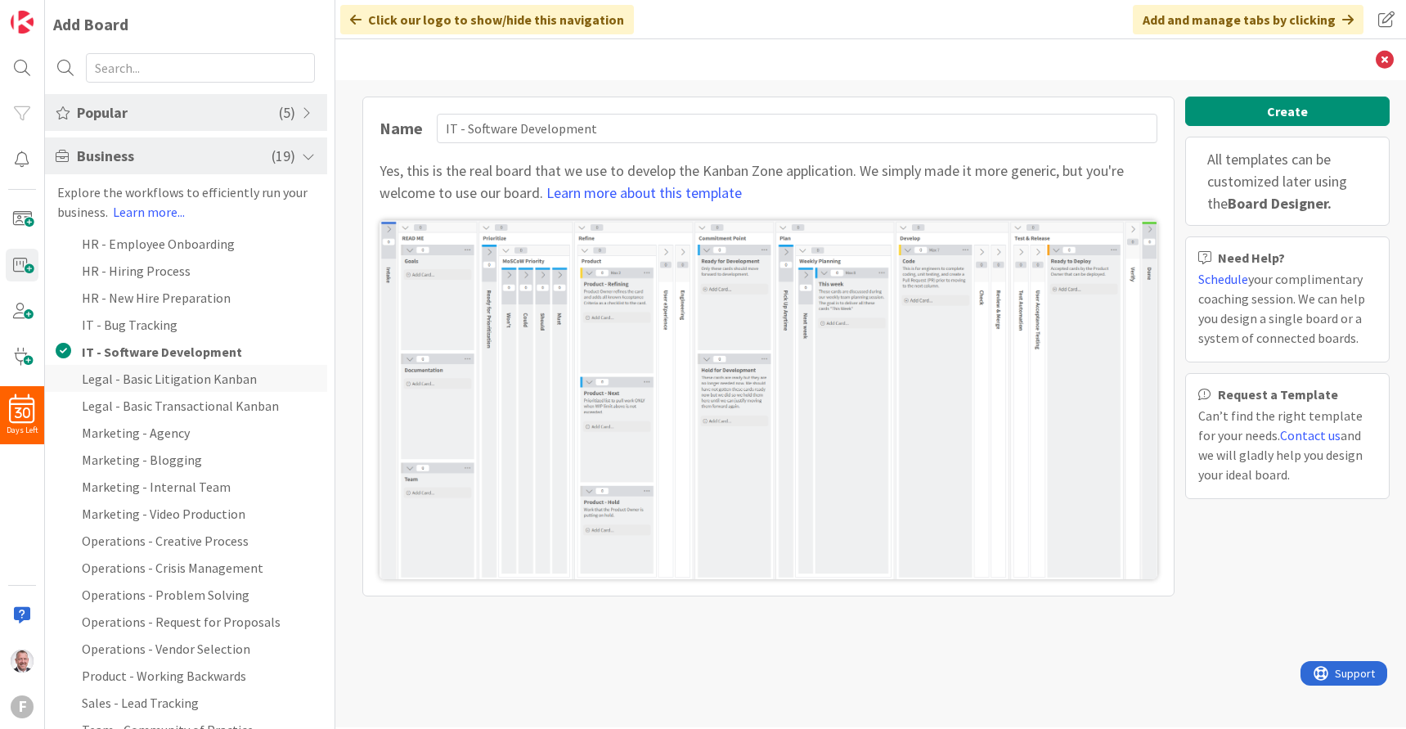
click at [211, 380] on li "Legal - Basic Litigation Kanban" at bounding box center [186, 378] width 282 height 27
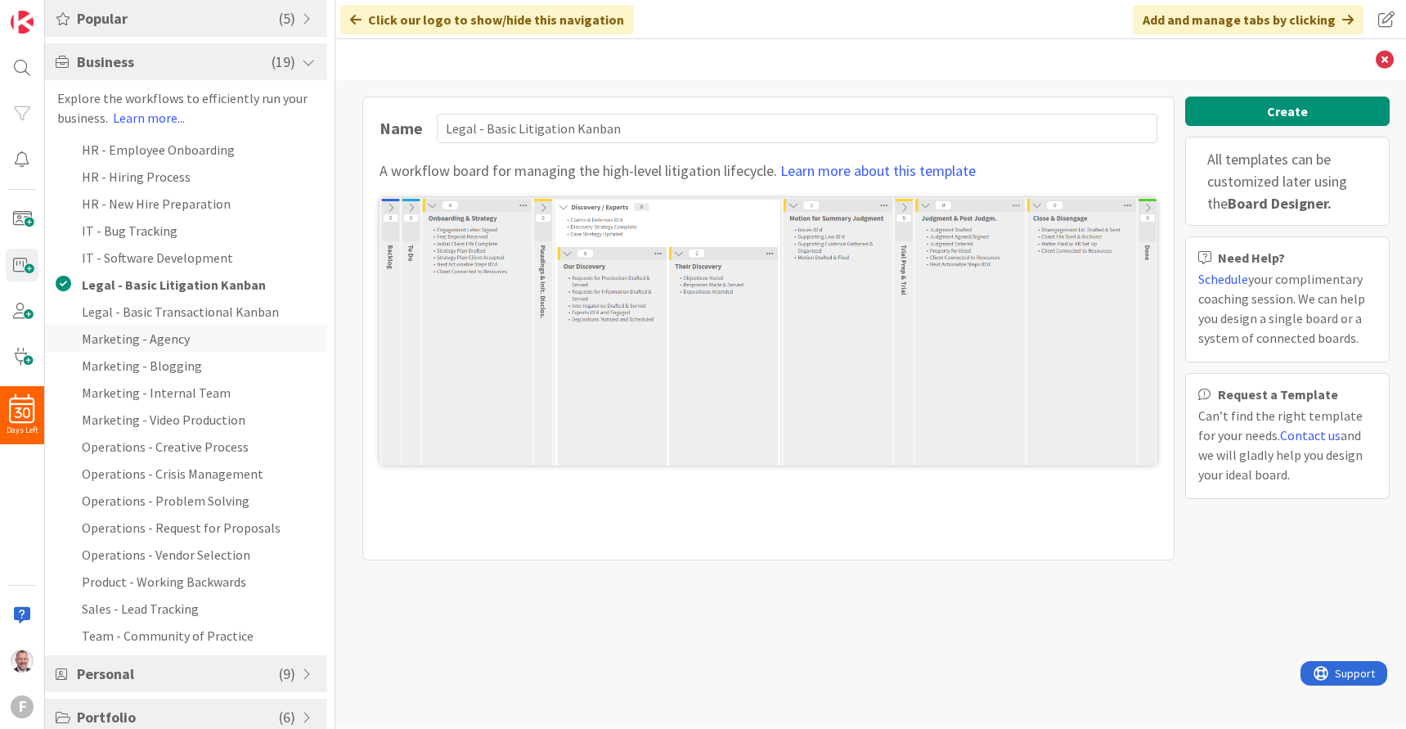
scroll to position [95, 0]
click at [217, 425] on li "Marketing - Video Production" at bounding box center [186, 418] width 282 height 27
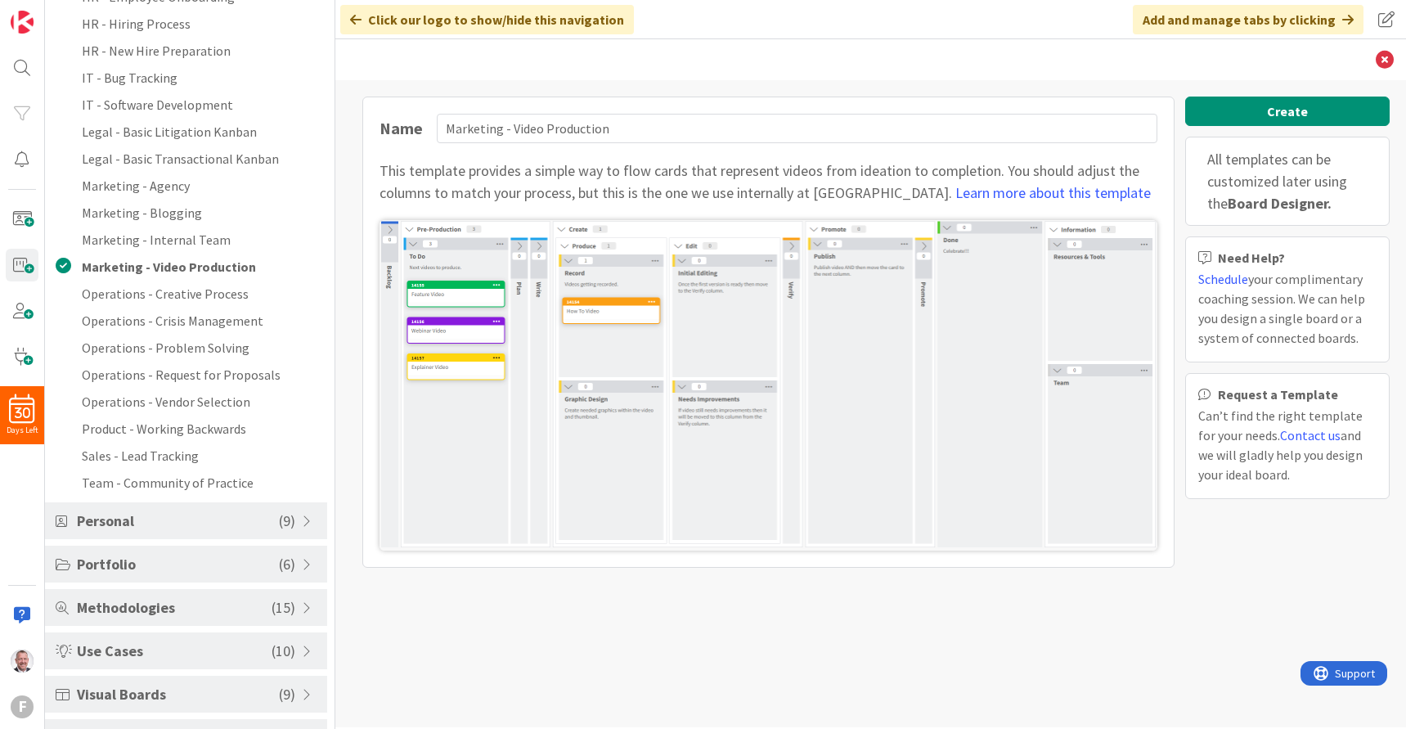
click at [205, 518] on span "Personal" at bounding box center [178, 521] width 202 height 22
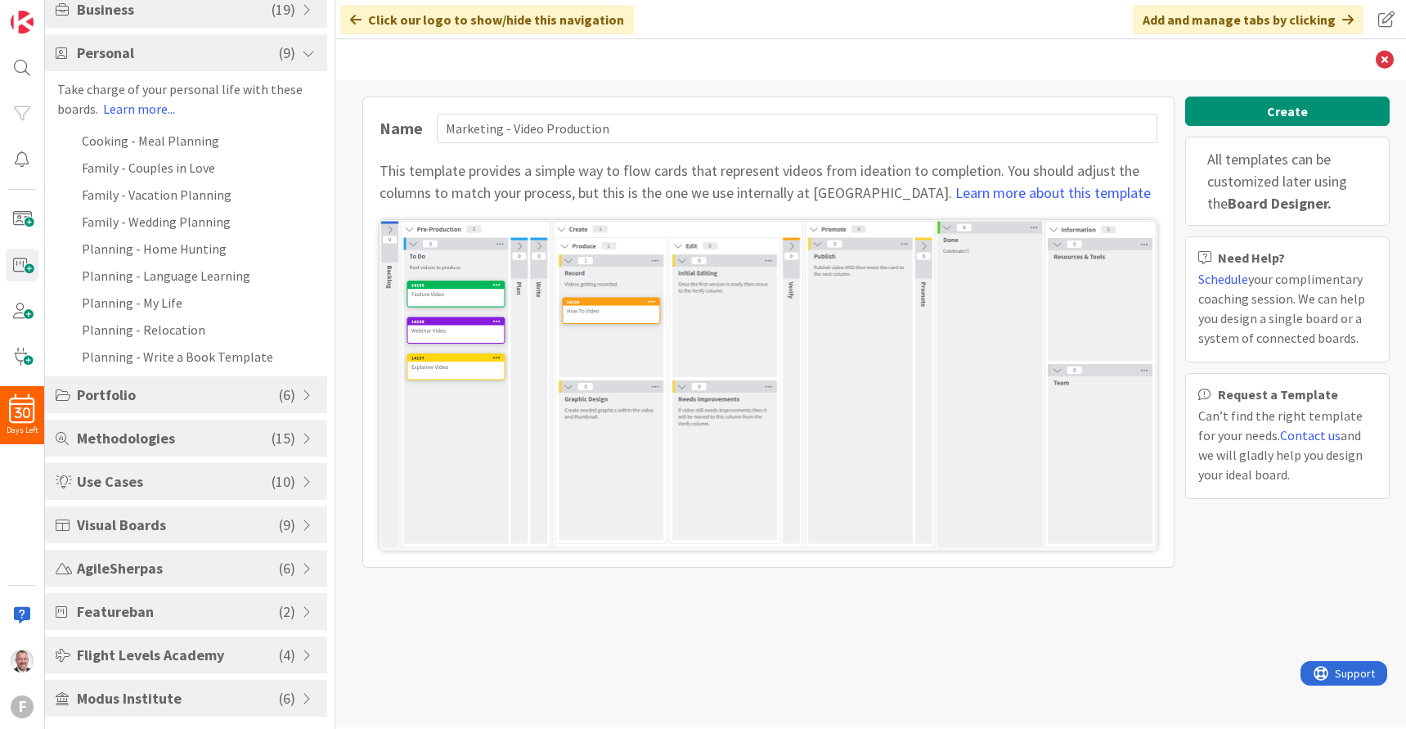
scroll to position [146, 0]
click at [173, 142] on li "Cooking - Meal Planning" at bounding box center [186, 140] width 282 height 27
type input "Cooking - Meal Planning"
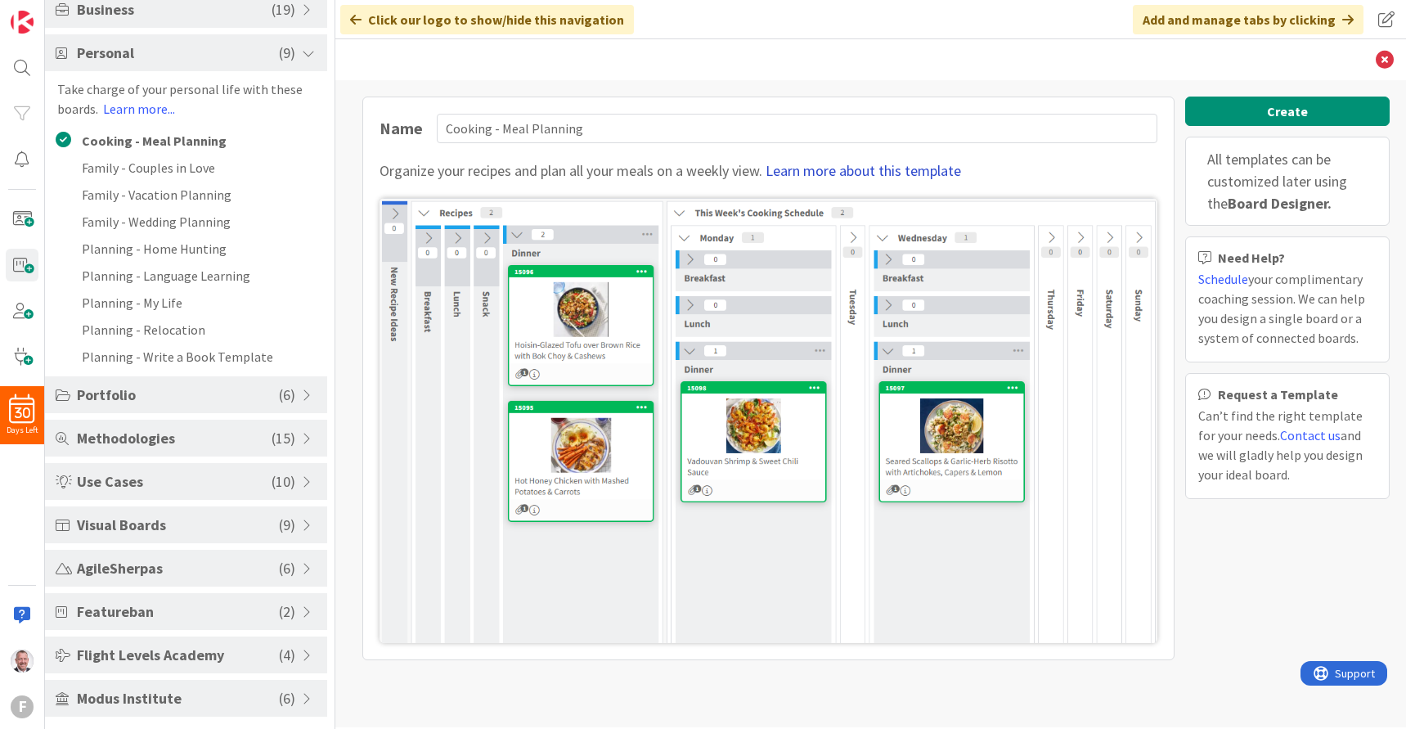
click at [855, 173] on link "Learn more about this template" at bounding box center [864, 170] width 196 height 19
click at [943, 117] on button "Create" at bounding box center [1287, 111] width 205 height 29
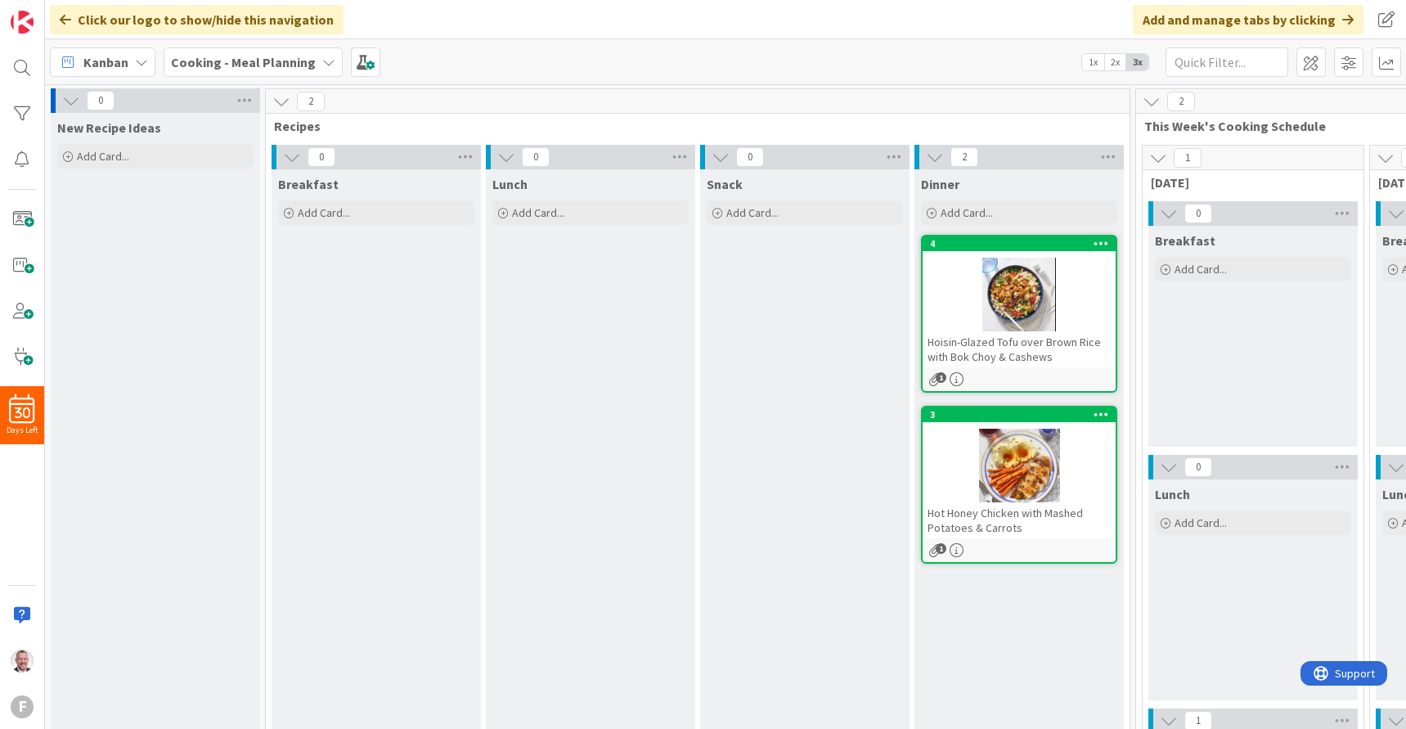
click at [943, 320] on div at bounding box center [1019, 295] width 193 height 74
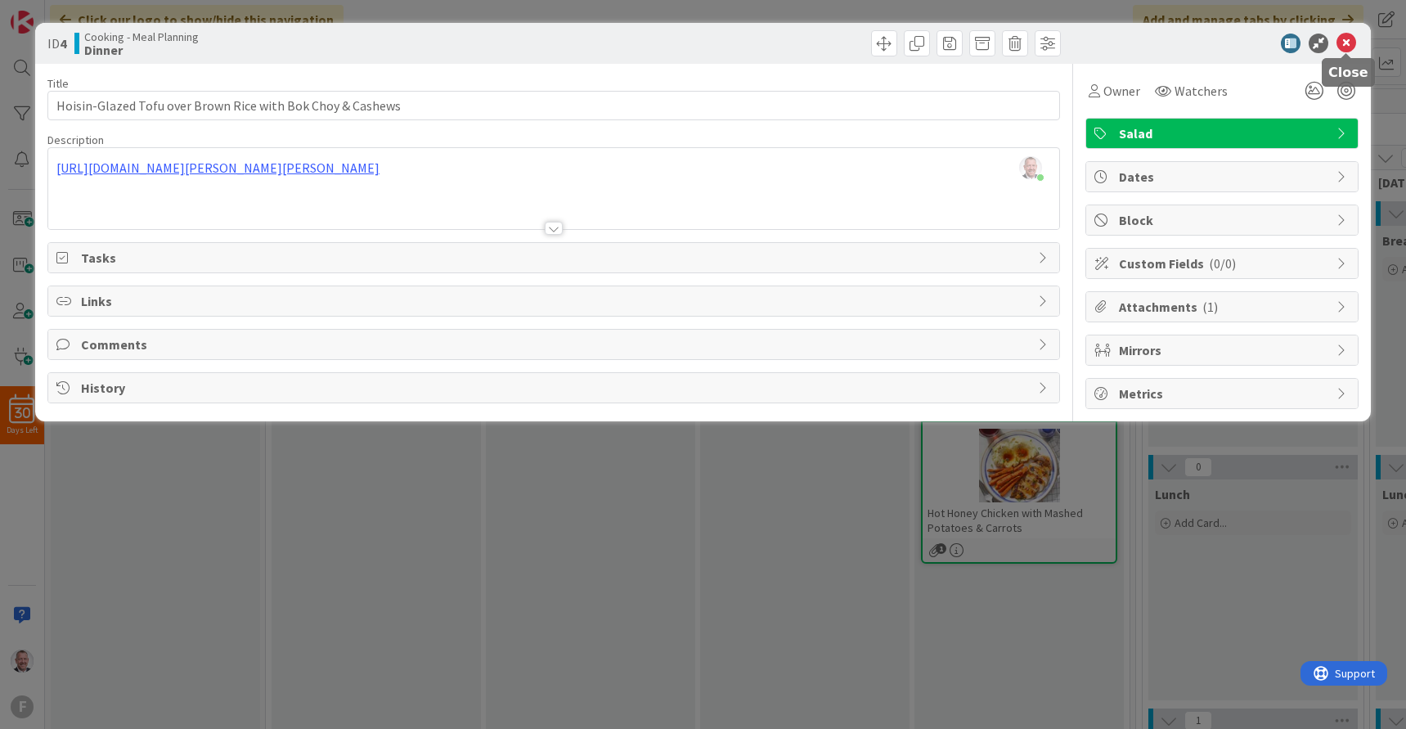
click at [943, 44] on icon at bounding box center [1347, 44] width 20 height 20
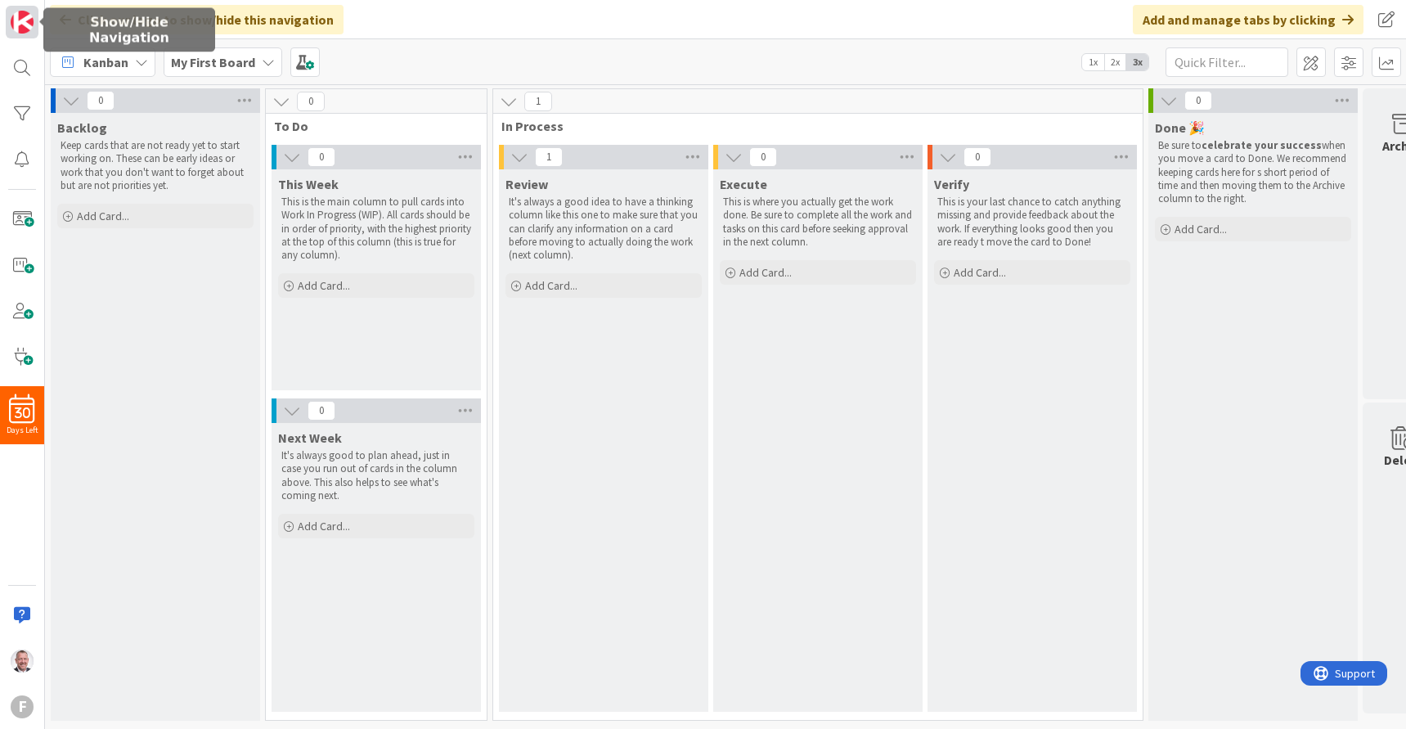
click at [27, 25] on img at bounding box center [22, 22] width 23 height 23
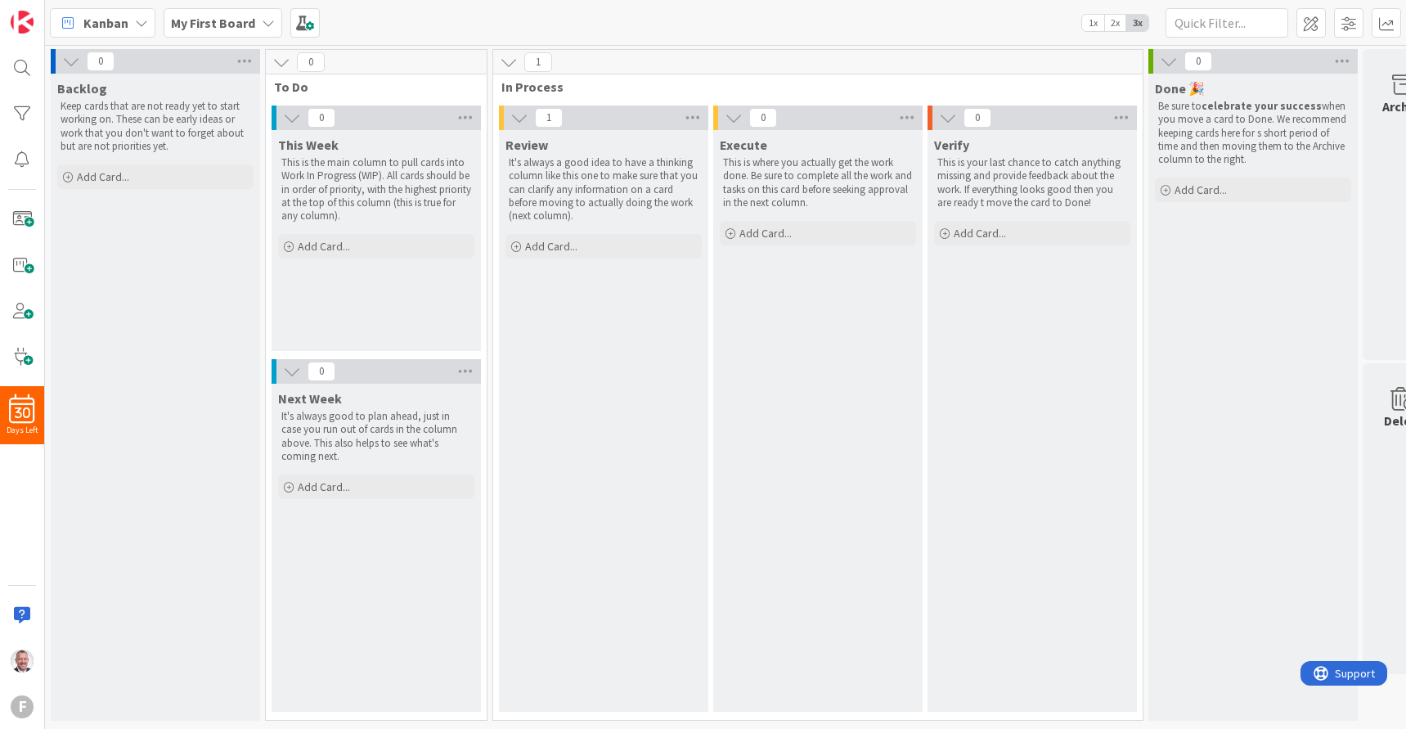
click at [663, 34] on div "Kanban My First Board 1x 2x 3x" at bounding box center [725, 22] width 1361 height 45
